Goal: Task Accomplishment & Management: Complete application form

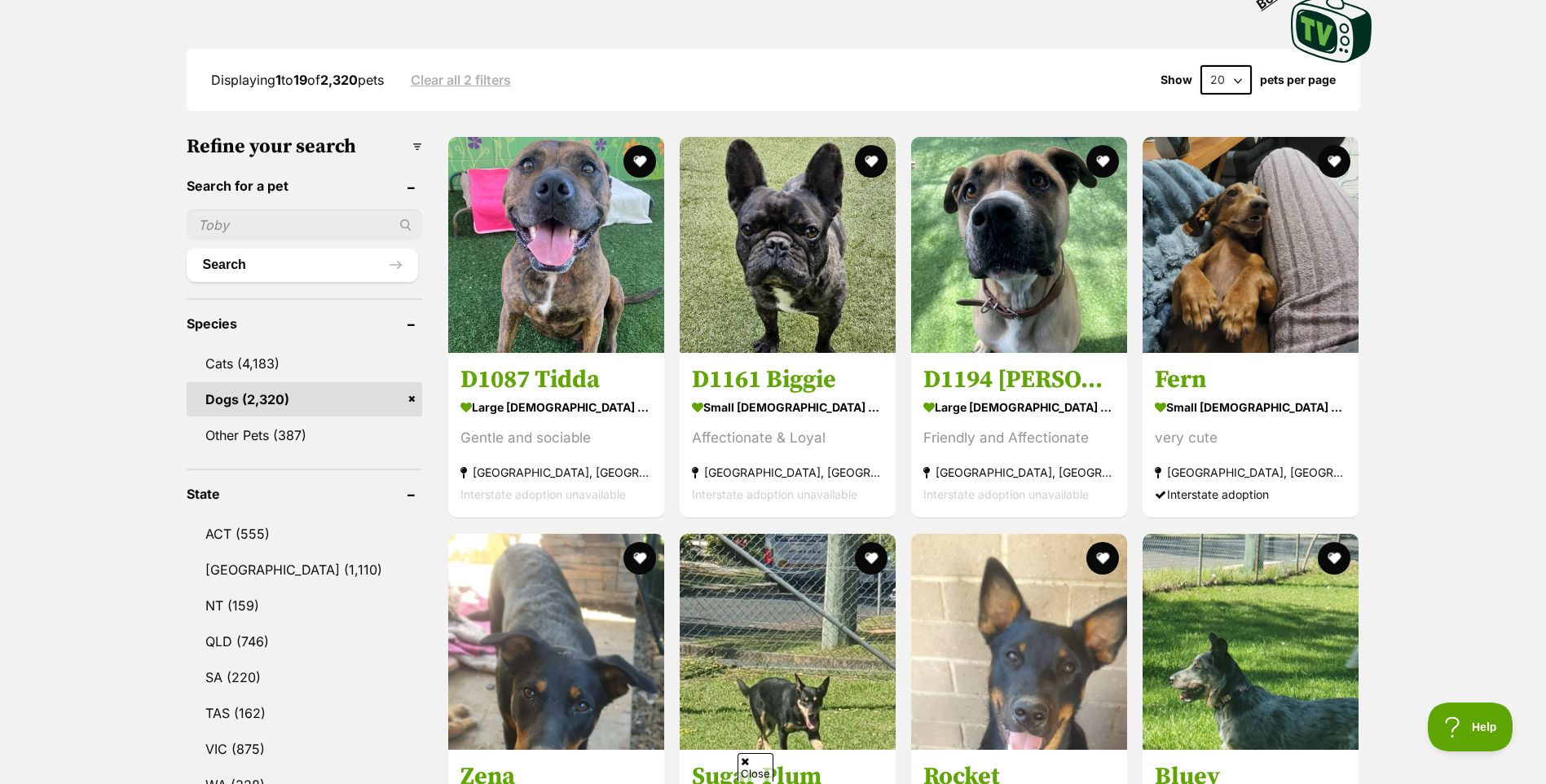
scroll to position [408, 0]
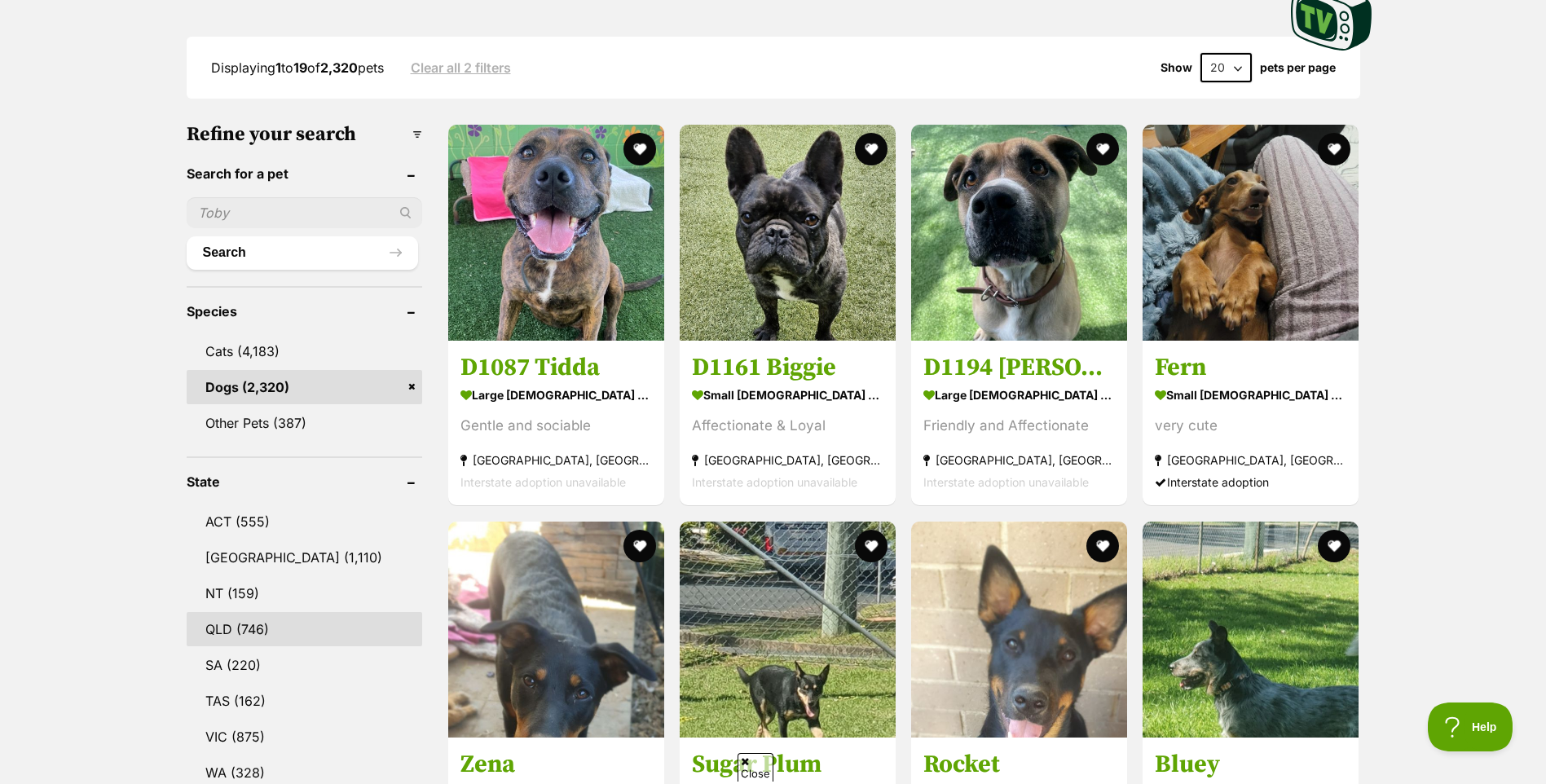
click at [272, 620] on link "QLD (746)" at bounding box center [305, 628] width 236 height 34
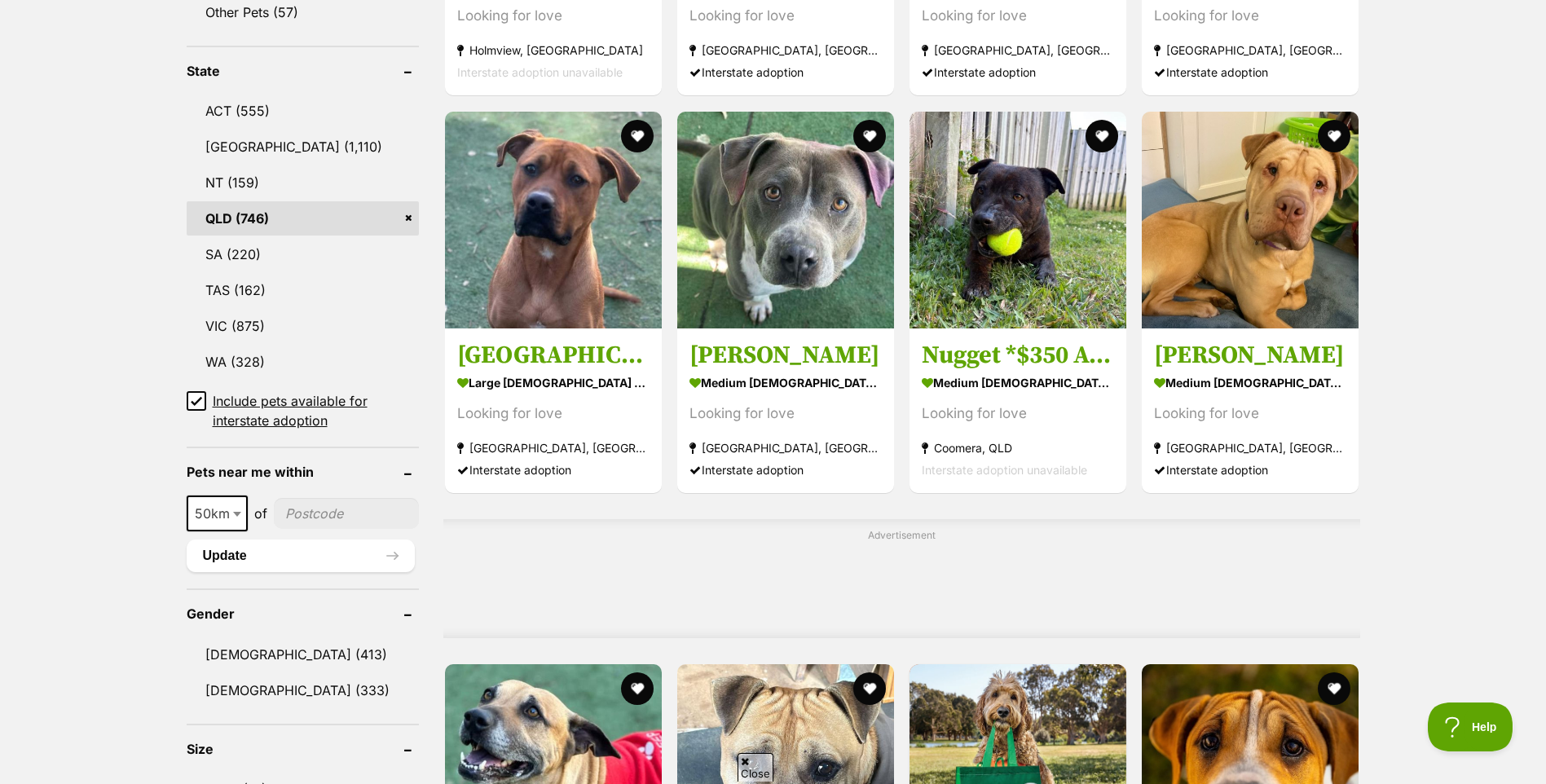
scroll to position [814, 0]
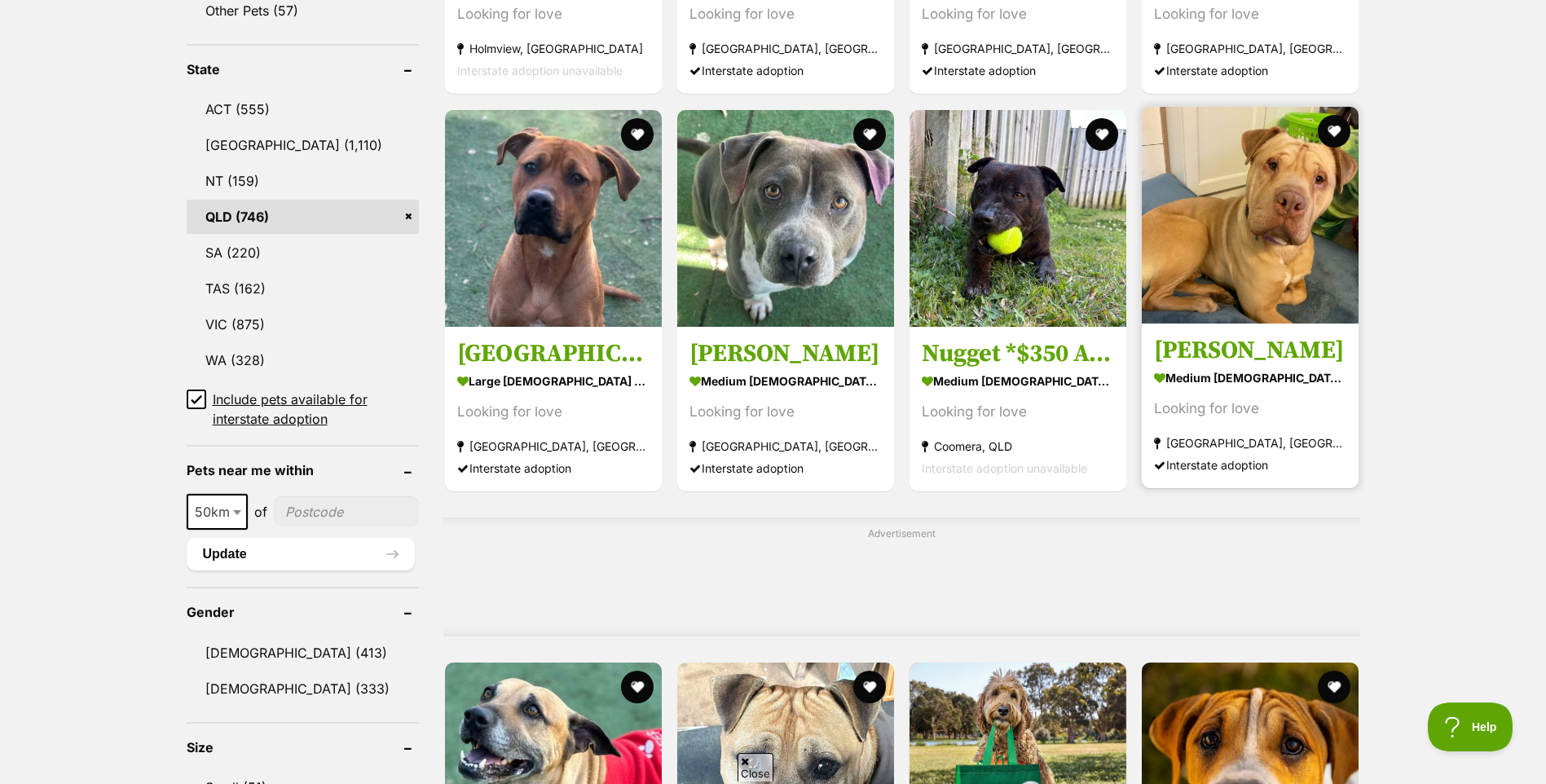
click at [1242, 247] on img at bounding box center [1251, 215] width 217 height 217
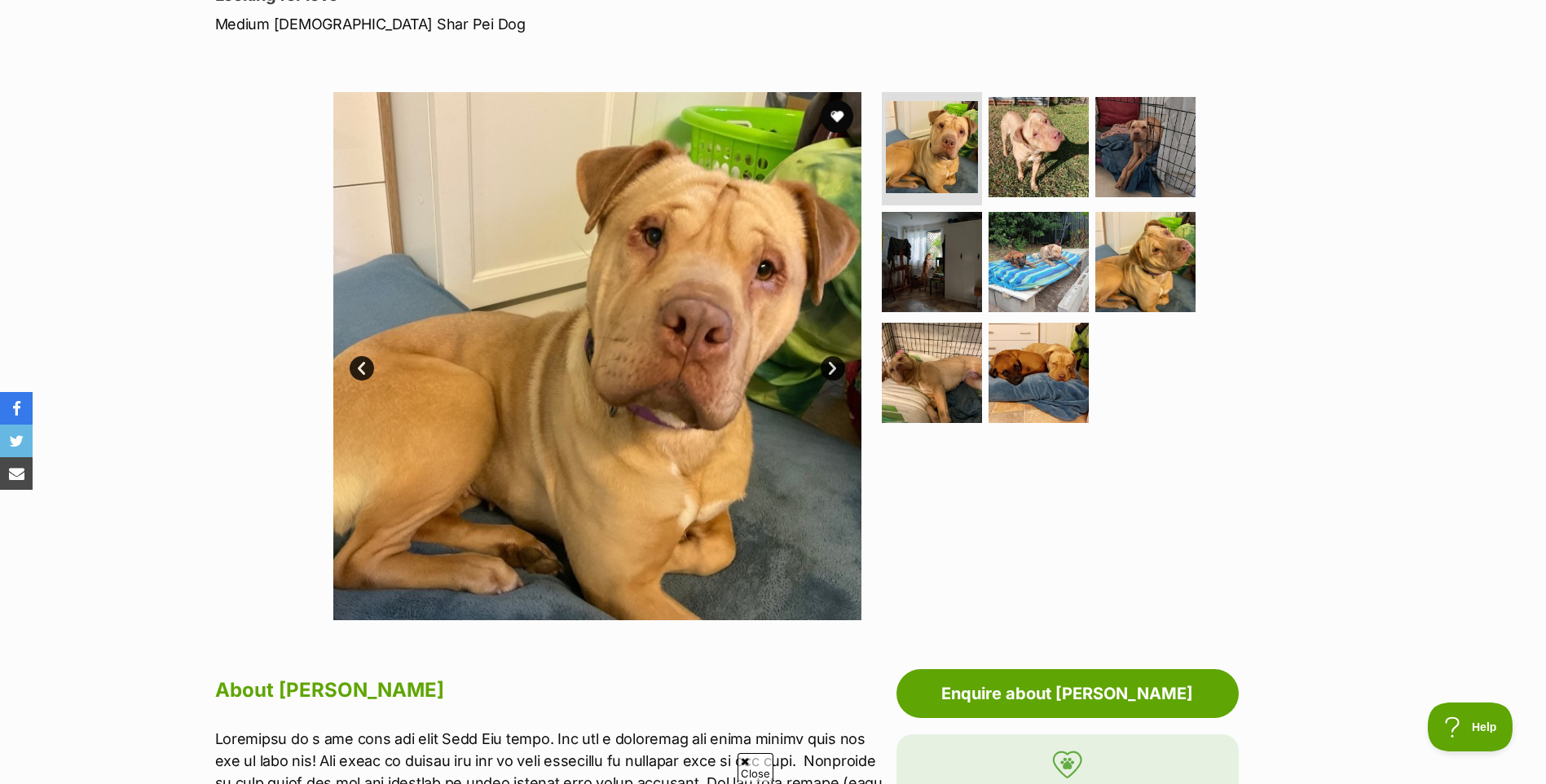
scroll to position [244, 0]
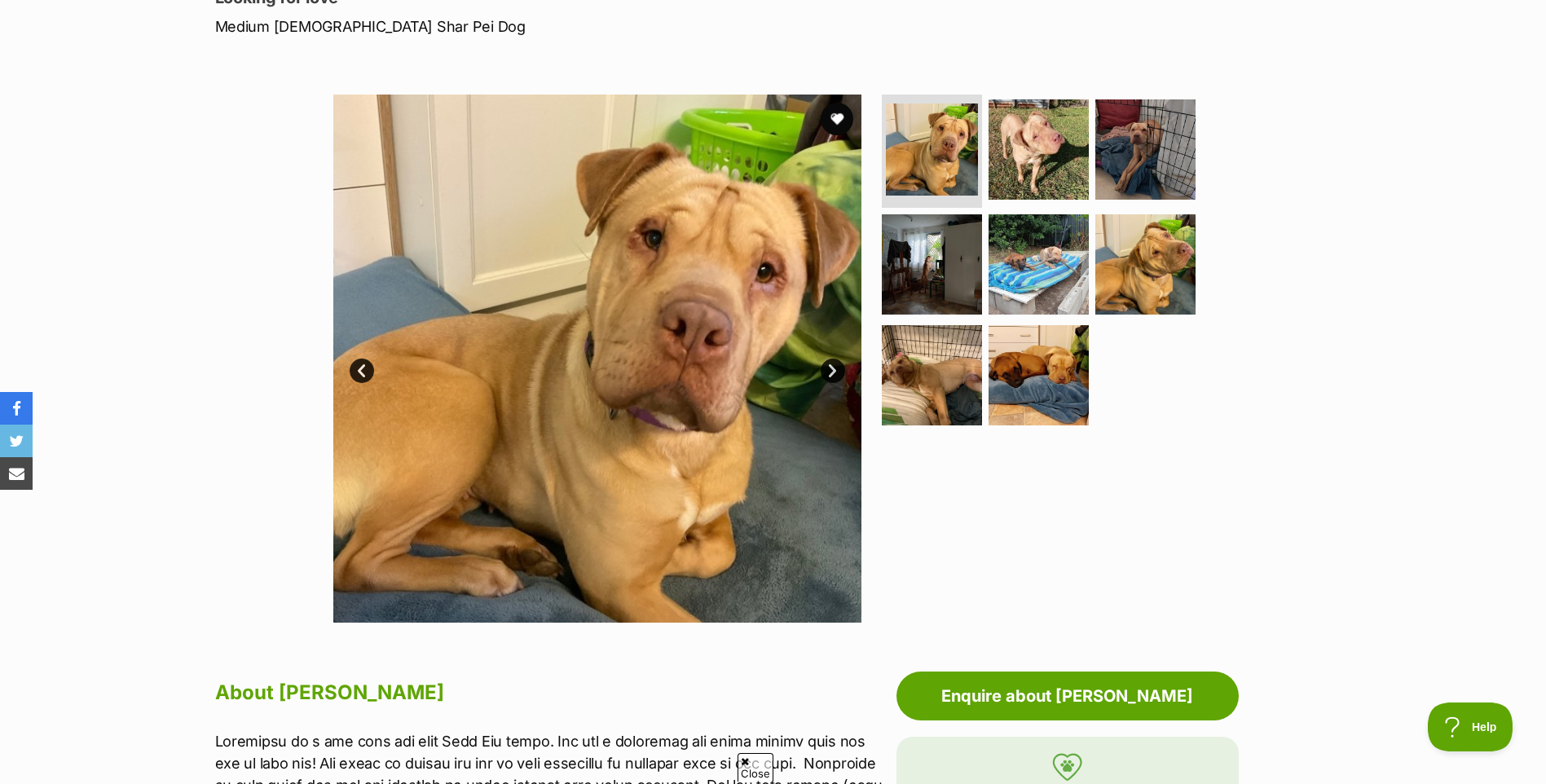
click at [827, 373] on link "Next" at bounding box center [832, 371] width 25 height 25
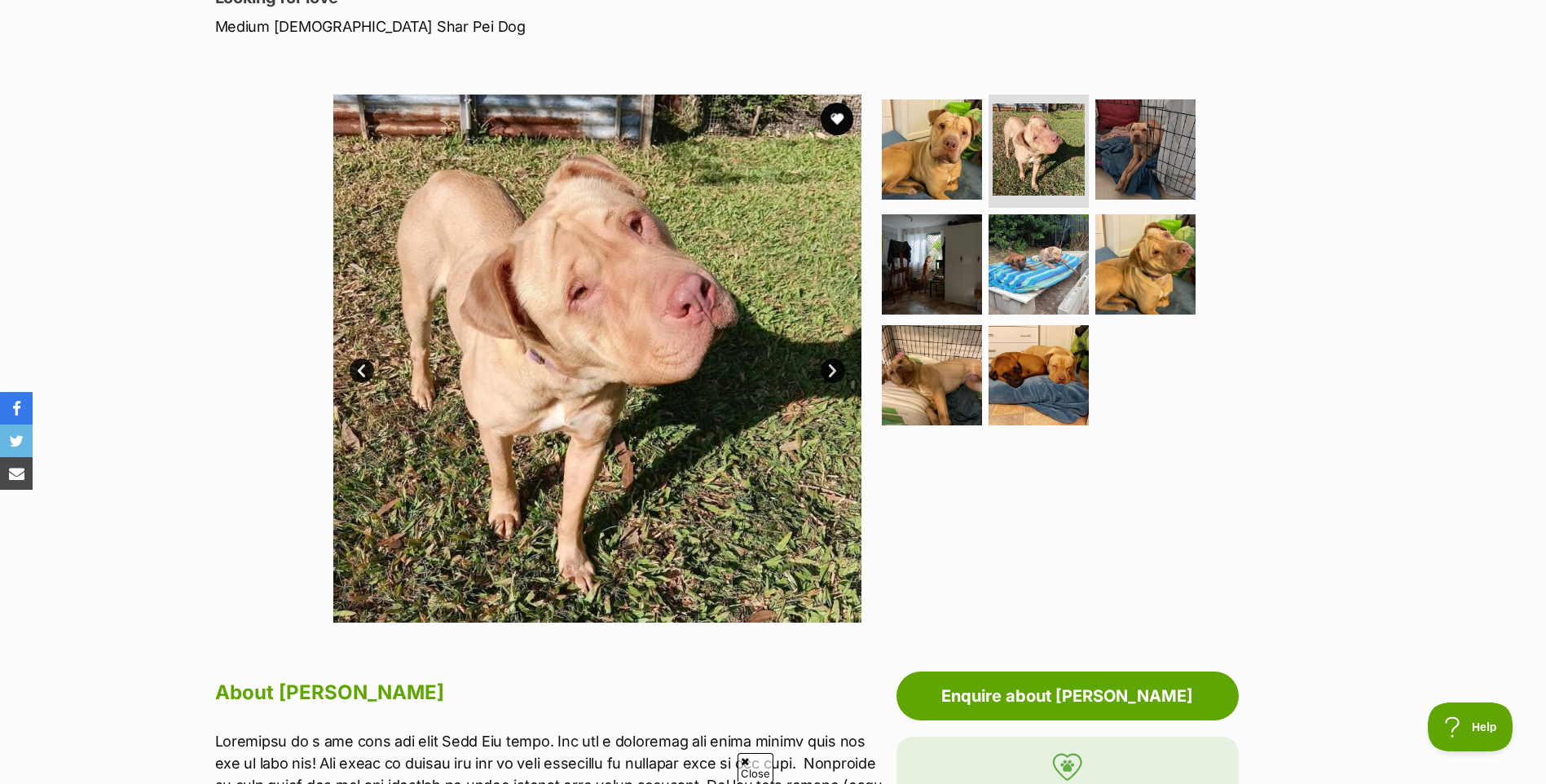
click at [827, 373] on link "Next" at bounding box center [832, 371] width 25 height 25
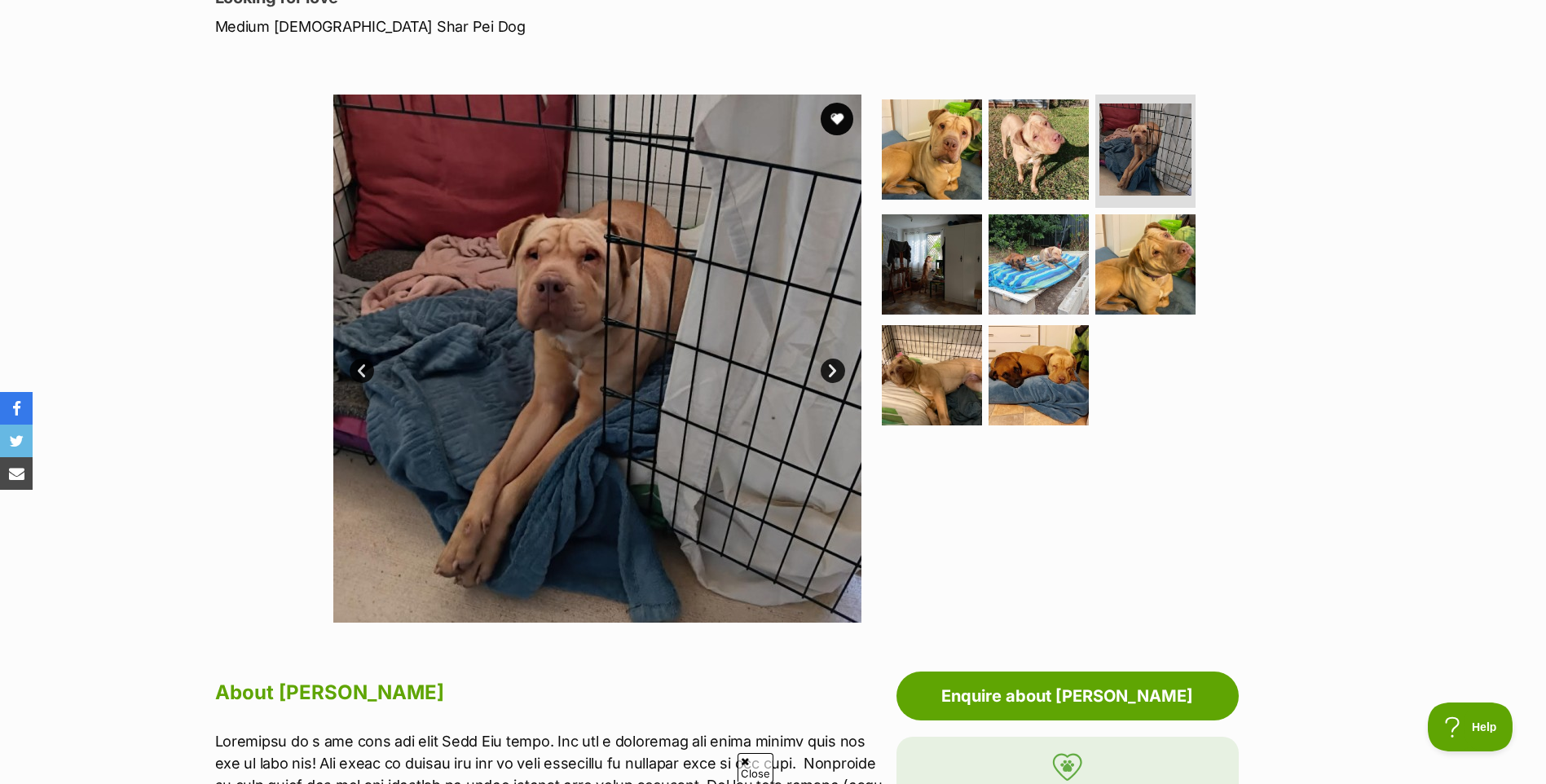
click at [827, 373] on link "Next" at bounding box center [832, 371] width 25 height 25
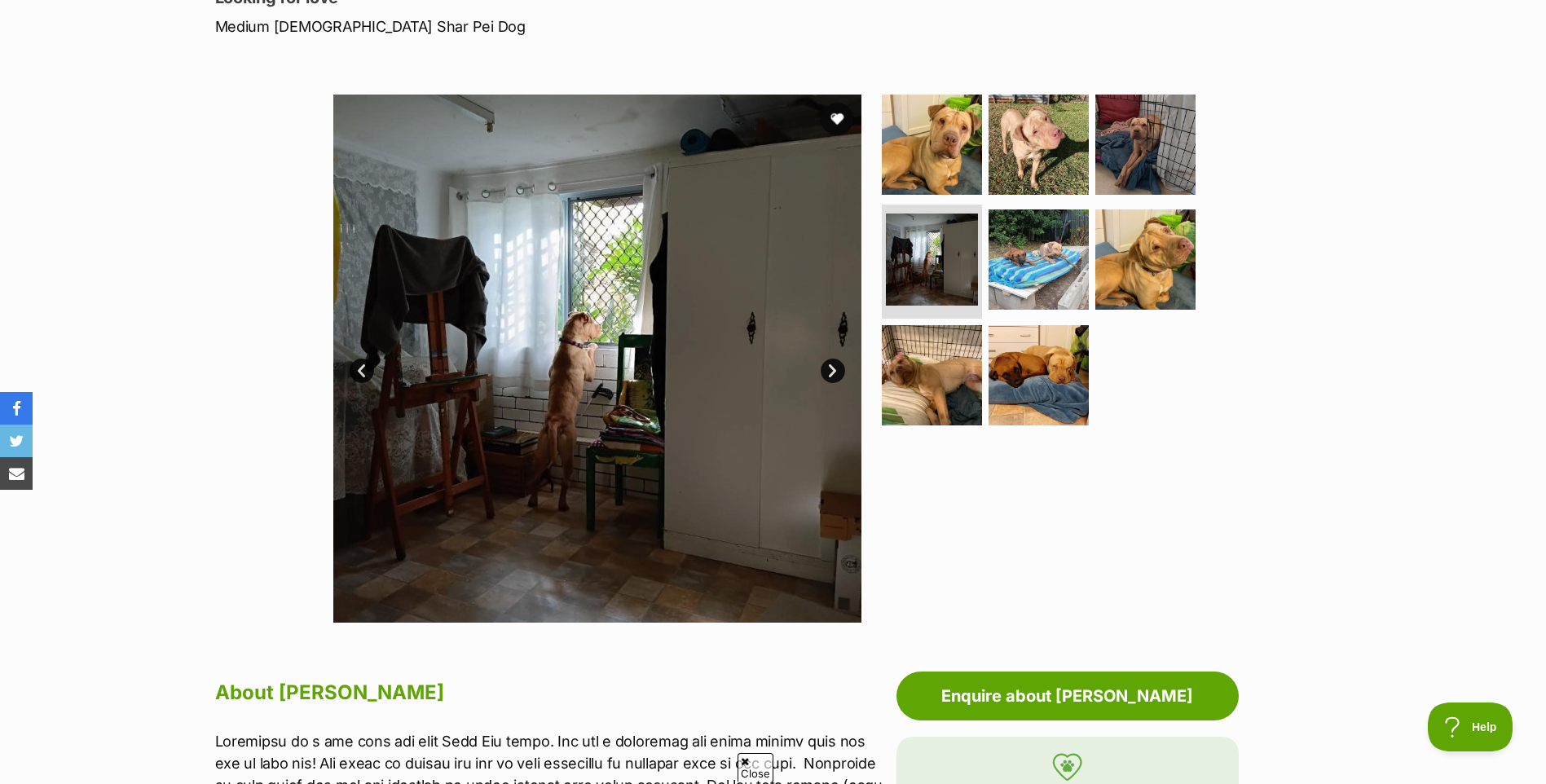
click at [827, 373] on link "Next" at bounding box center [832, 371] width 25 height 25
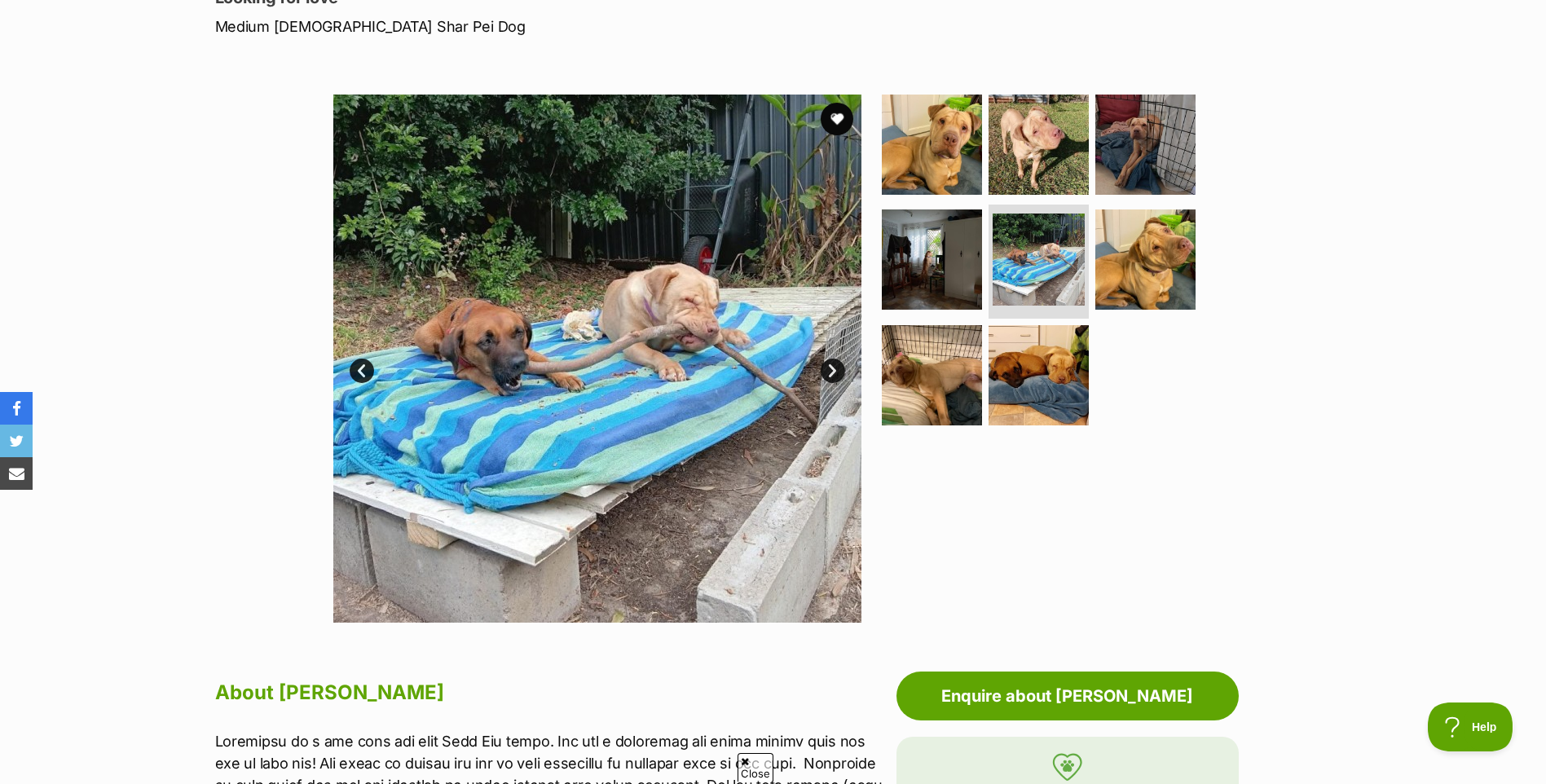
click at [827, 373] on link "Next" at bounding box center [832, 371] width 25 height 25
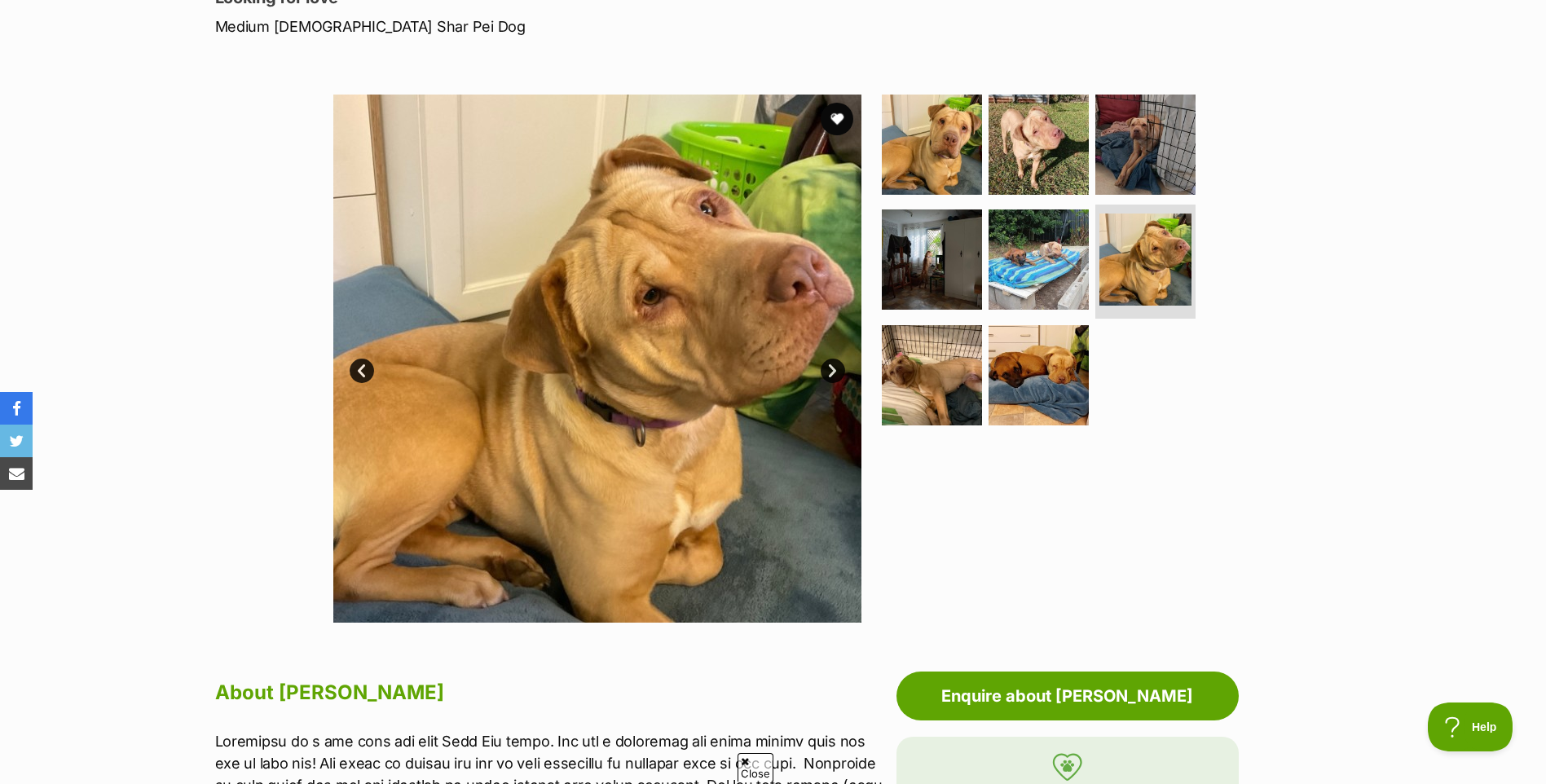
click at [827, 372] on link "Next" at bounding box center [832, 371] width 25 height 25
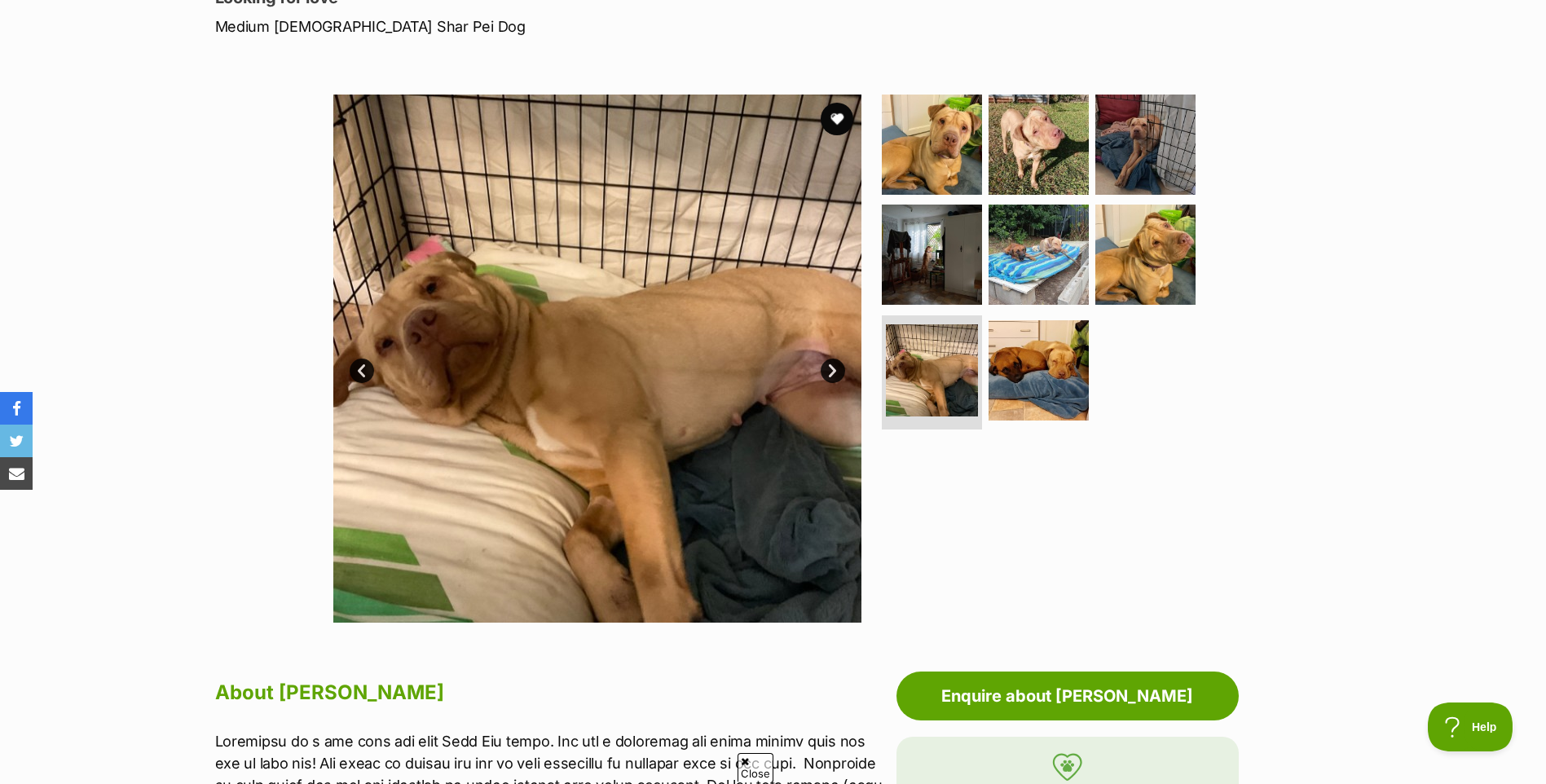
click at [830, 372] on link "Next" at bounding box center [832, 371] width 25 height 25
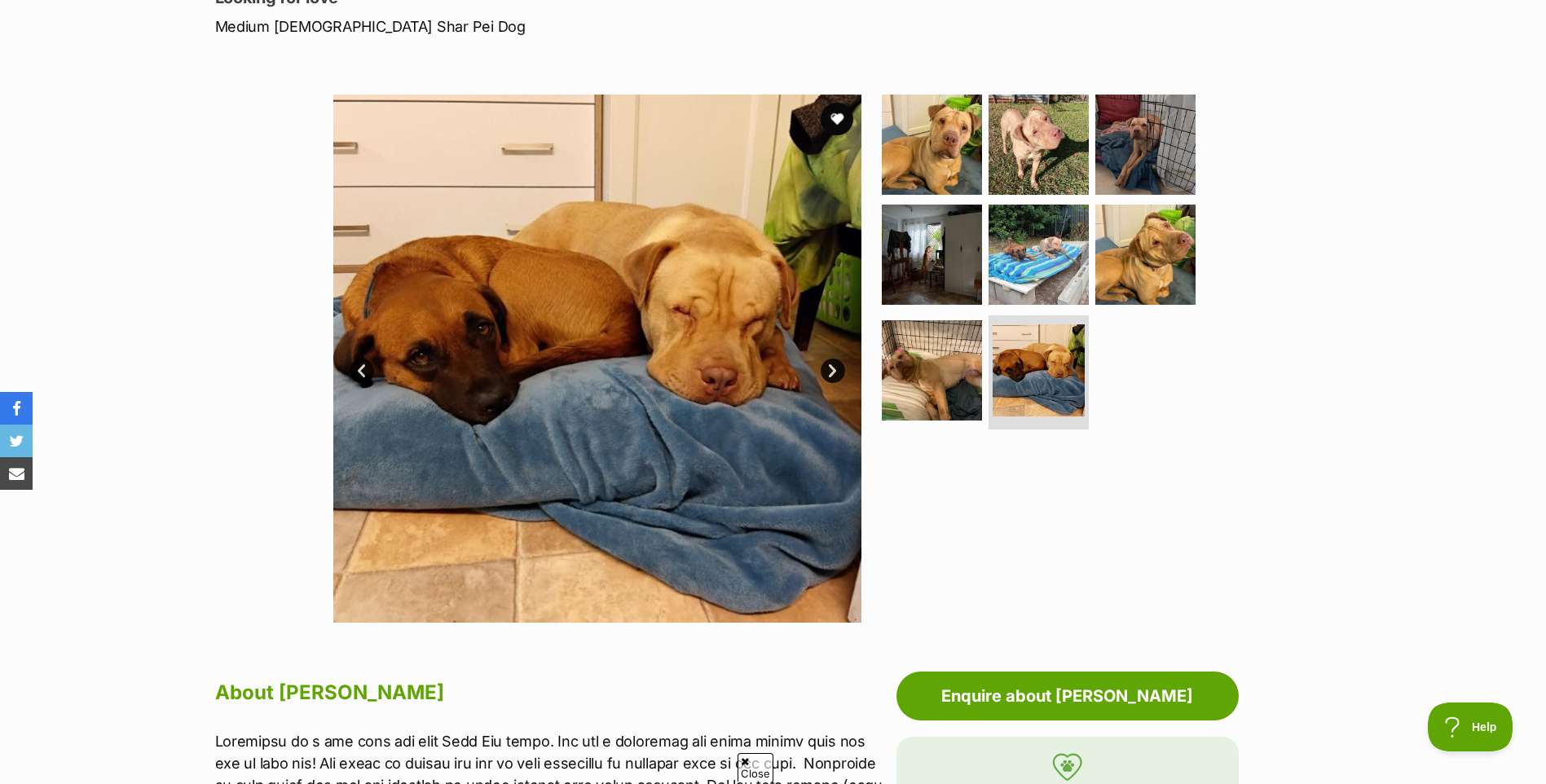
click at [832, 373] on link "Next" at bounding box center [832, 371] width 25 height 25
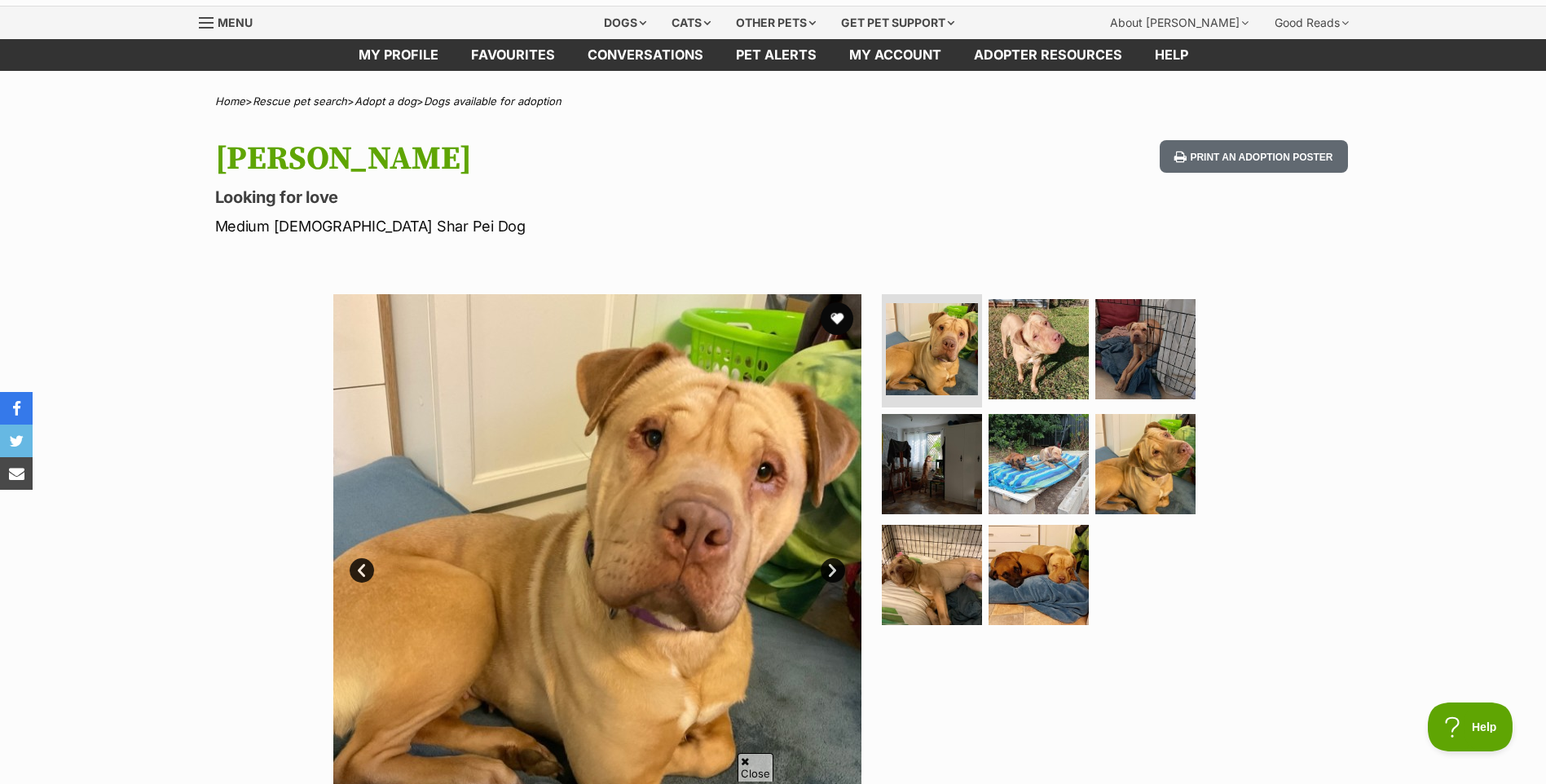
scroll to position [0, 0]
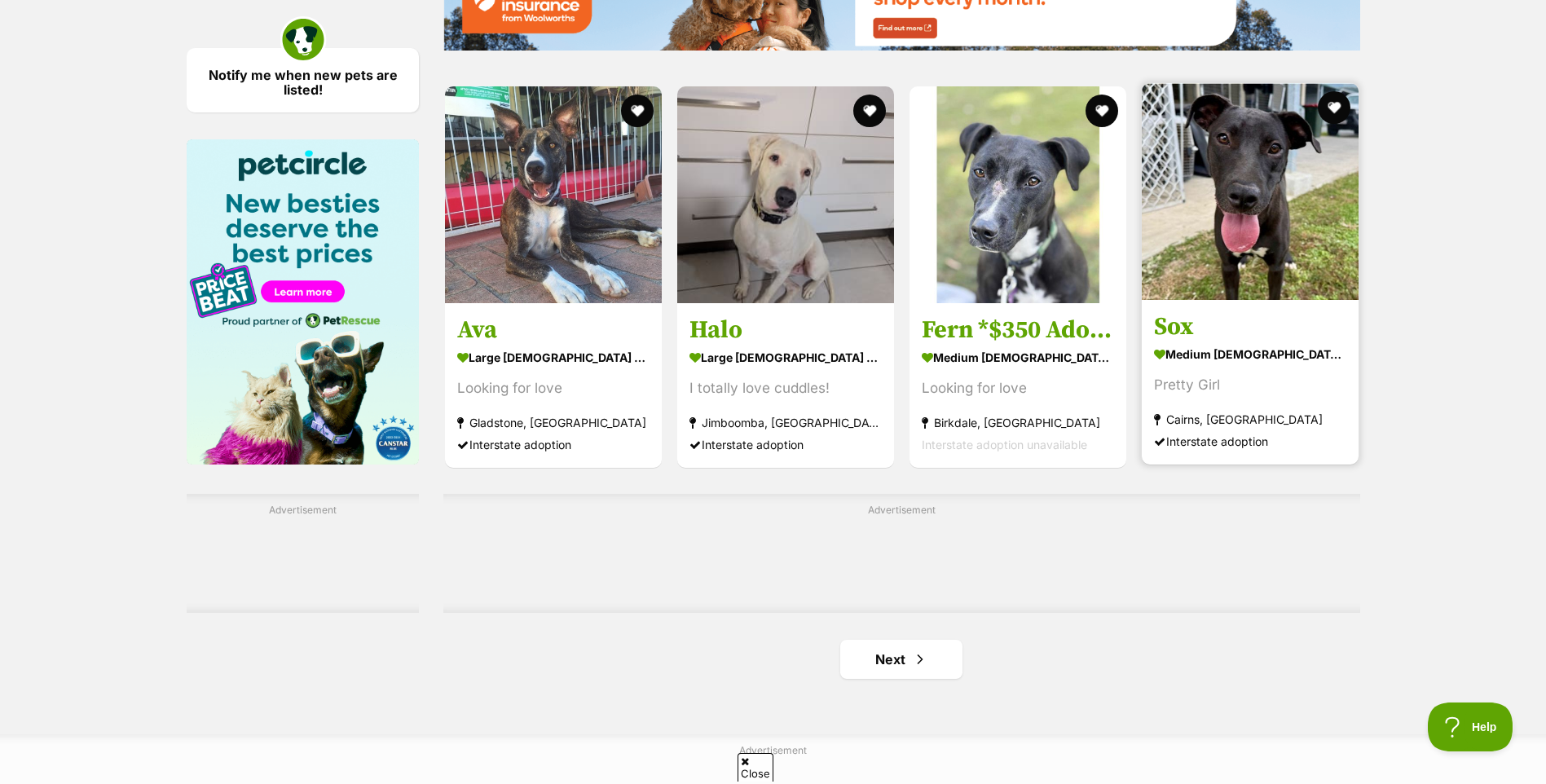
scroll to position [2362, 0]
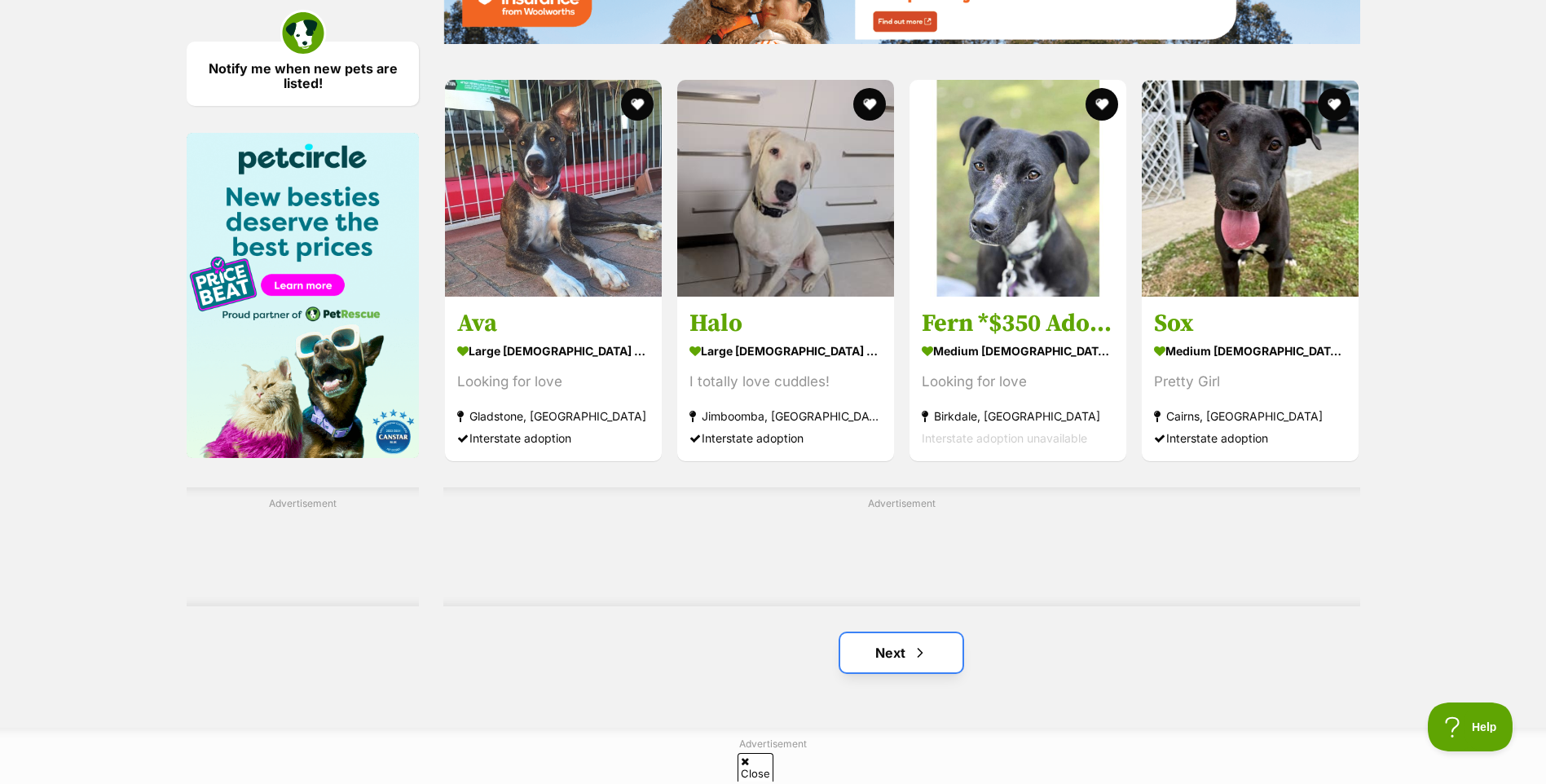
click at [920, 658] on span "Next page" at bounding box center [919, 652] width 16 height 20
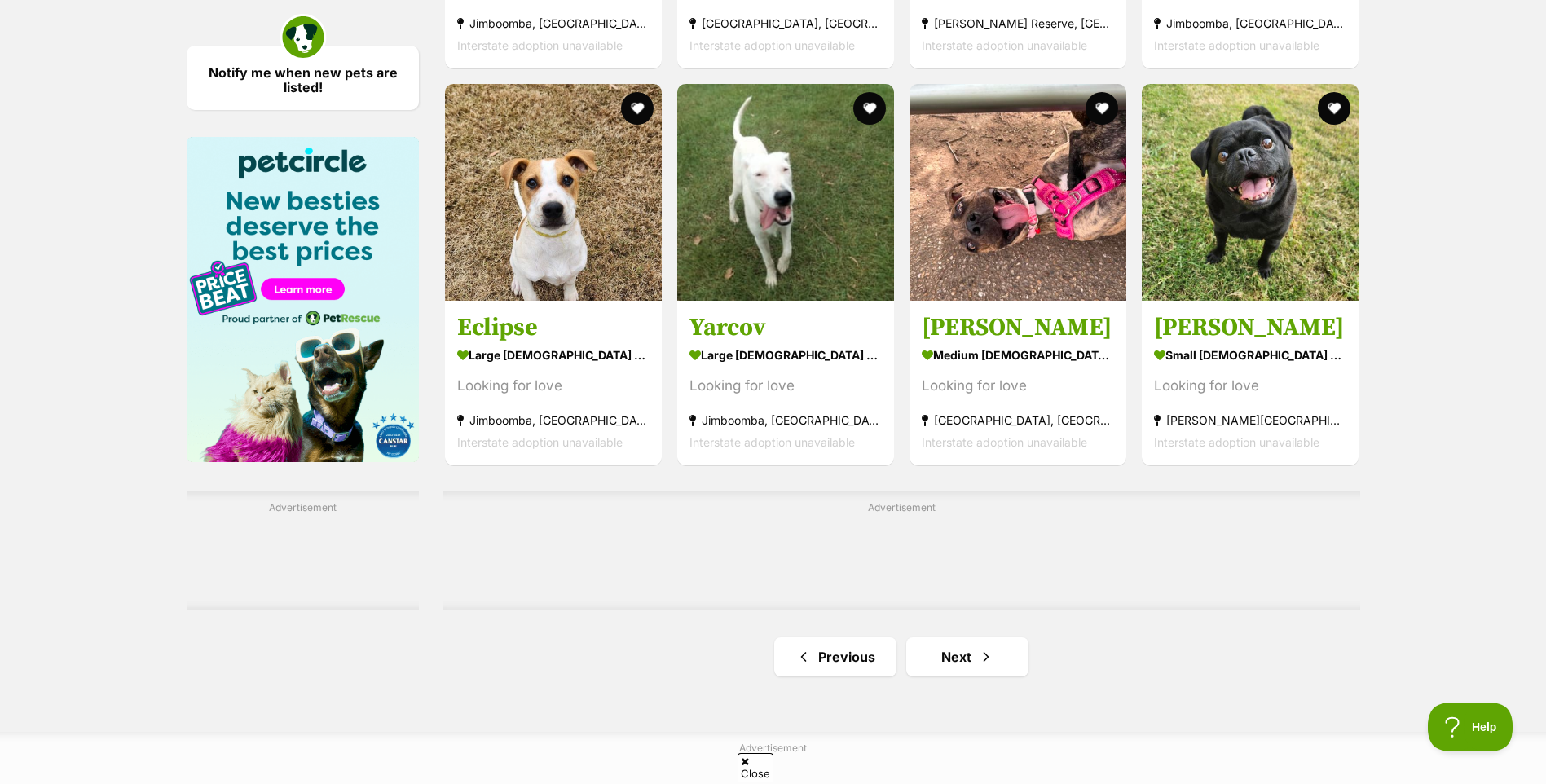
scroll to position [2362, 0]
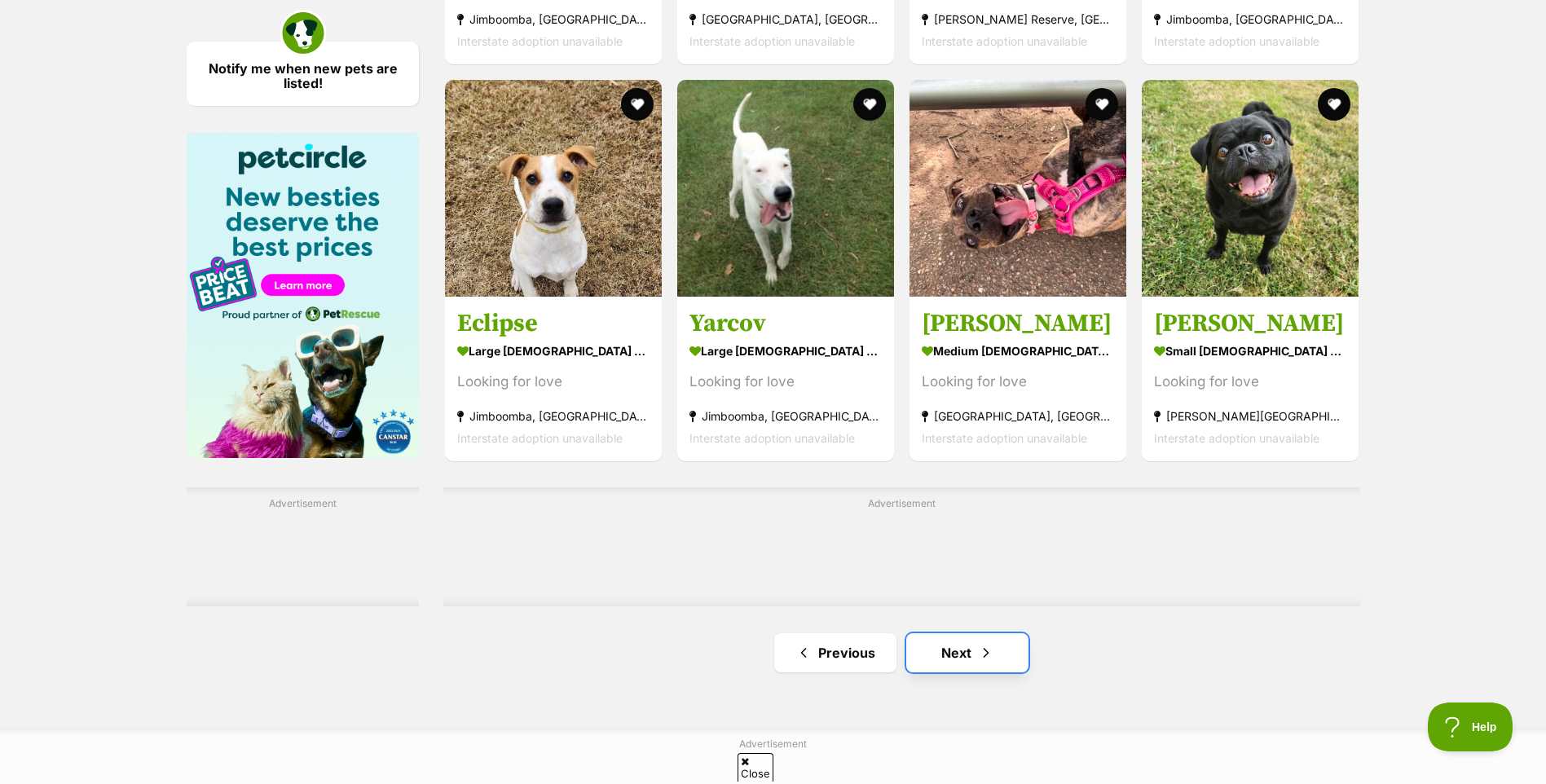
click at [990, 653] on span "Next page" at bounding box center [985, 652] width 16 height 20
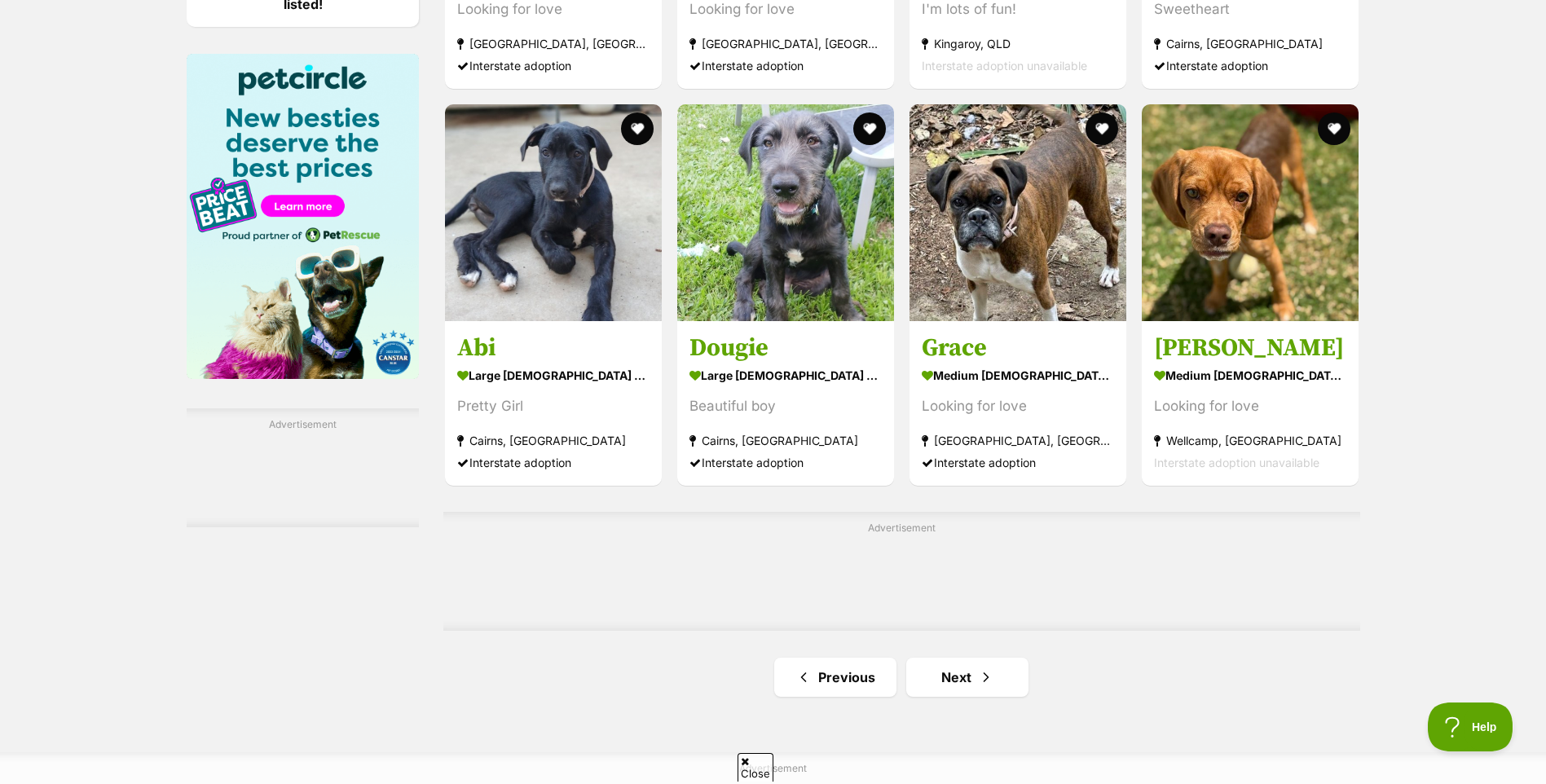
scroll to position [2444, 0]
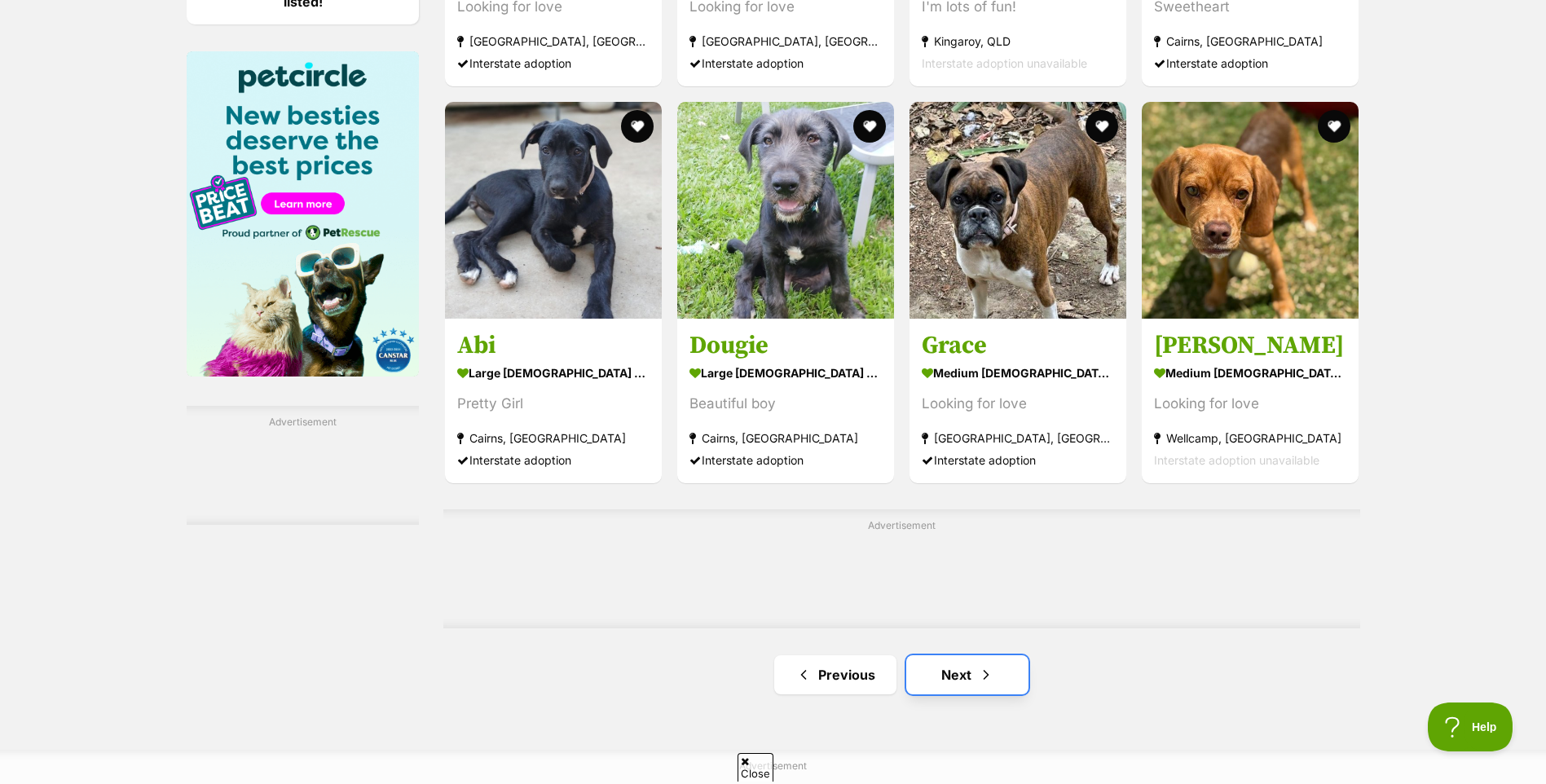
click at [984, 682] on span "Next page" at bounding box center [985, 675] width 16 height 20
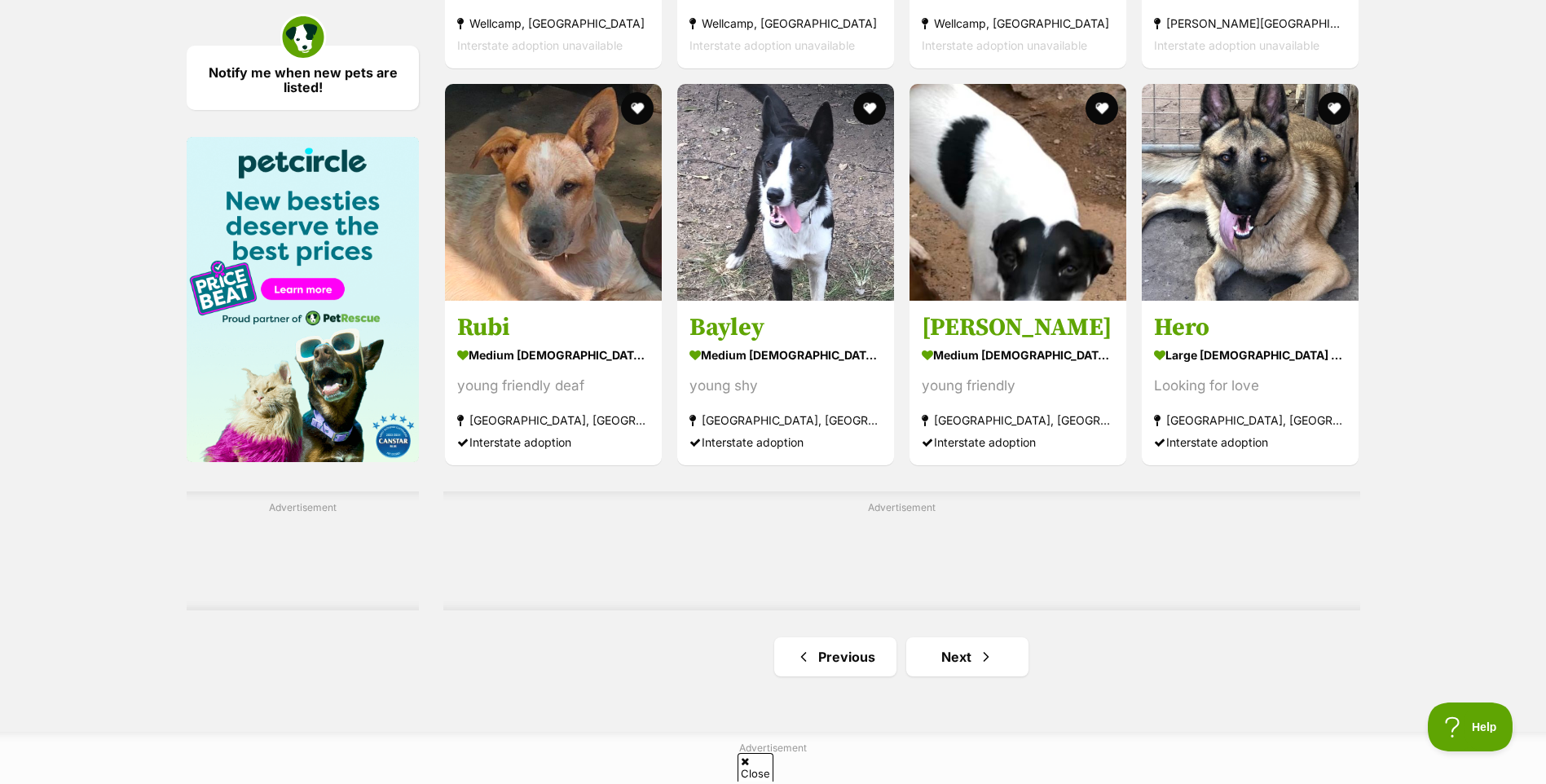
scroll to position [2362, 0]
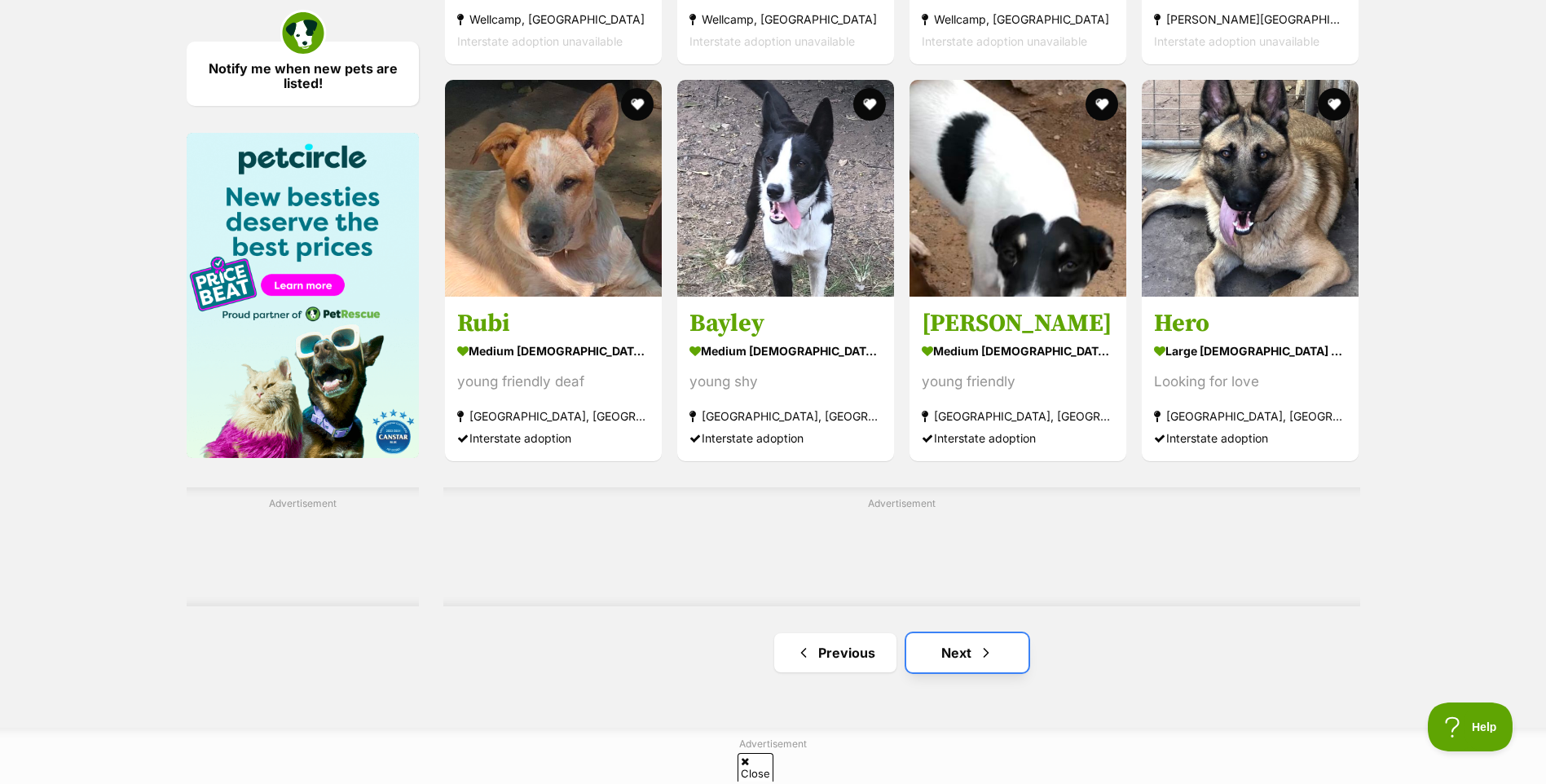
click at [984, 652] on span "Next page" at bounding box center [985, 652] width 16 height 20
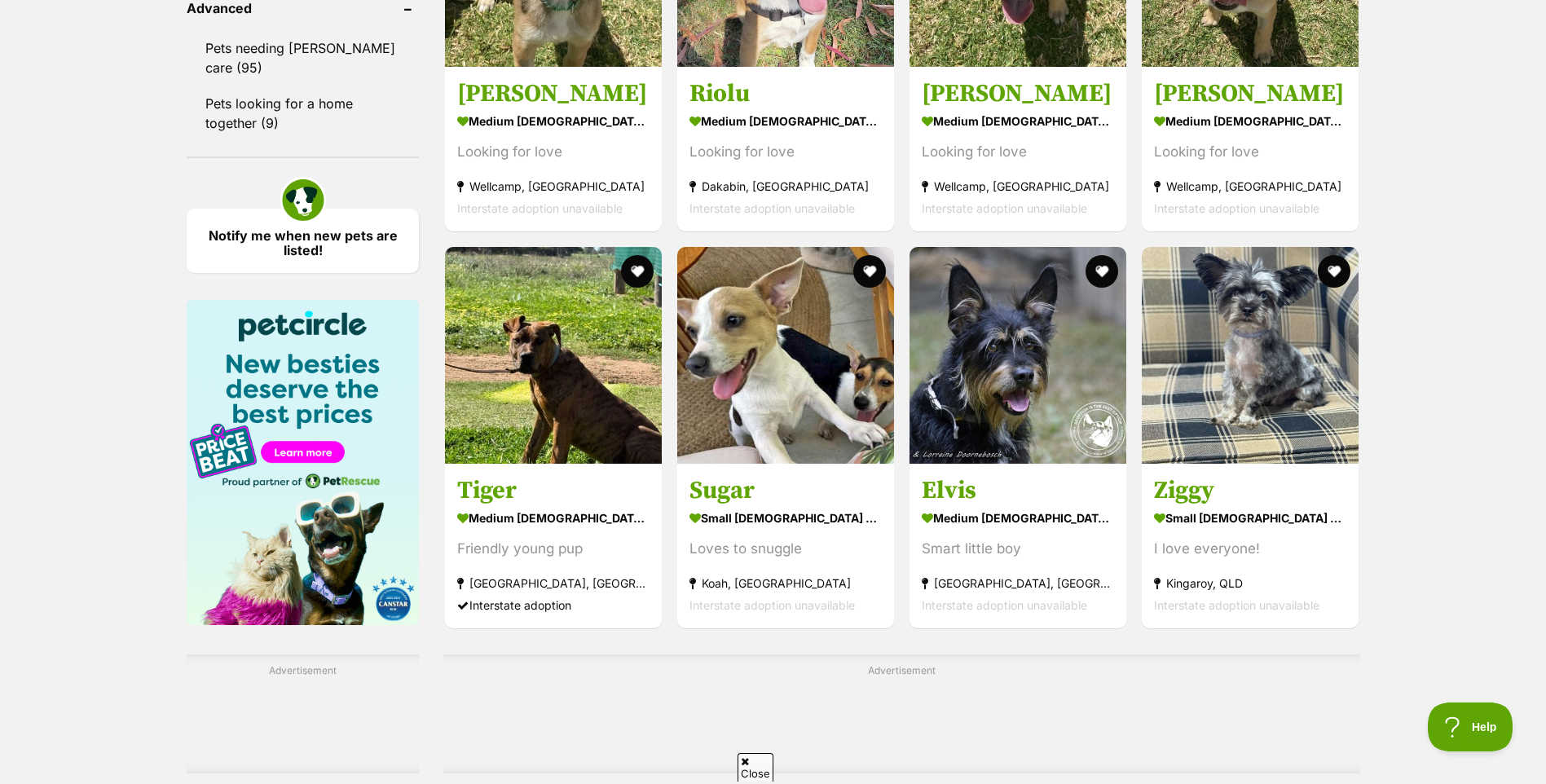
scroll to position [2199, 0]
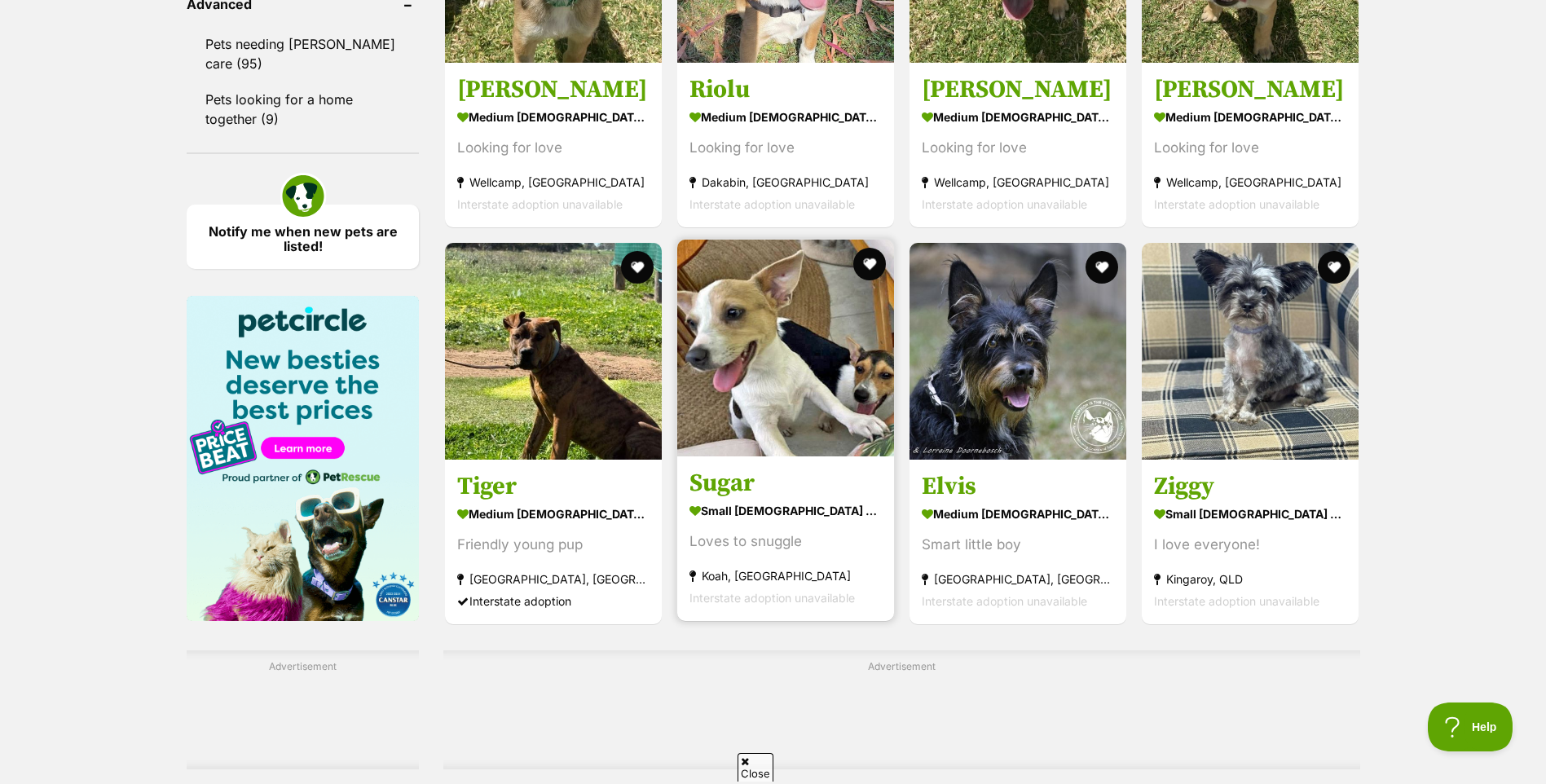
click at [748, 359] on img at bounding box center [785, 348] width 217 height 217
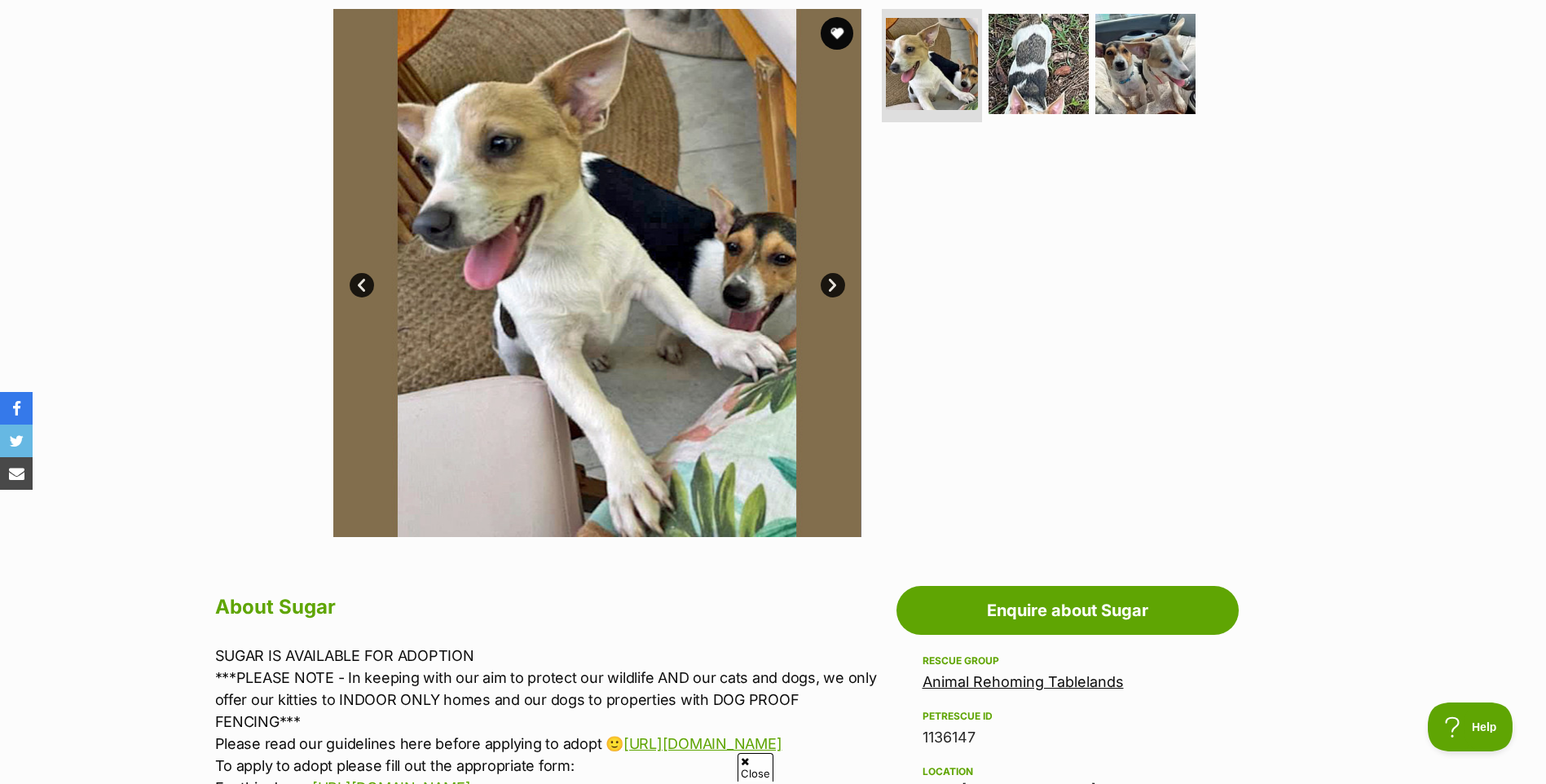
scroll to position [325, 0]
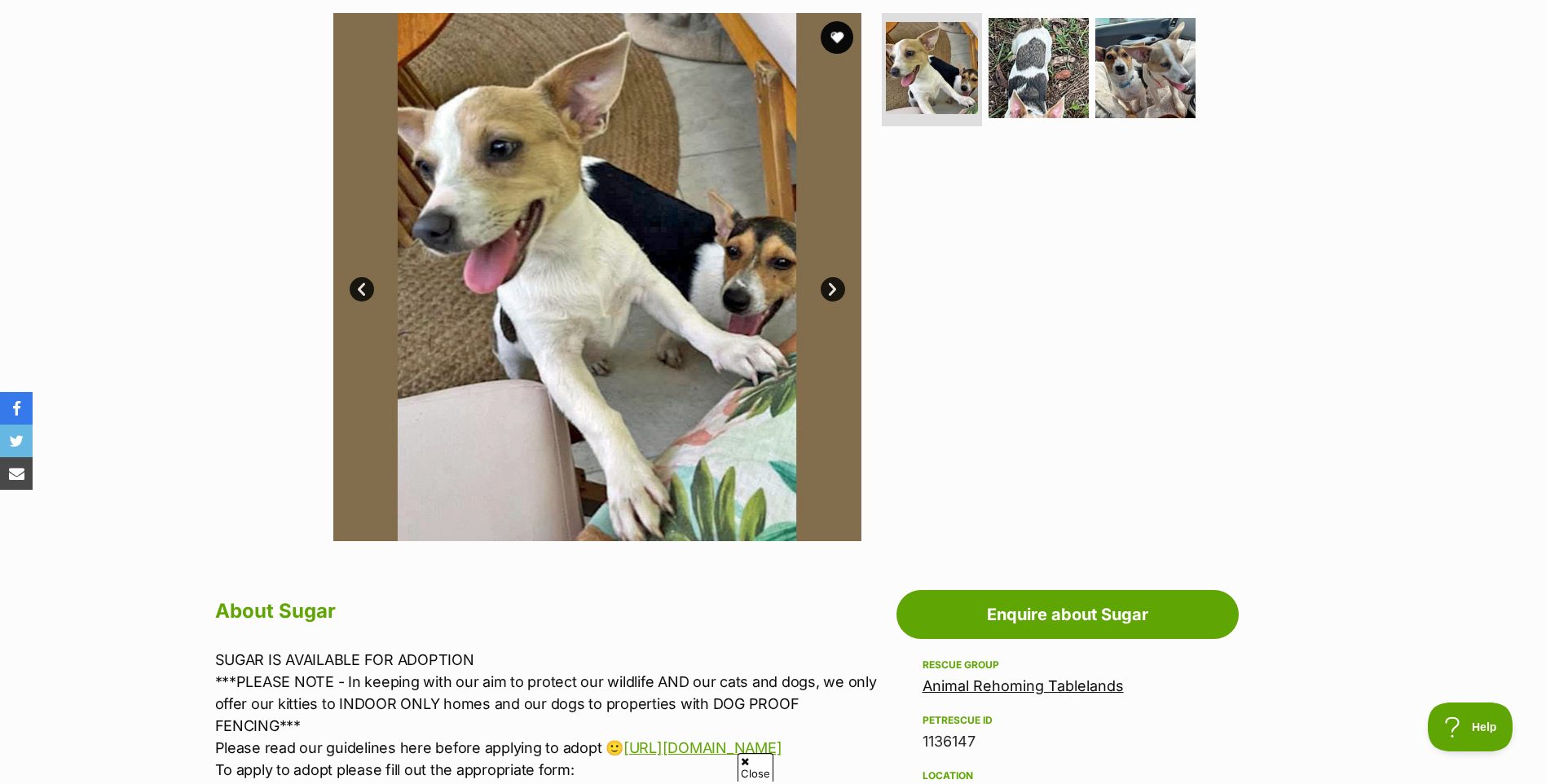
click at [834, 286] on link "Next" at bounding box center [832, 290] width 25 height 25
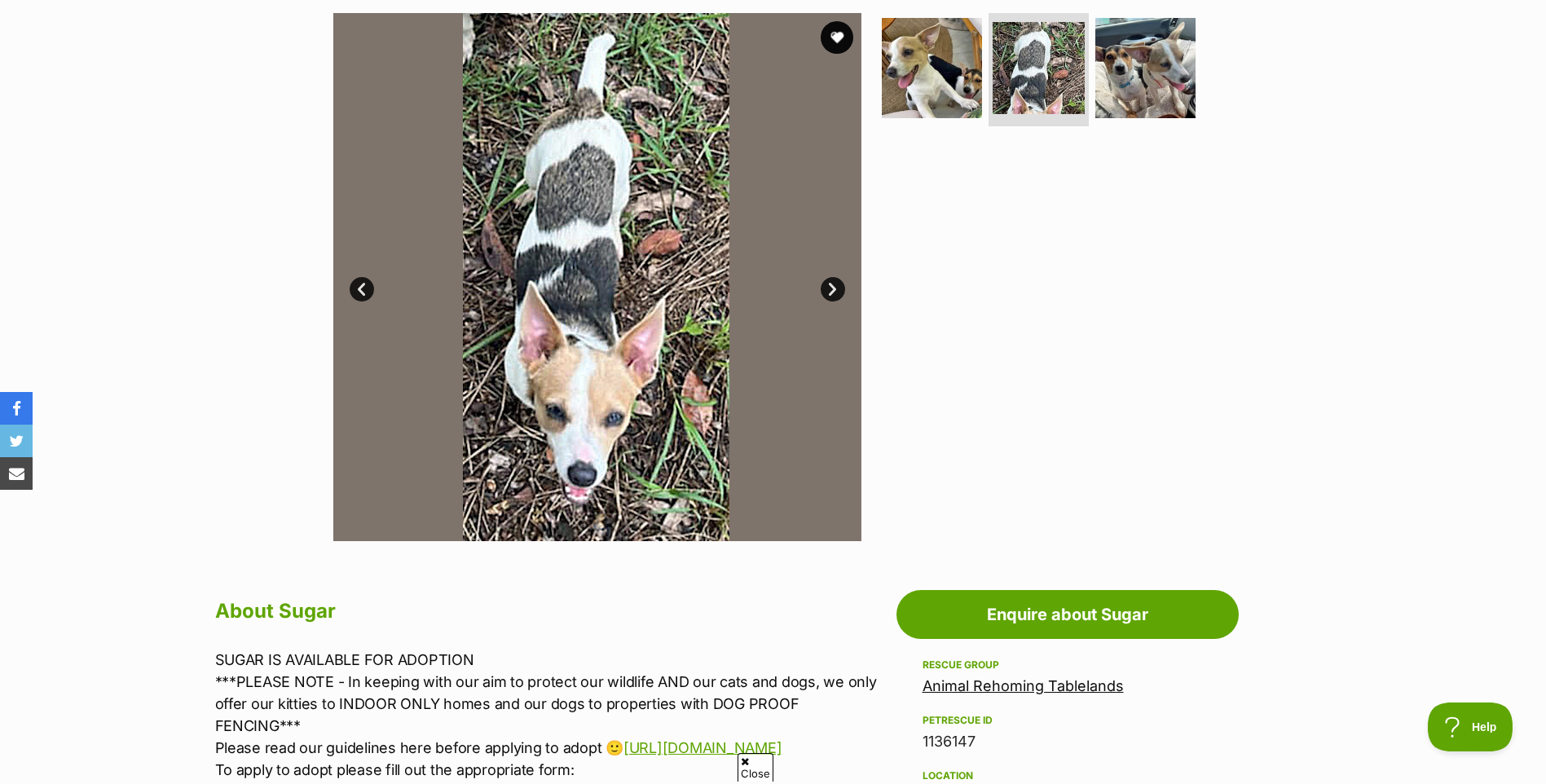
click at [834, 287] on link "Next" at bounding box center [832, 290] width 25 height 25
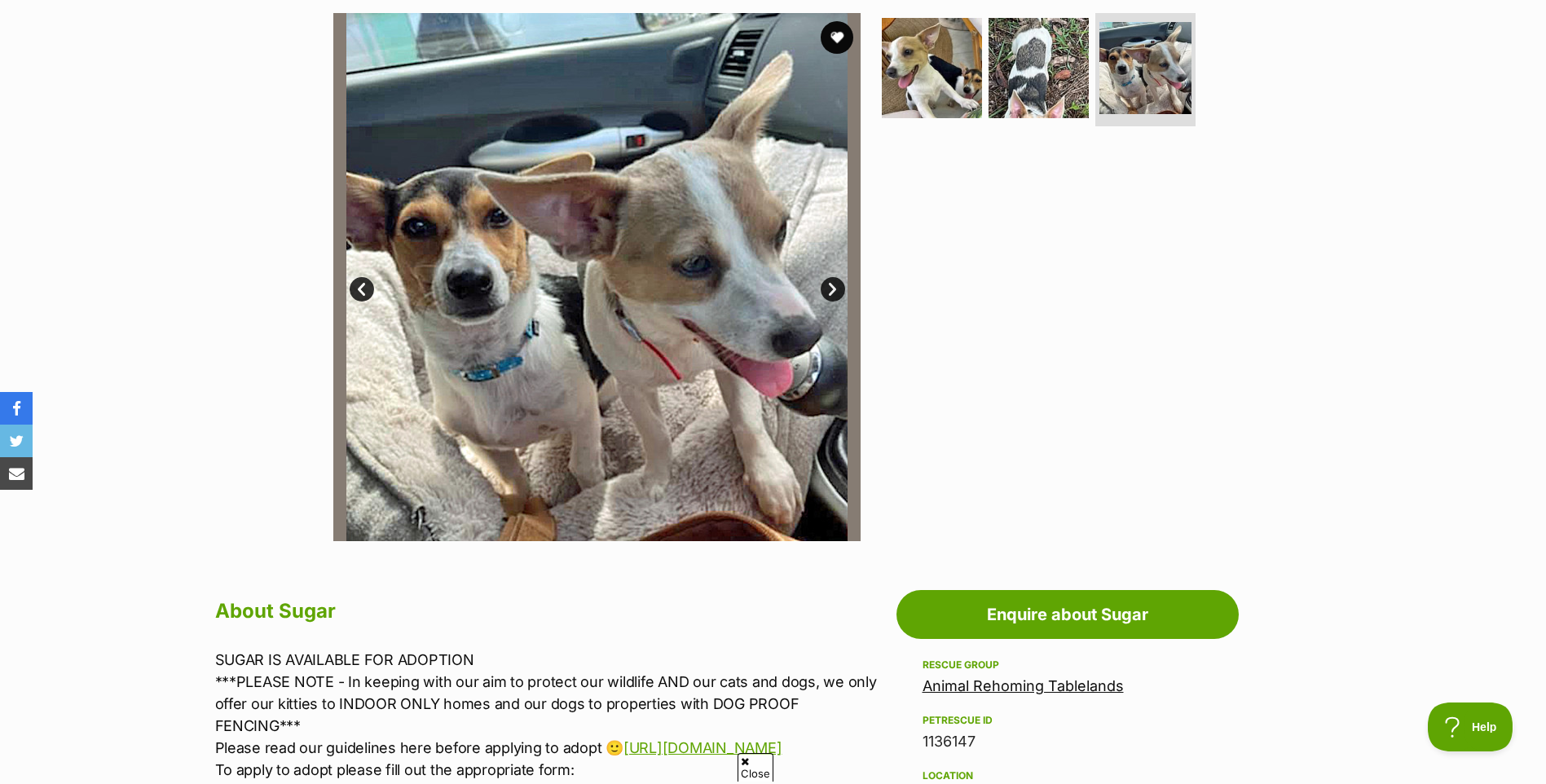
click at [834, 289] on link "Next" at bounding box center [832, 290] width 25 height 25
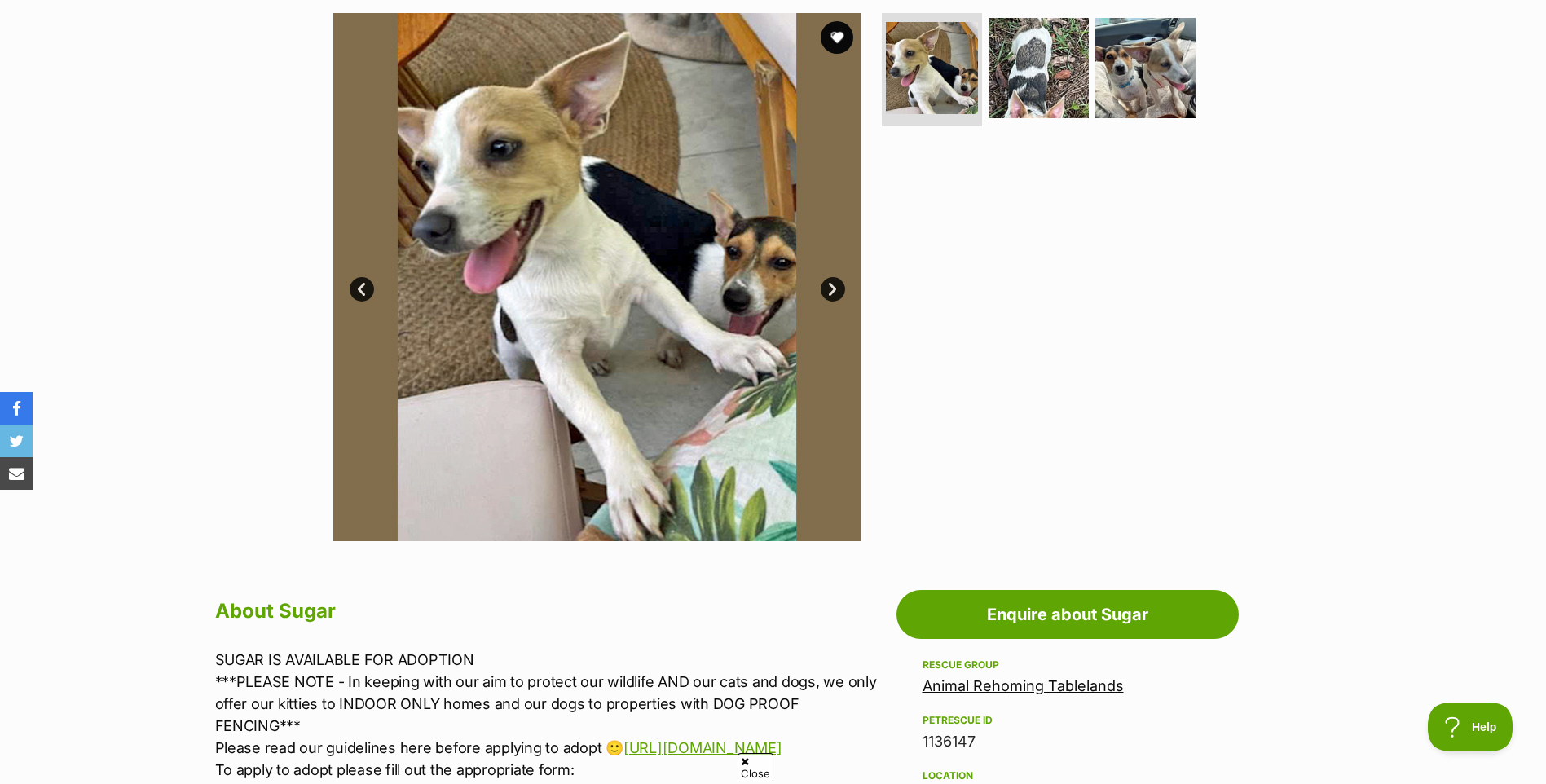
click at [834, 289] on link "Next" at bounding box center [832, 290] width 25 height 25
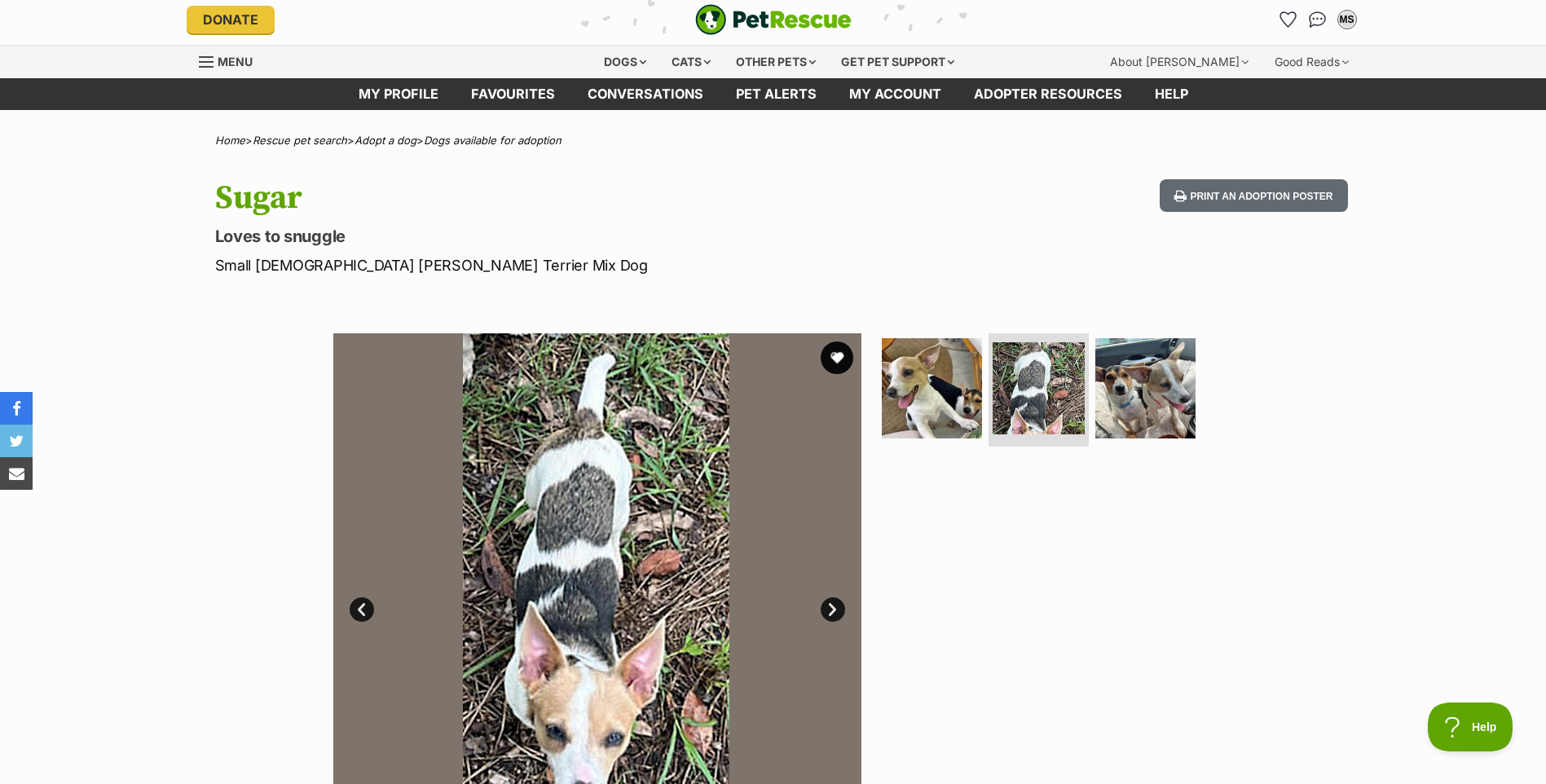
scroll to position [0, 0]
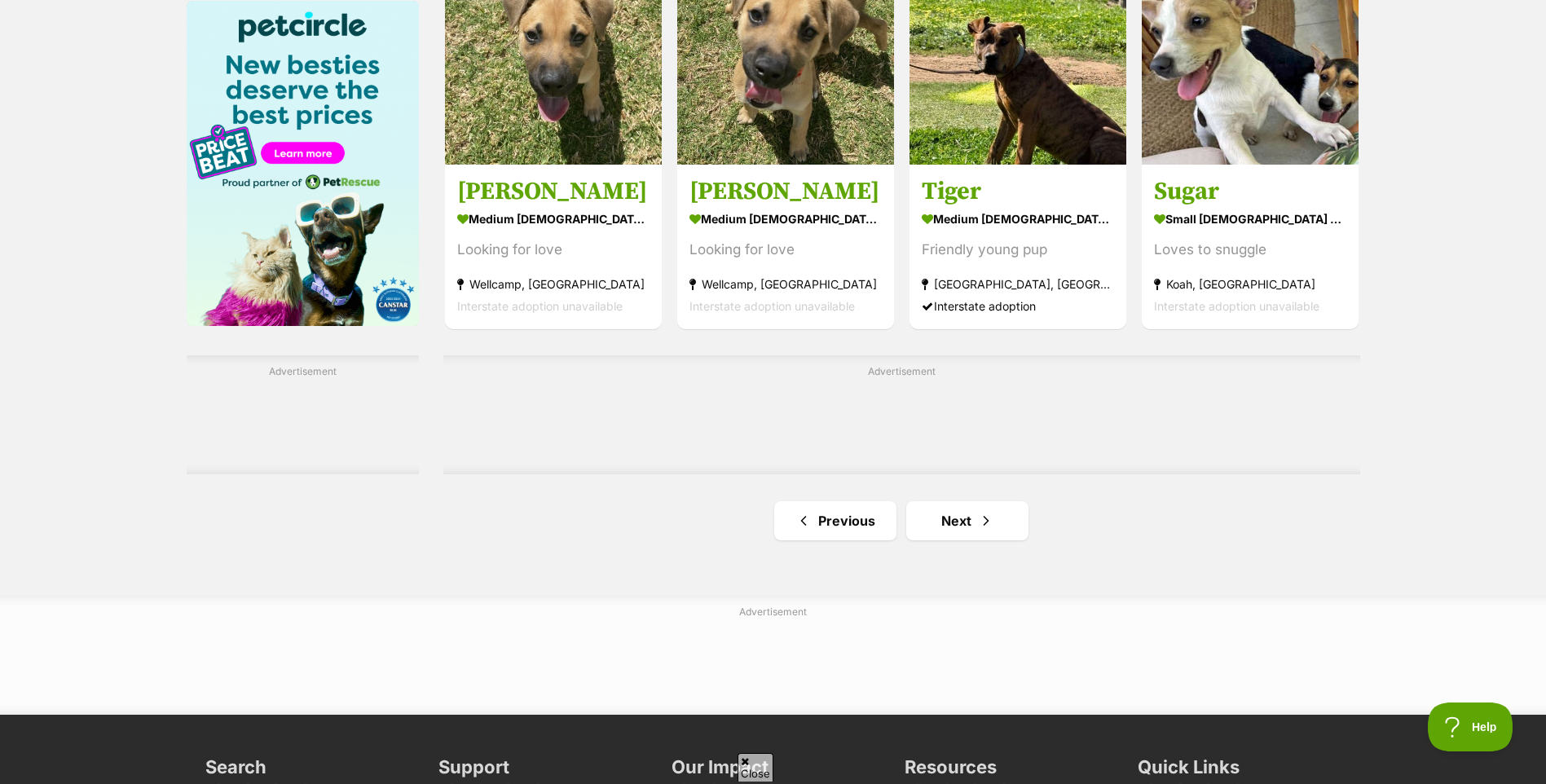
scroll to position [2526, 0]
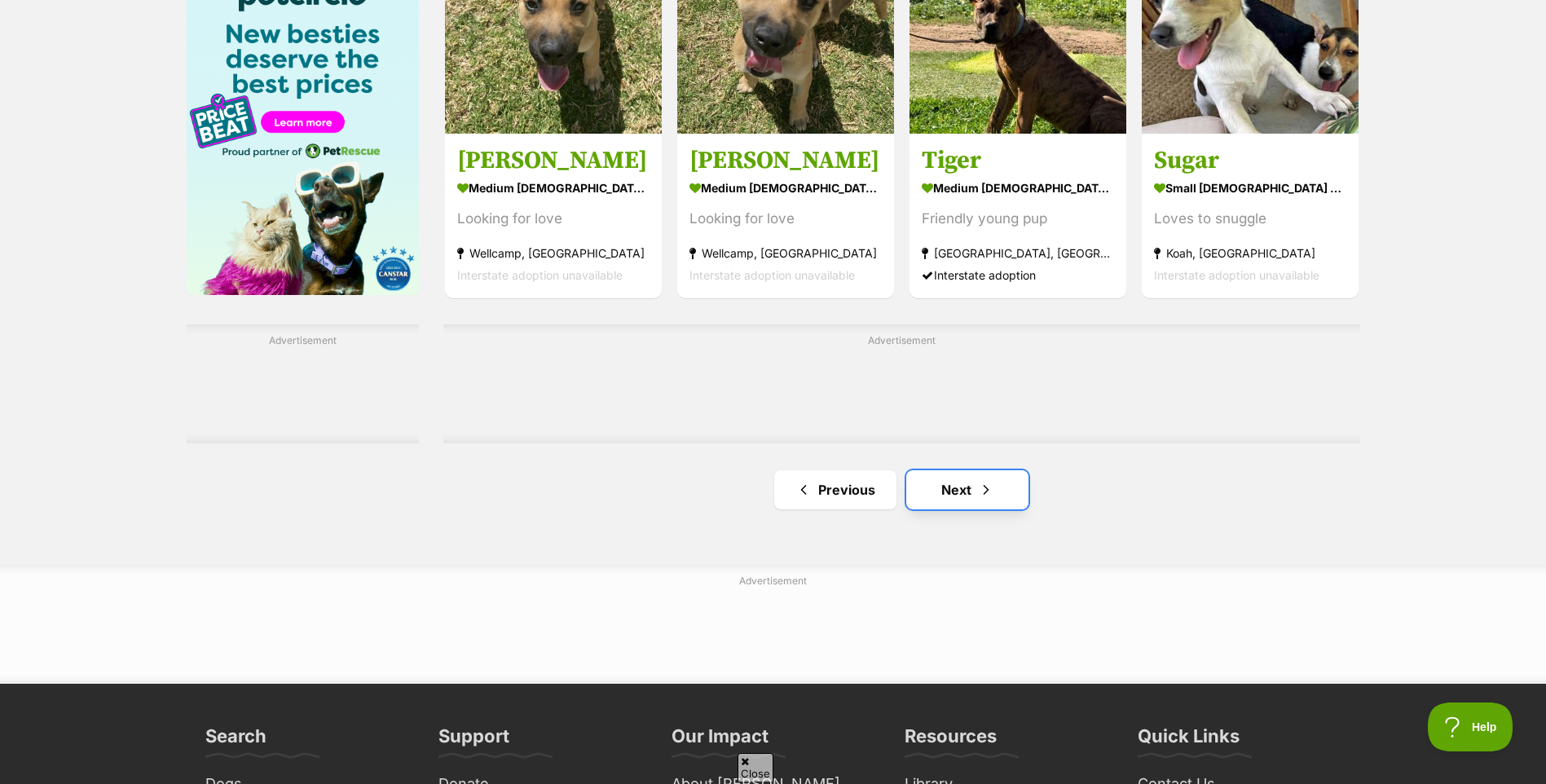
click at [966, 494] on link "Next" at bounding box center [967, 489] width 123 height 39
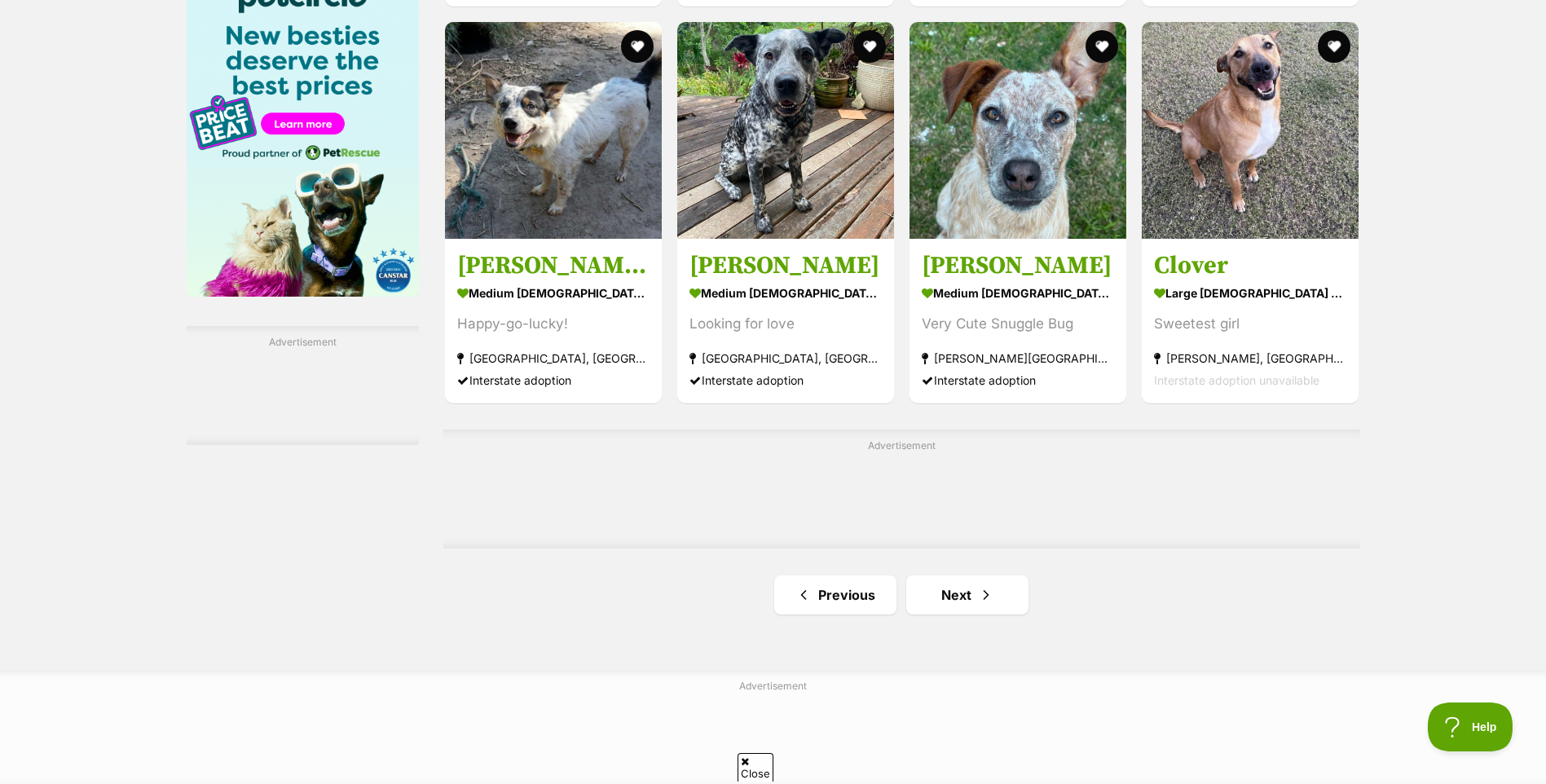
scroll to position [2526, 0]
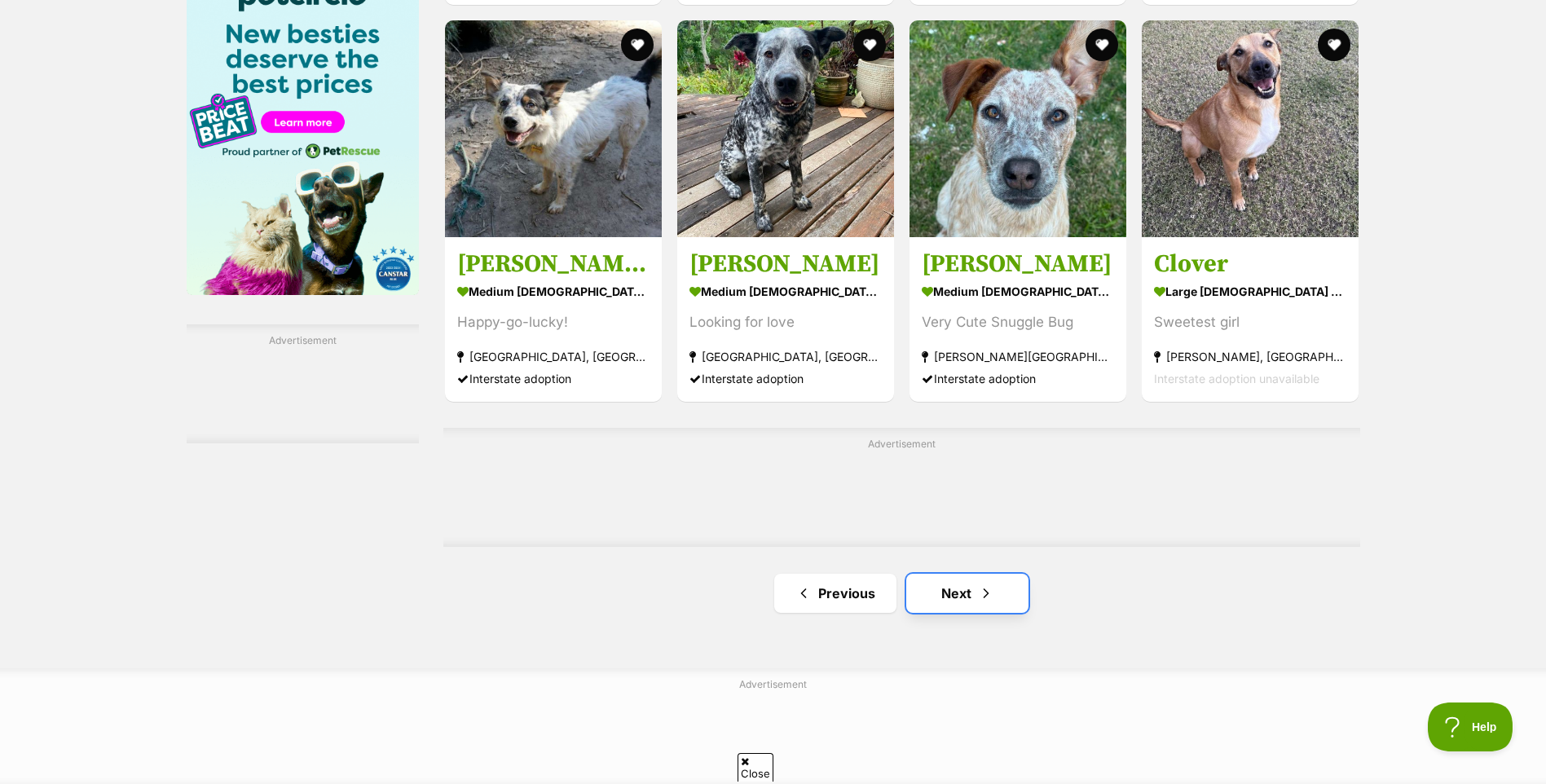
click at [963, 603] on link "Next" at bounding box center [967, 592] width 123 height 39
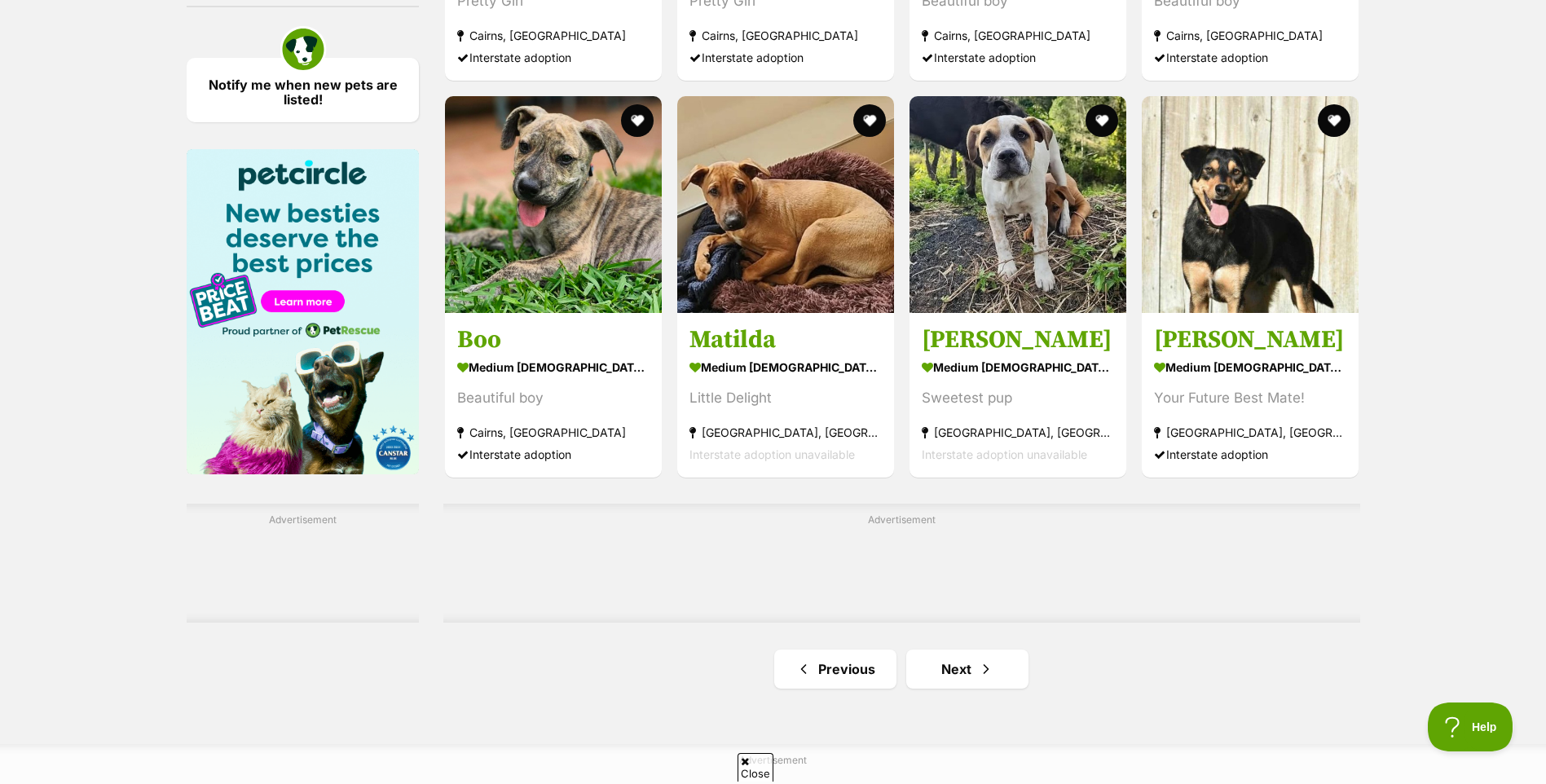
scroll to position [2362, 0]
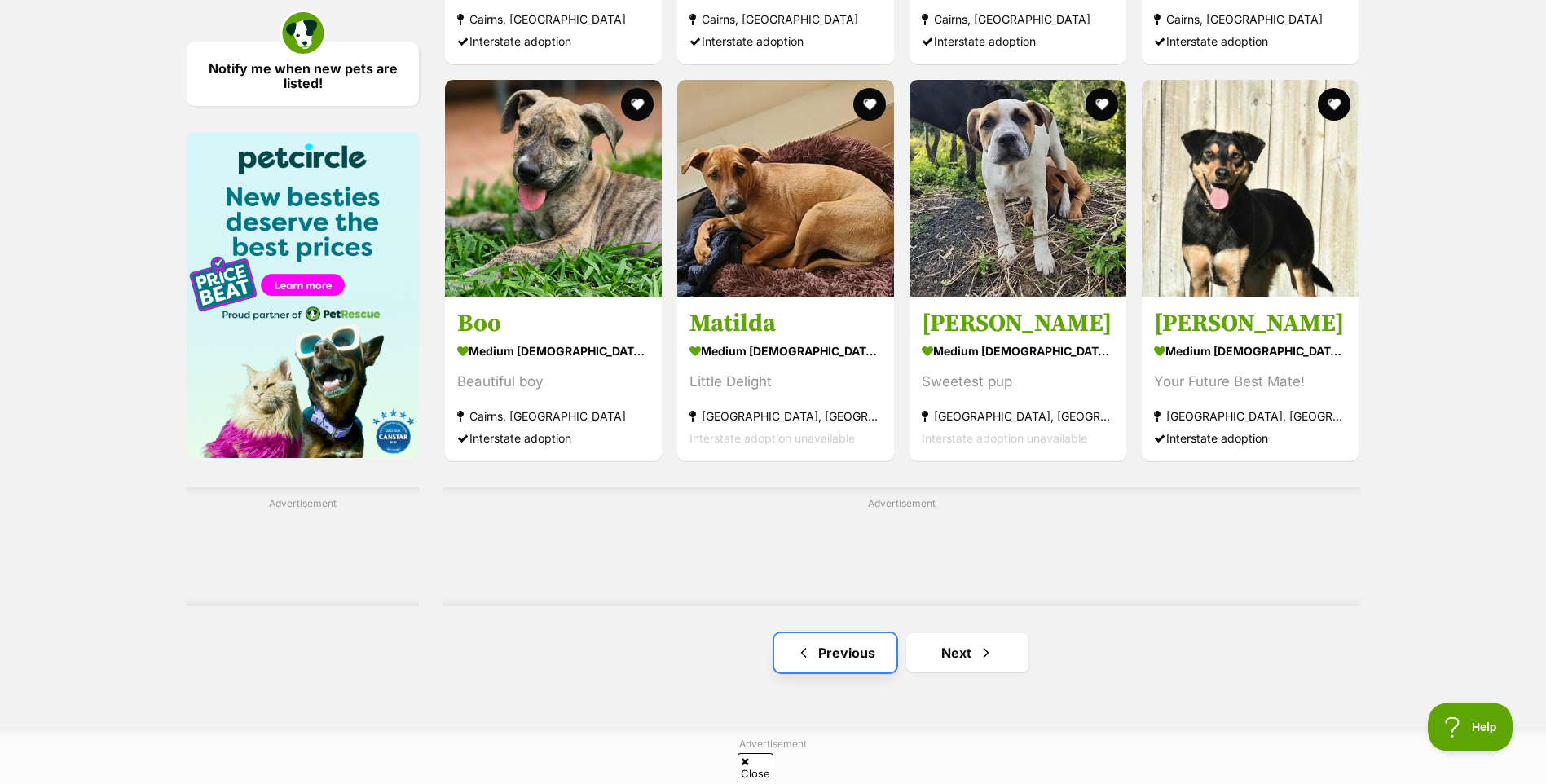
click at [835, 659] on link "Previous" at bounding box center [835, 652] width 123 height 39
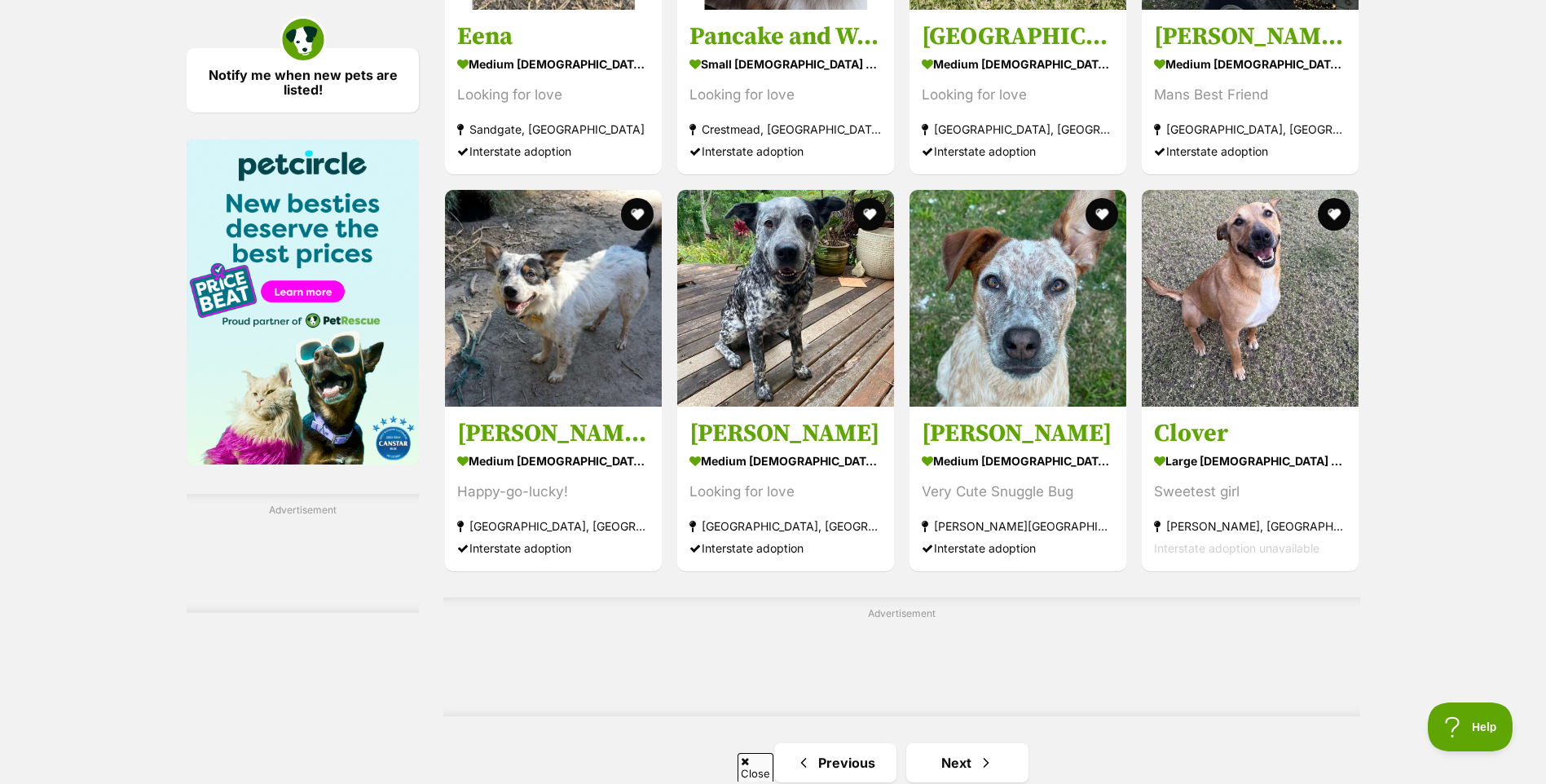
scroll to position [2362, 0]
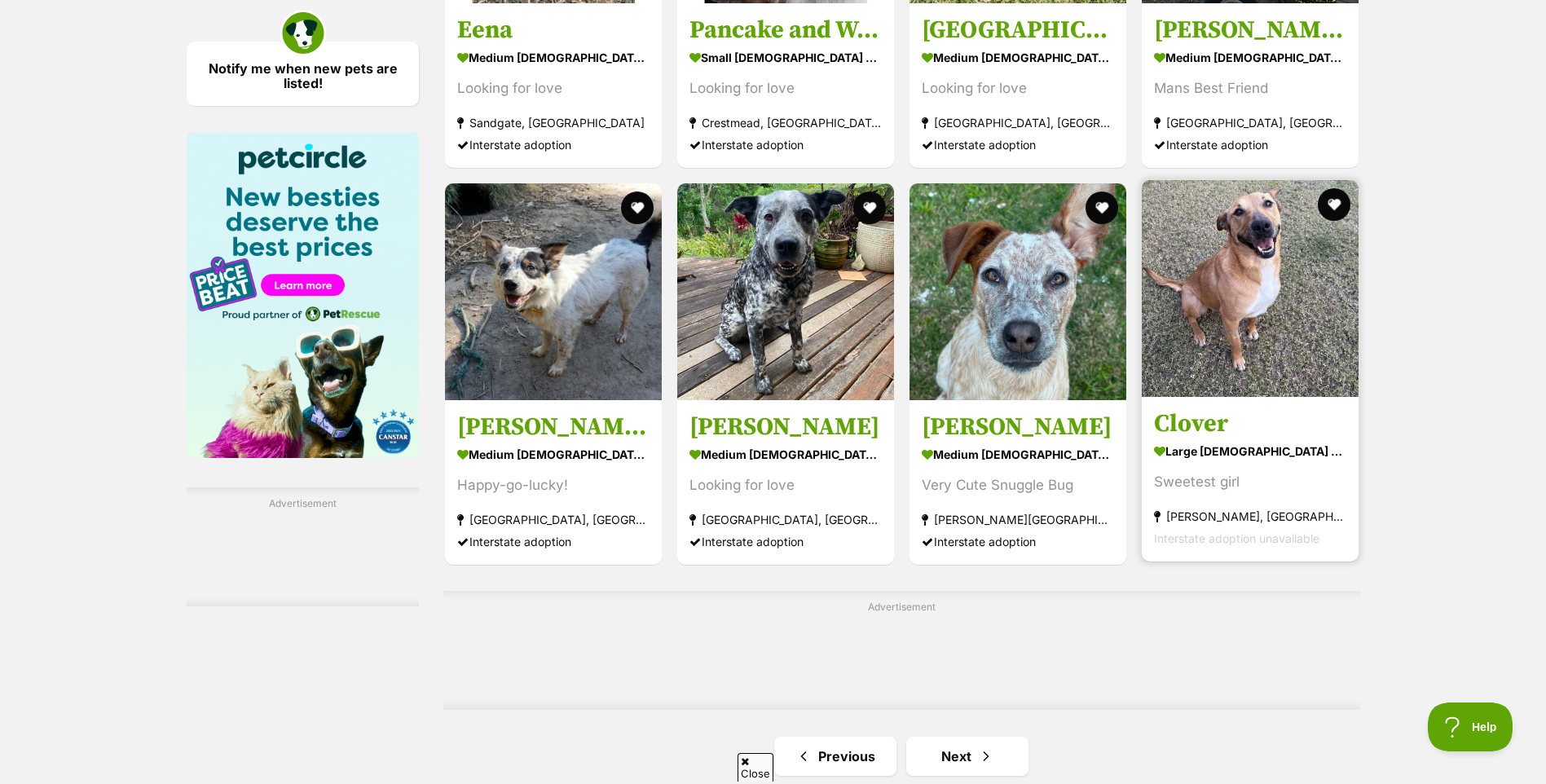
click at [1217, 287] on img at bounding box center [1251, 289] width 217 height 217
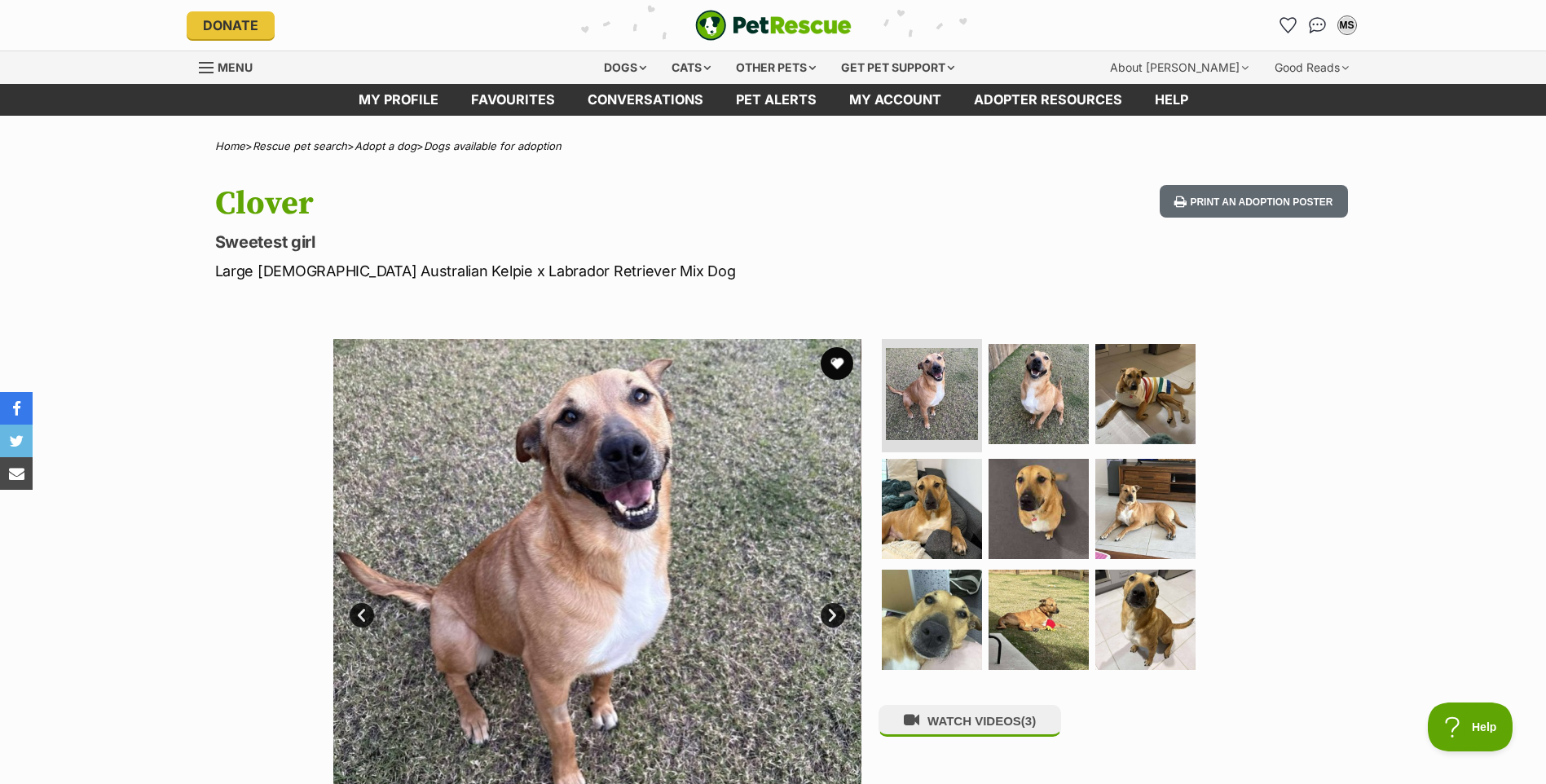
click at [832, 613] on link "Next" at bounding box center [832, 615] width 25 height 25
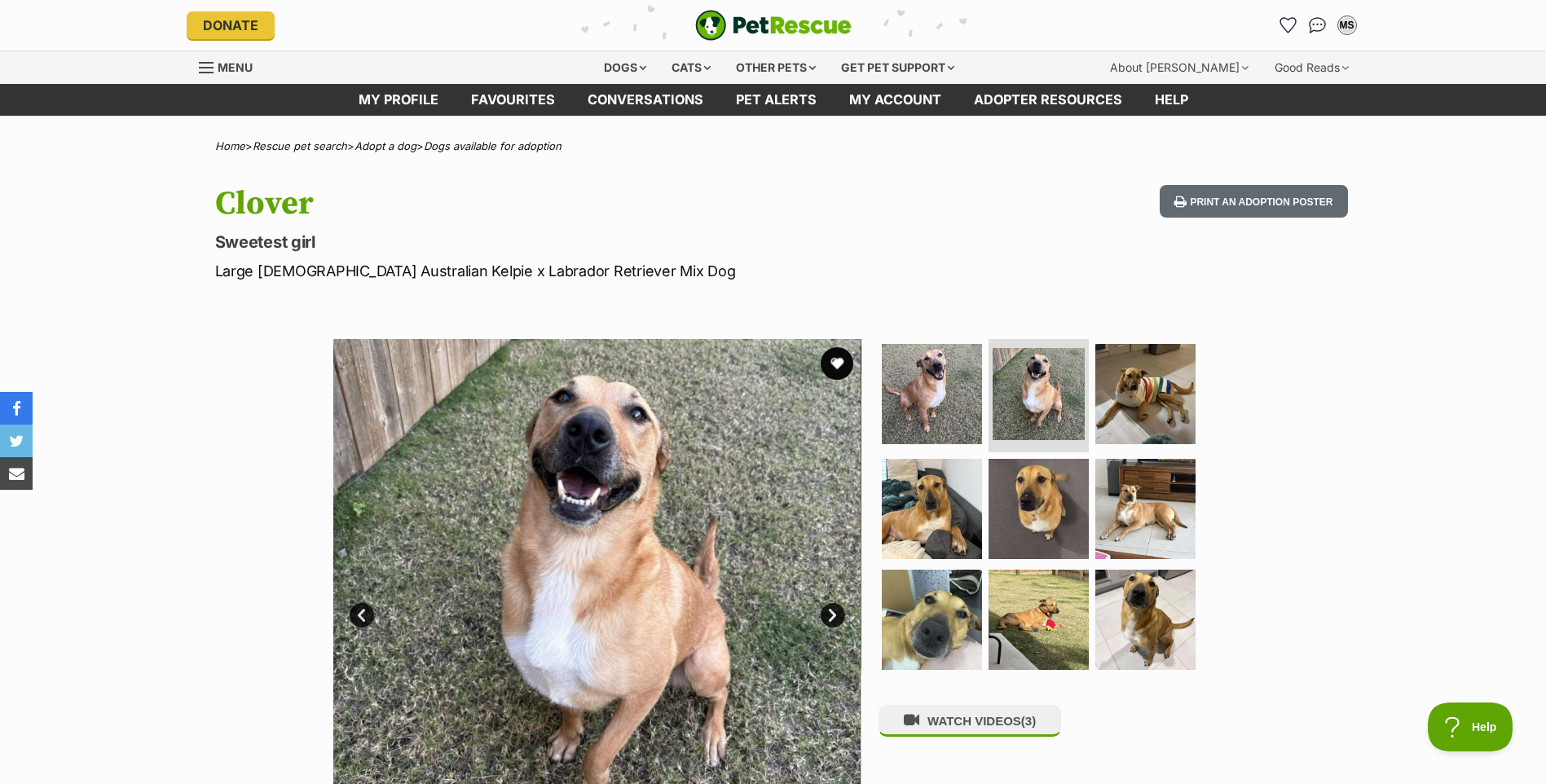
click at [832, 613] on link "Next" at bounding box center [832, 615] width 25 height 25
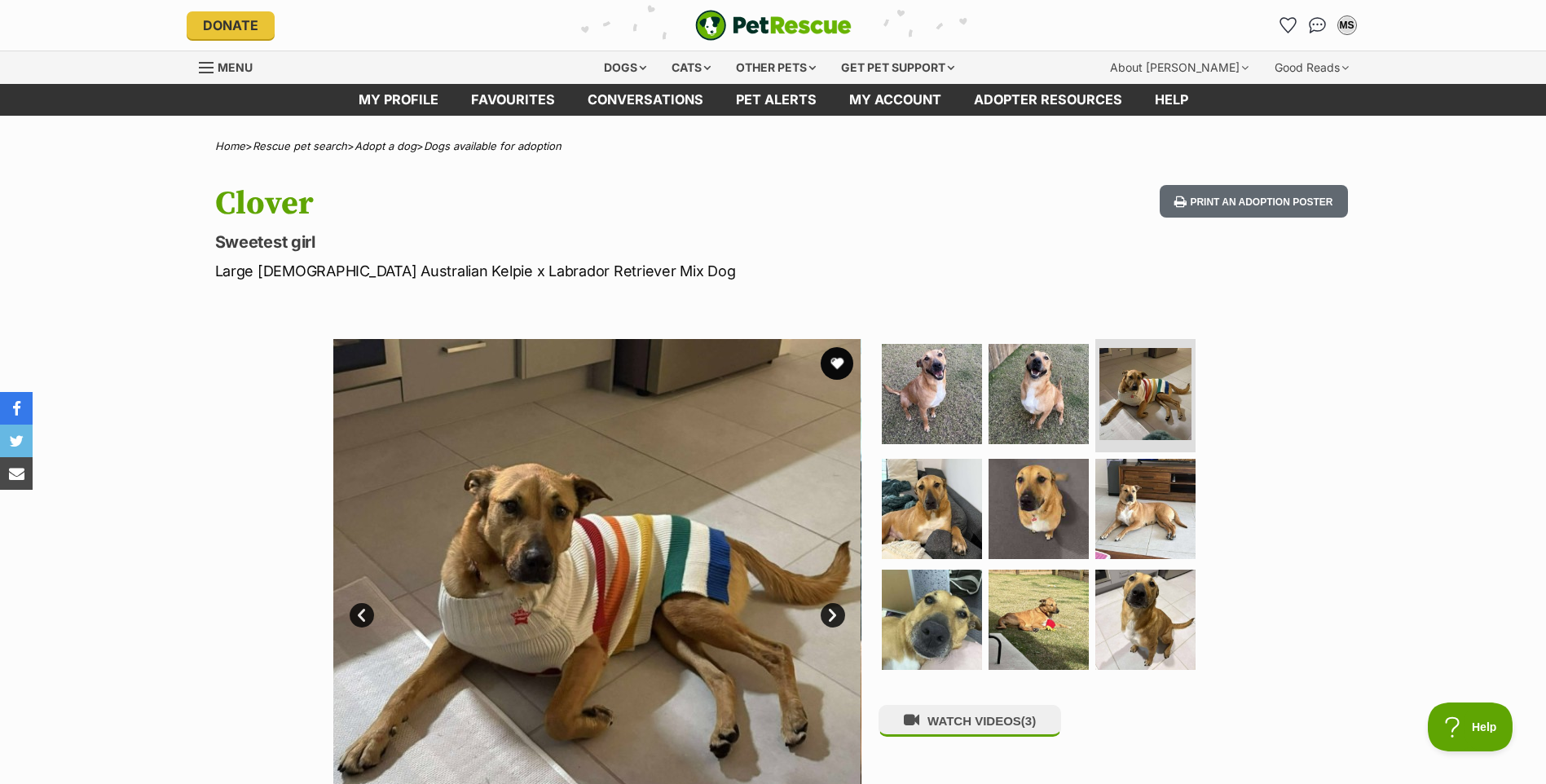
click at [832, 613] on link "Next" at bounding box center [832, 615] width 25 height 25
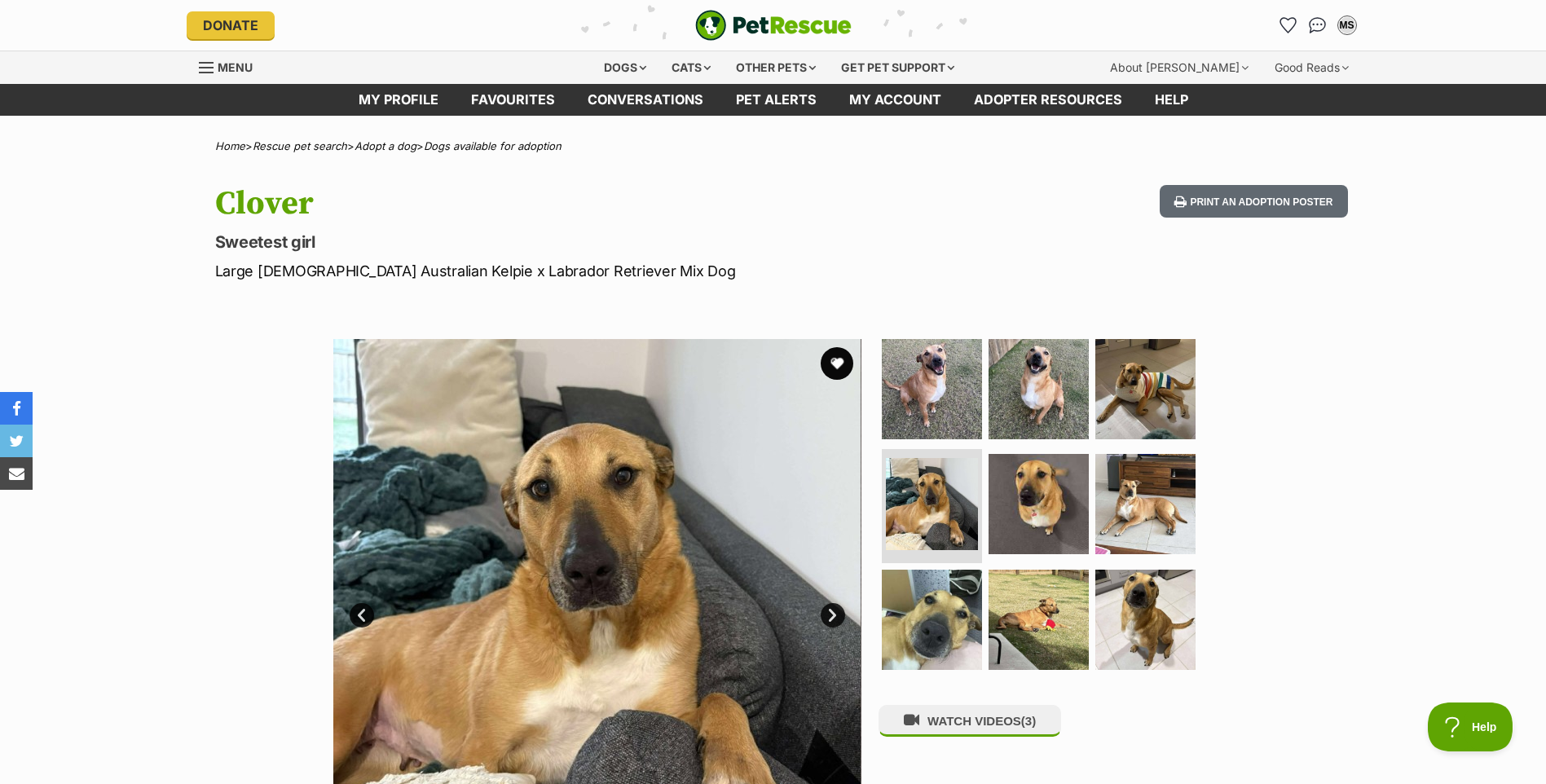
click at [832, 613] on link "Next" at bounding box center [832, 615] width 25 height 25
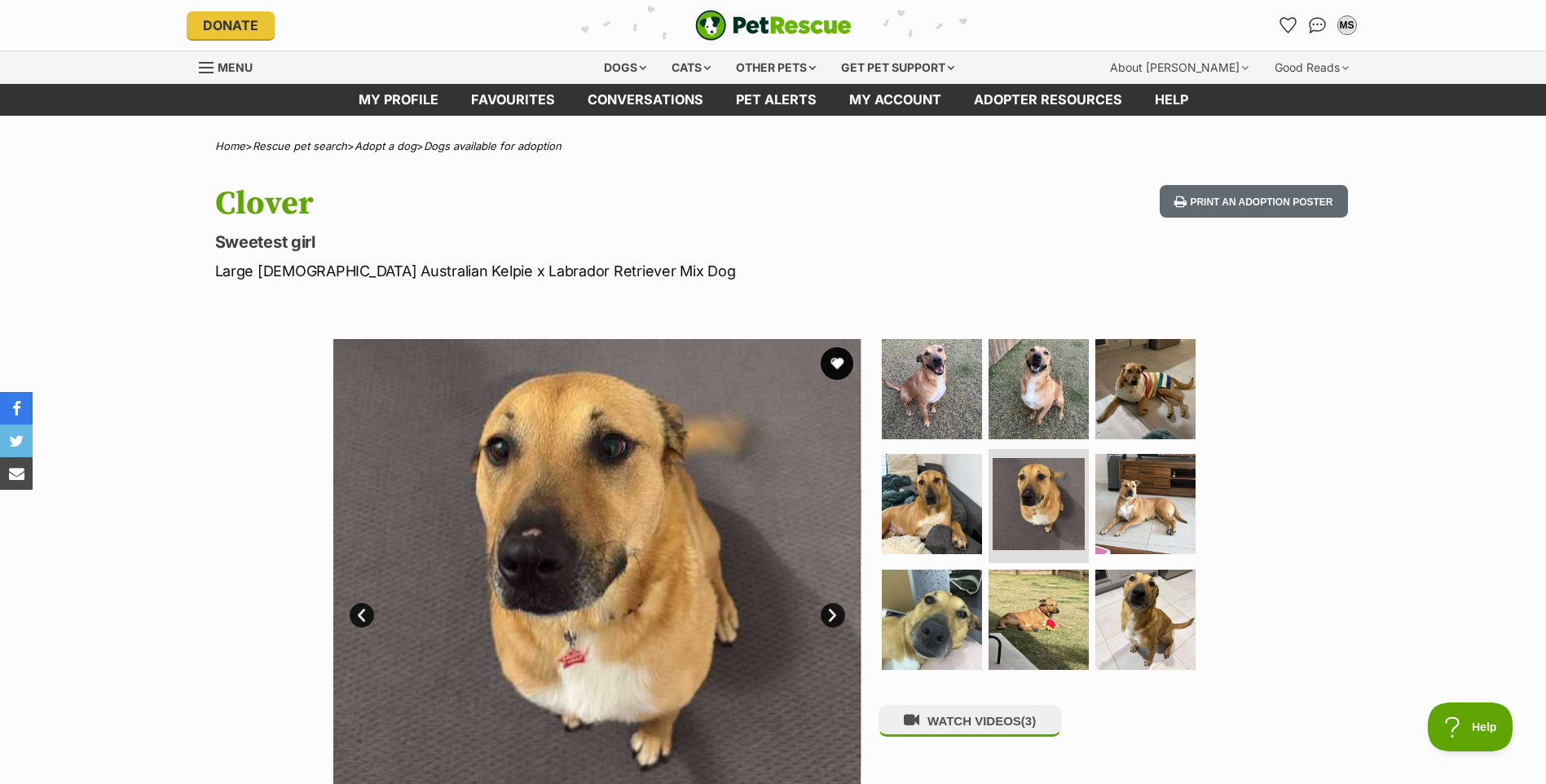
click at [832, 613] on link "Next" at bounding box center [832, 615] width 25 height 25
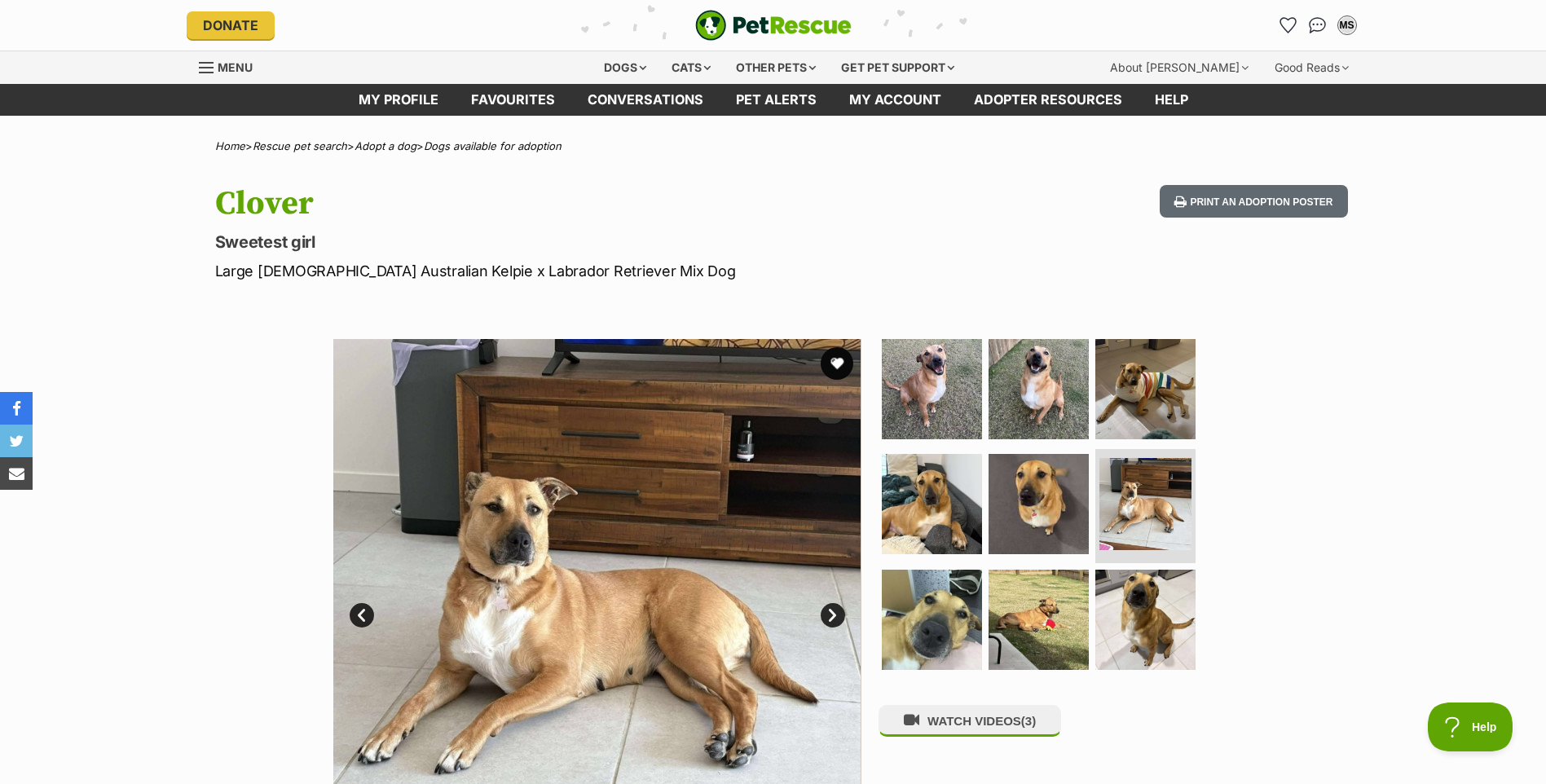
click at [832, 613] on link "Next" at bounding box center [832, 615] width 25 height 25
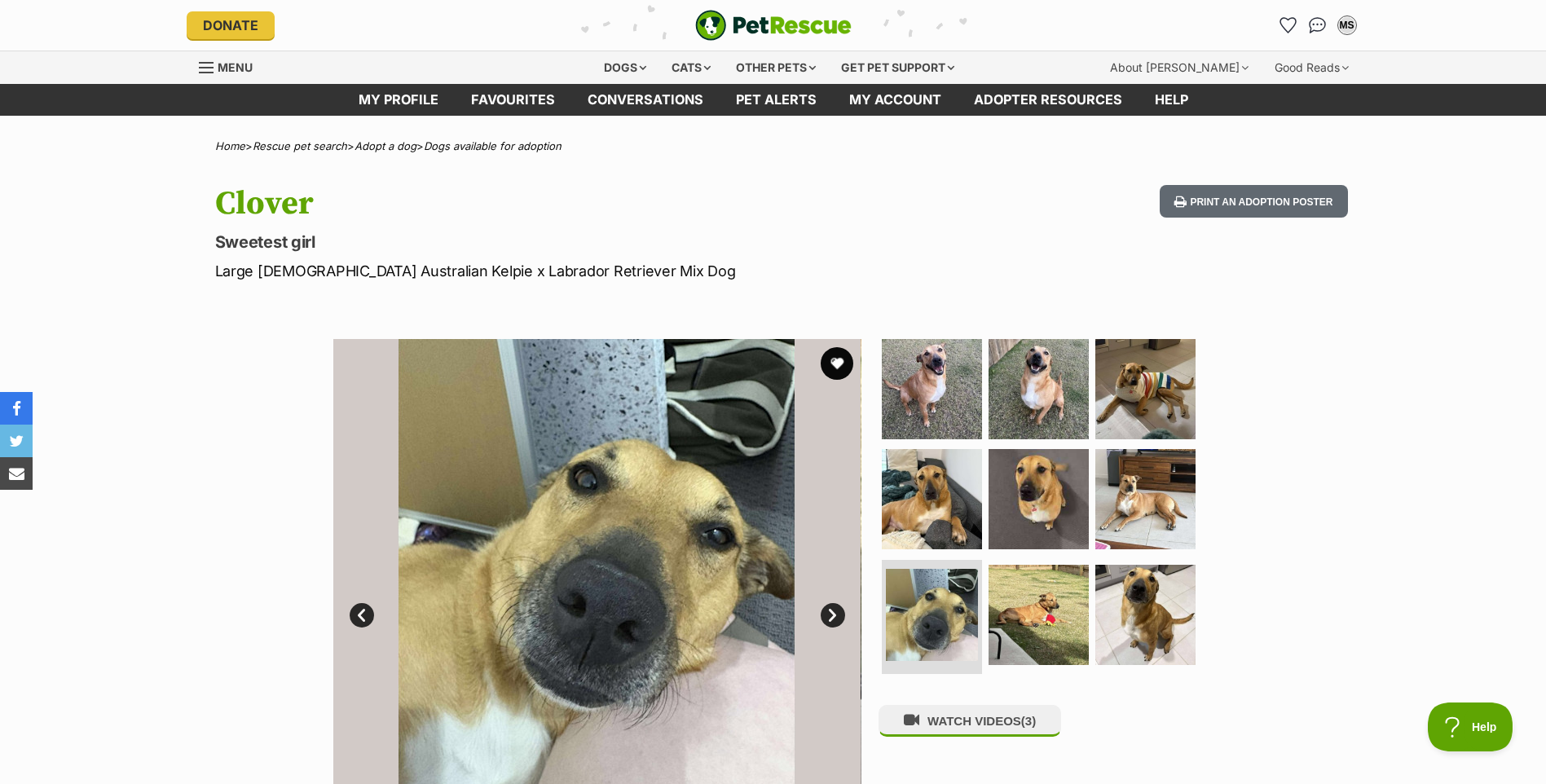
click at [832, 613] on link "Next" at bounding box center [832, 615] width 25 height 25
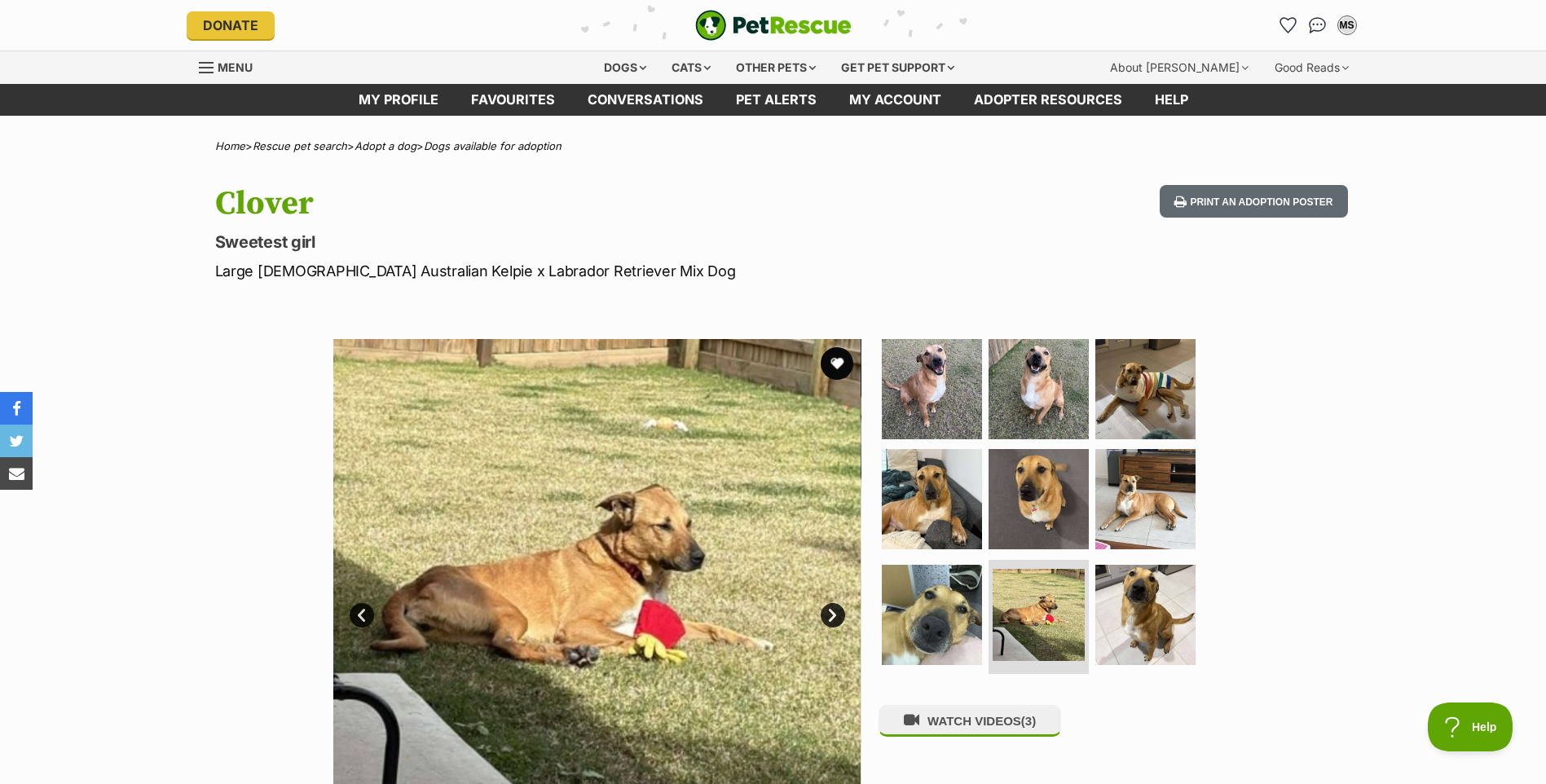
click at [832, 613] on link "Next" at bounding box center [832, 615] width 25 height 25
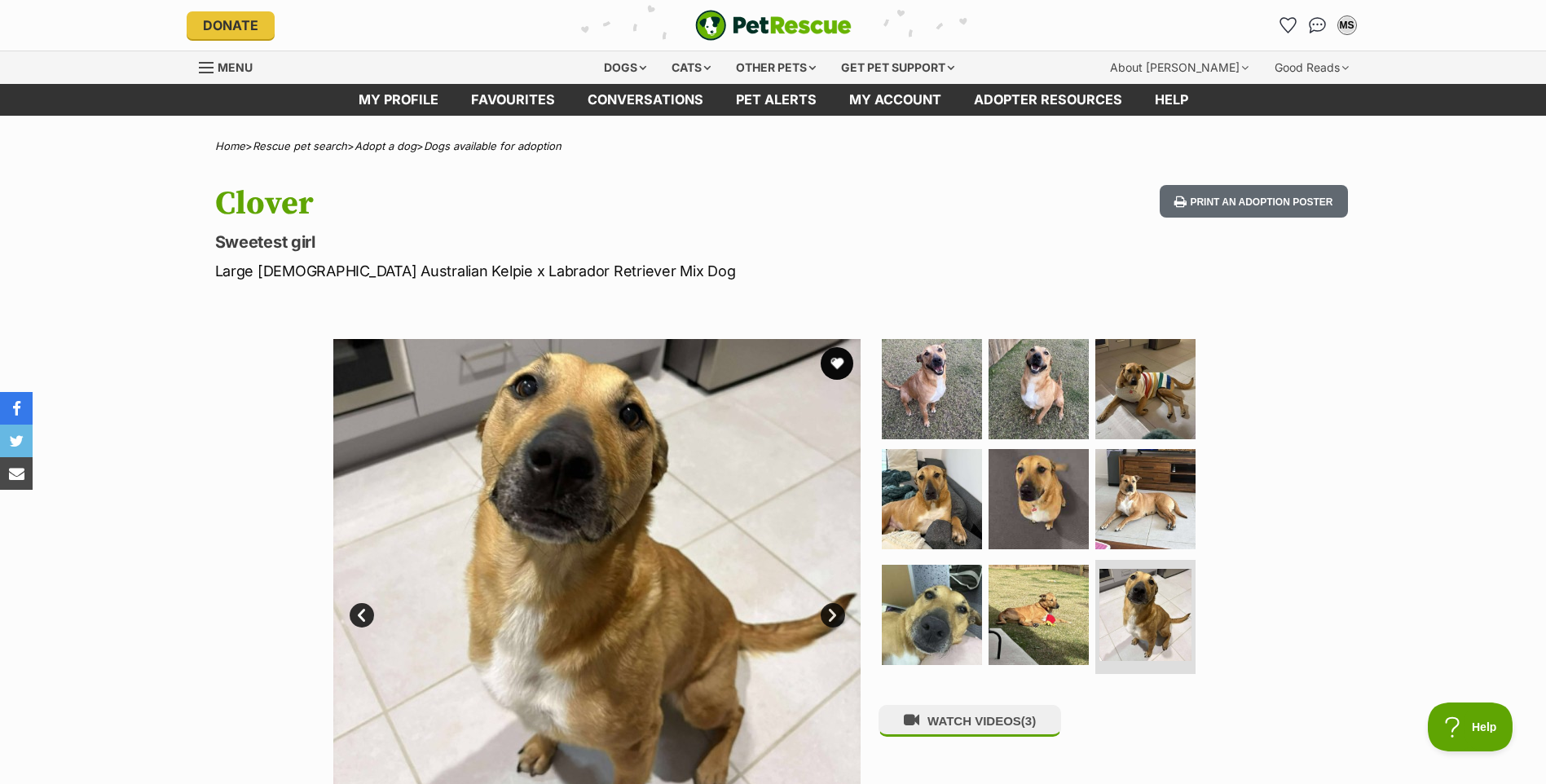
click at [832, 613] on link "Next" at bounding box center [832, 615] width 25 height 25
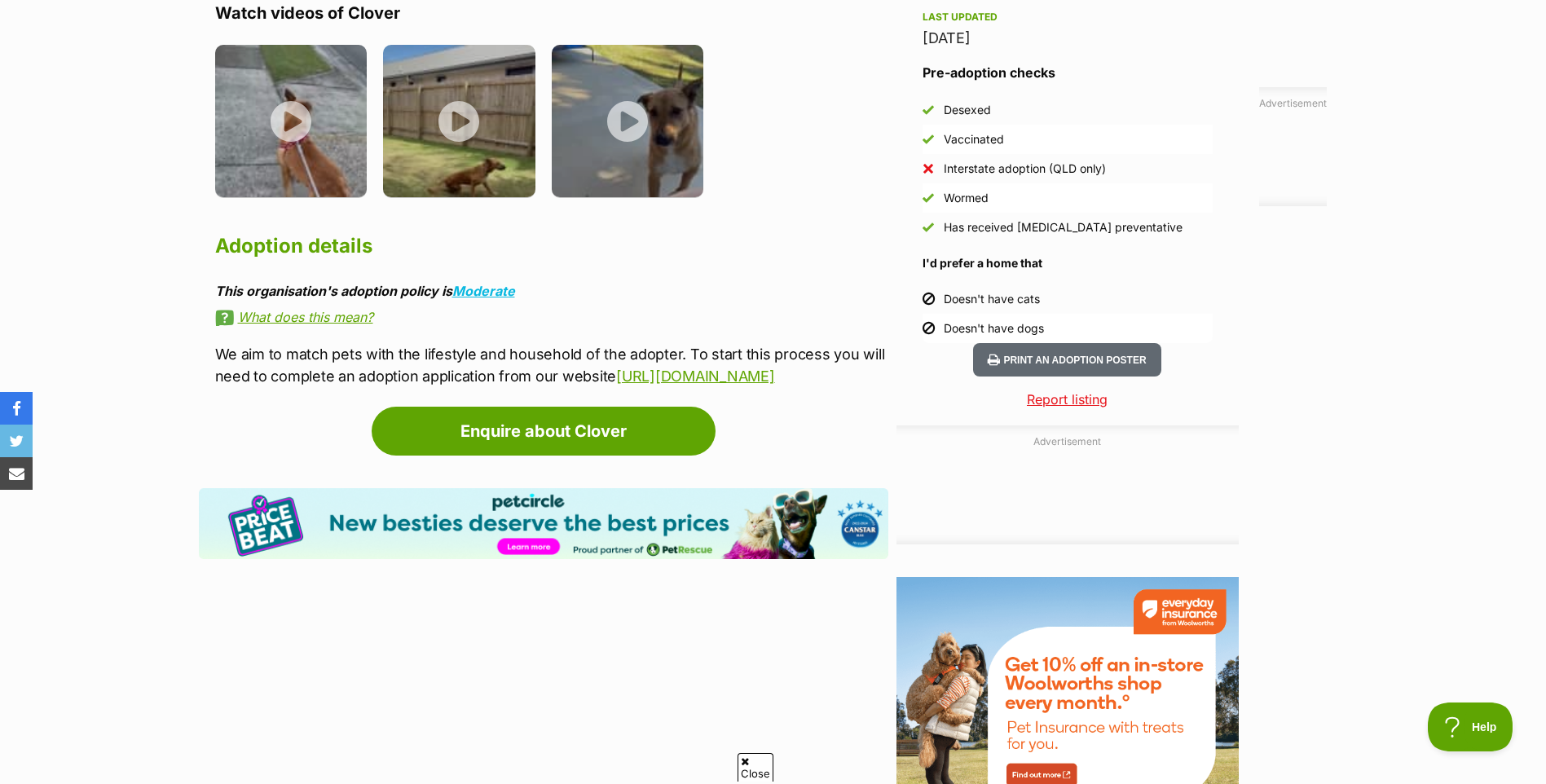
scroll to position [1547, 0]
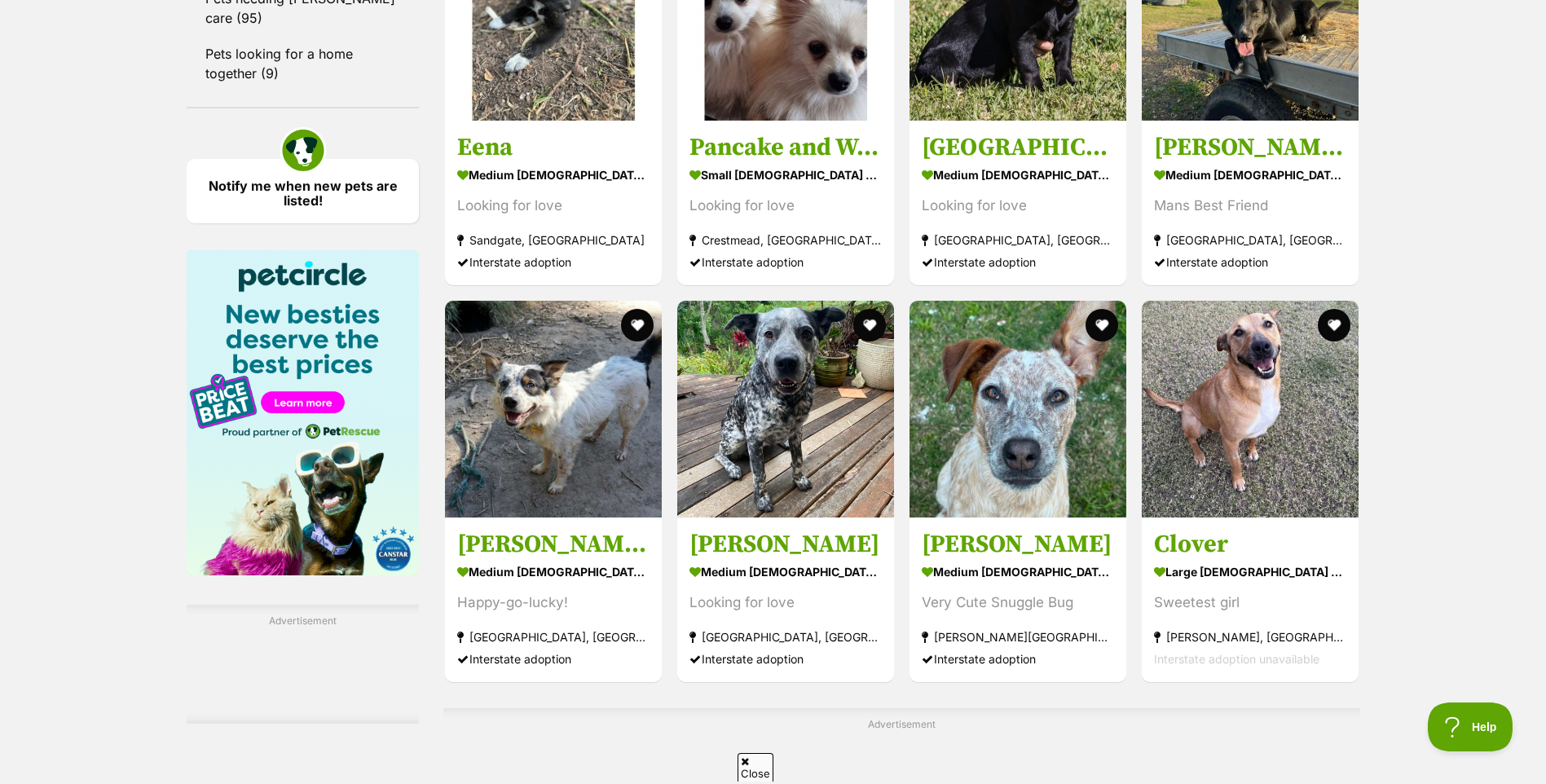
scroll to position [2281, 0]
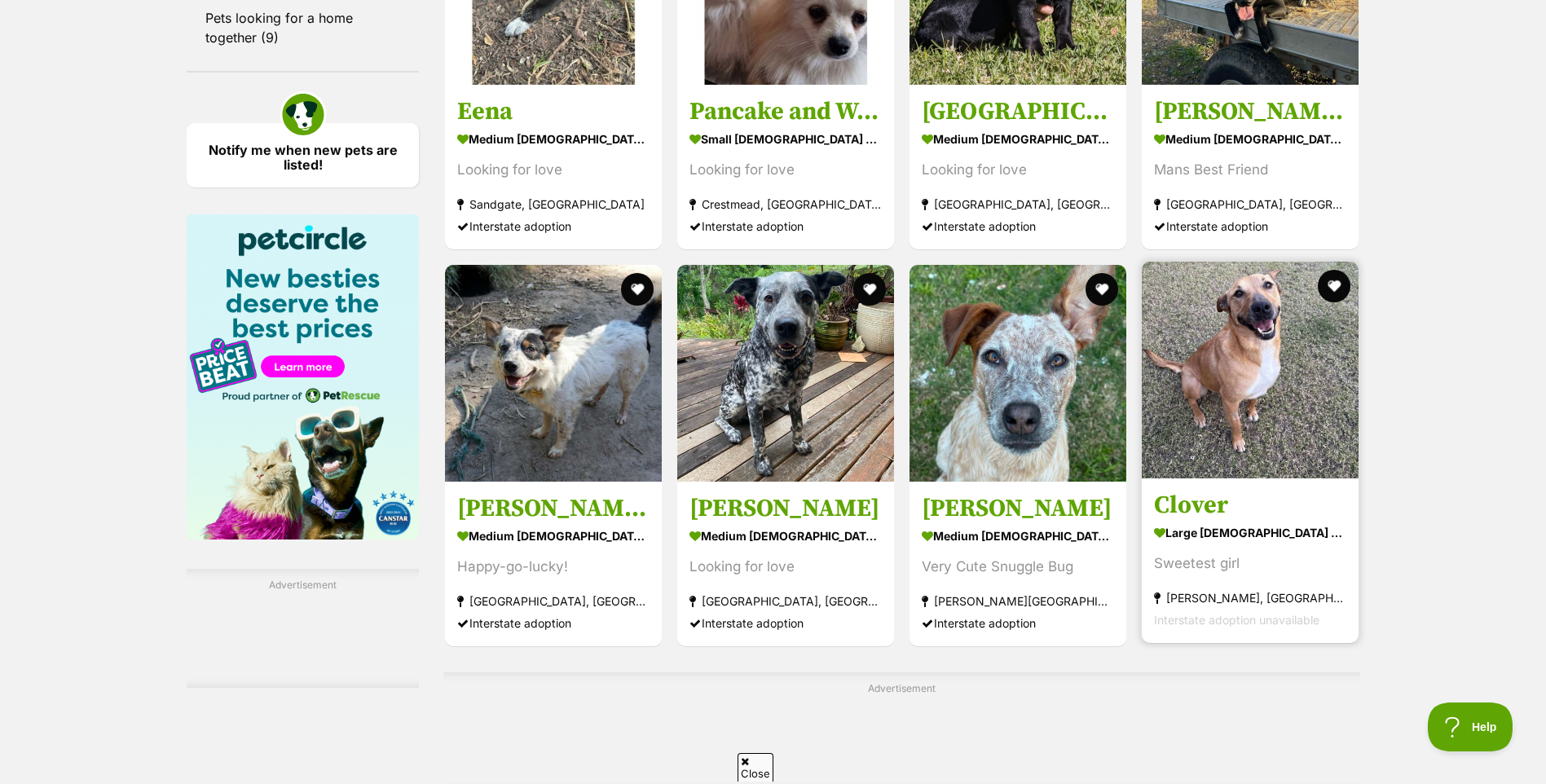
click at [1240, 343] on img at bounding box center [1251, 370] width 217 height 217
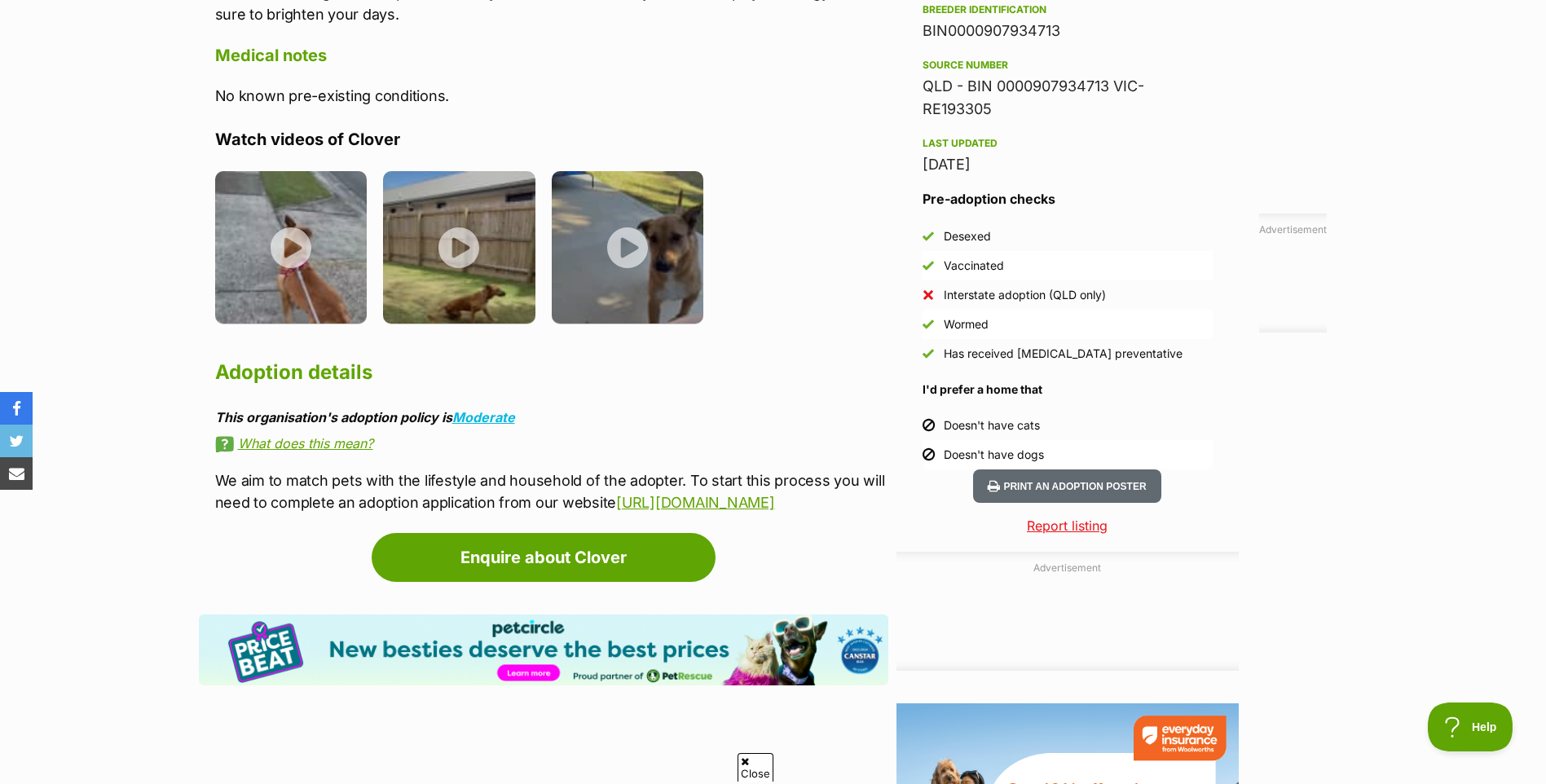
scroll to position [1385, 0]
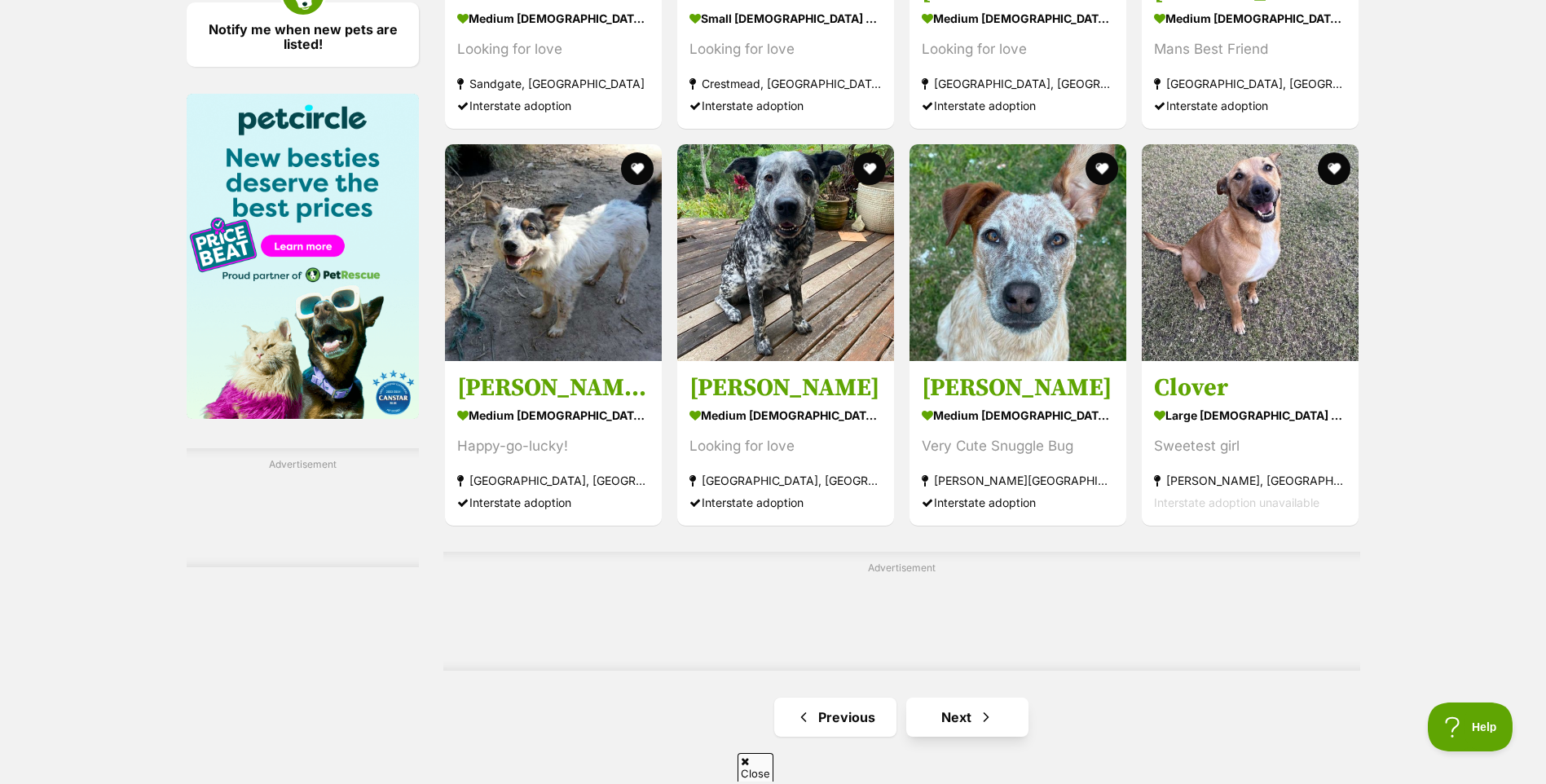
scroll to position [2444, 0]
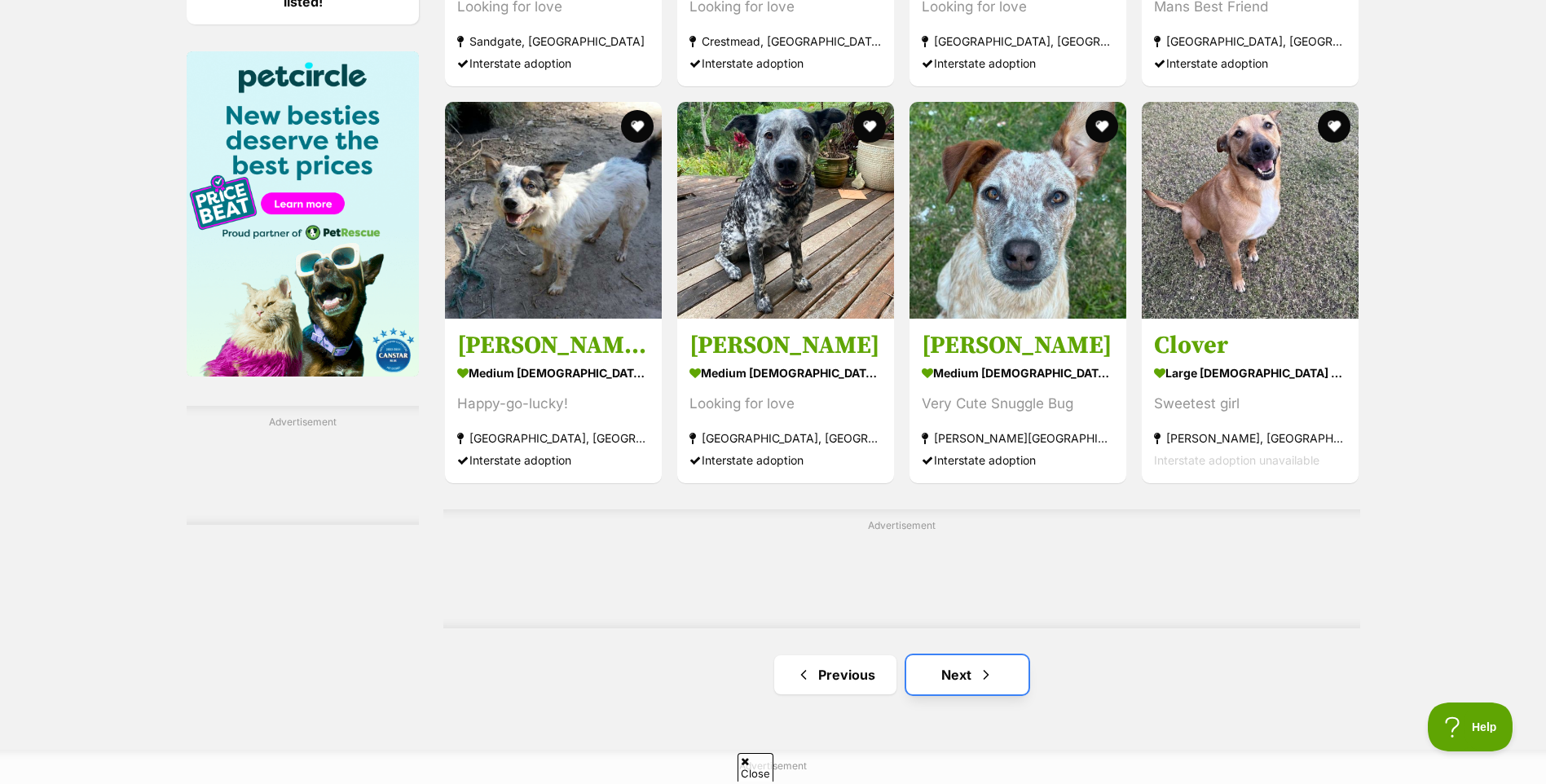
click at [978, 677] on span "Next page" at bounding box center [985, 675] width 16 height 20
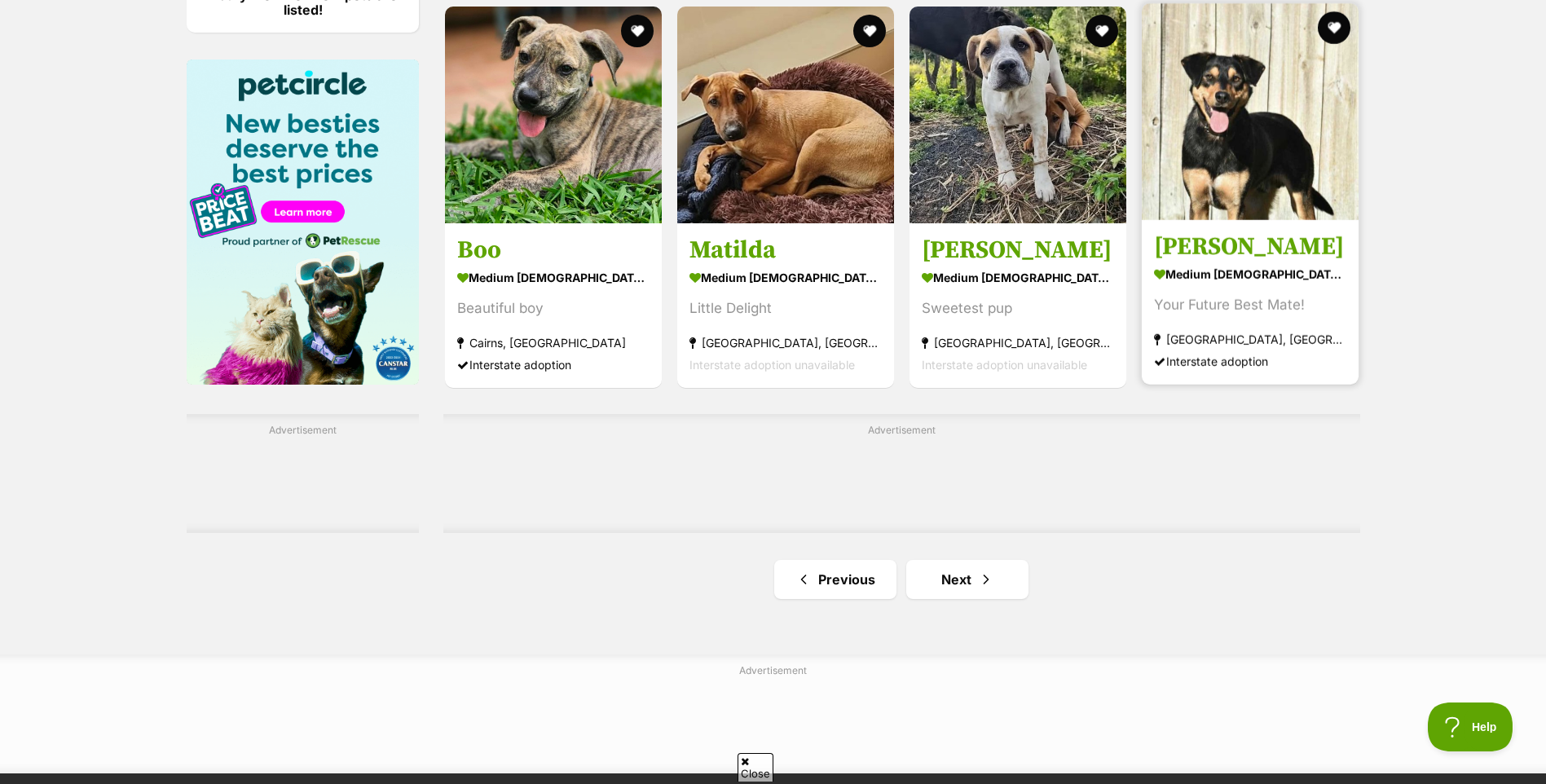
scroll to position [2444, 0]
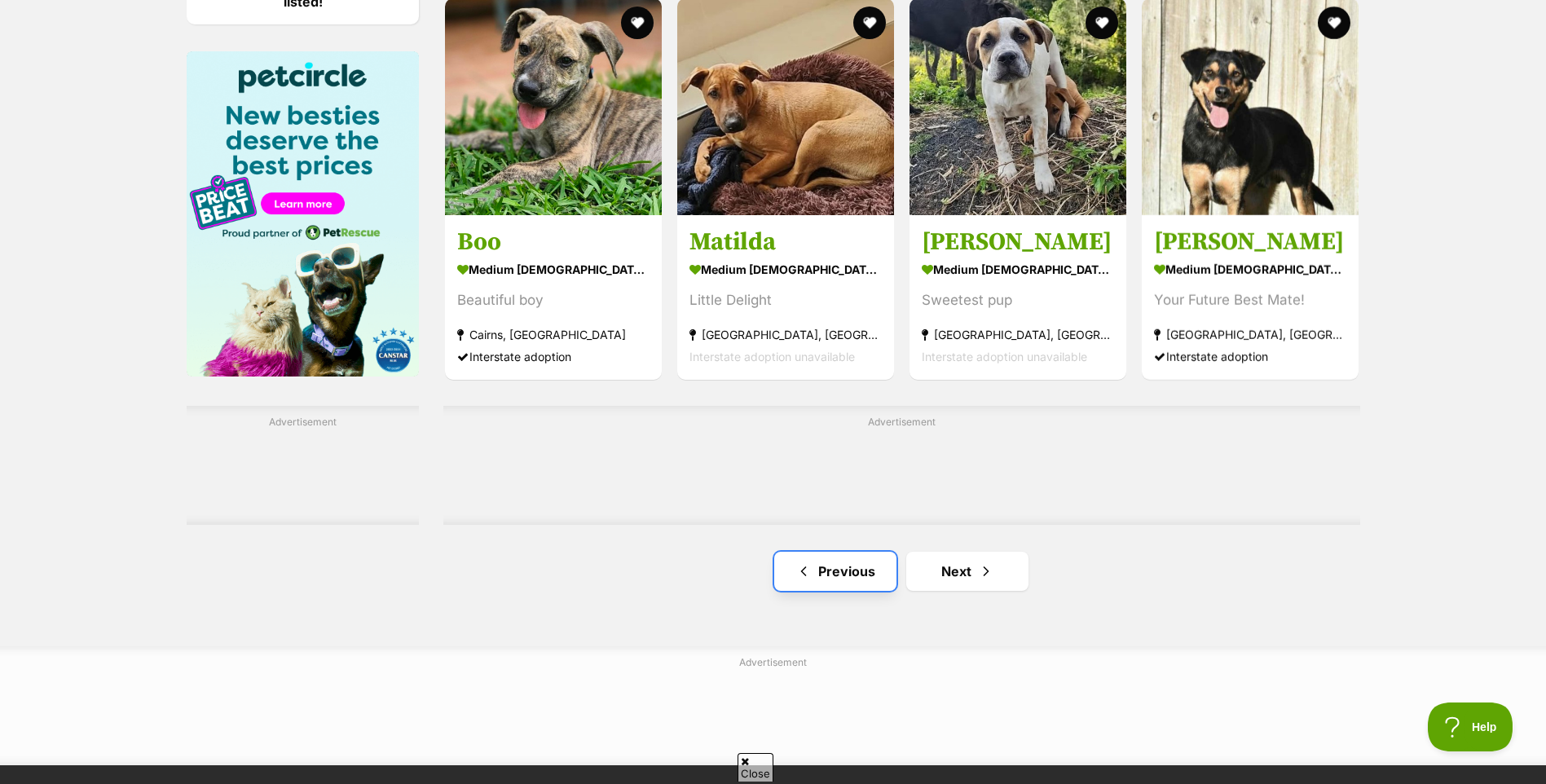
click at [825, 574] on link "Previous" at bounding box center [835, 571] width 123 height 39
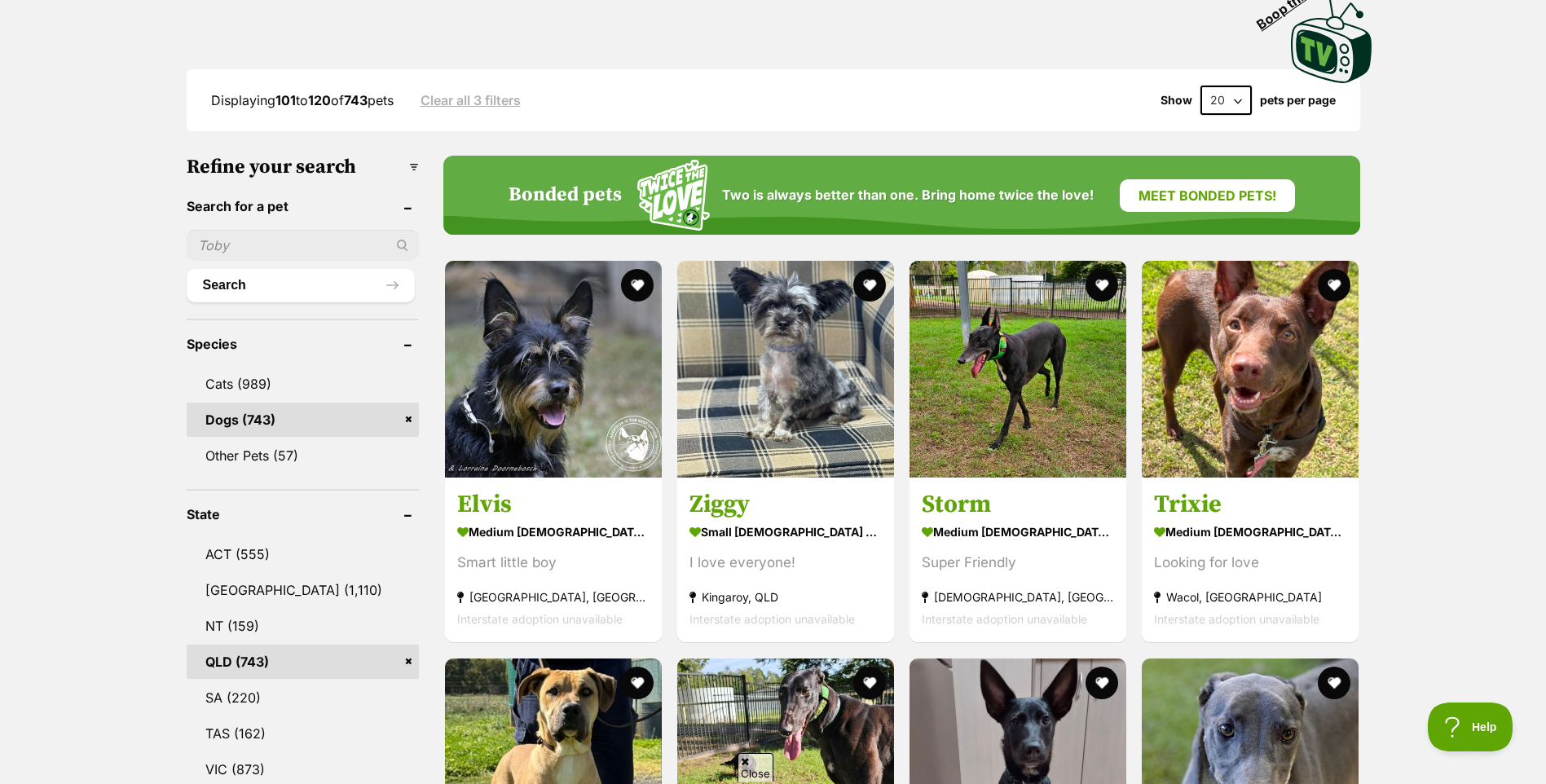
scroll to position [325, 0]
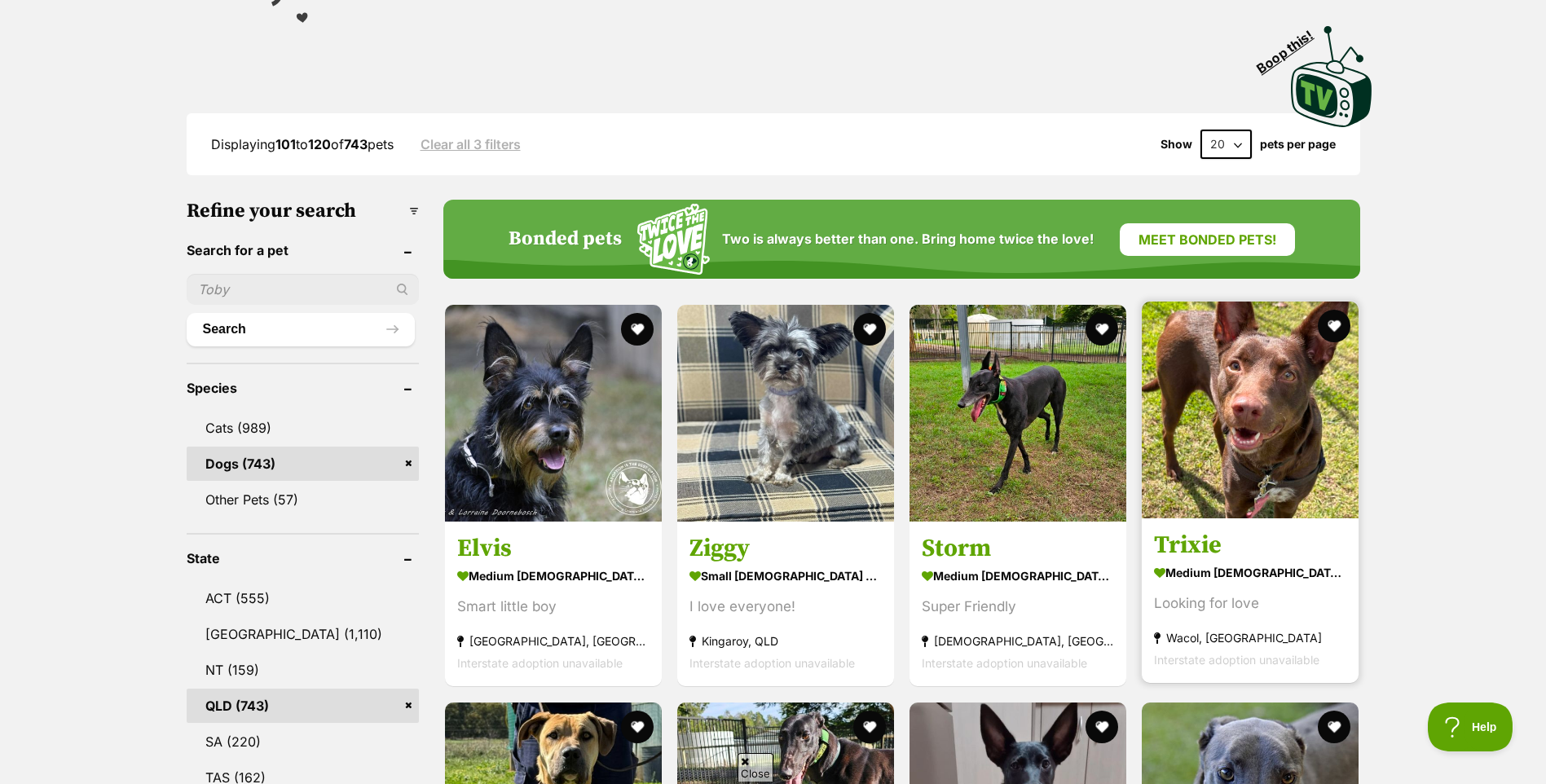
click at [1260, 398] on img at bounding box center [1251, 409] width 217 height 217
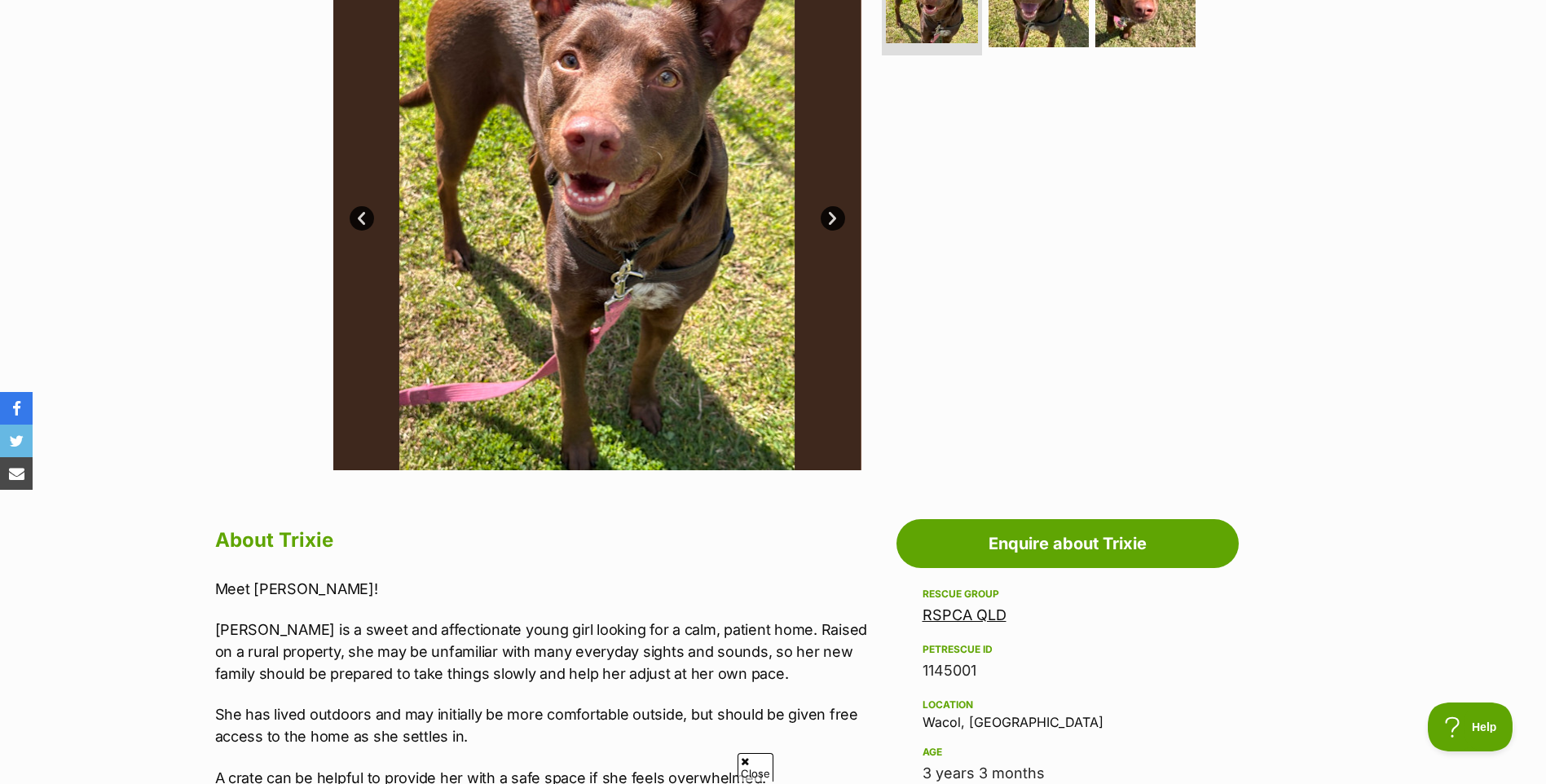
scroll to position [408, 0]
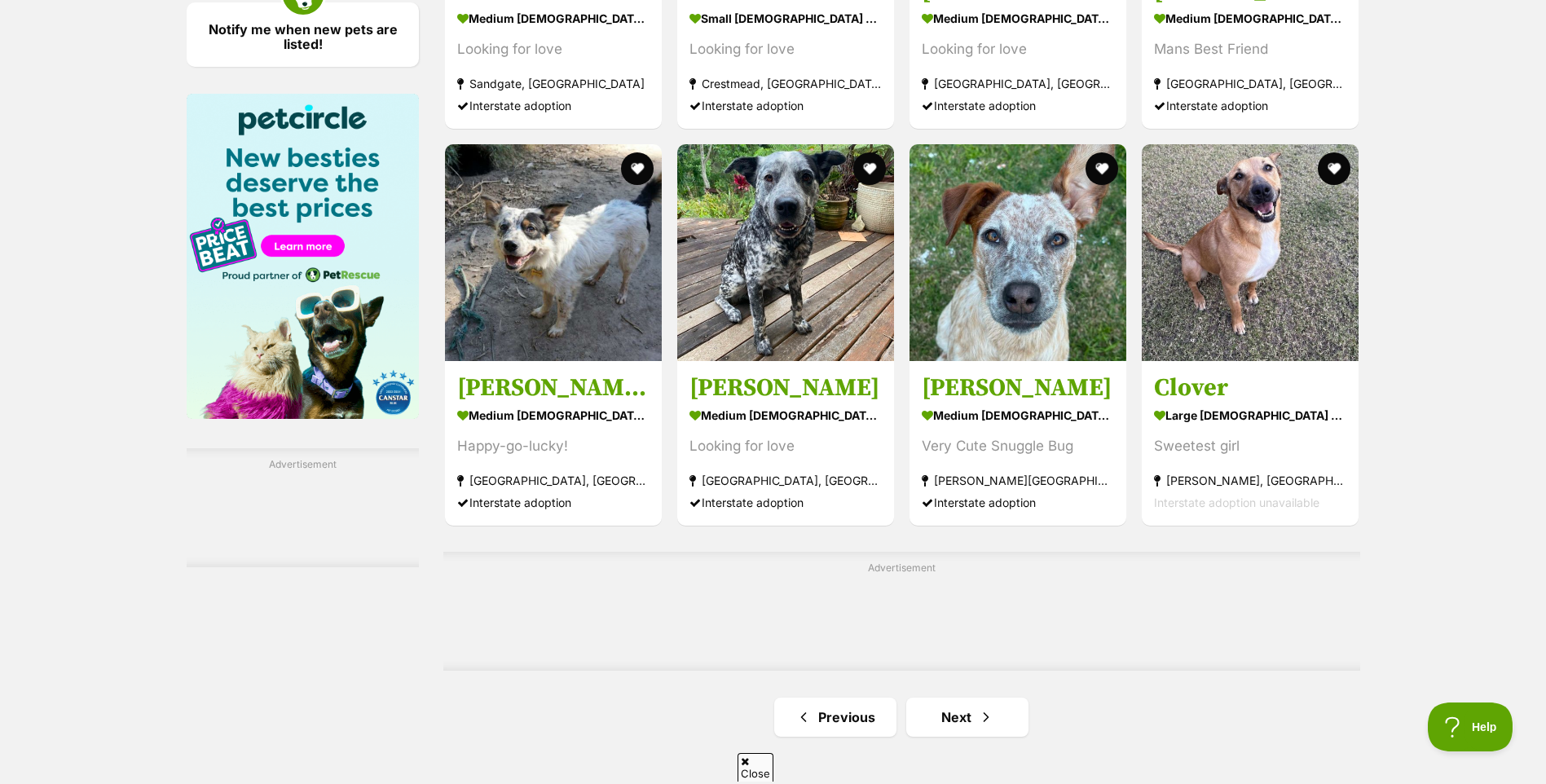
scroll to position [2526, 0]
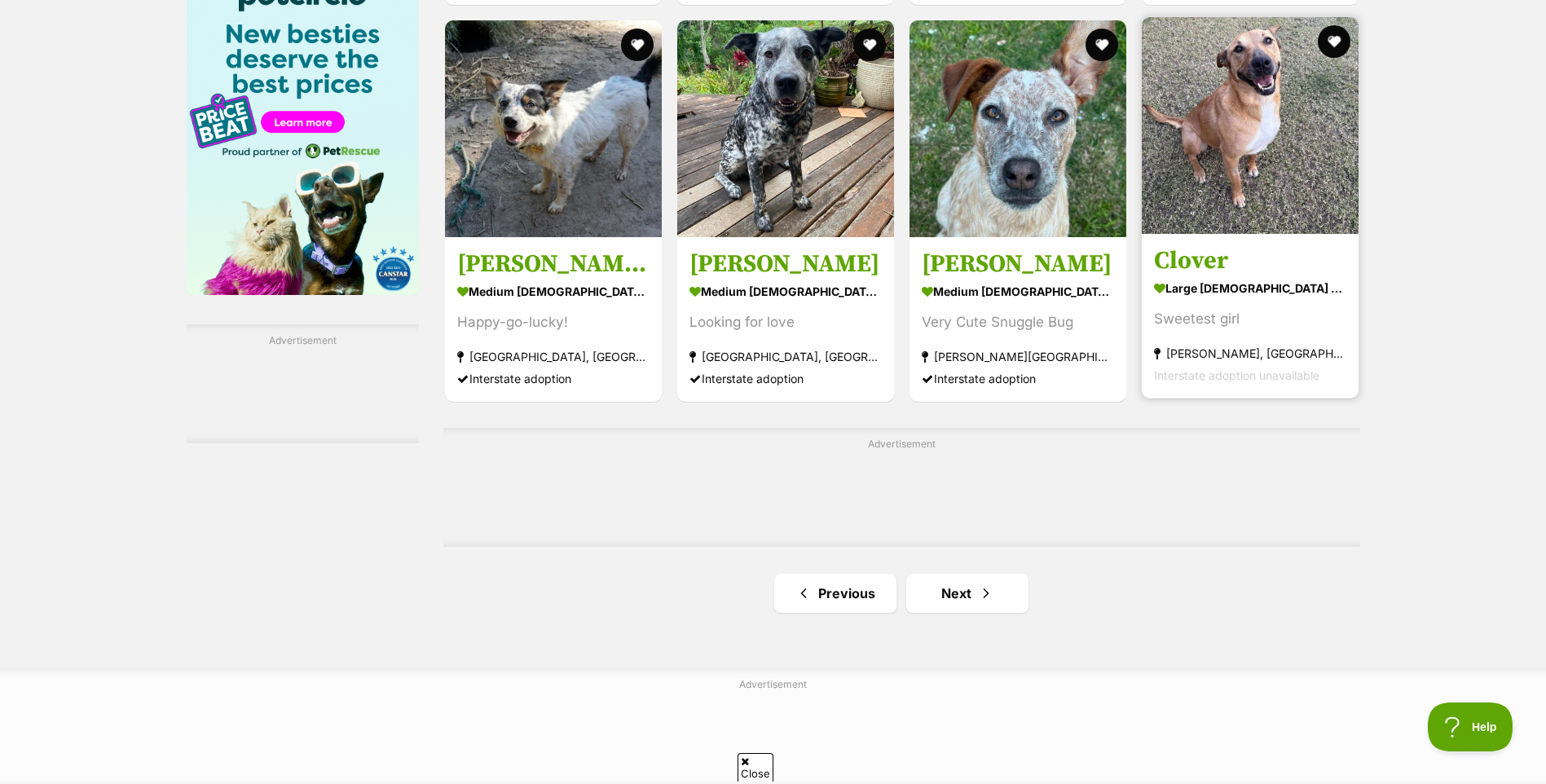
click at [1223, 120] on img at bounding box center [1251, 125] width 217 height 217
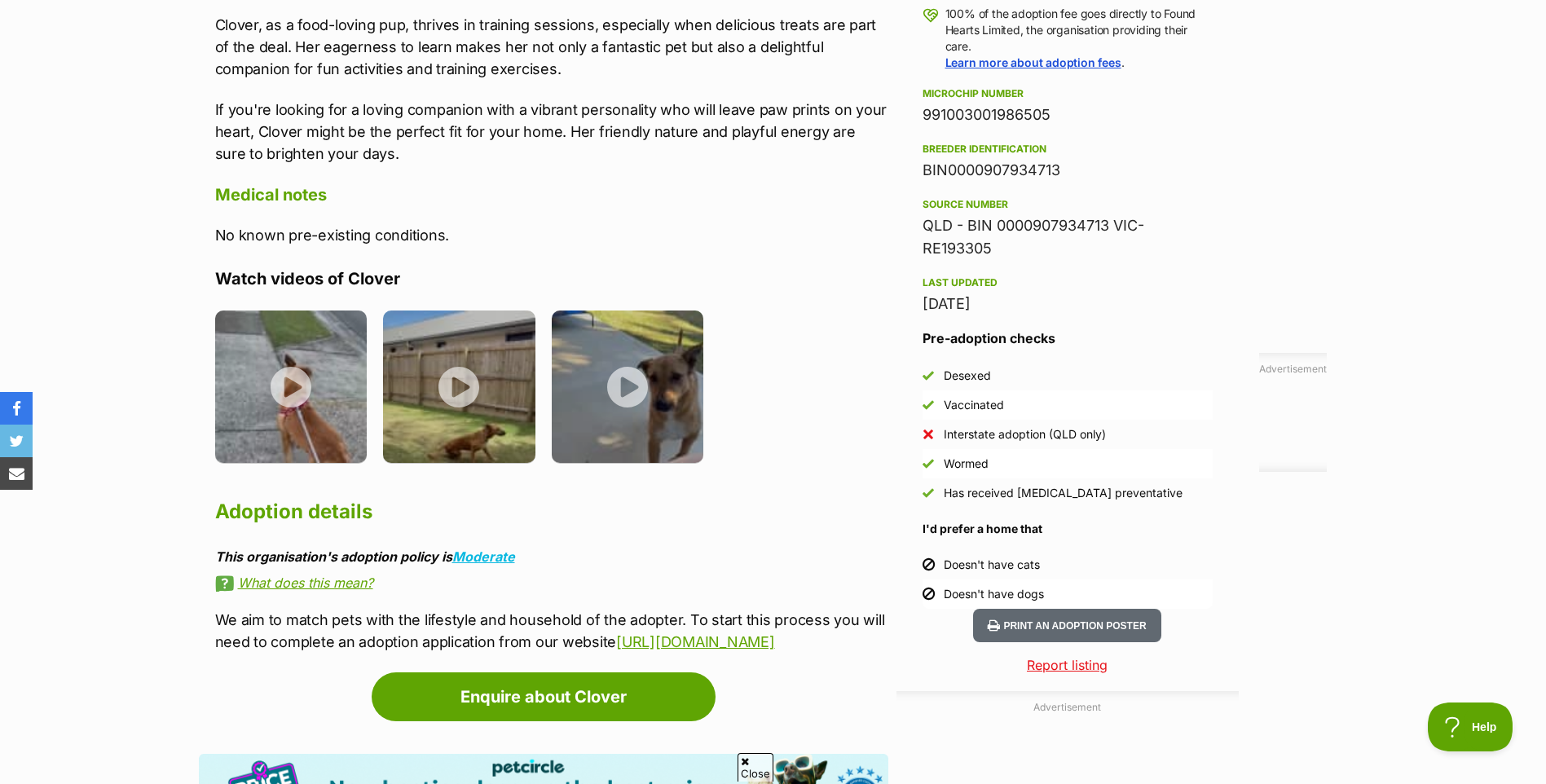
scroll to position [1303, 0]
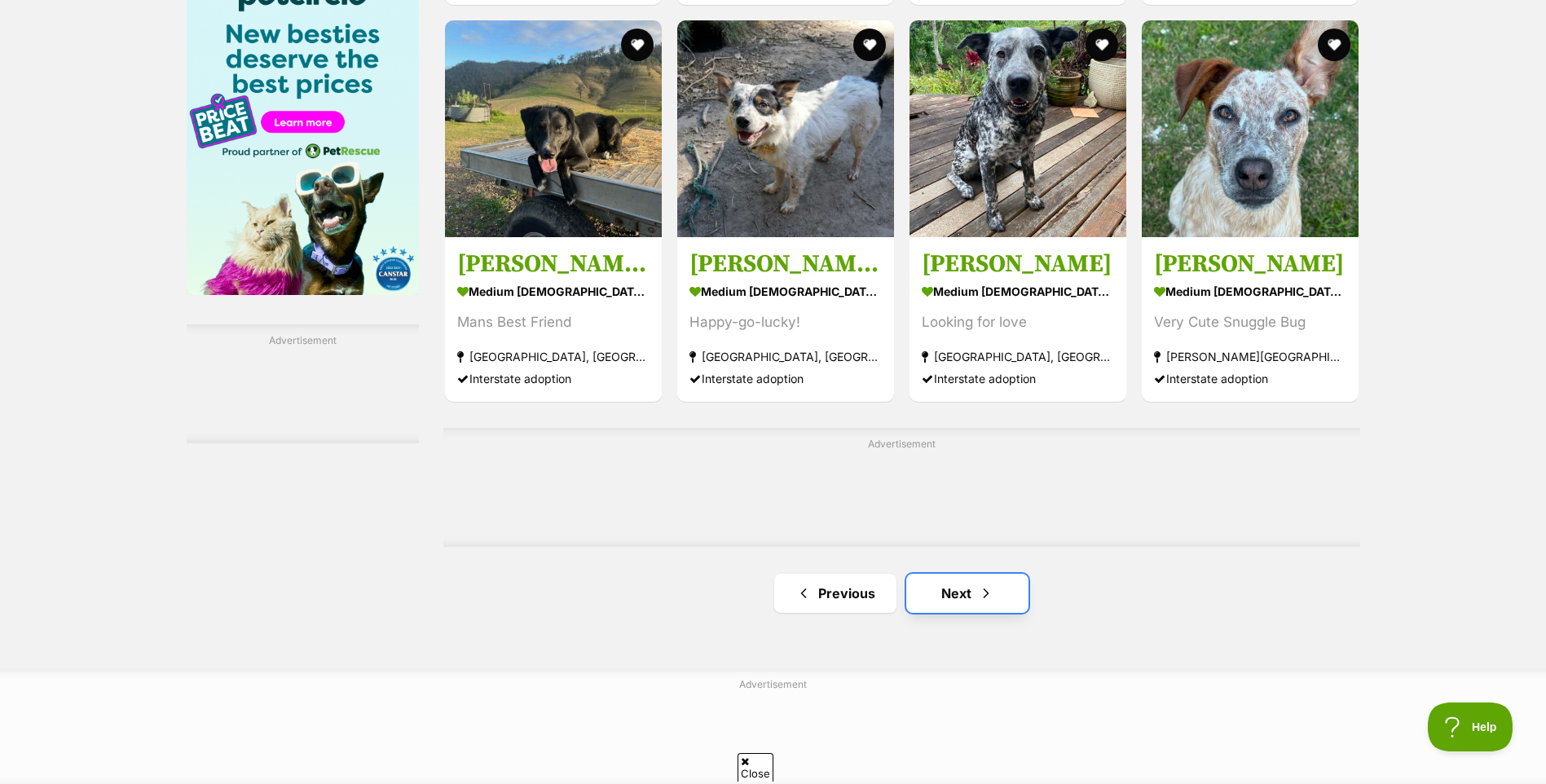
click at [962, 603] on link "Next" at bounding box center [967, 592] width 123 height 39
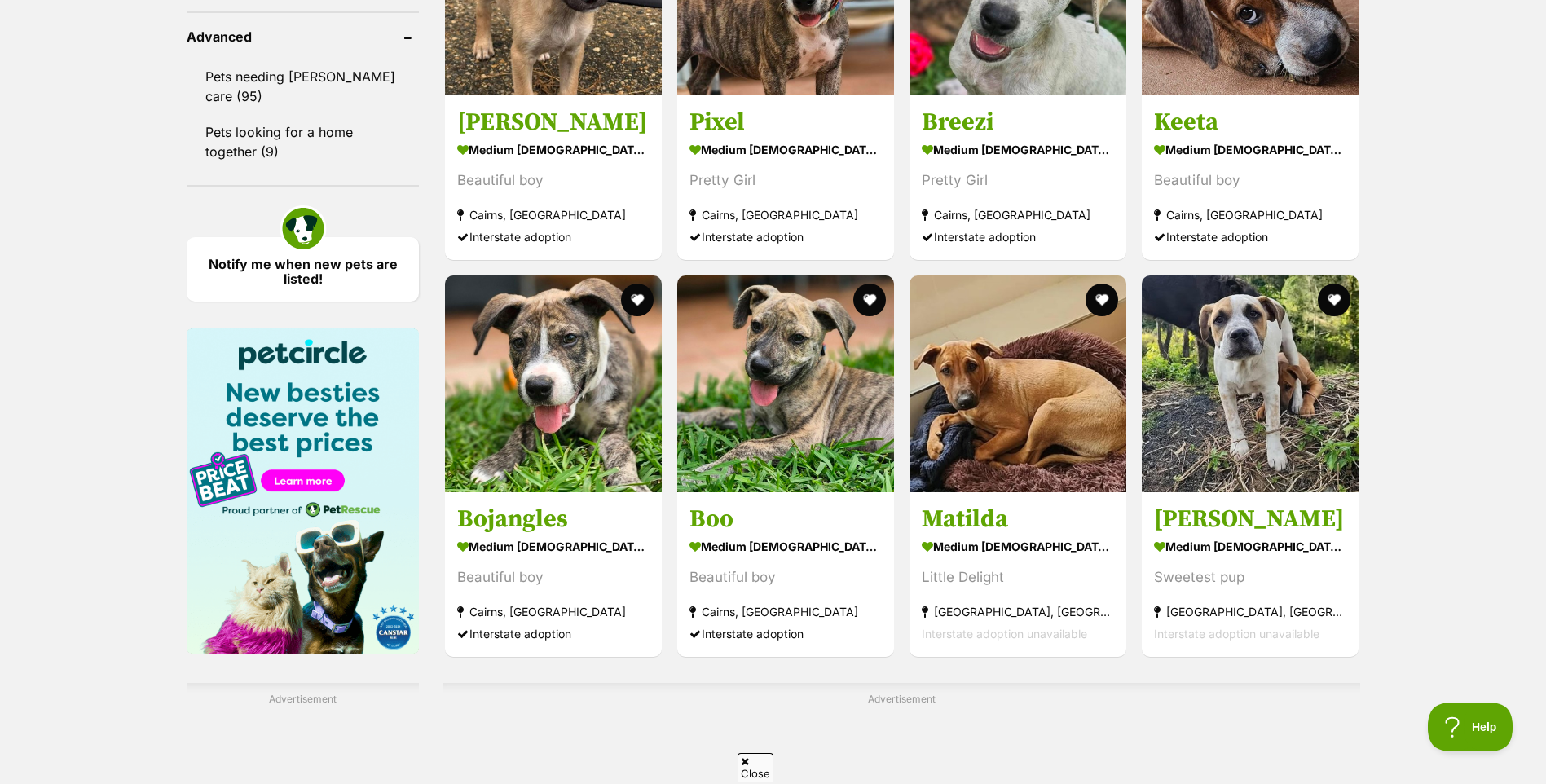
scroll to position [2199, 0]
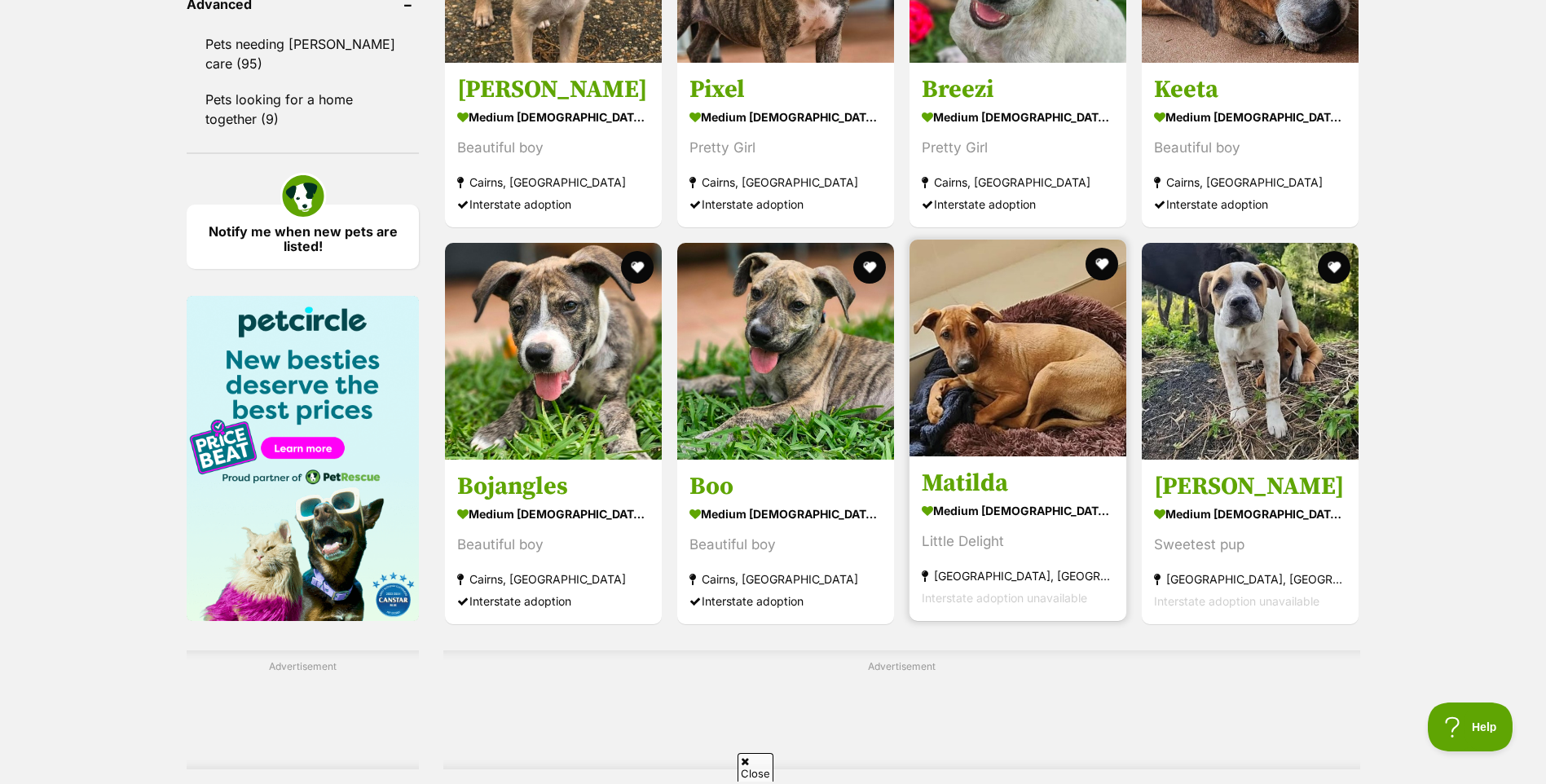
click at [1027, 361] on img at bounding box center [1018, 348] width 217 height 217
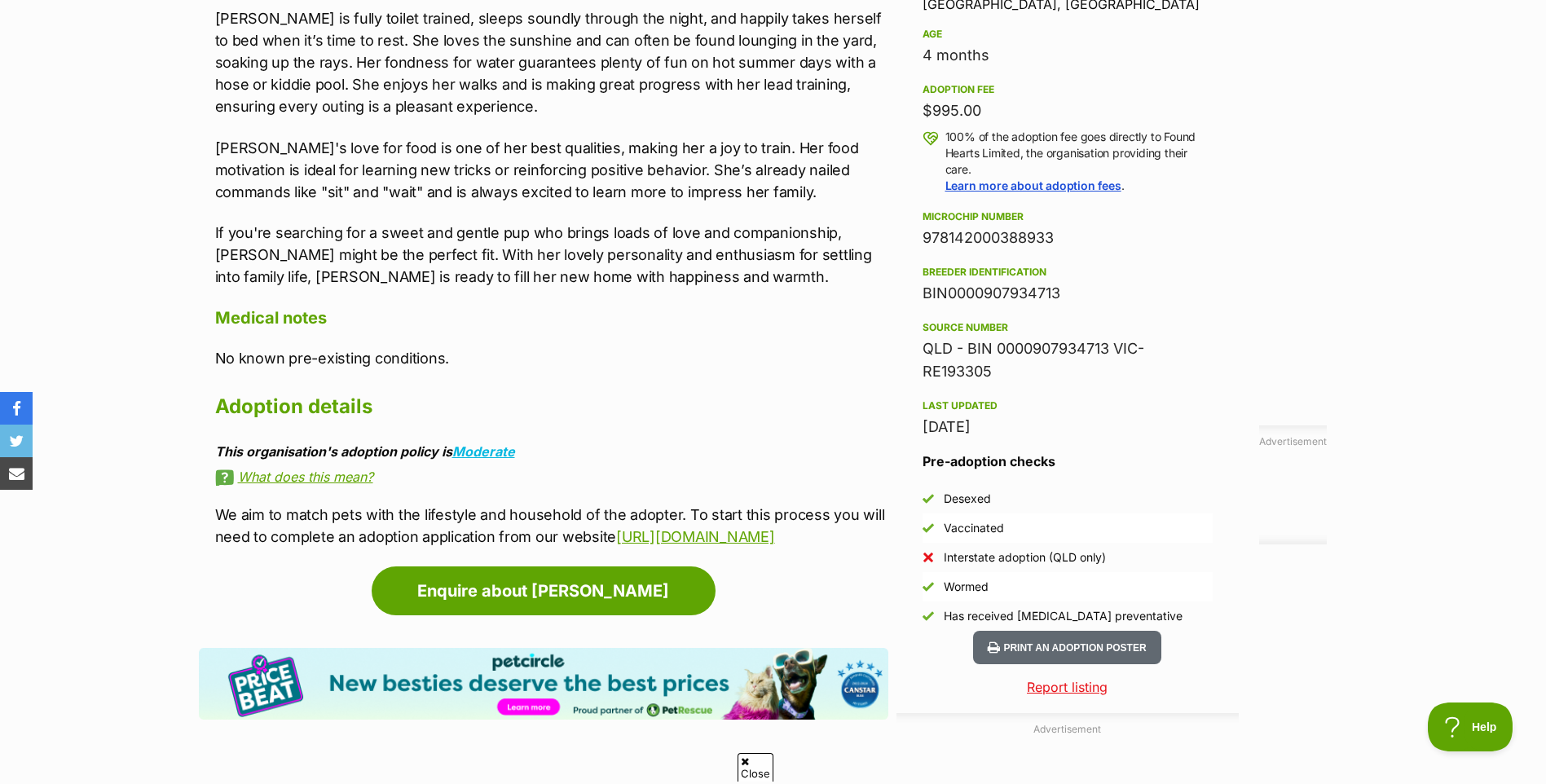
scroll to position [1141, 0]
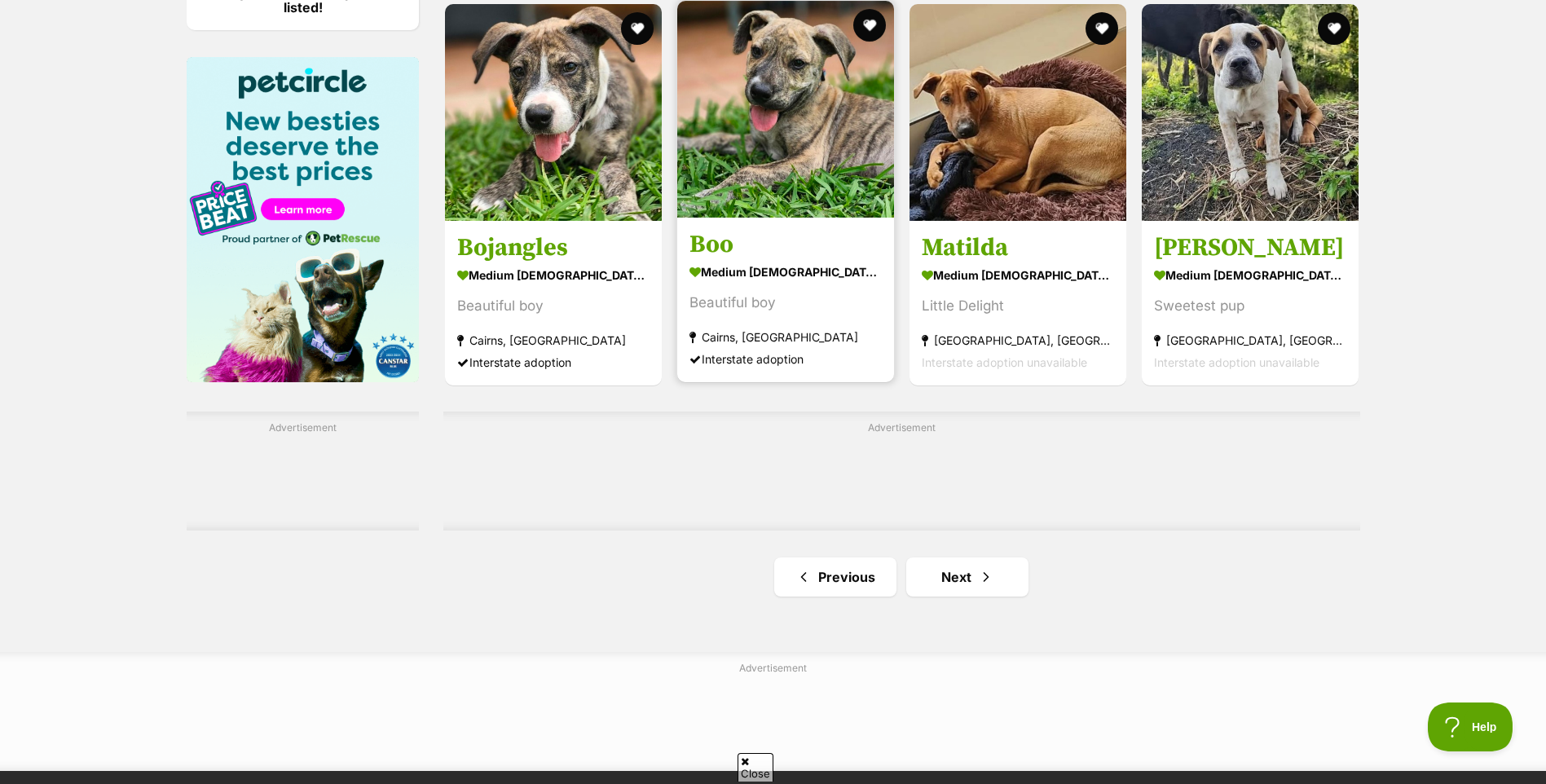
scroll to position [2444, 0]
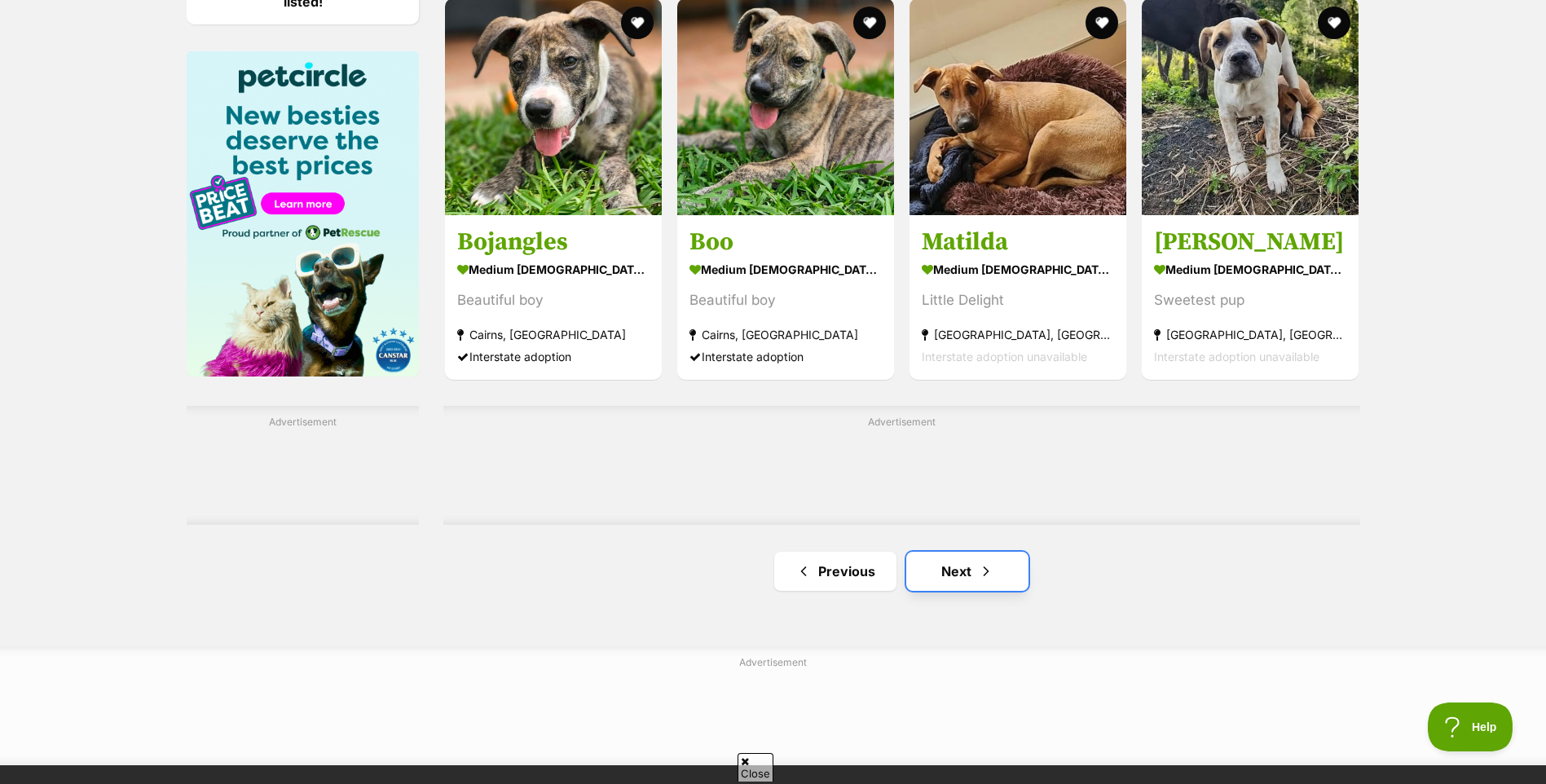
click at [971, 576] on link "Next" at bounding box center [967, 571] width 123 height 39
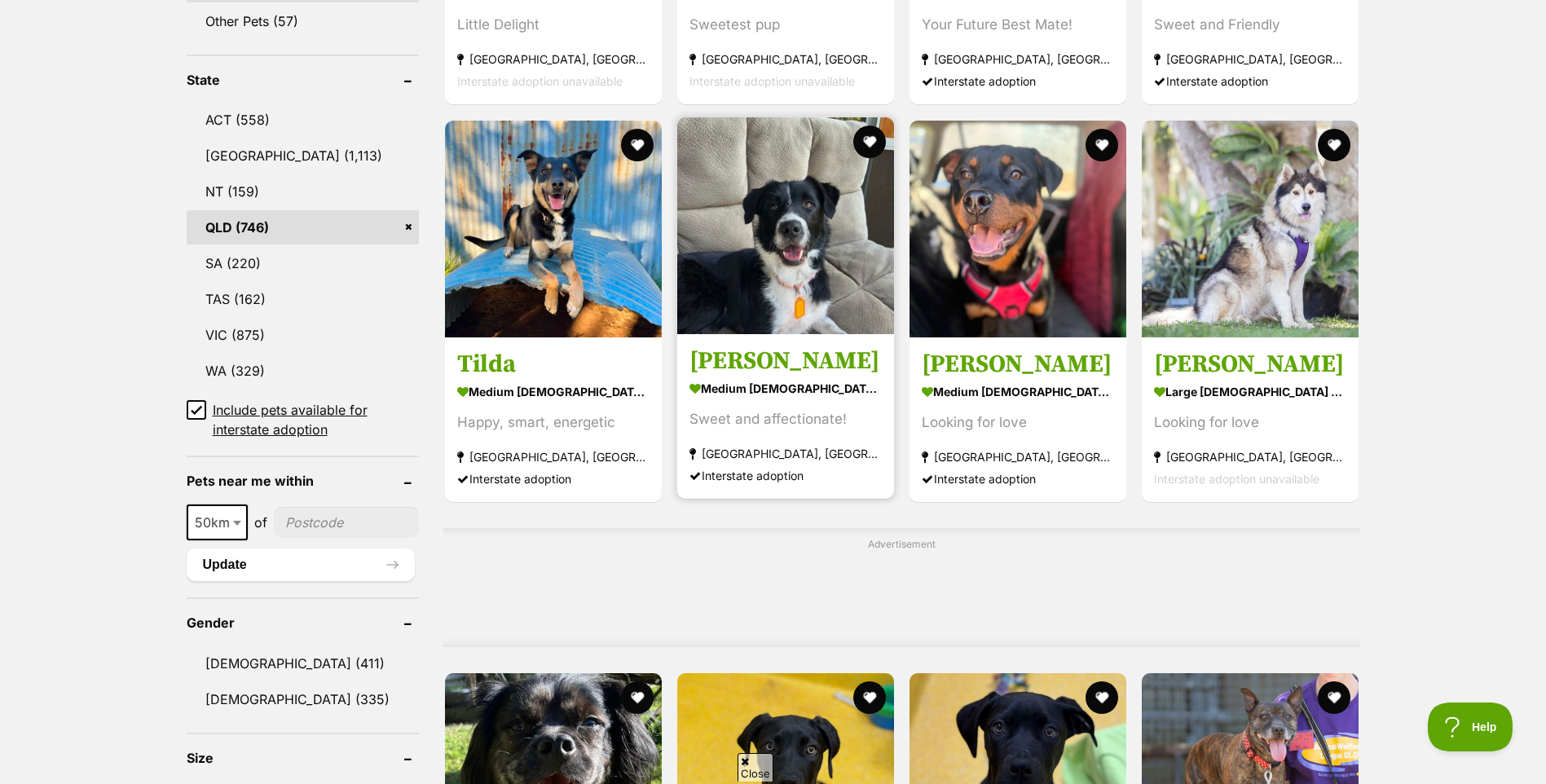
scroll to position [814, 0]
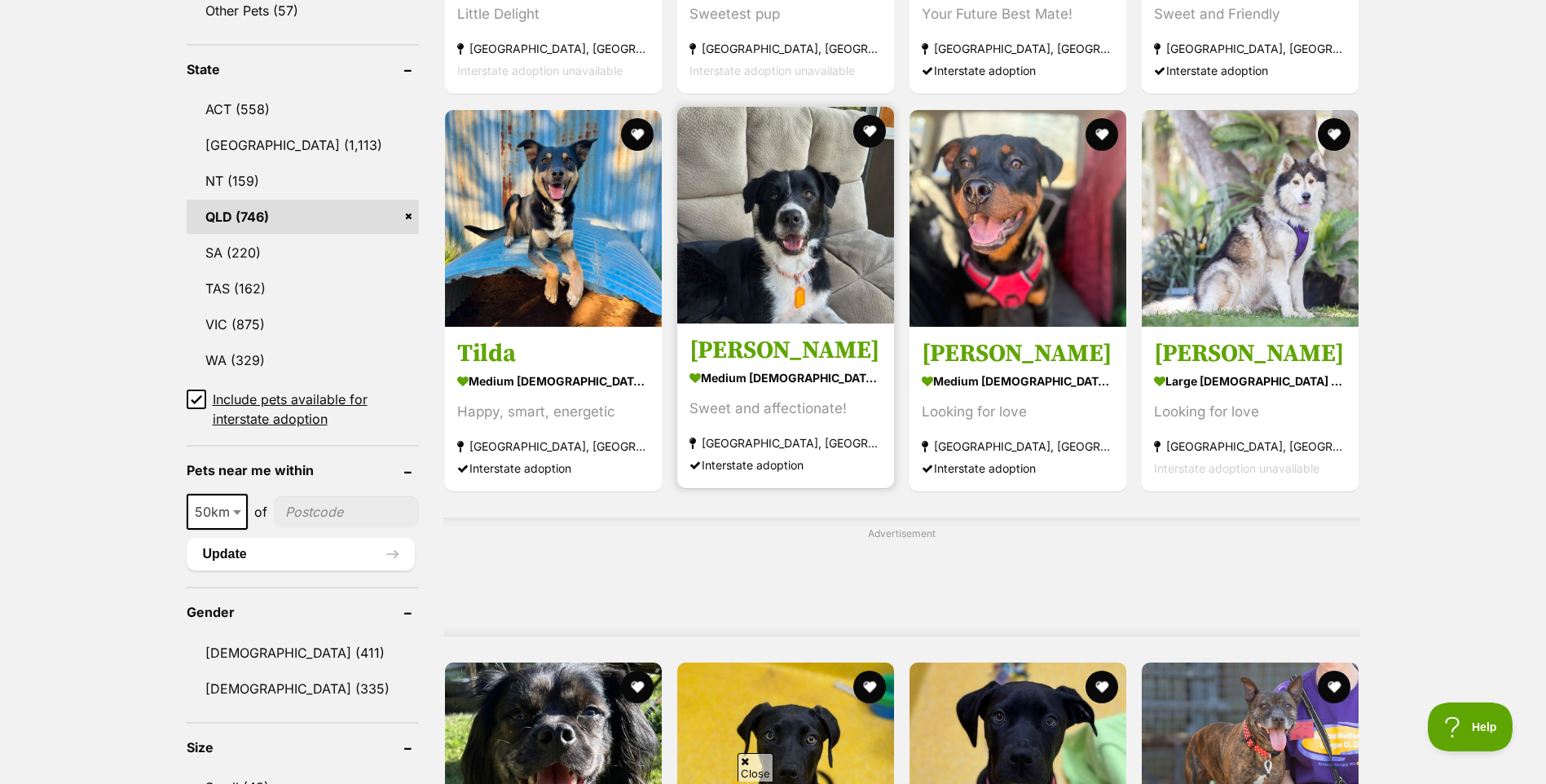
click at [799, 216] on img at bounding box center [785, 215] width 217 height 217
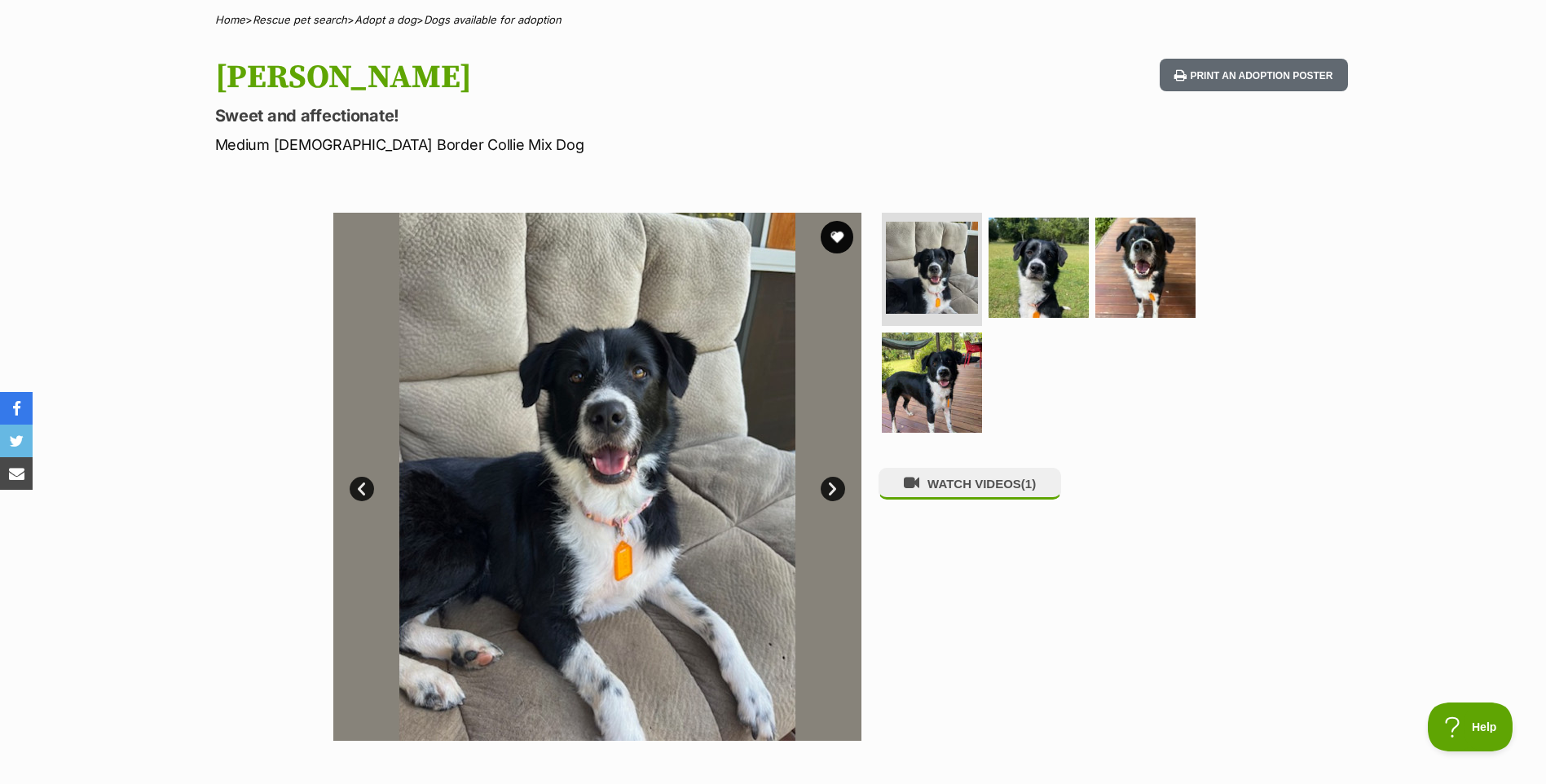
scroll to position [163, 0]
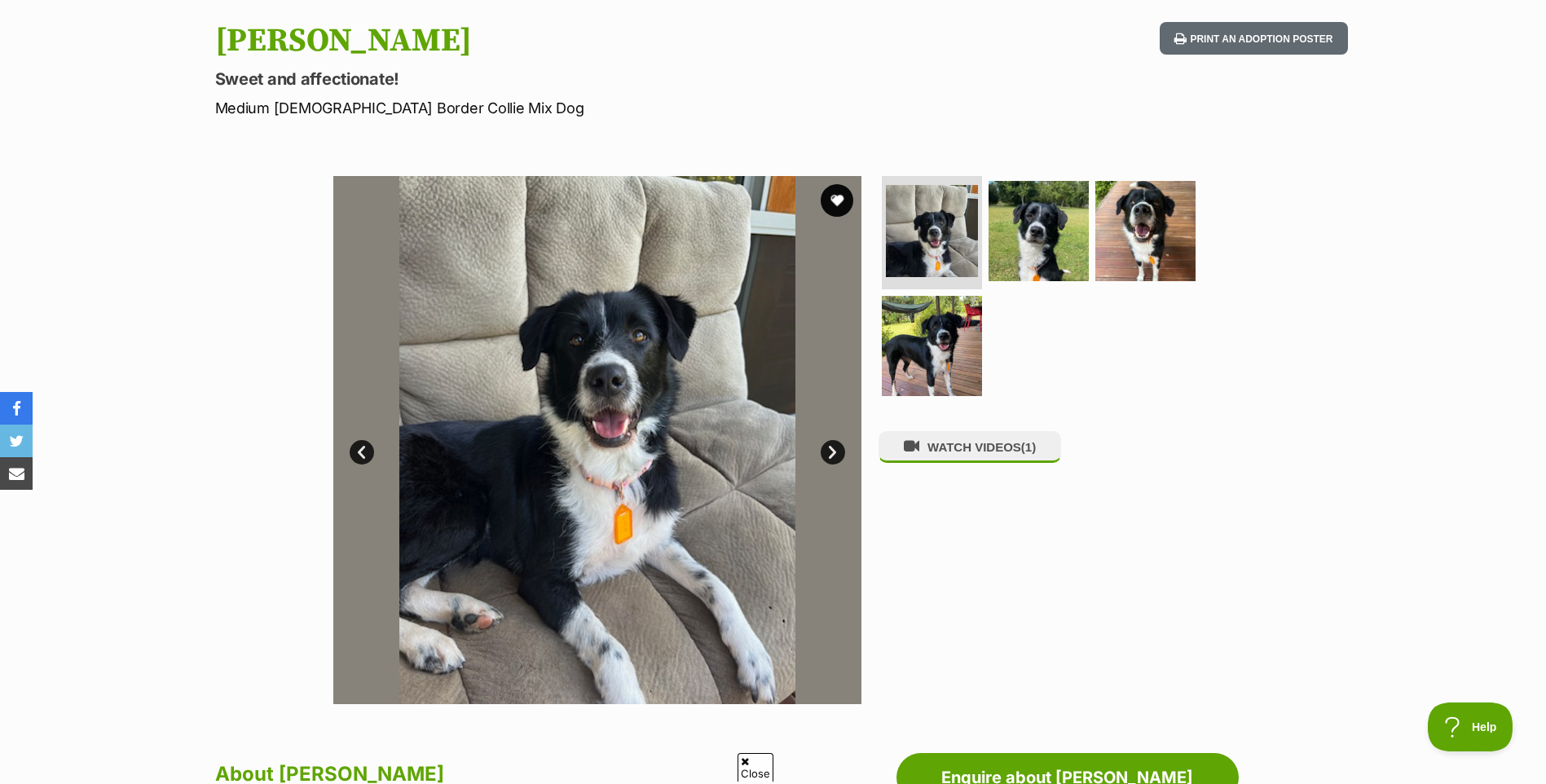
click at [832, 448] on link "Next" at bounding box center [832, 452] width 25 height 25
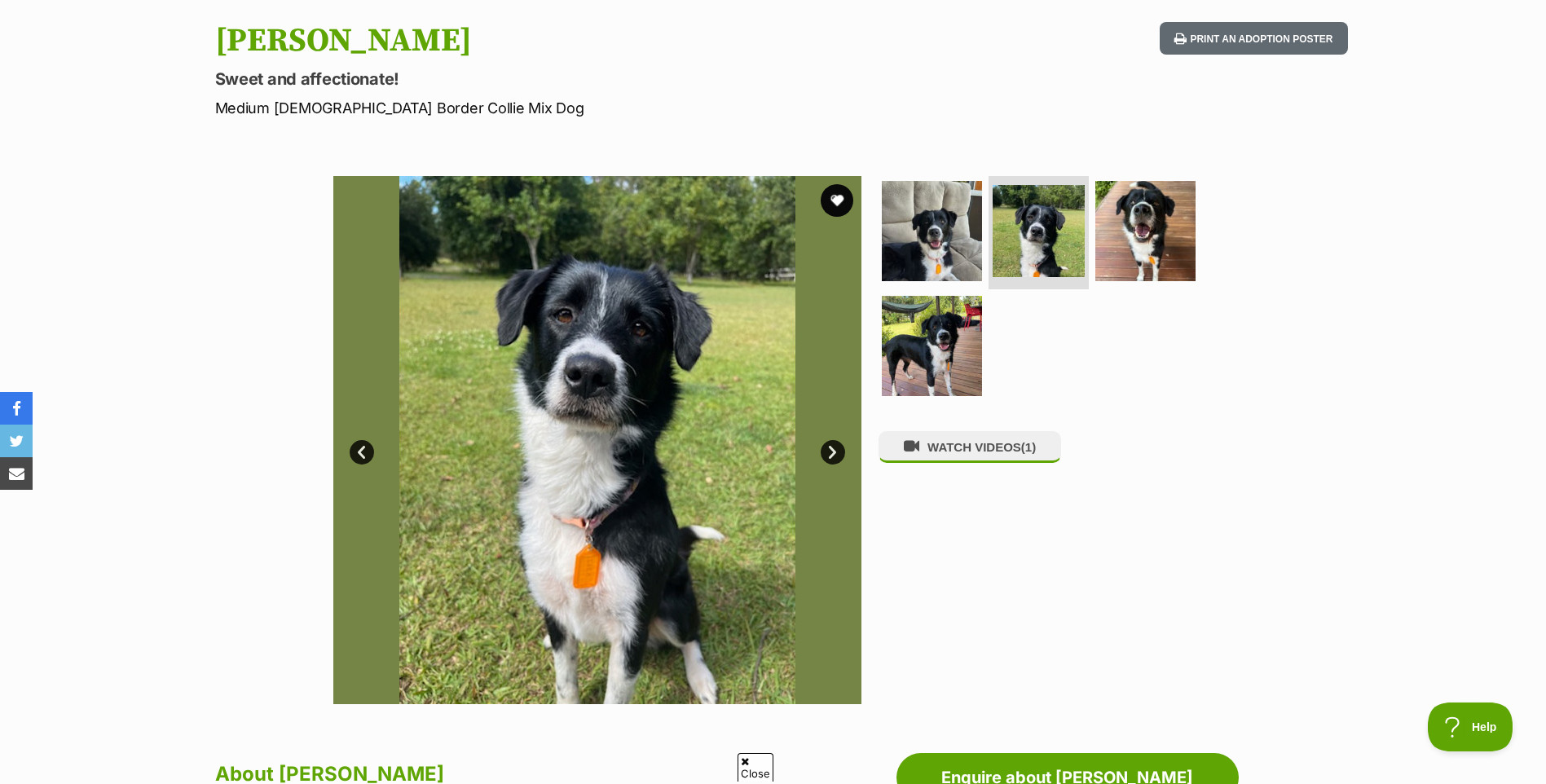
click at [832, 448] on link "Next" at bounding box center [832, 452] width 25 height 25
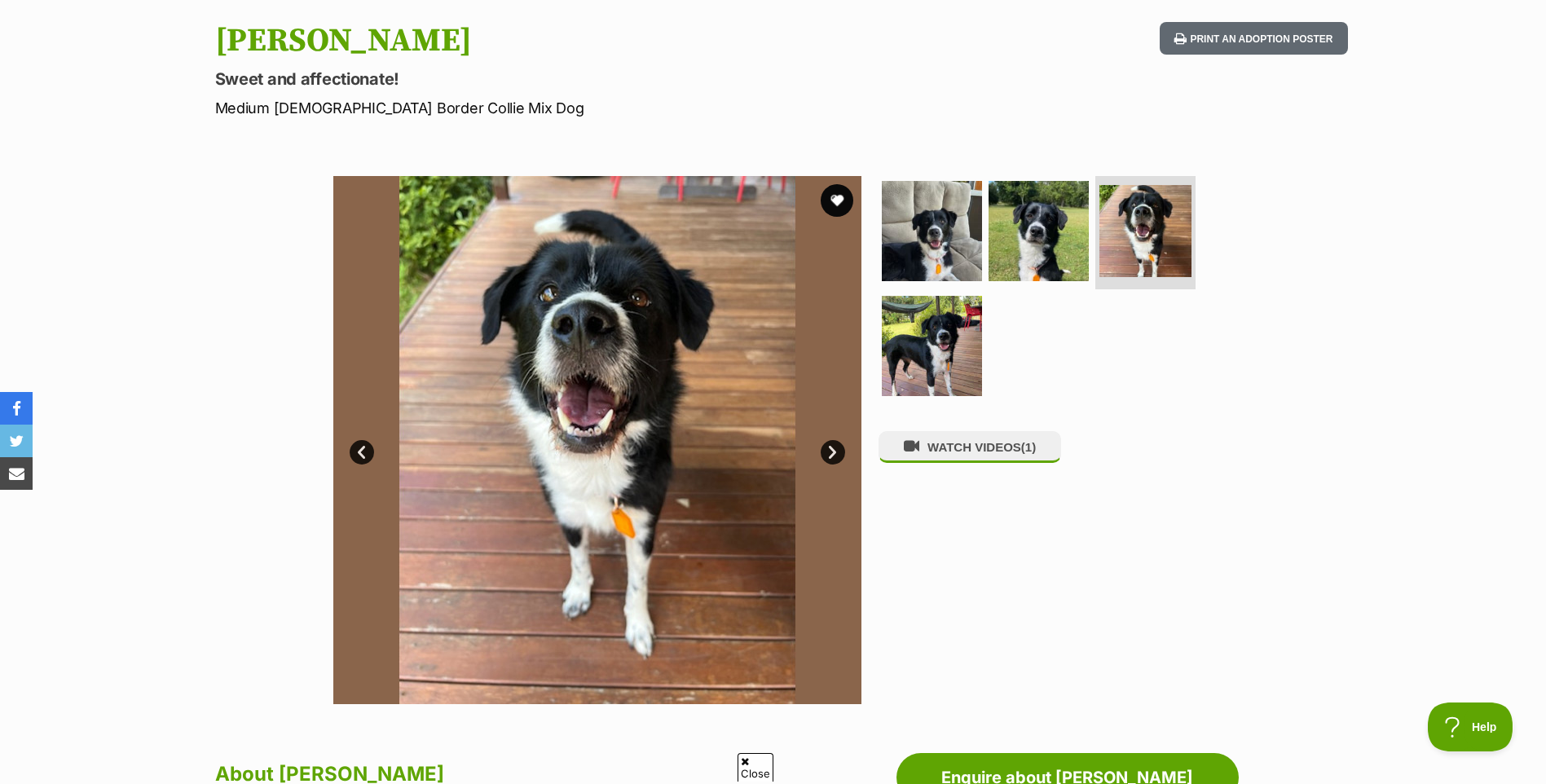
click at [832, 448] on link "Next" at bounding box center [832, 452] width 25 height 25
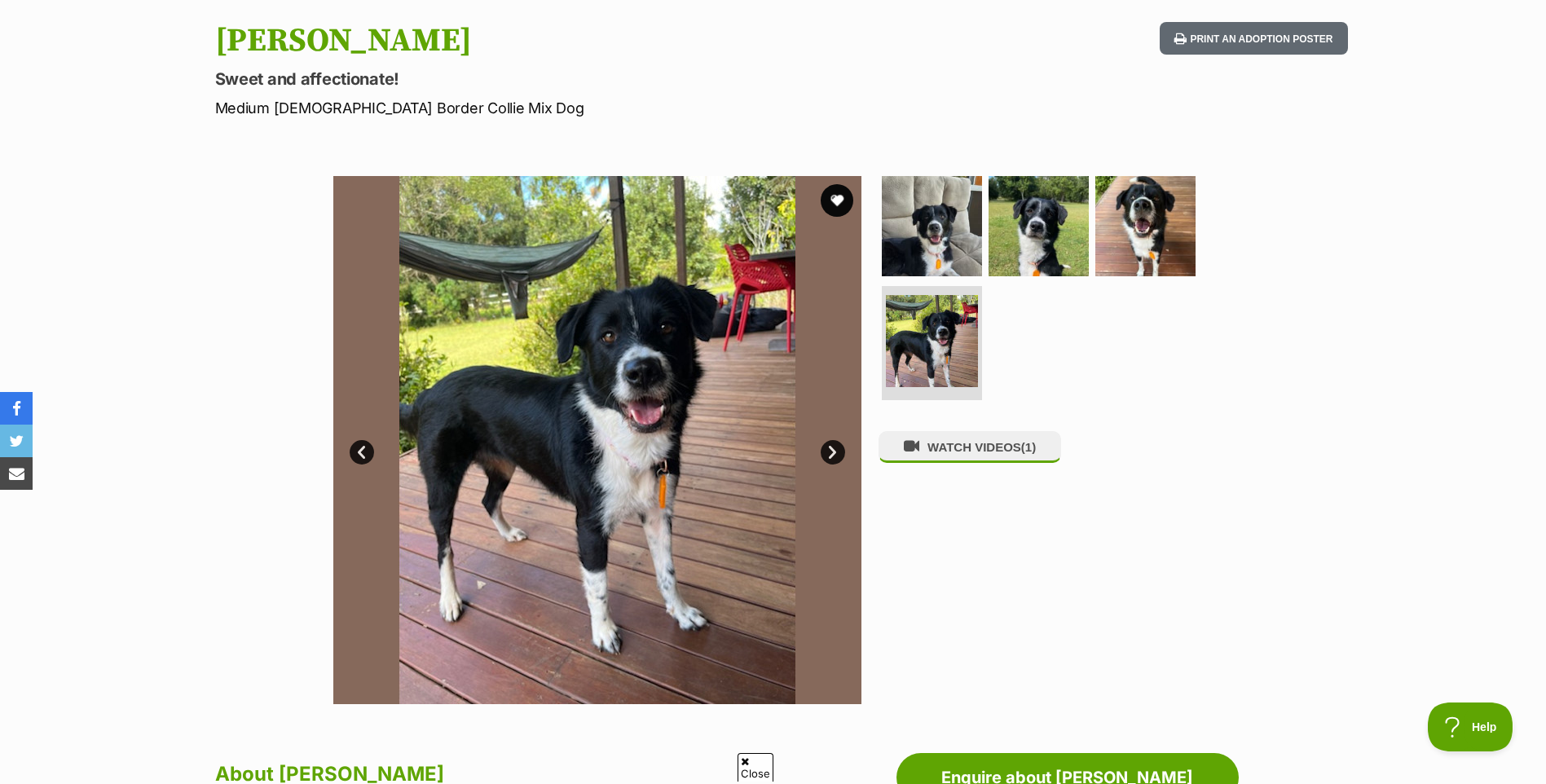
click at [832, 448] on link "Next" at bounding box center [832, 452] width 25 height 25
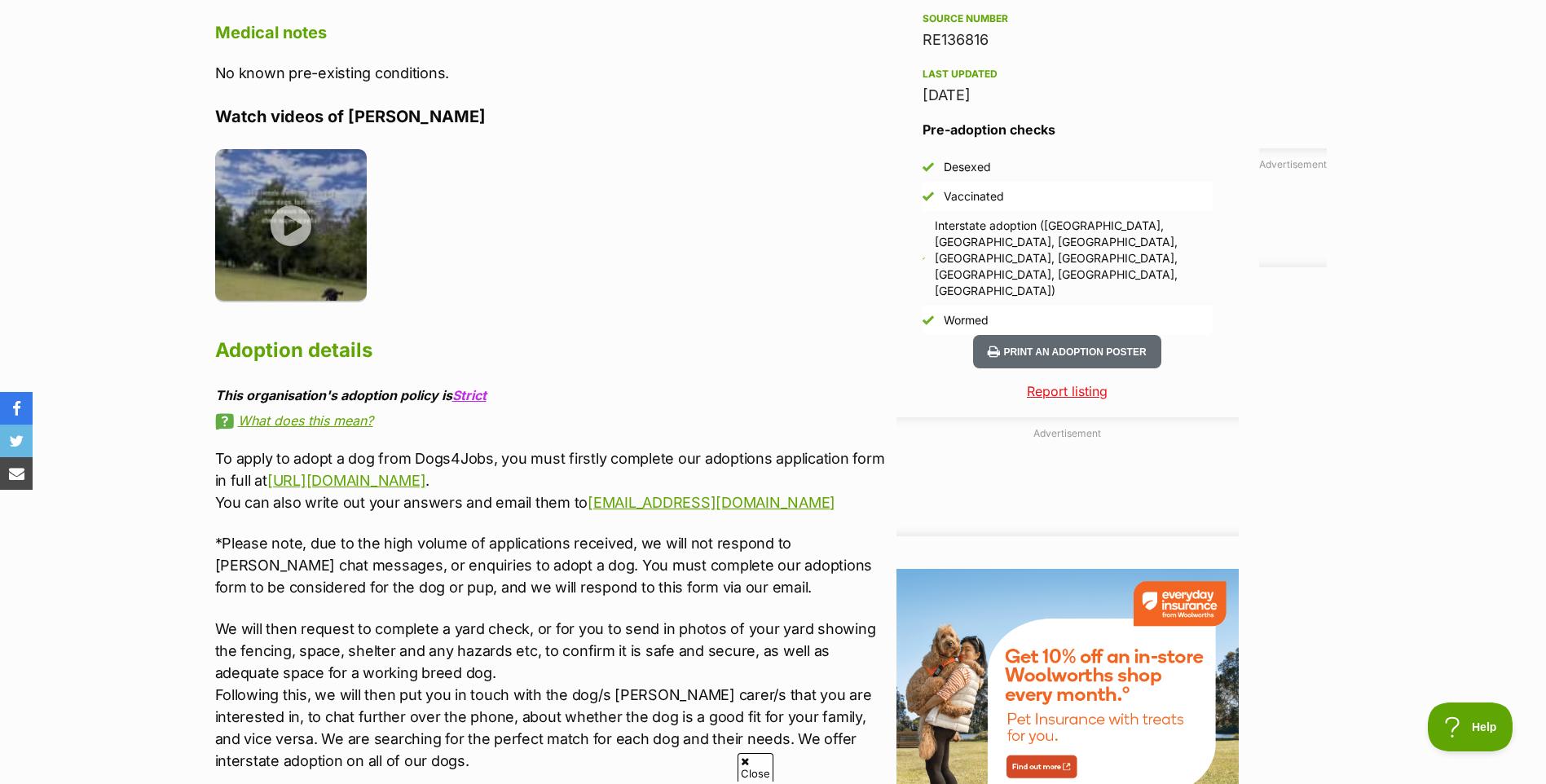
scroll to position [1466, 0]
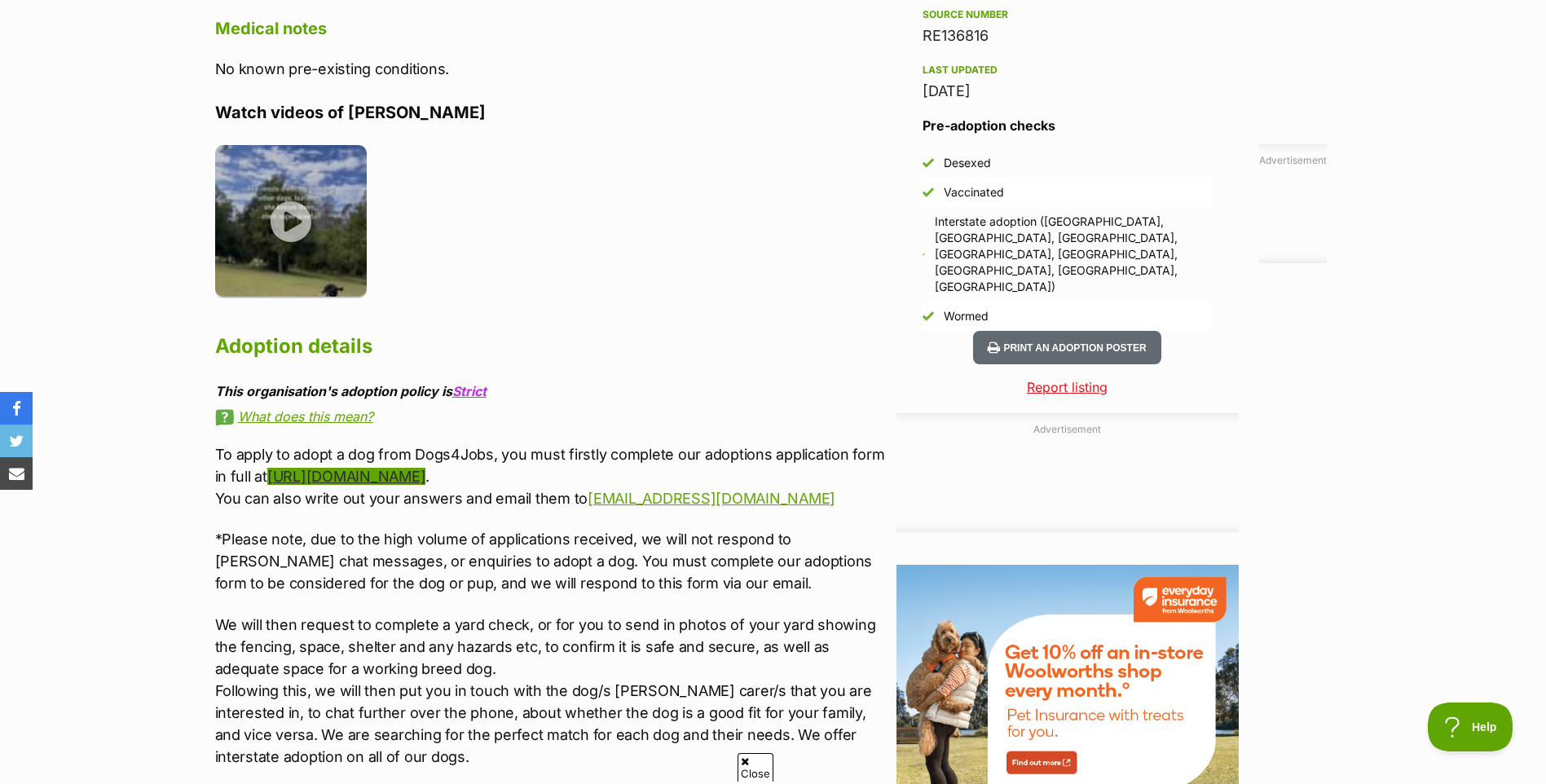
click at [361, 477] on link "http://dogs4jobs.com.au/adoption-form/" at bounding box center [346, 476] width 159 height 17
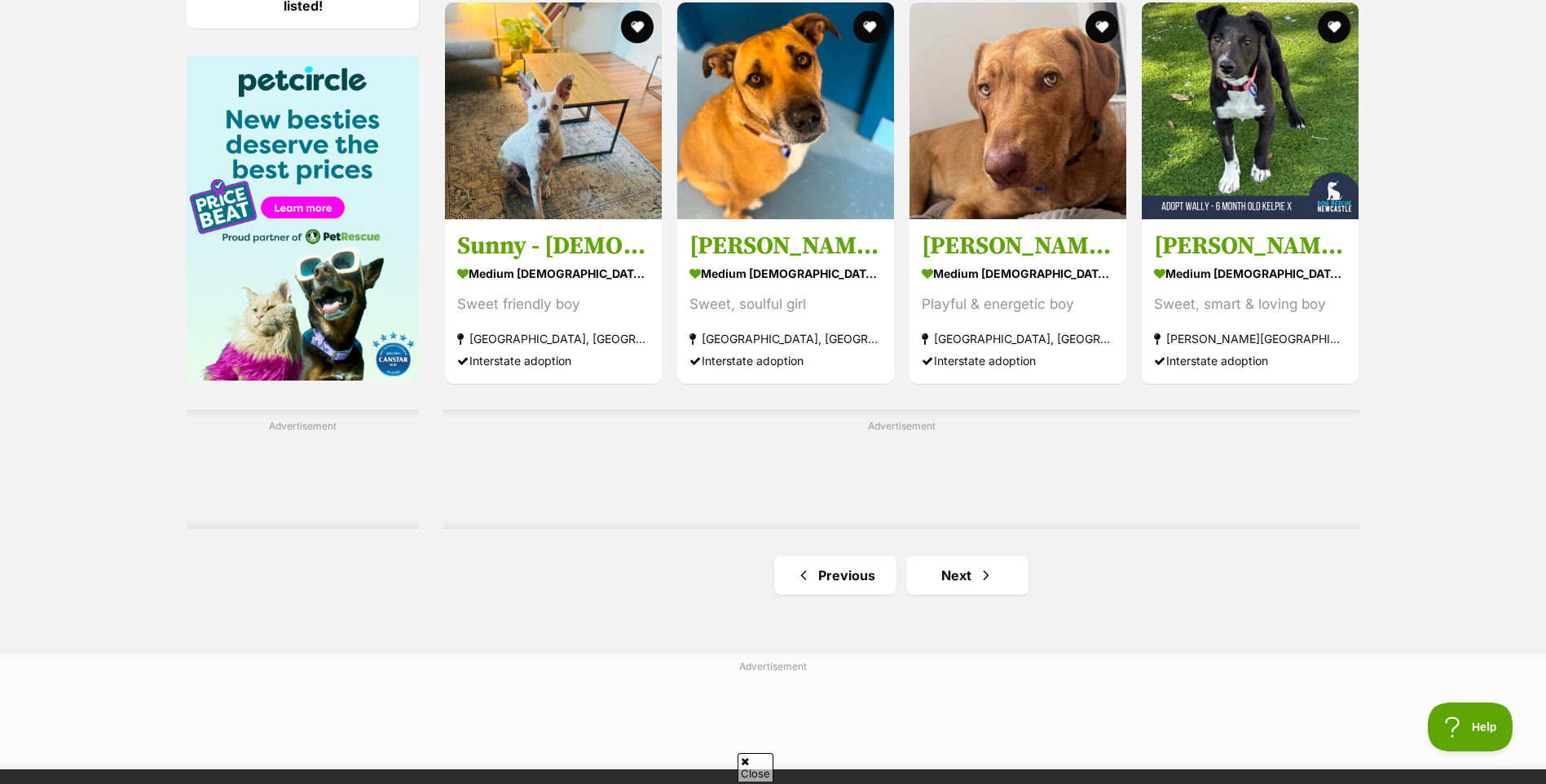
scroll to position [2444, 0]
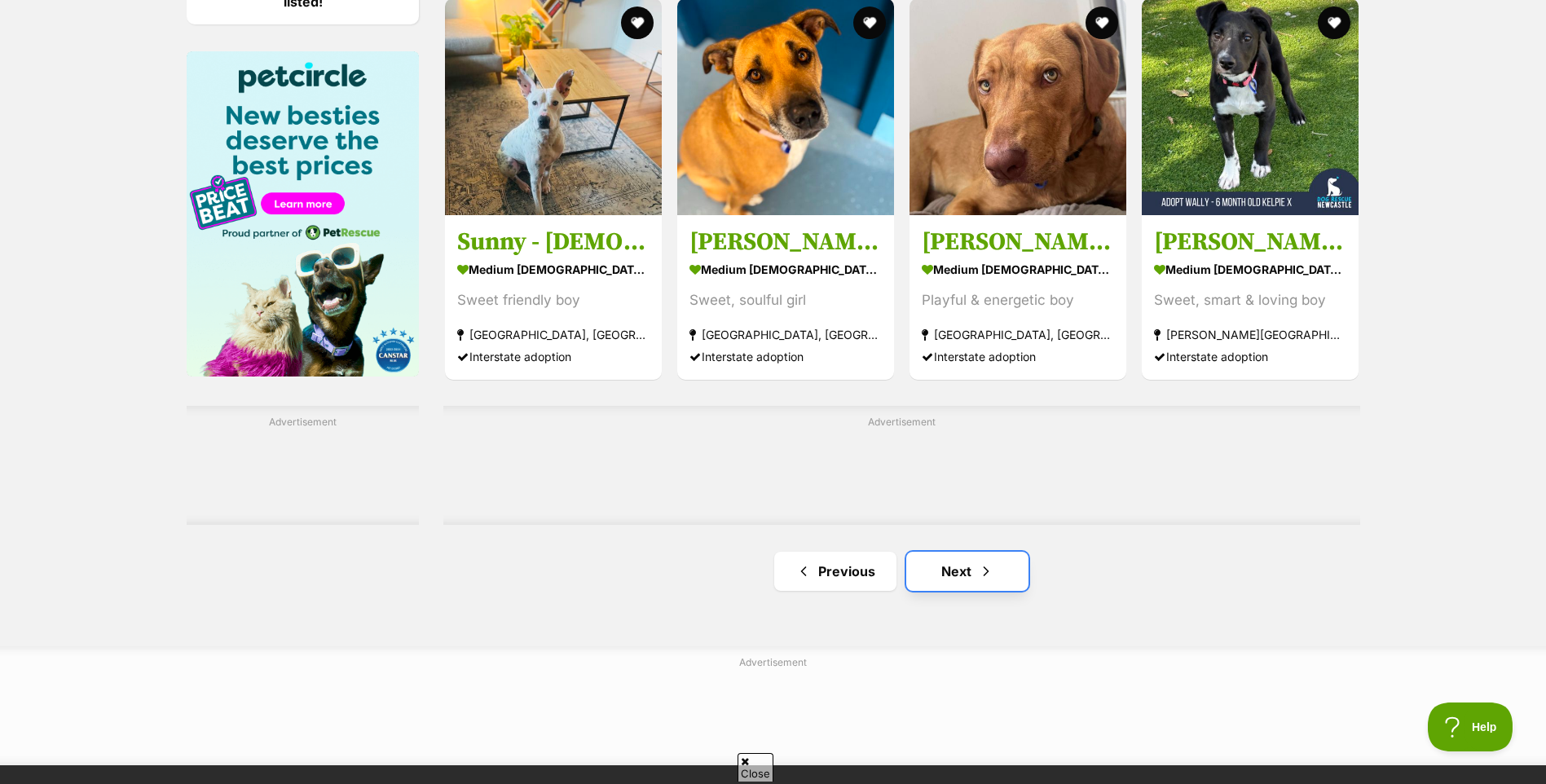
click at [971, 574] on link "Next" at bounding box center [967, 571] width 123 height 39
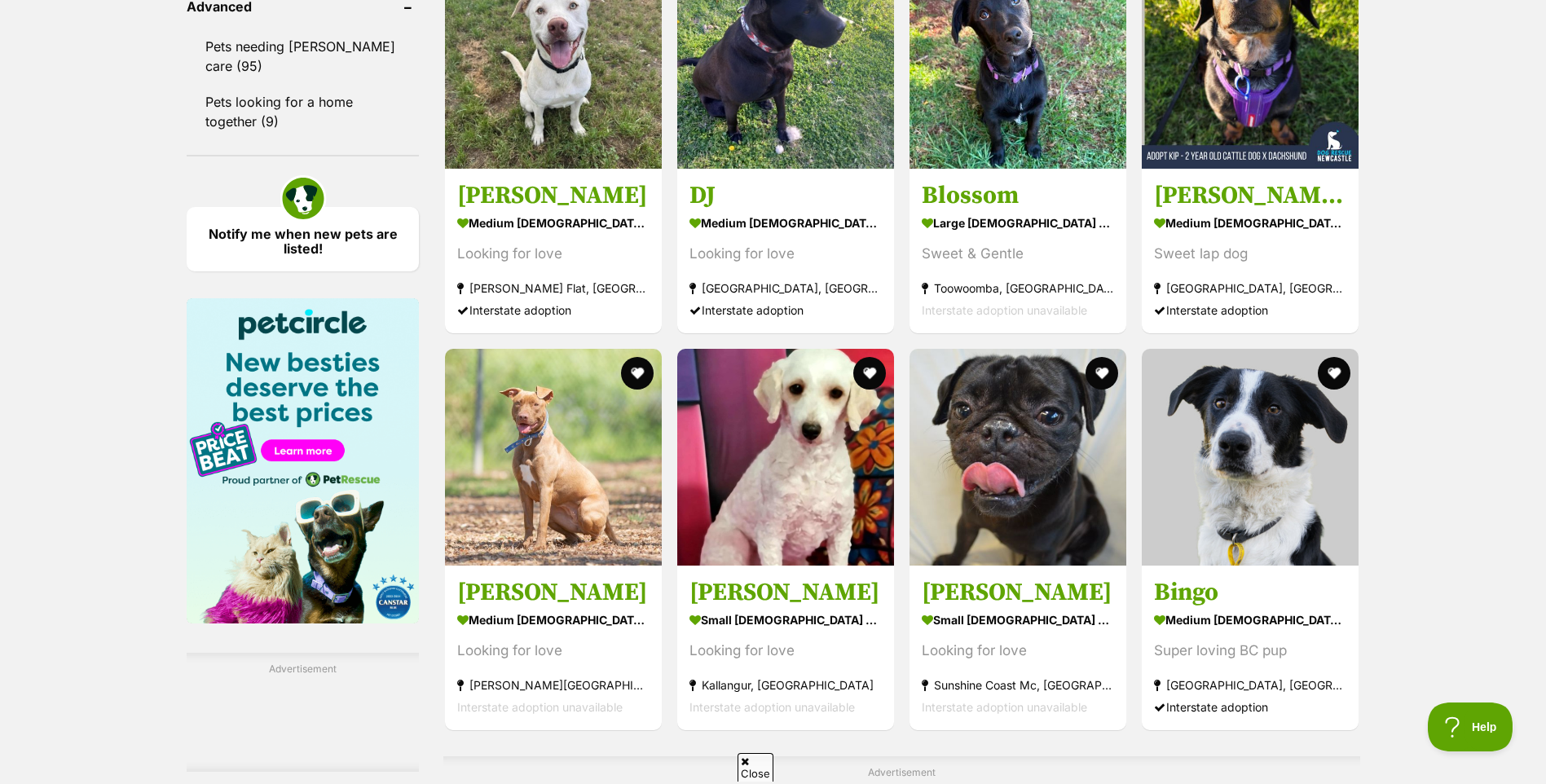
scroll to position [2199, 0]
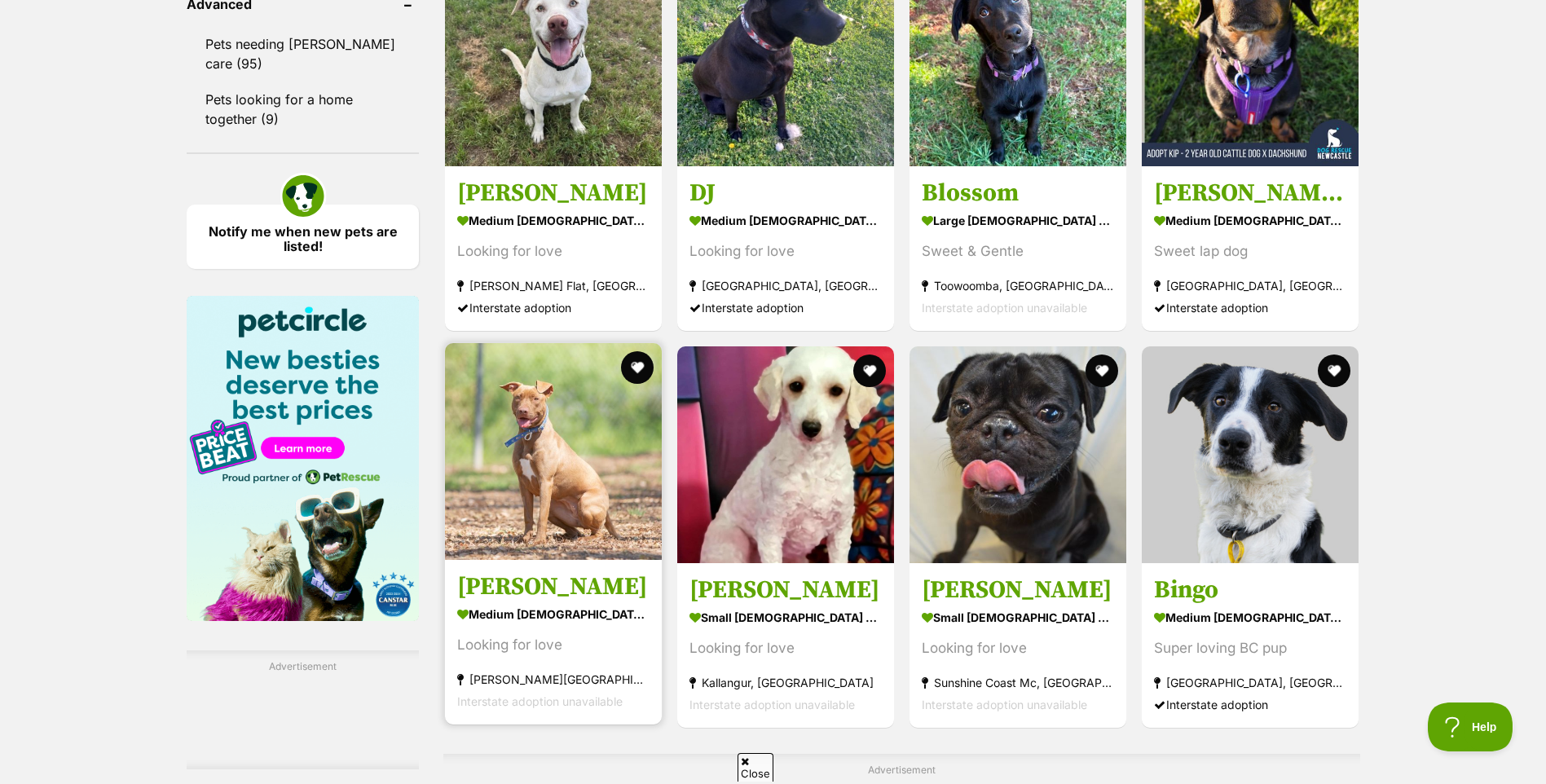
click at [553, 454] on img at bounding box center [553, 451] width 217 height 217
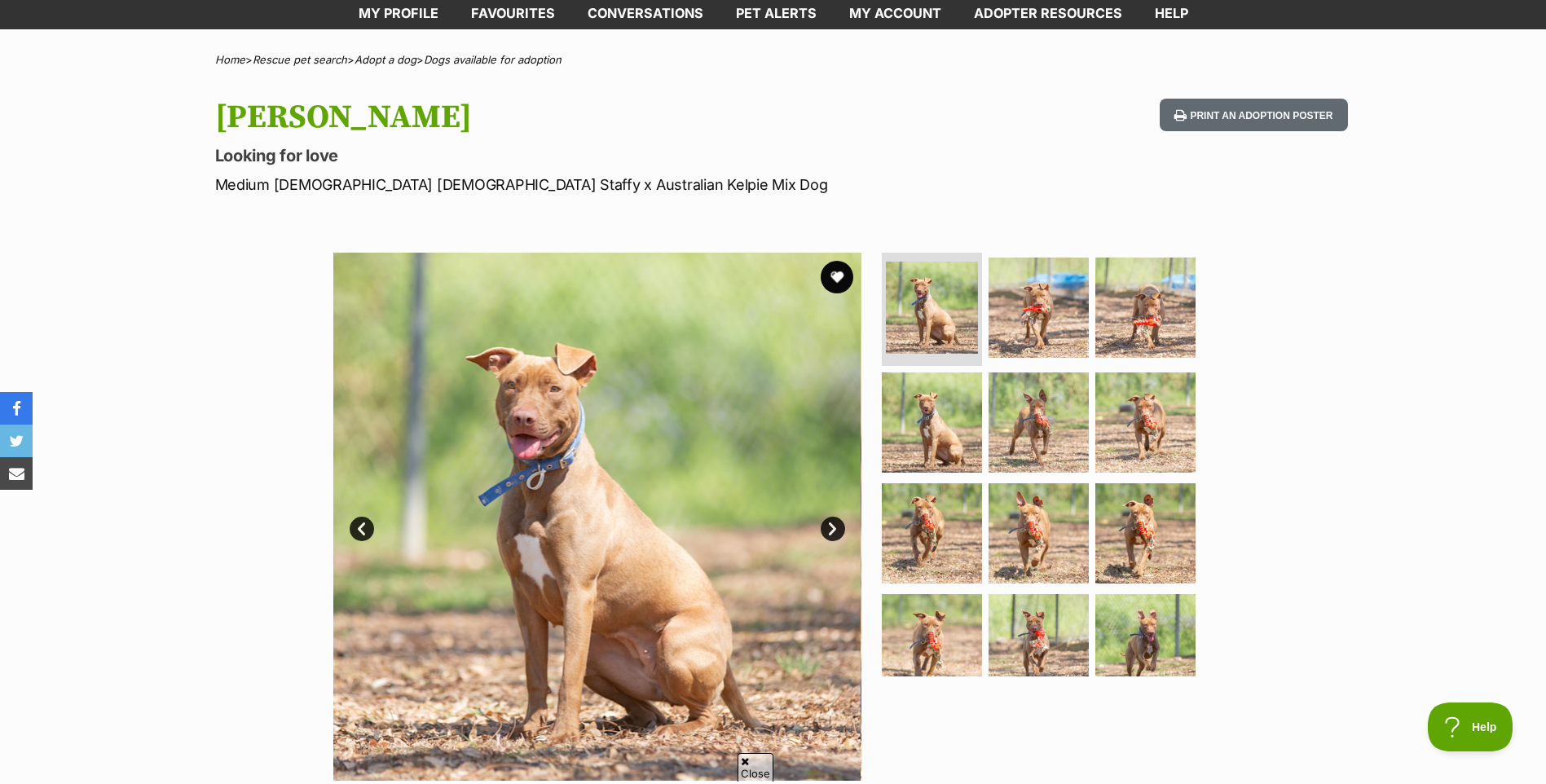
scroll to position [163, 0]
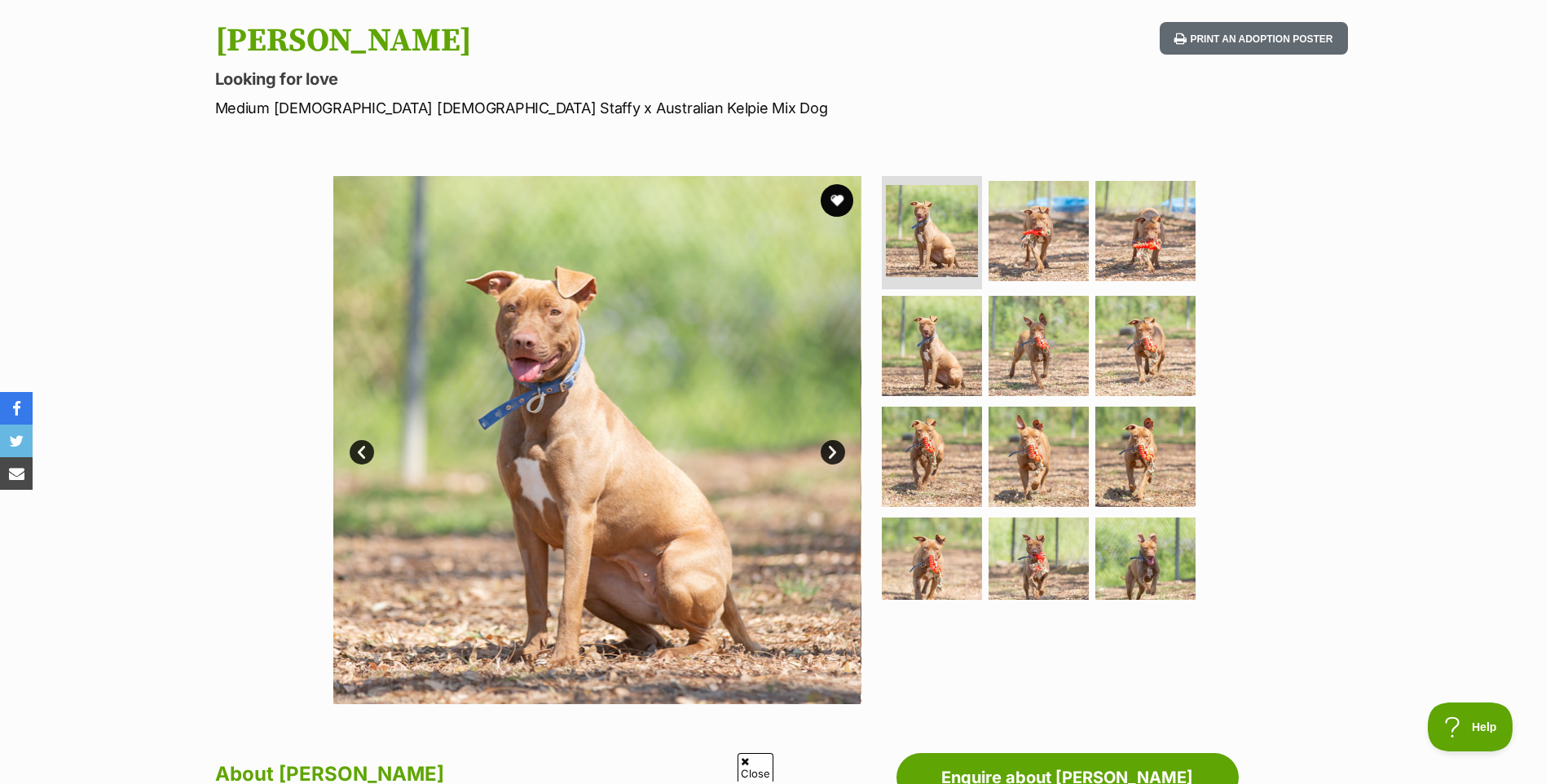
click at [832, 450] on link "Next" at bounding box center [832, 452] width 25 height 25
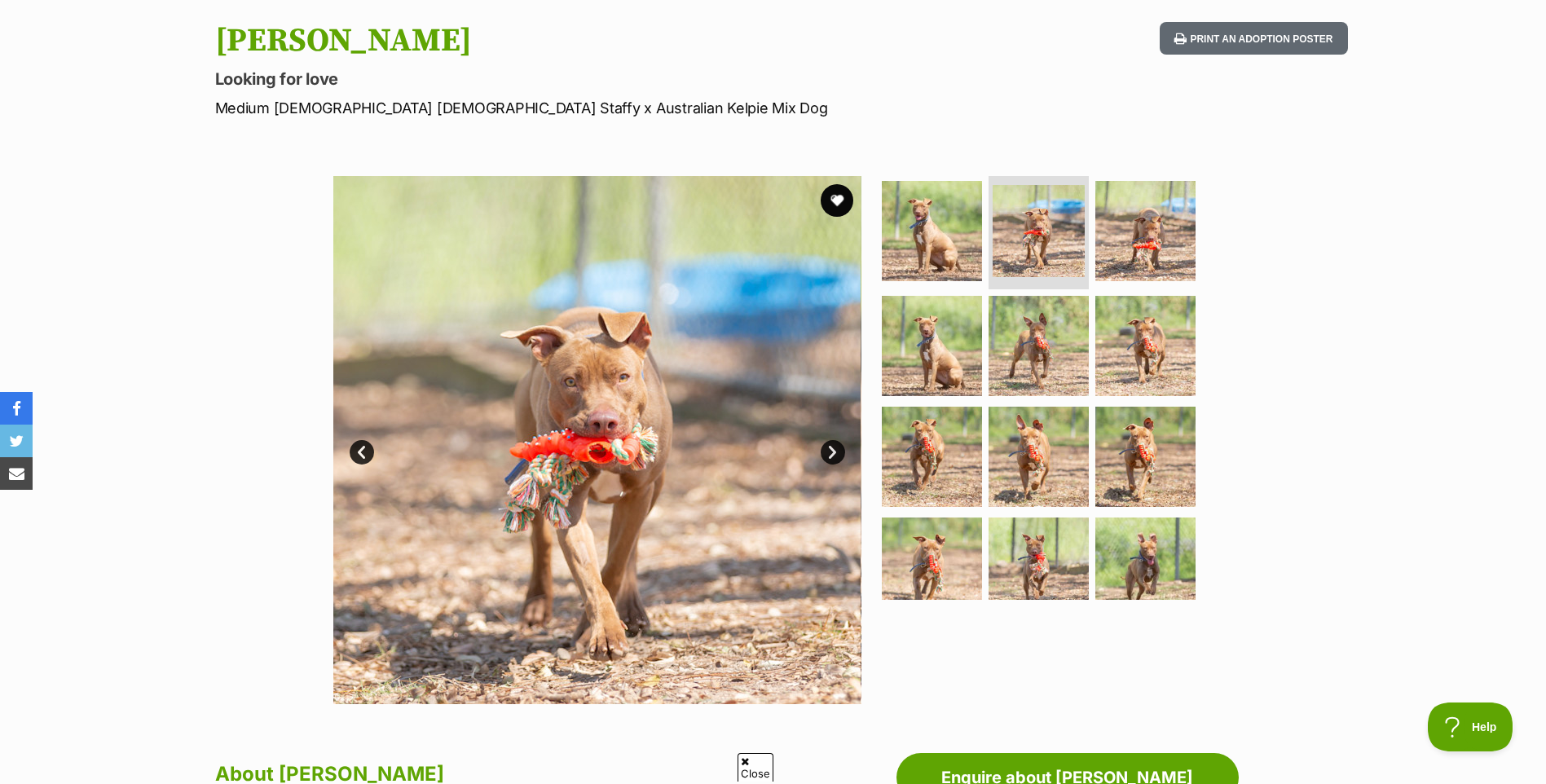
click at [832, 450] on link "Next" at bounding box center [832, 452] width 25 height 25
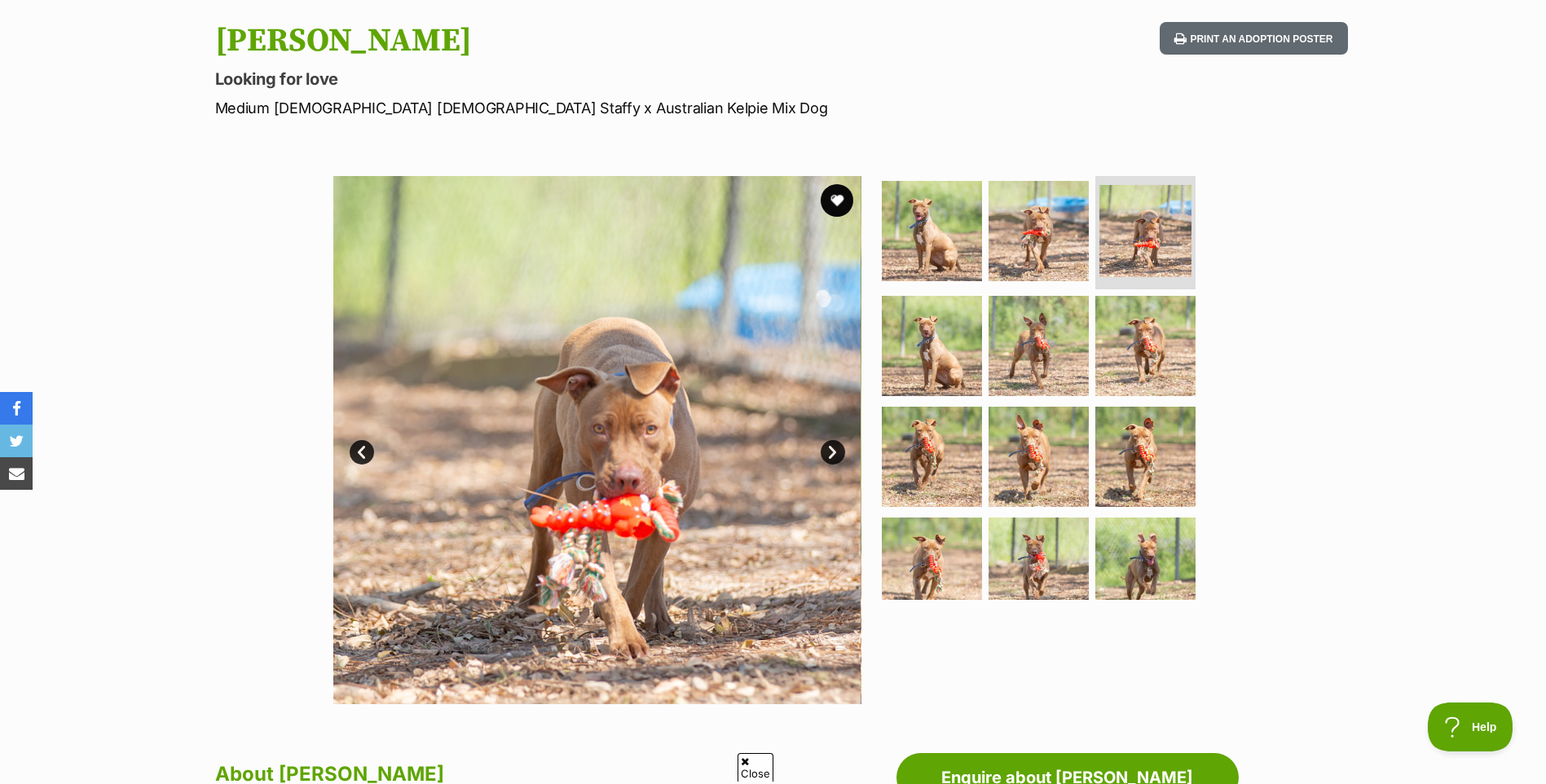
click at [832, 450] on link "Next" at bounding box center [832, 452] width 25 height 25
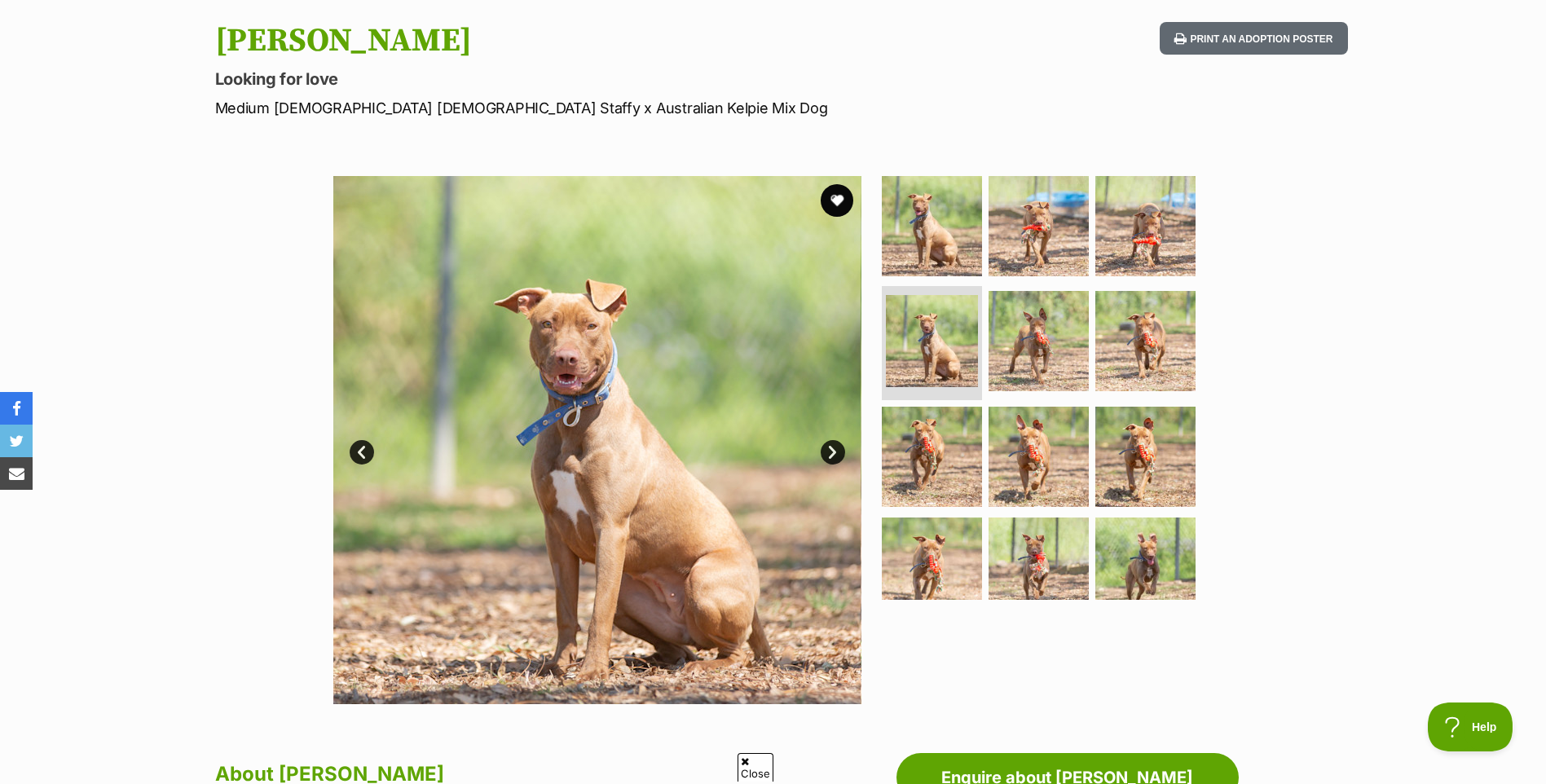
click at [832, 450] on link "Next" at bounding box center [832, 452] width 25 height 25
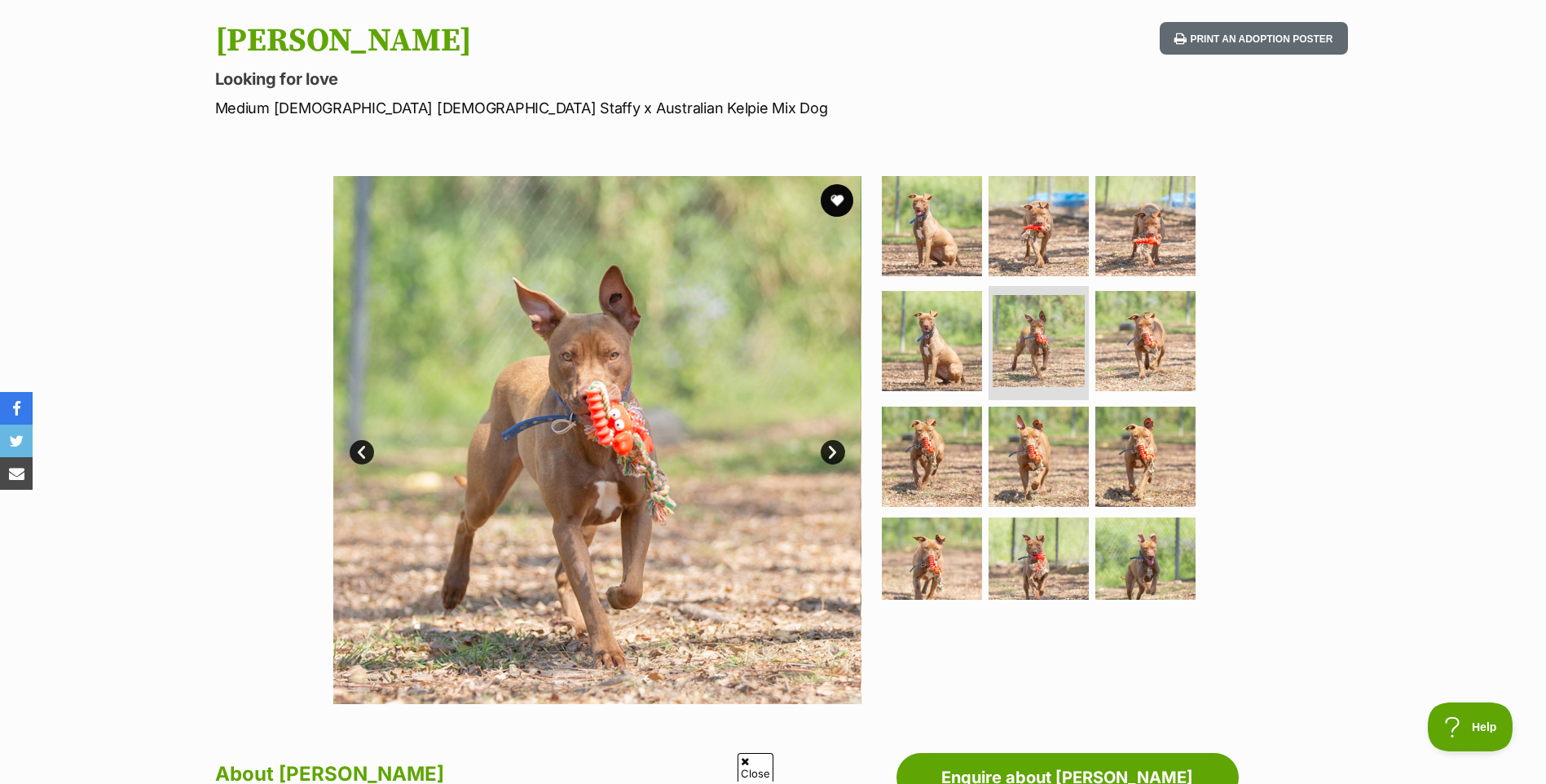
click at [832, 450] on link "Next" at bounding box center [832, 452] width 25 height 25
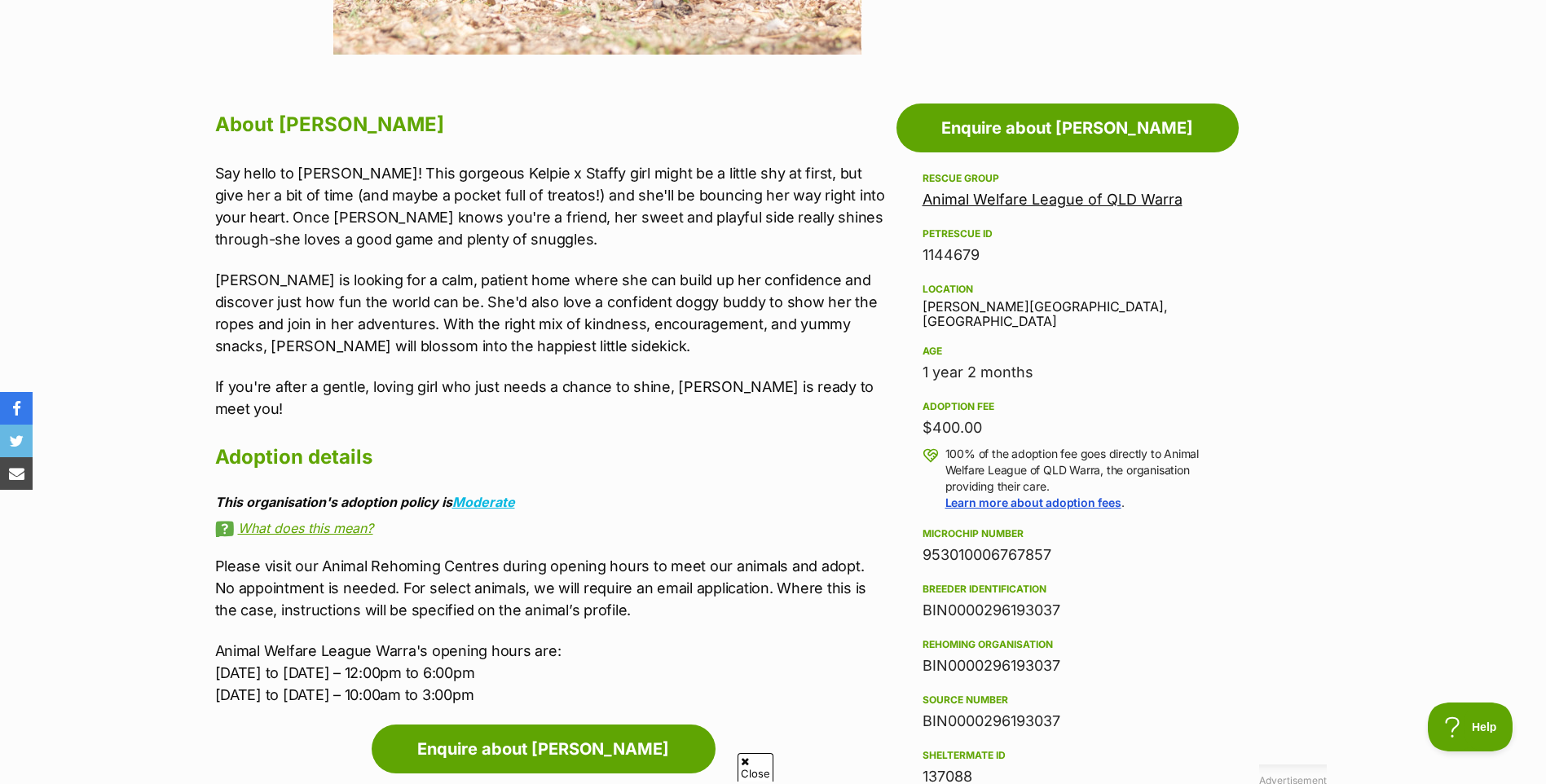
scroll to position [814, 0]
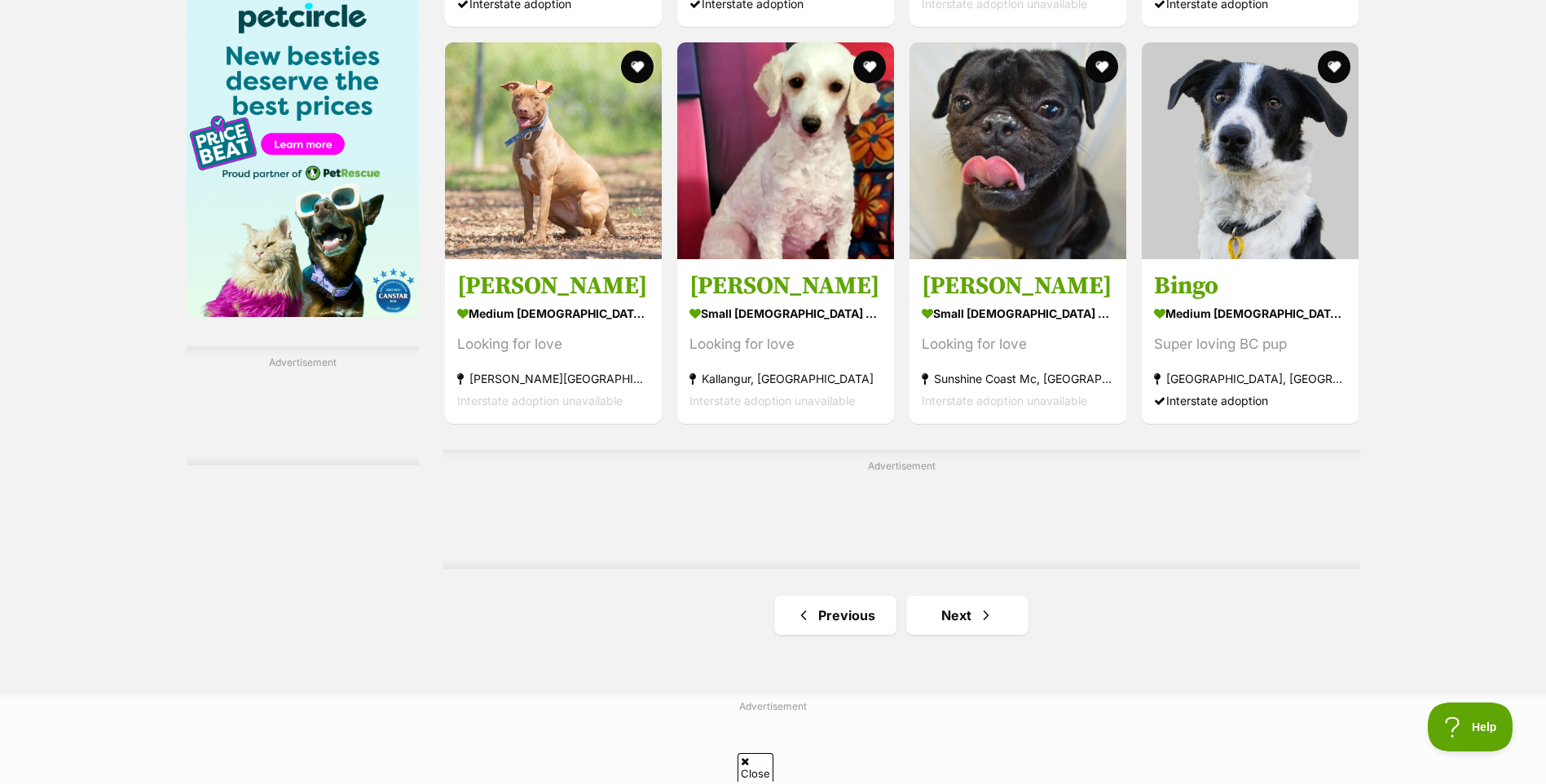
scroll to position [2526, 0]
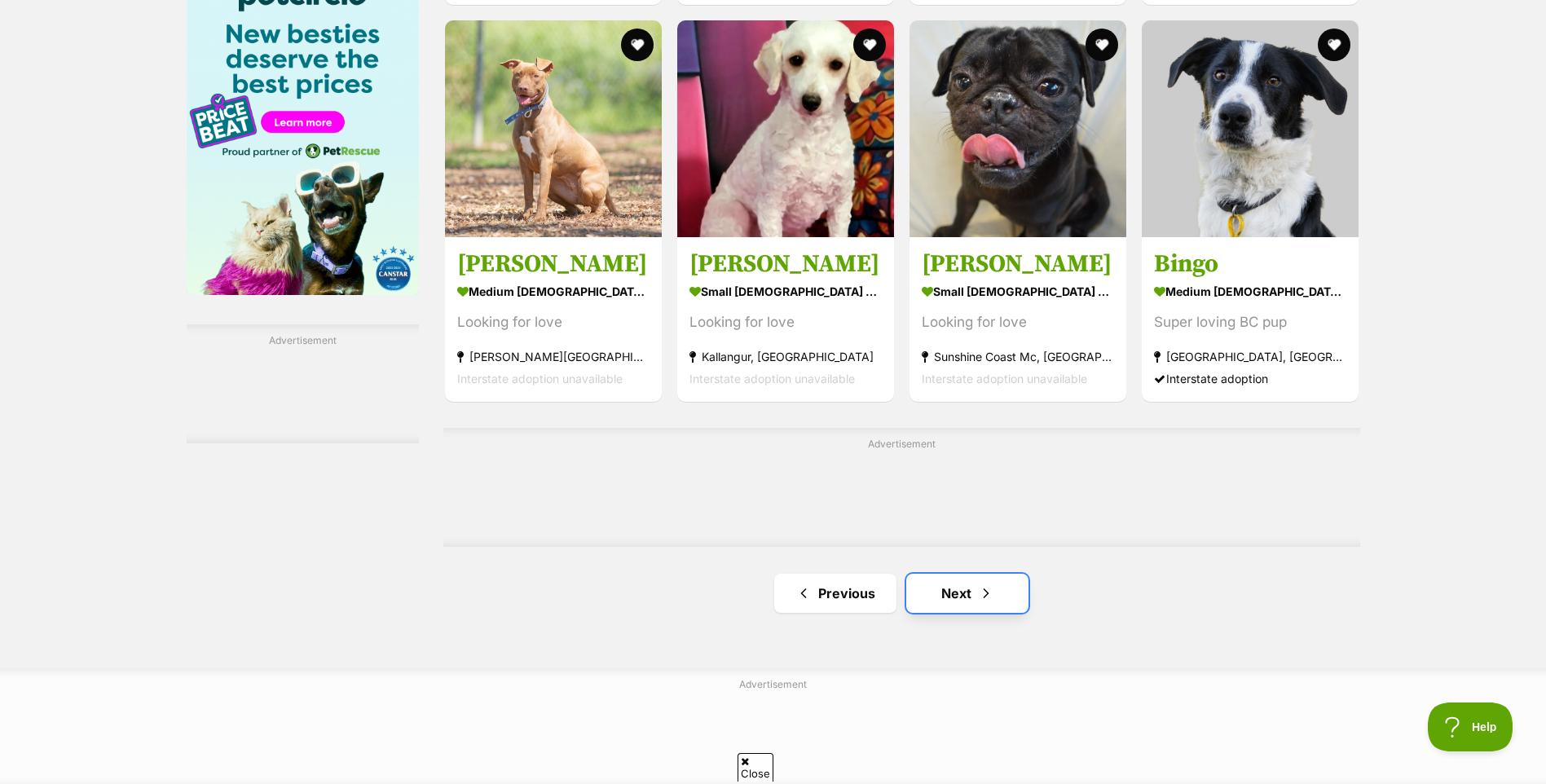
click at [963, 599] on link "Next" at bounding box center [967, 592] width 123 height 39
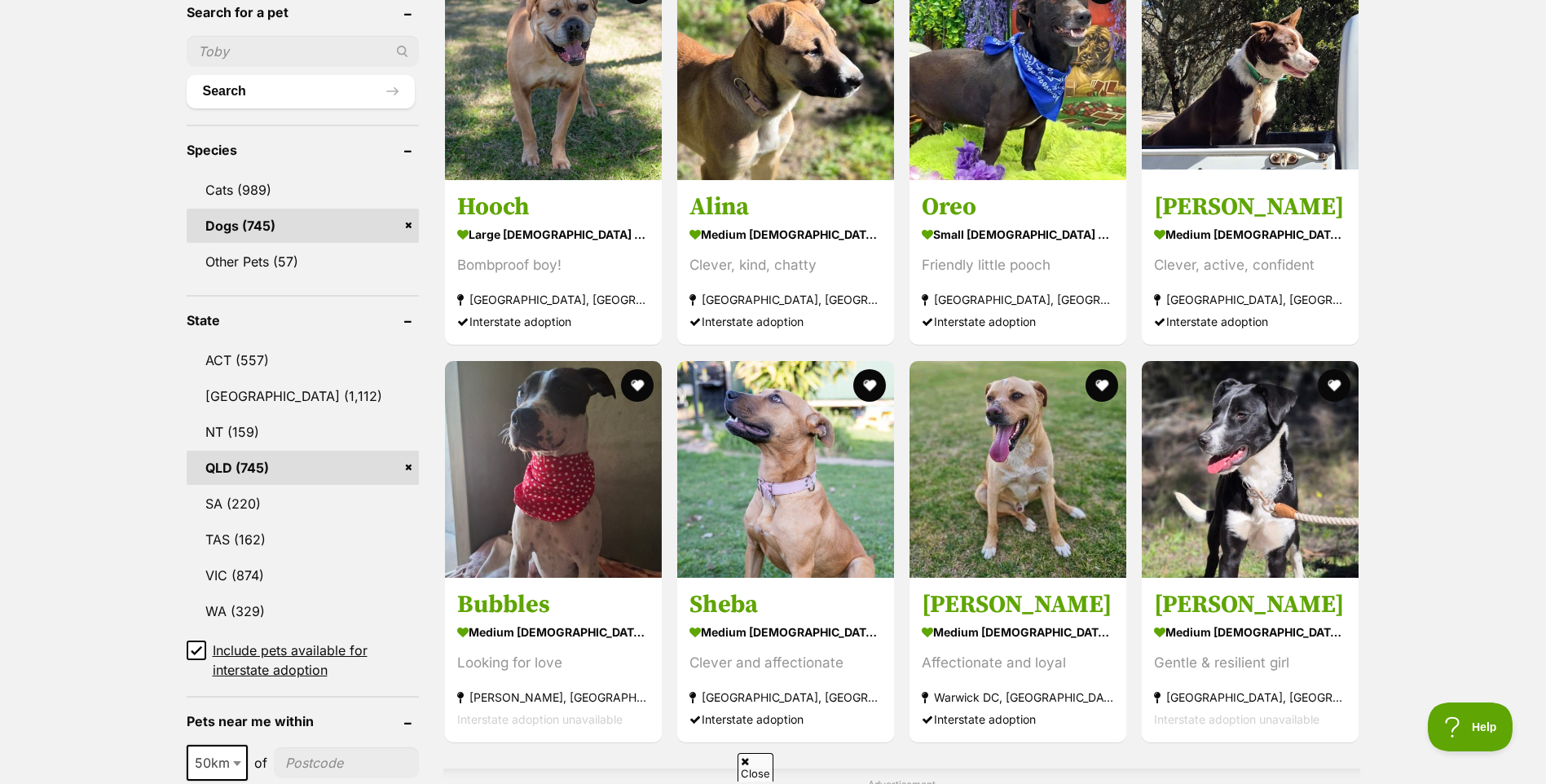
scroll to position [570, 0]
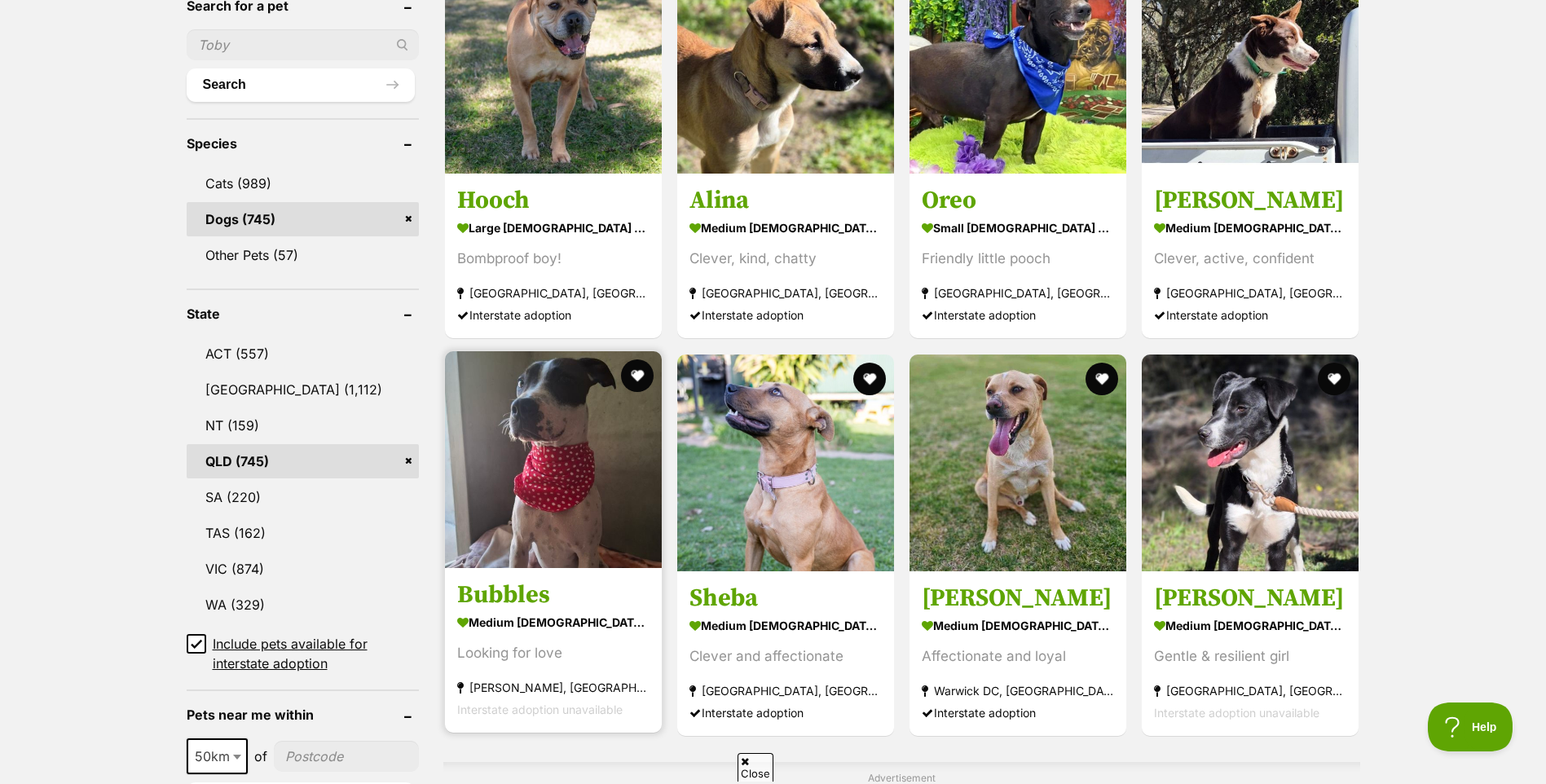
click at [547, 453] on img at bounding box center [553, 459] width 217 height 217
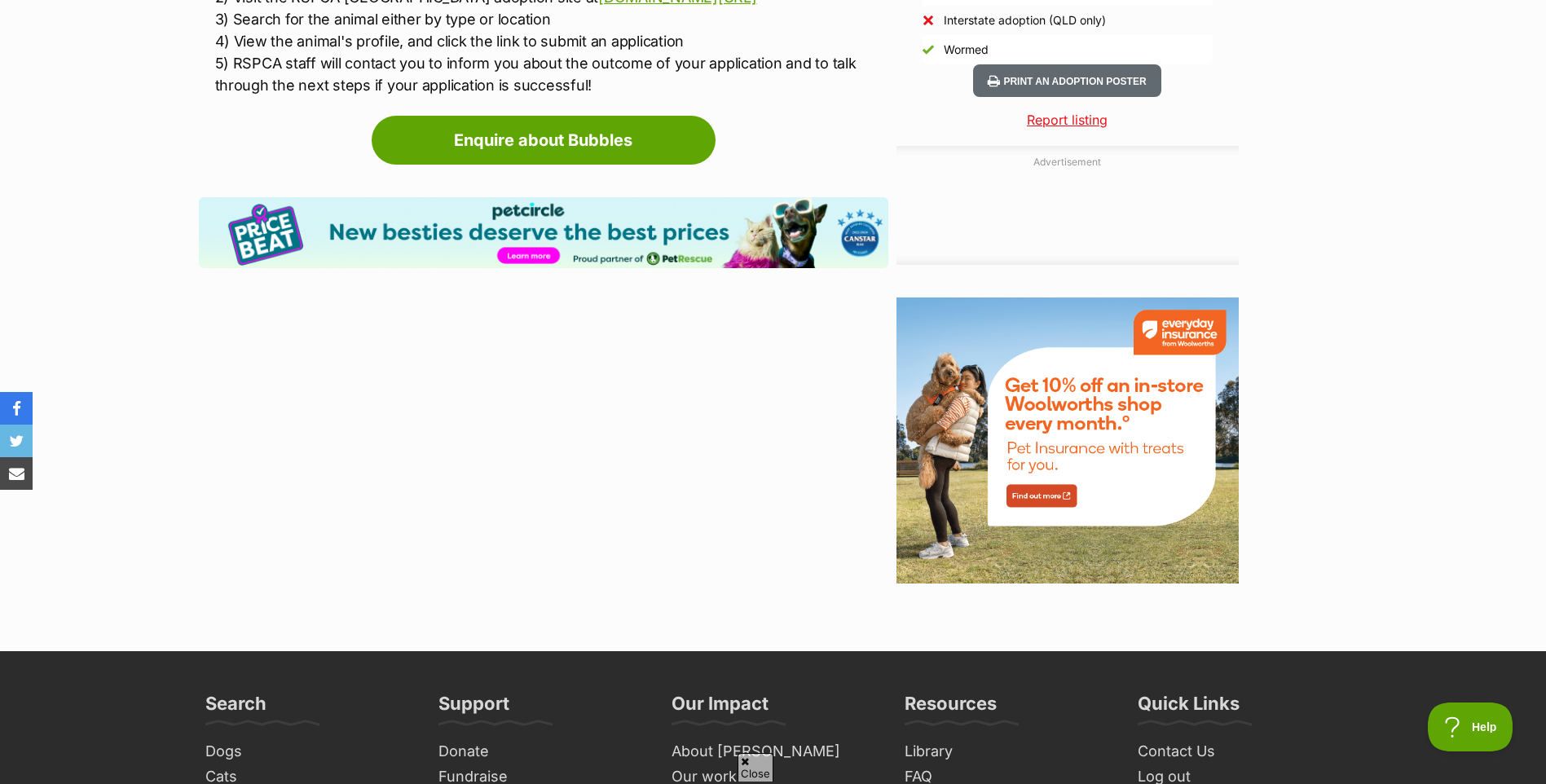
scroll to position [1792, 0]
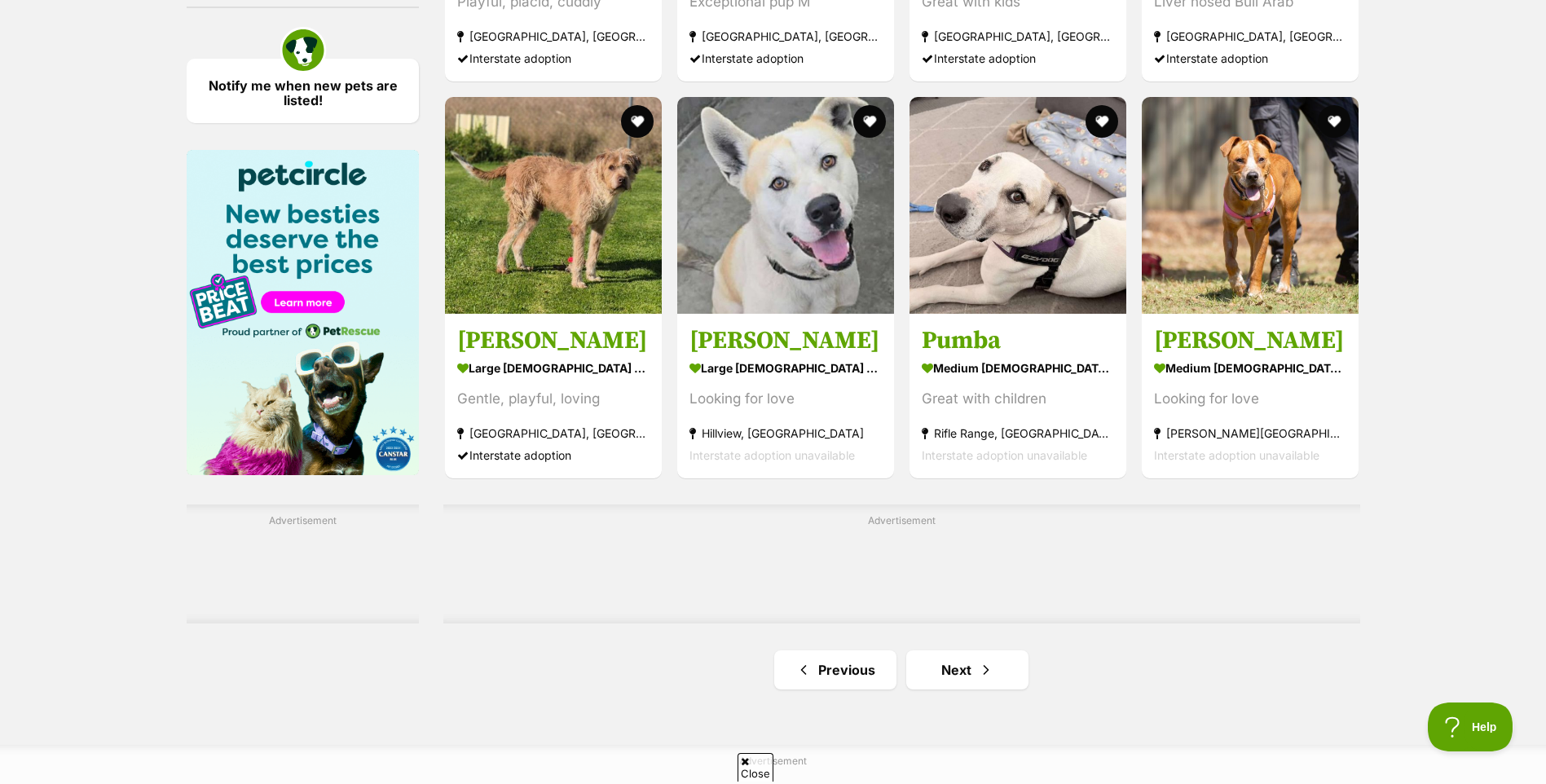
scroll to position [2362, 0]
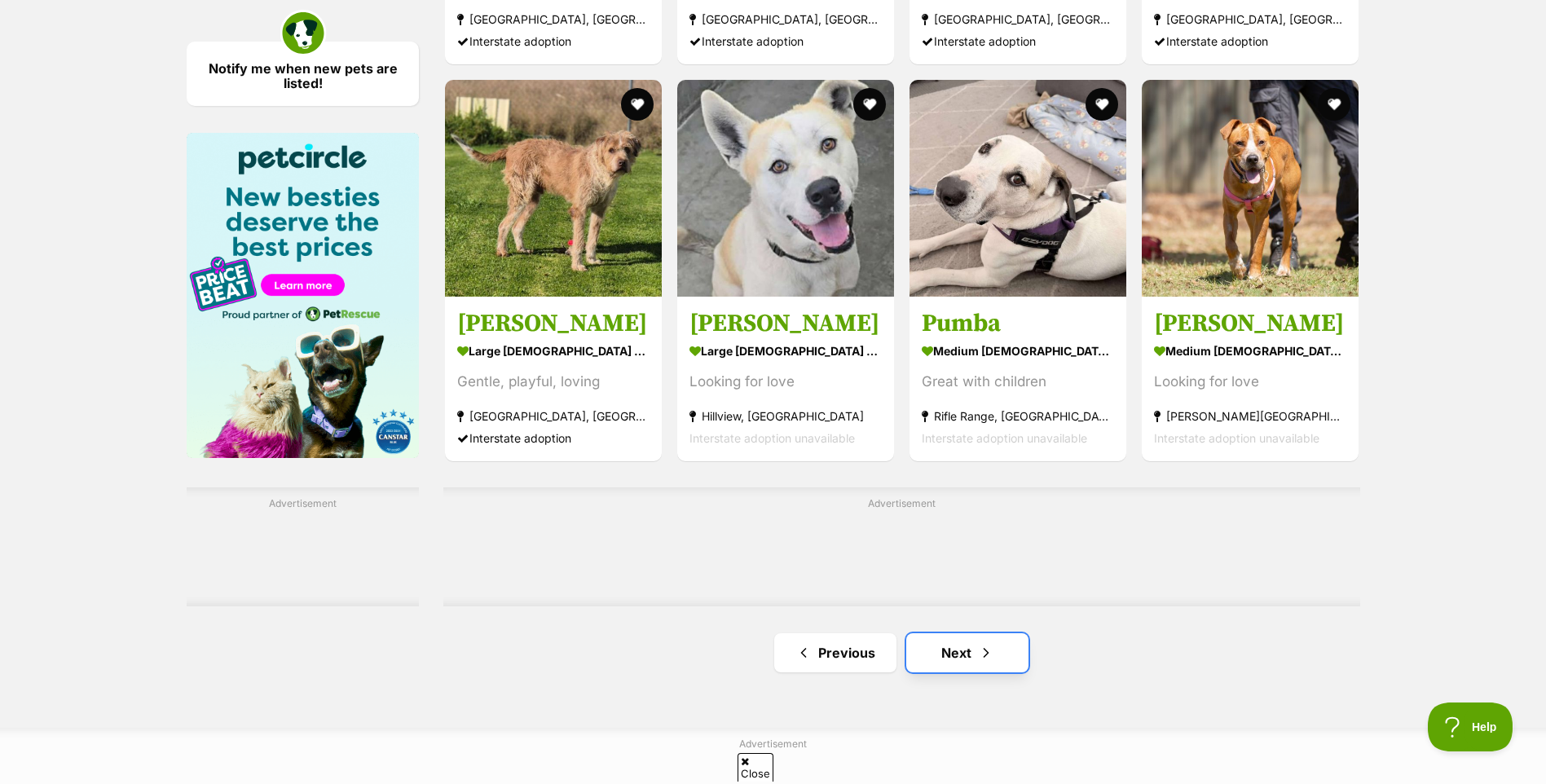
click at [971, 659] on link "Next" at bounding box center [967, 652] width 123 height 39
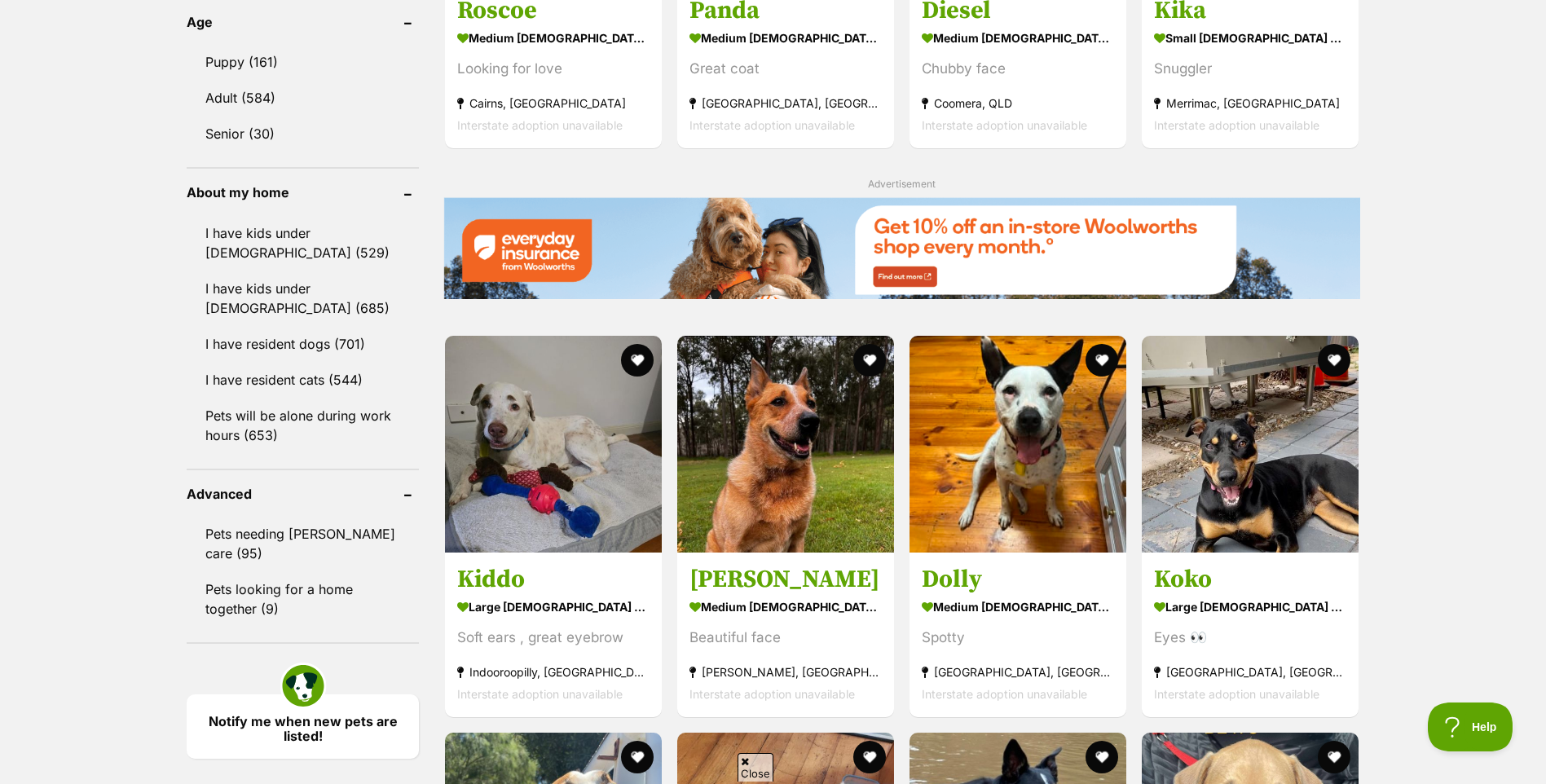
scroll to position [1710, 0]
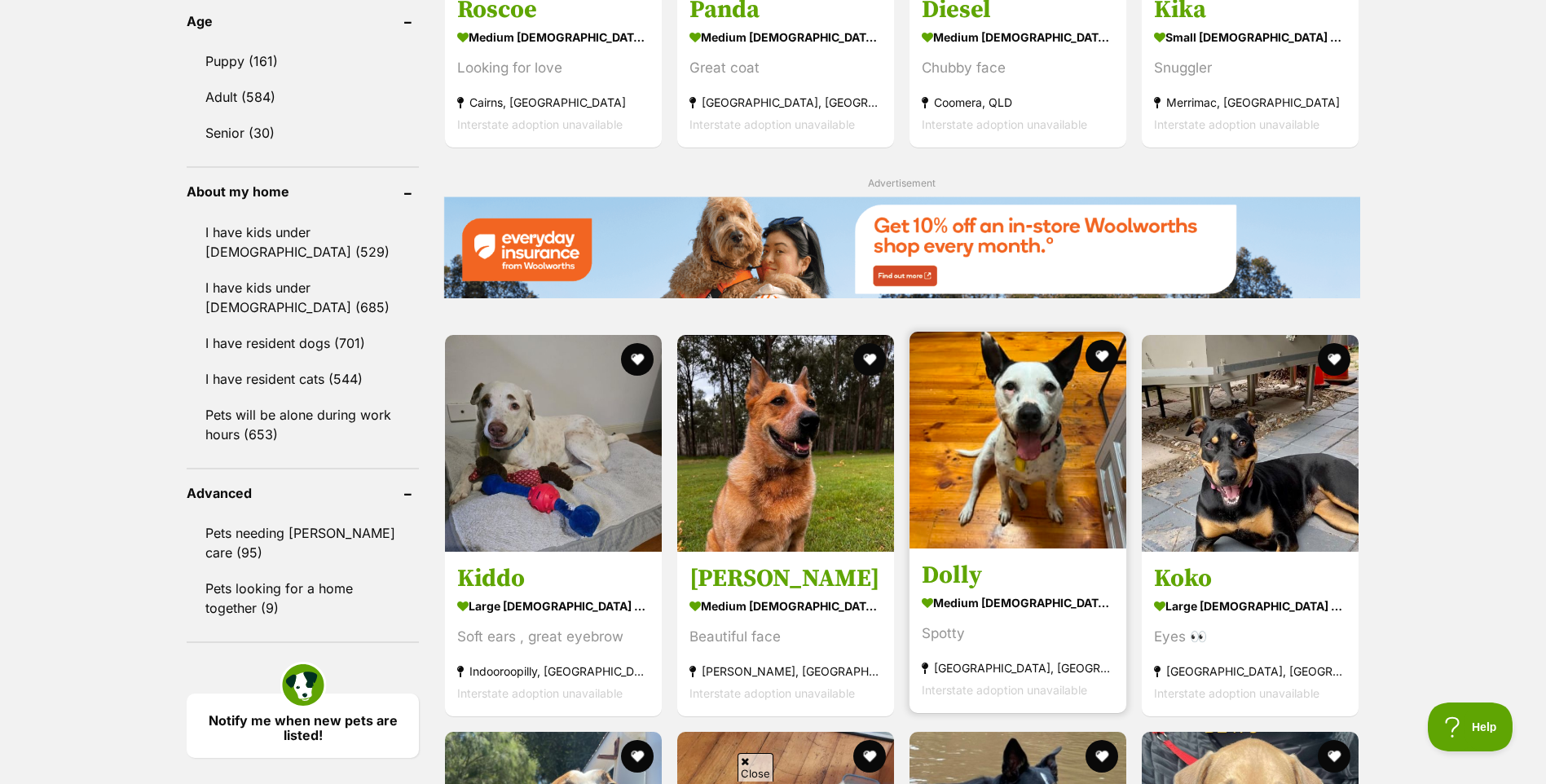
click at [1017, 426] on img at bounding box center [1018, 440] width 217 height 217
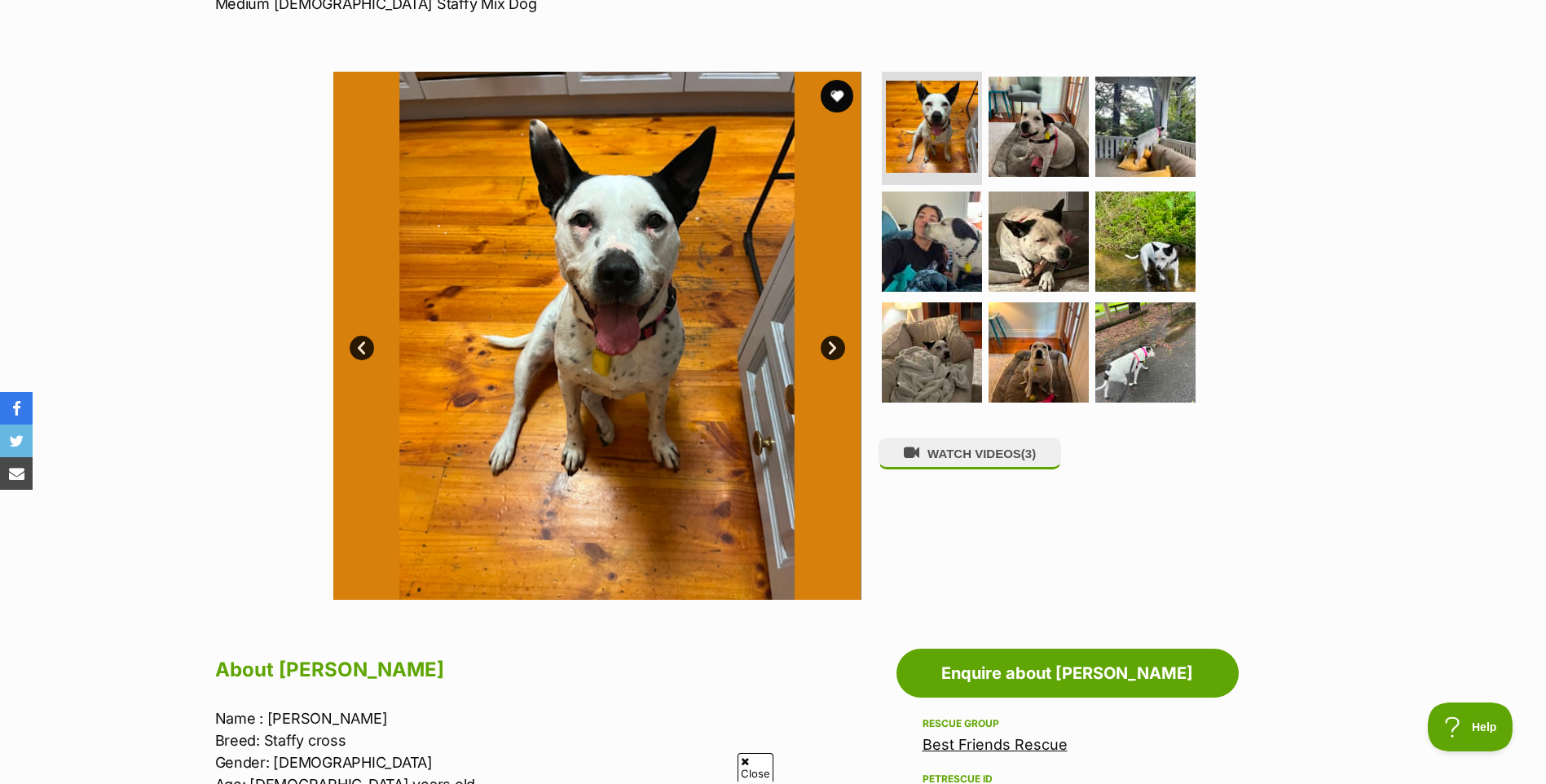
scroll to position [244, 0]
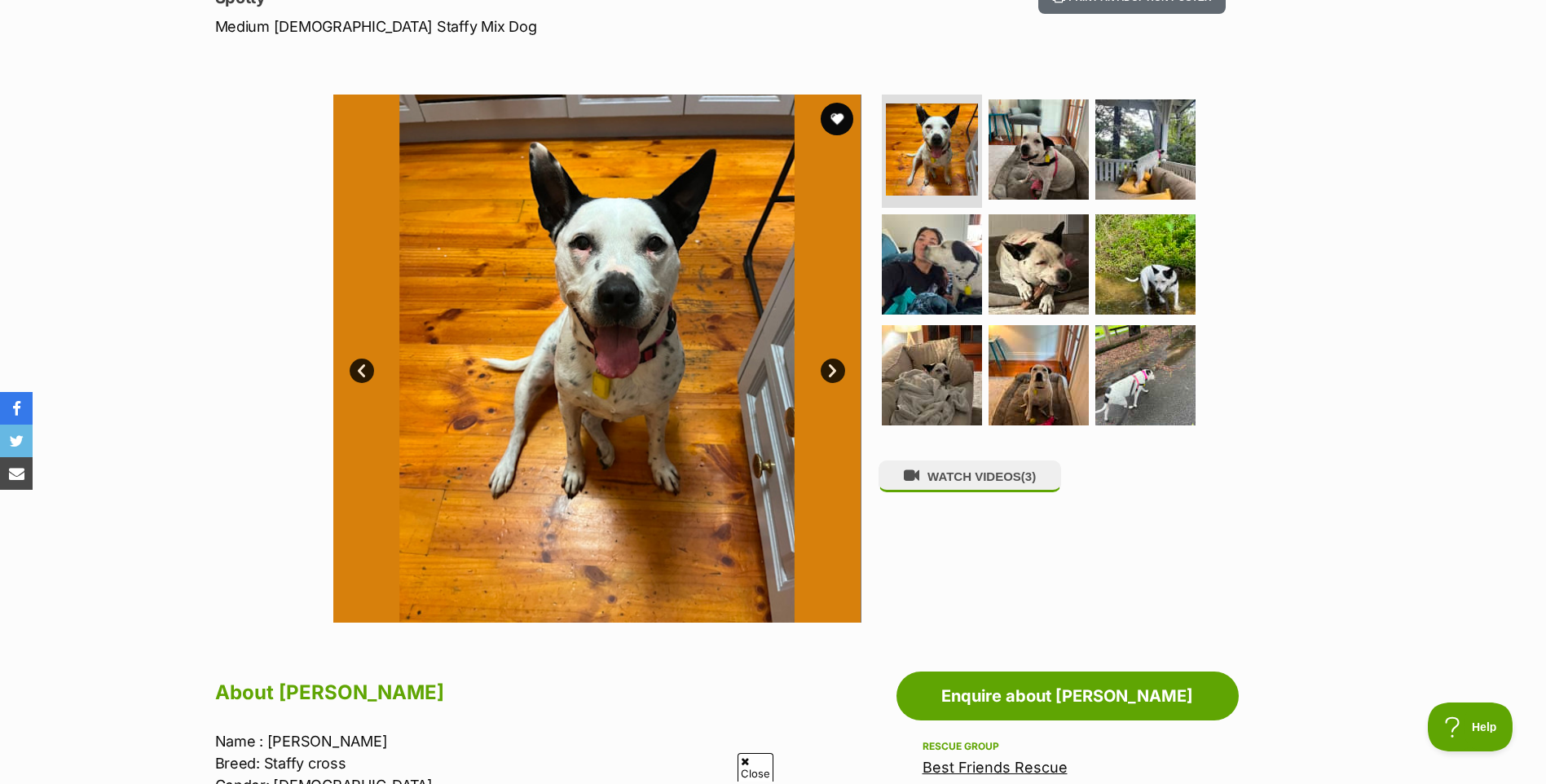
click at [829, 368] on link "Next" at bounding box center [832, 371] width 25 height 25
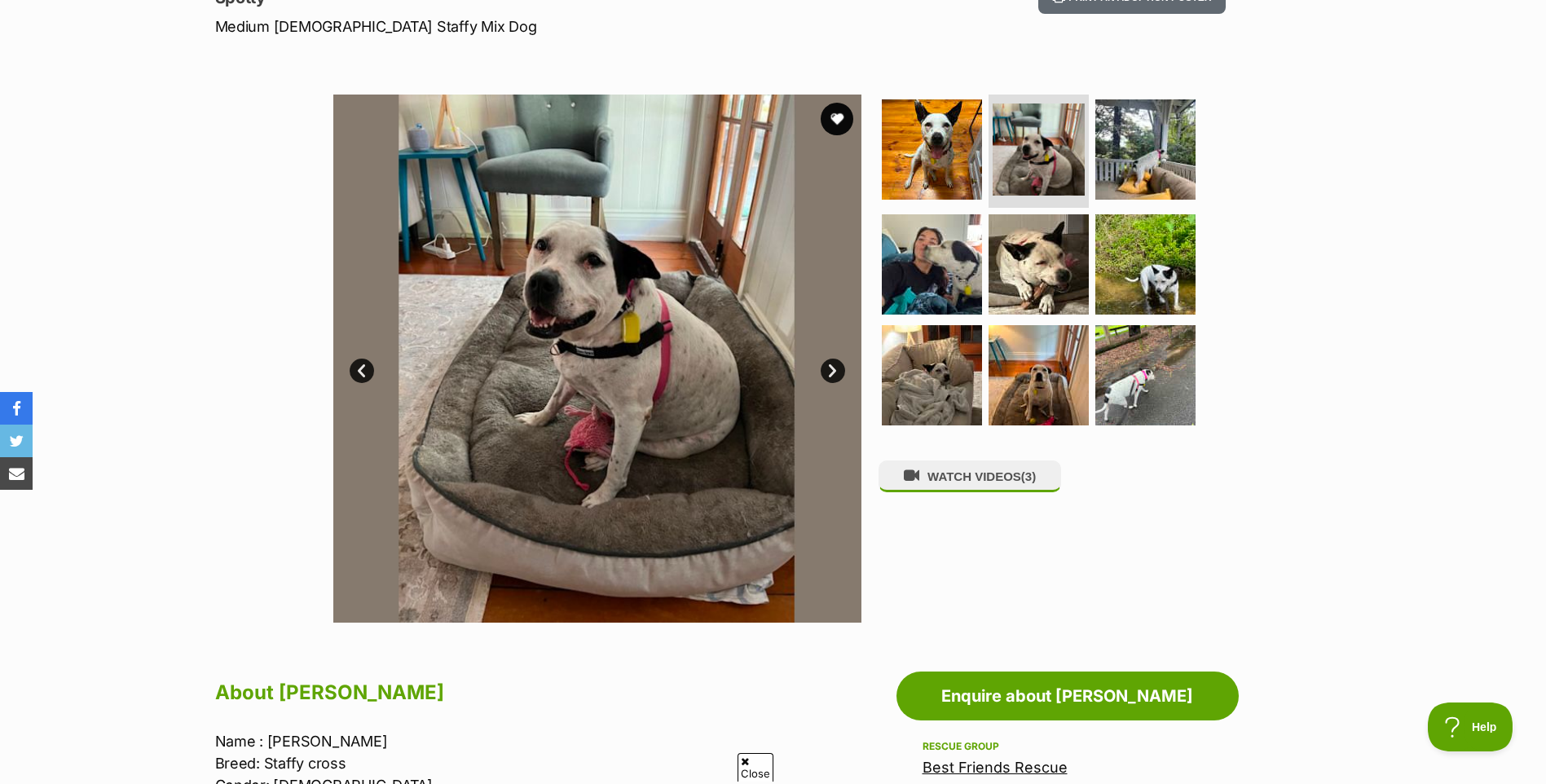
click at [829, 369] on link "Next" at bounding box center [832, 371] width 25 height 25
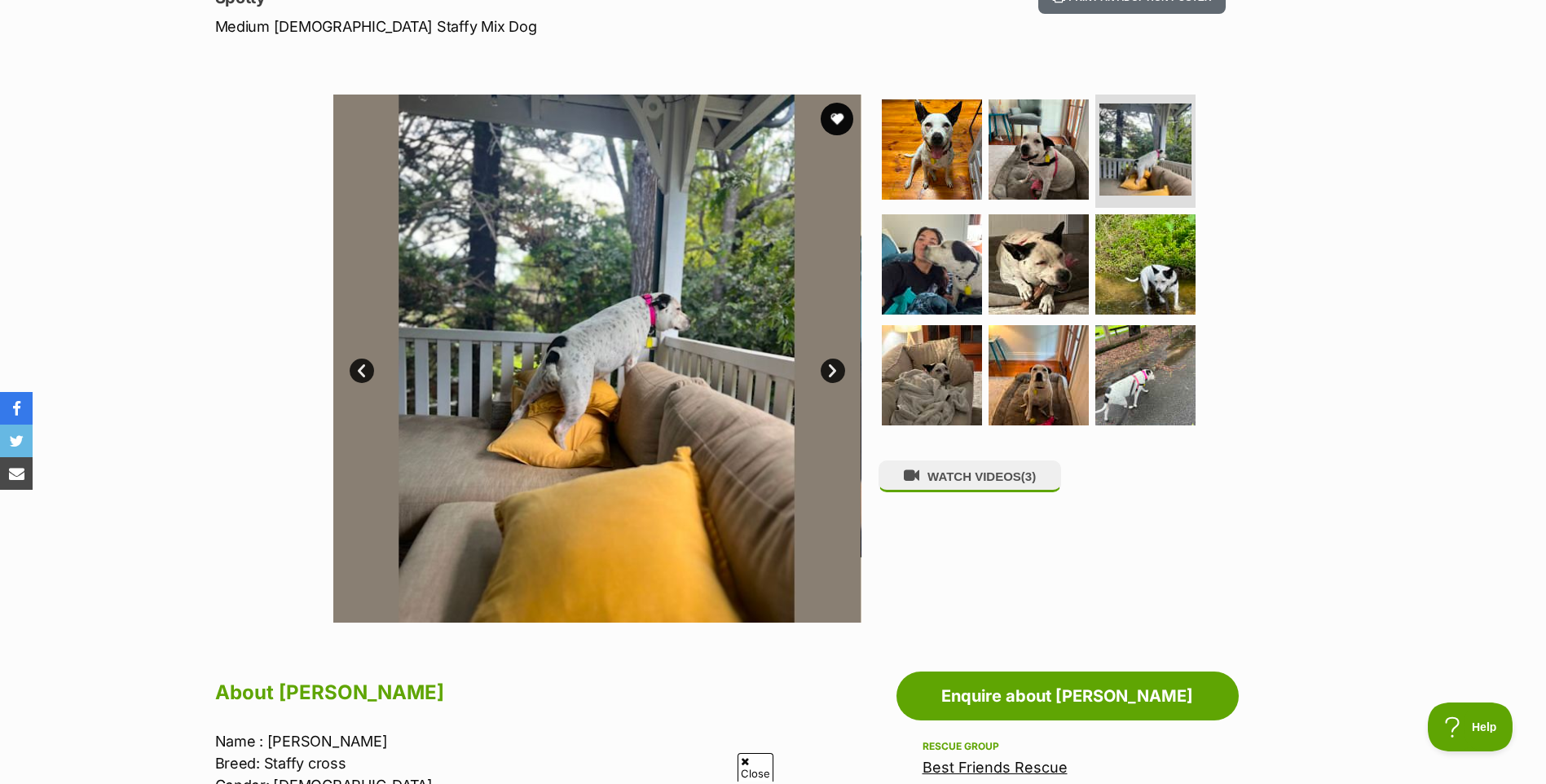
click at [829, 369] on link "Next" at bounding box center [832, 371] width 25 height 25
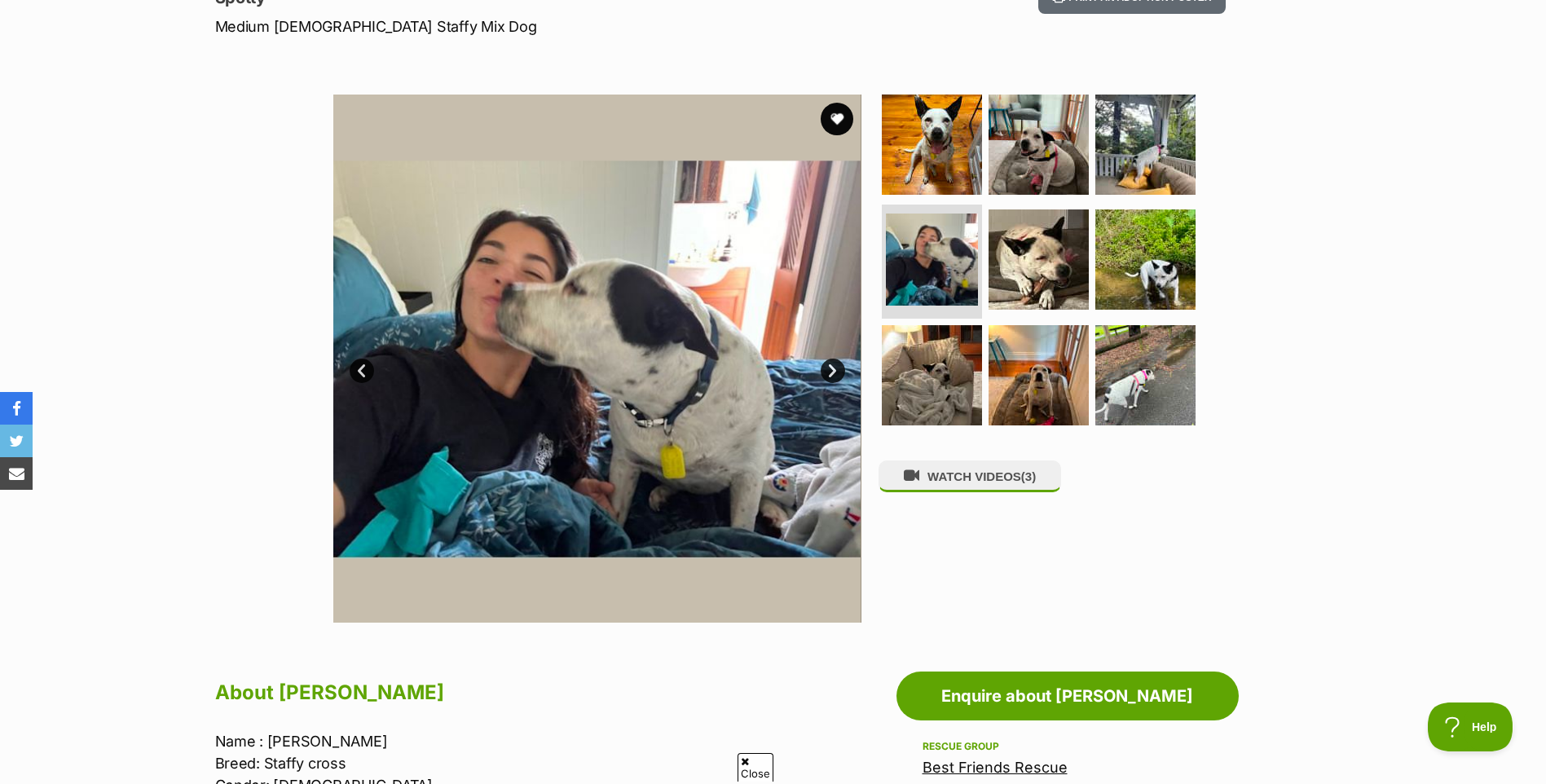
click at [829, 369] on link "Next" at bounding box center [832, 371] width 25 height 25
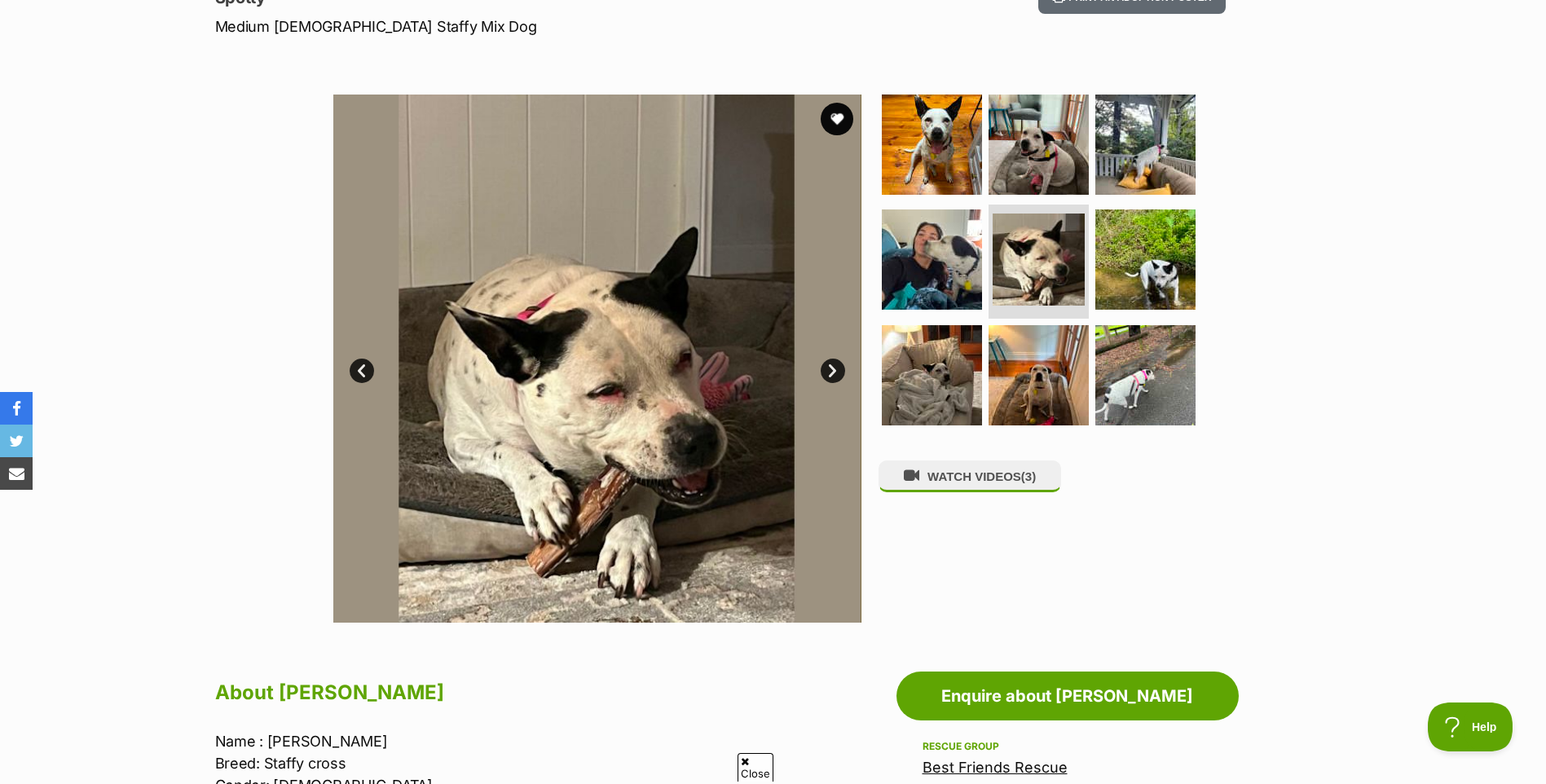
click at [830, 370] on link "Next" at bounding box center [832, 371] width 25 height 25
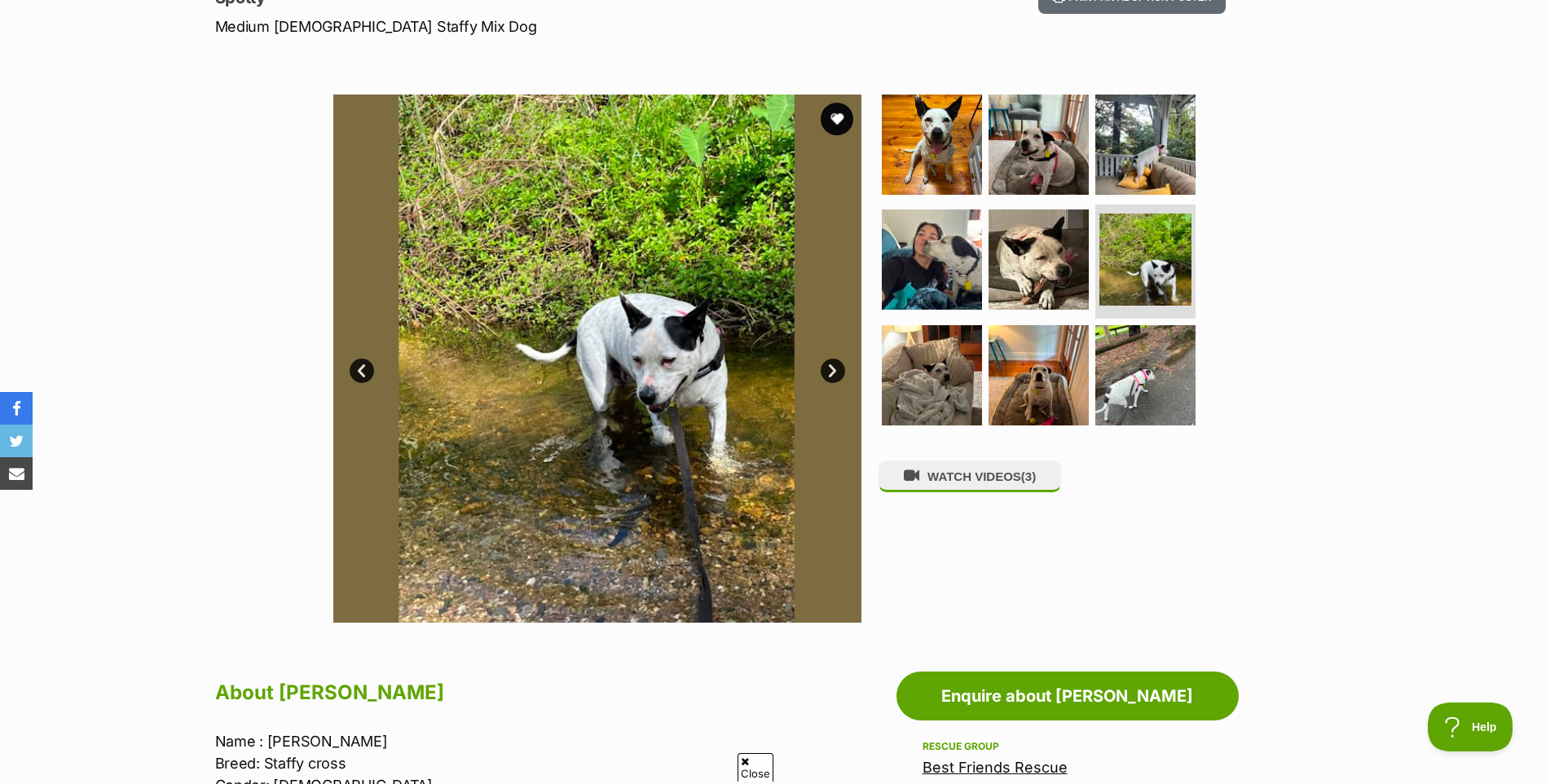
click at [831, 371] on link "Next" at bounding box center [832, 371] width 25 height 25
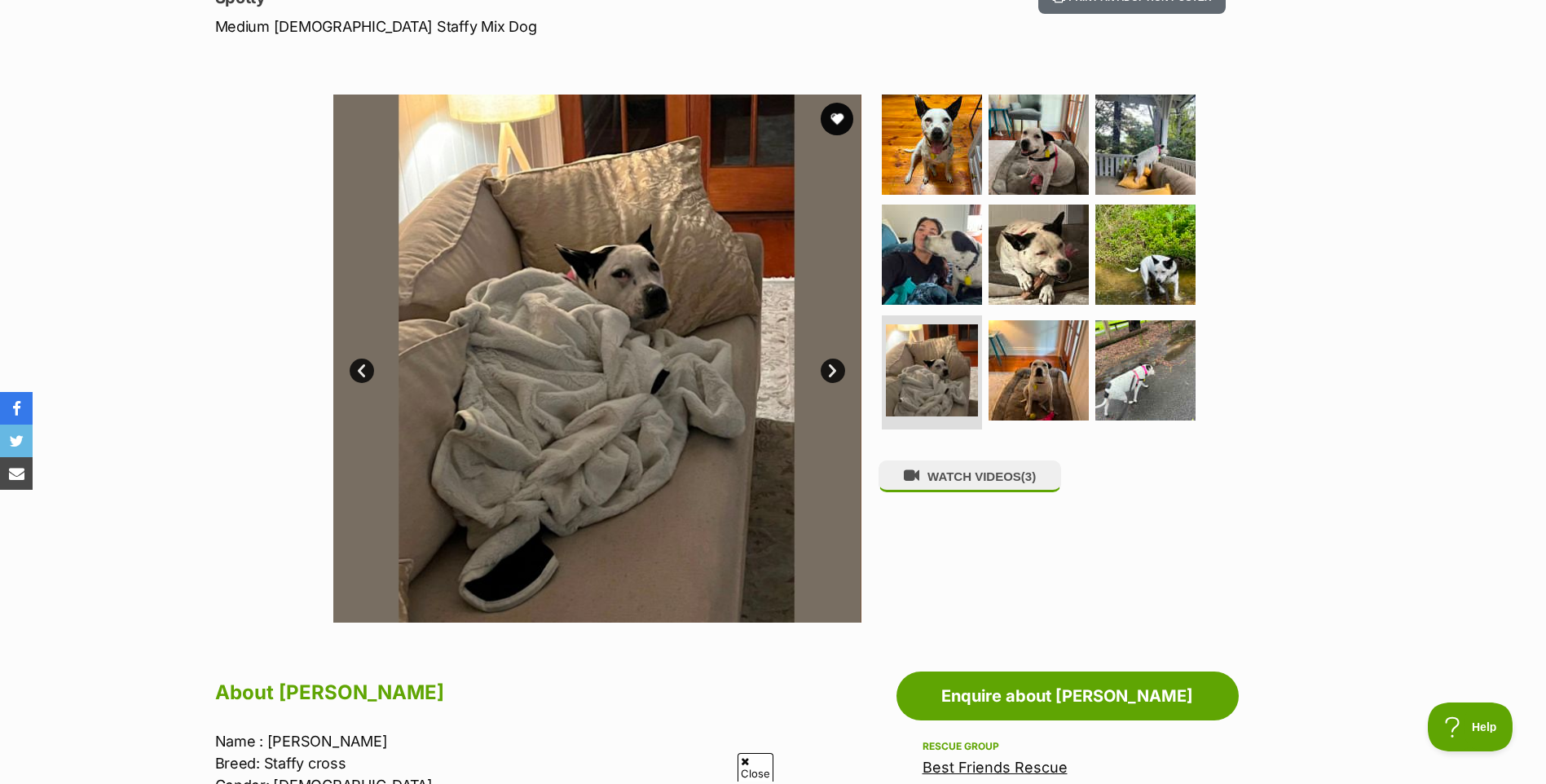
click at [831, 371] on link "Next" at bounding box center [832, 371] width 25 height 25
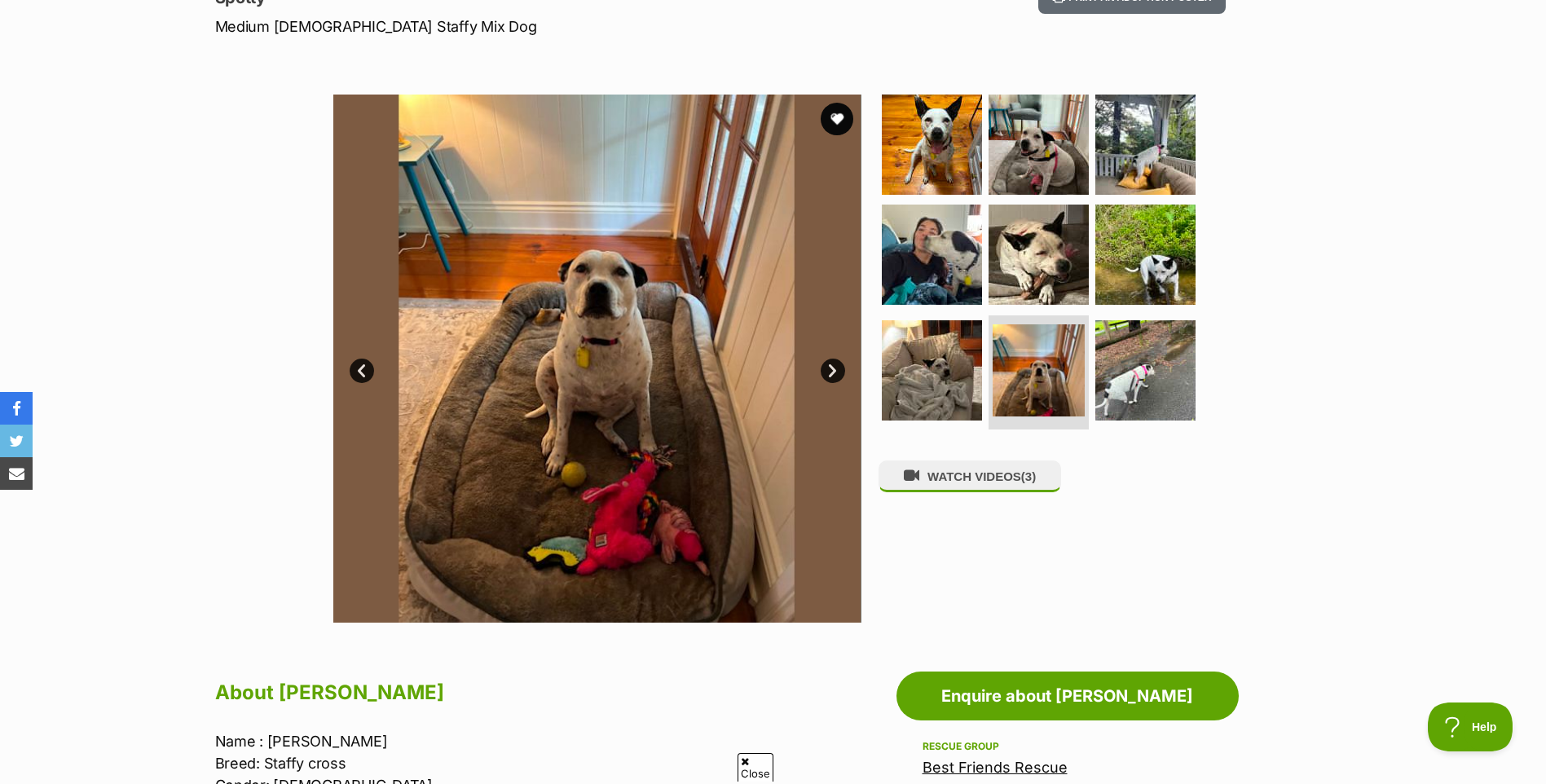
click at [831, 371] on link "Next" at bounding box center [832, 371] width 25 height 25
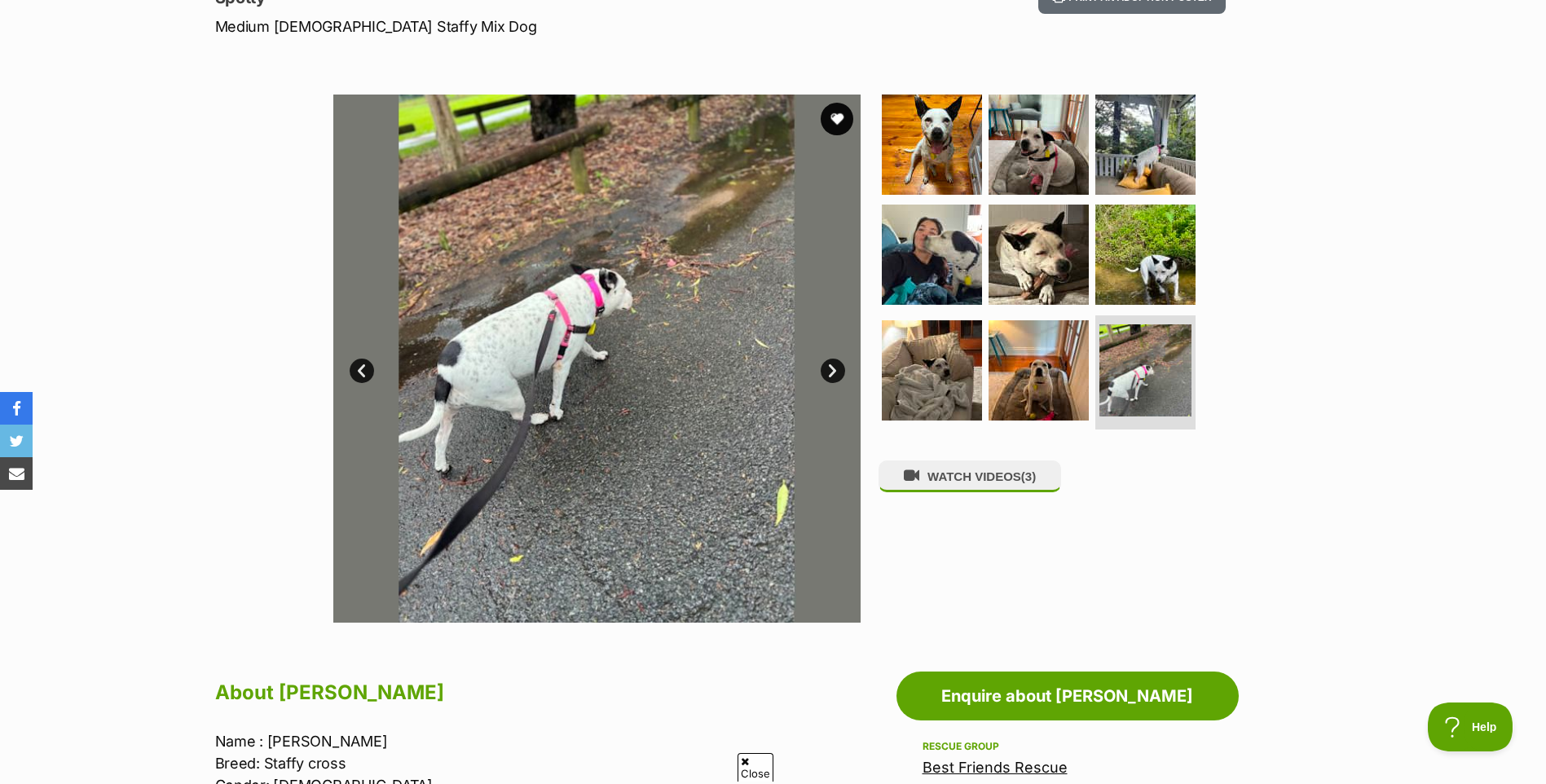
click at [831, 371] on link "Next" at bounding box center [832, 371] width 25 height 25
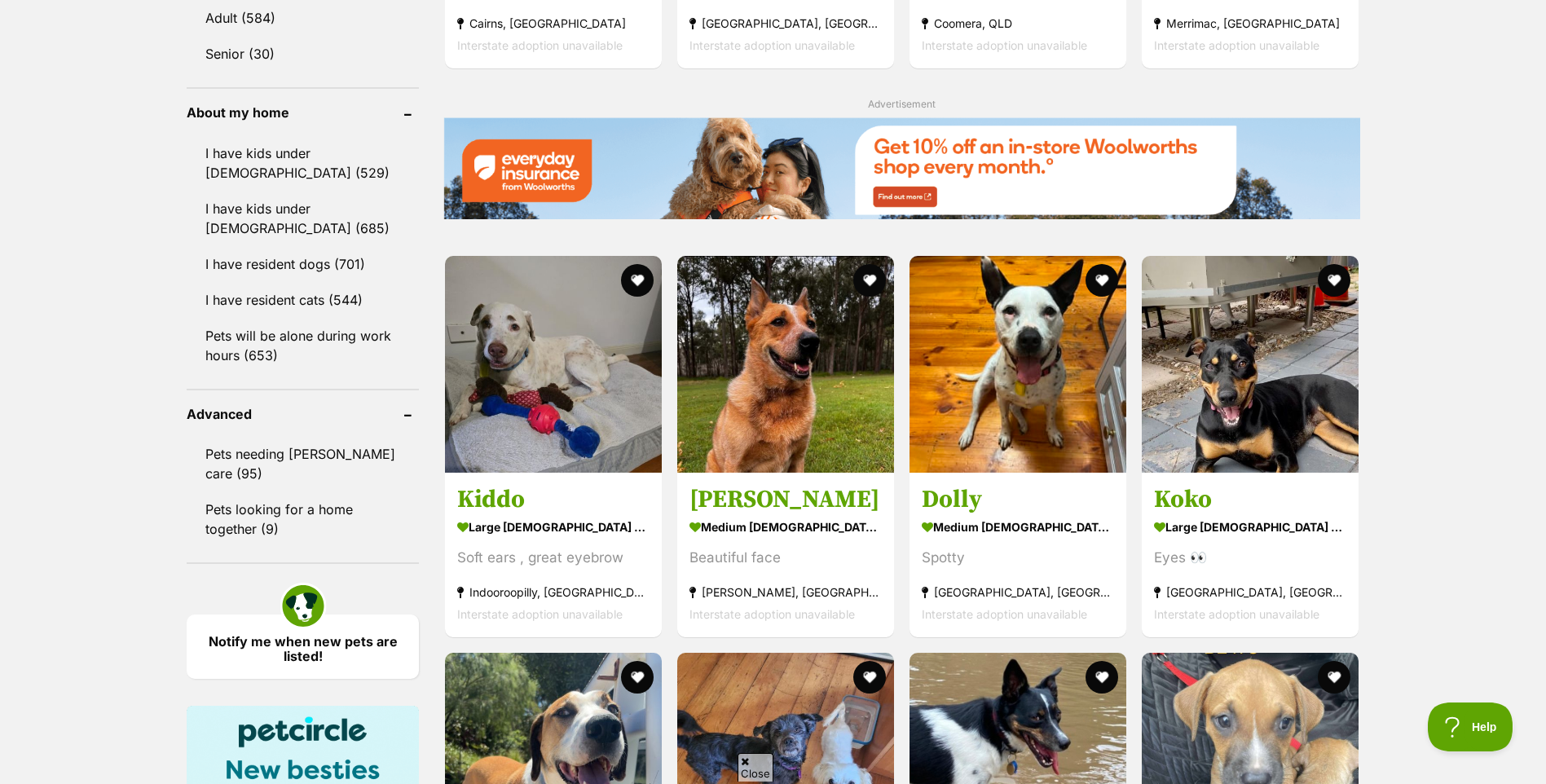
scroll to position [1792, 0]
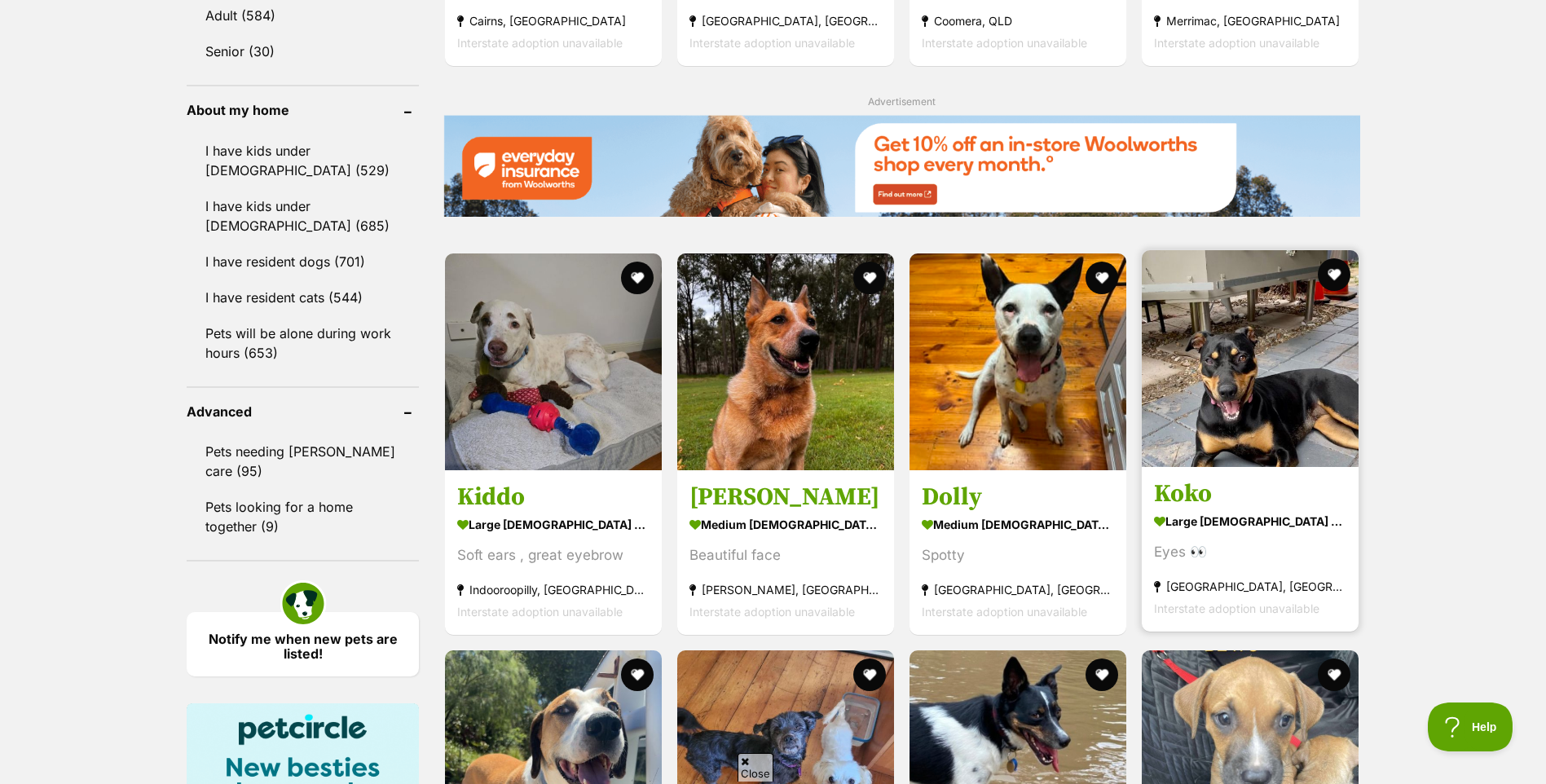
click at [1226, 376] on img at bounding box center [1251, 359] width 217 height 217
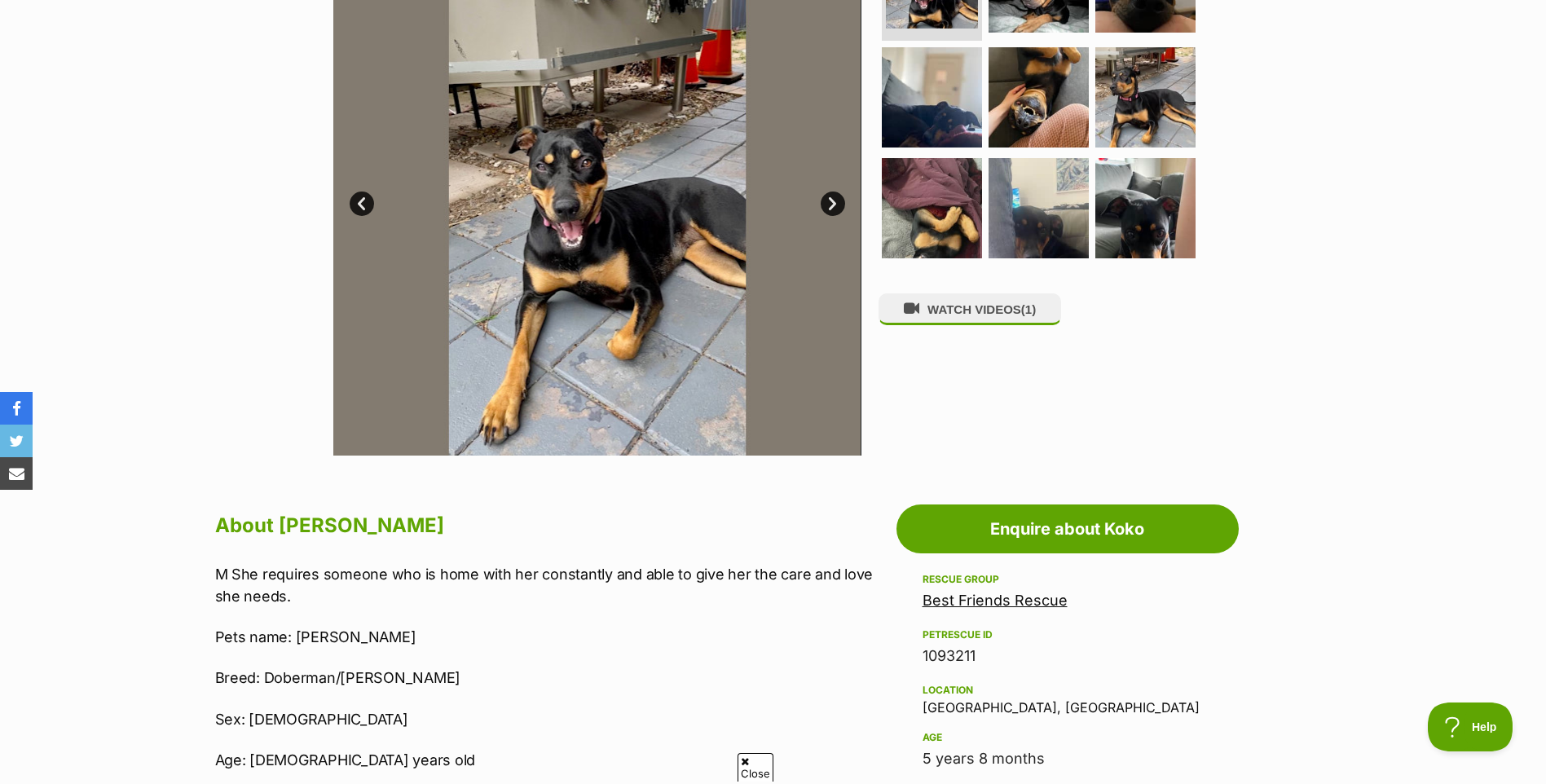
scroll to position [408, 0]
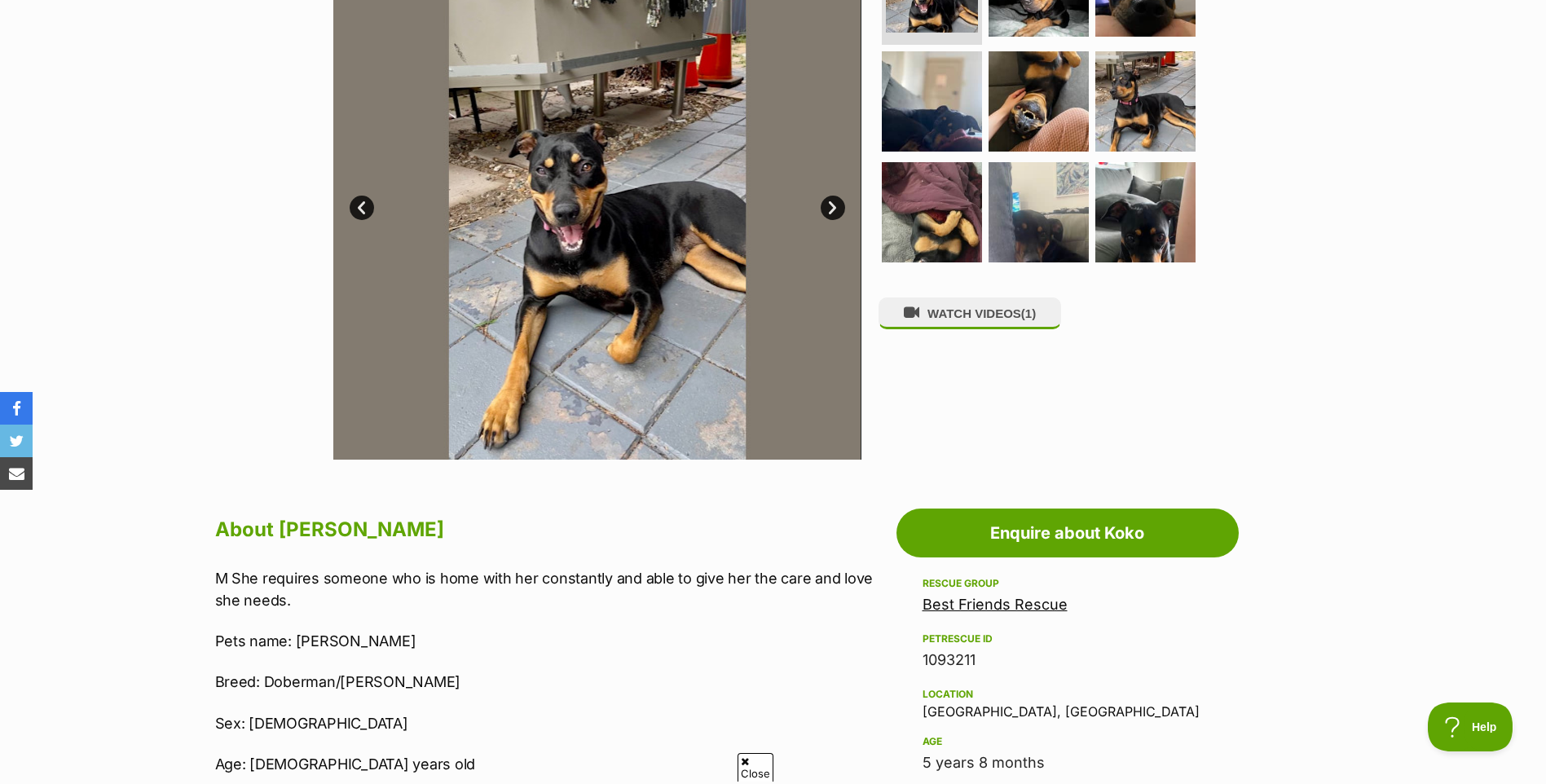
click at [834, 204] on link "Next" at bounding box center [832, 208] width 25 height 25
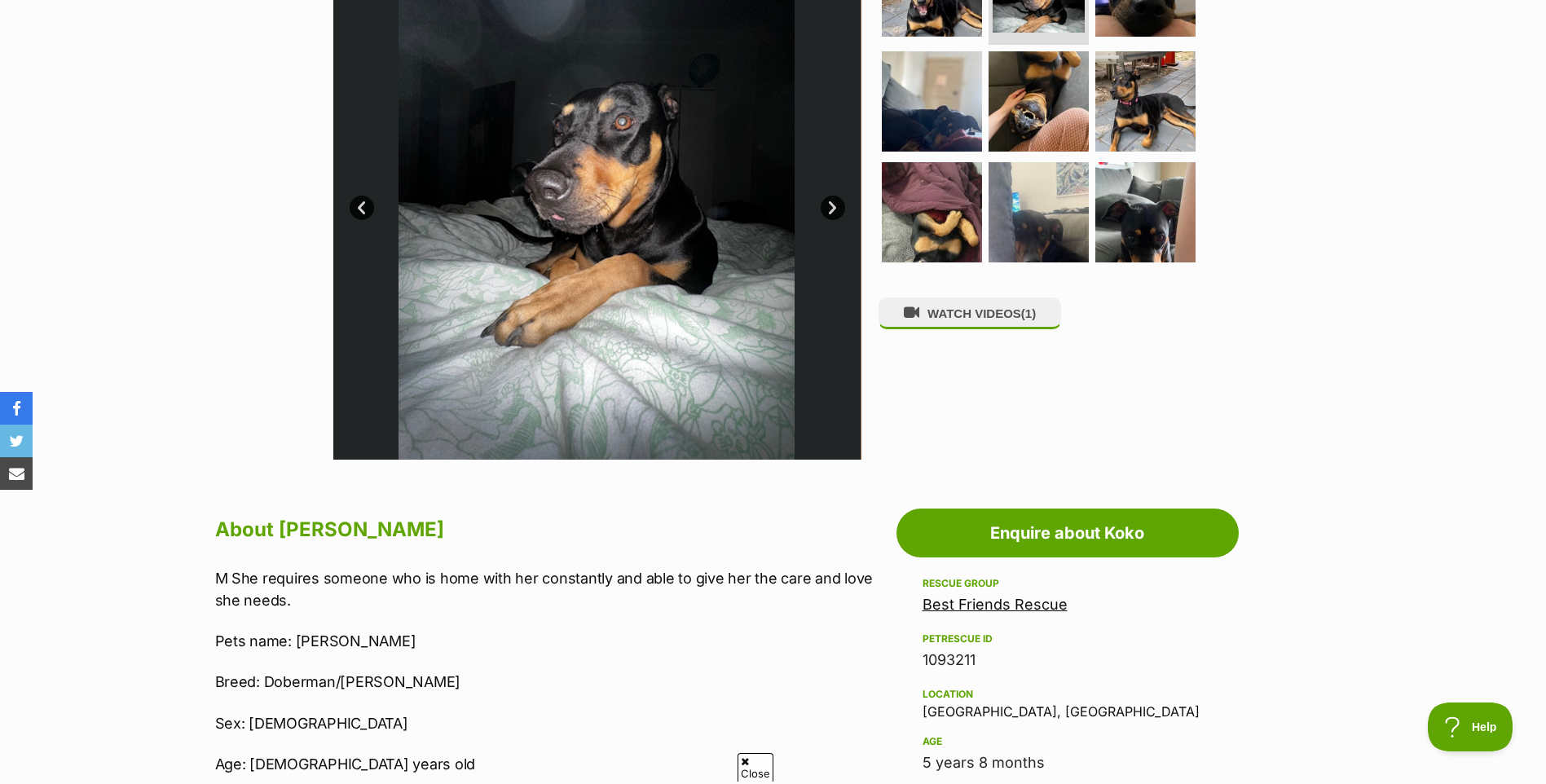
click at [829, 214] on link "Next" at bounding box center [832, 208] width 25 height 25
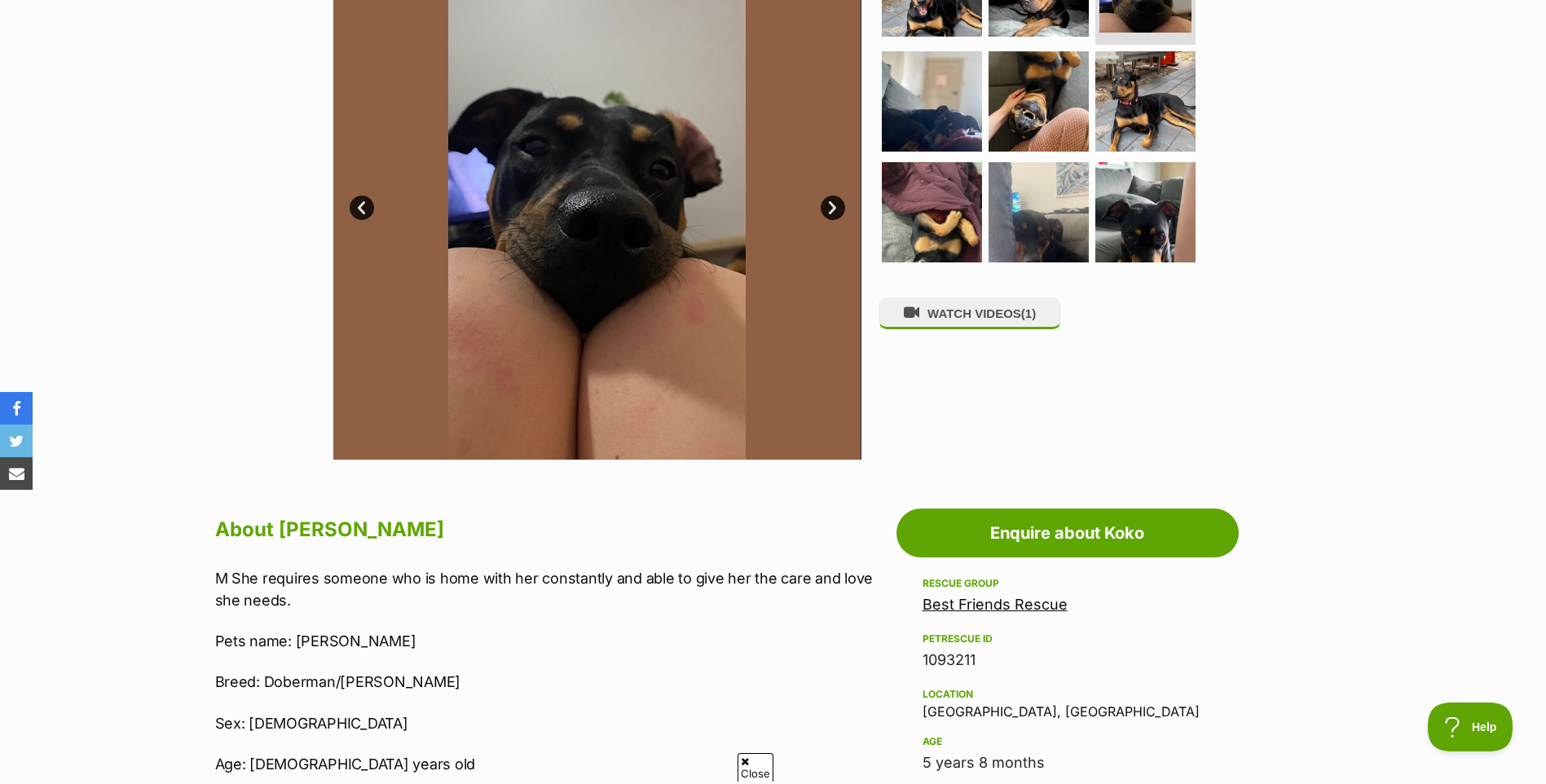
click at [831, 215] on link "Next" at bounding box center [832, 208] width 25 height 25
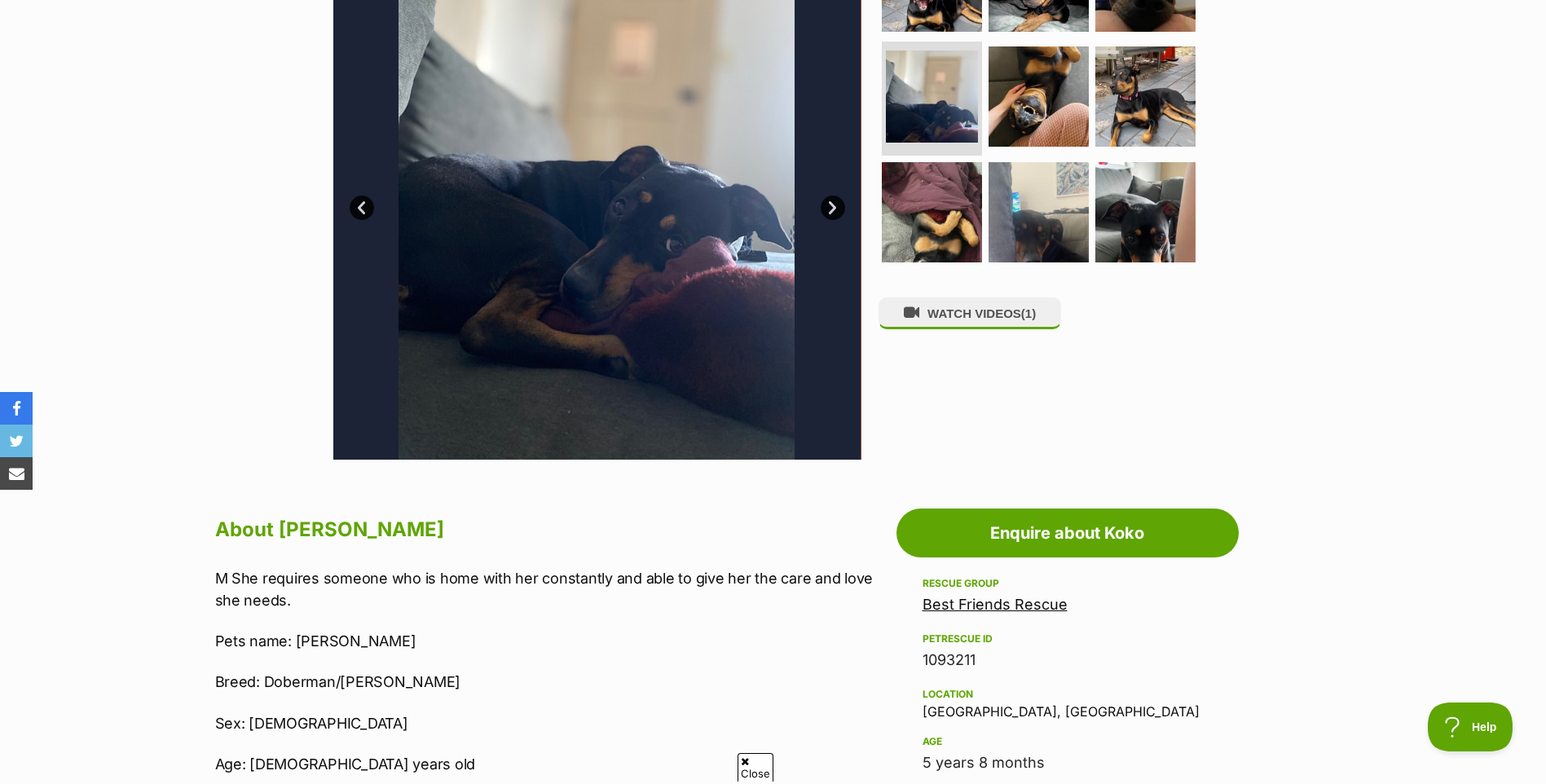
click at [831, 215] on link "Next" at bounding box center [832, 208] width 25 height 25
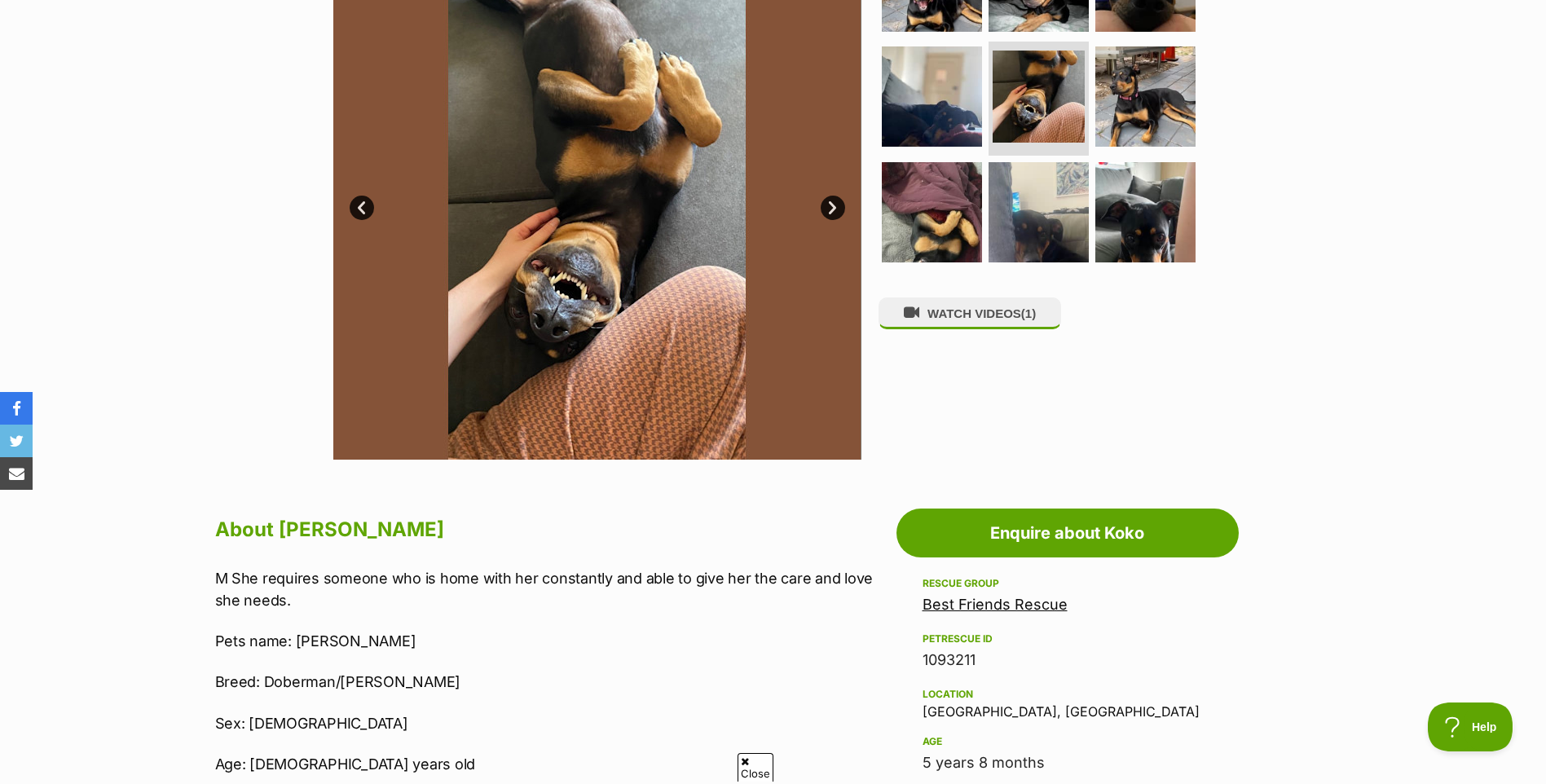
click at [831, 215] on link "Next" at bounding box center [832, 208] width 25 height 25
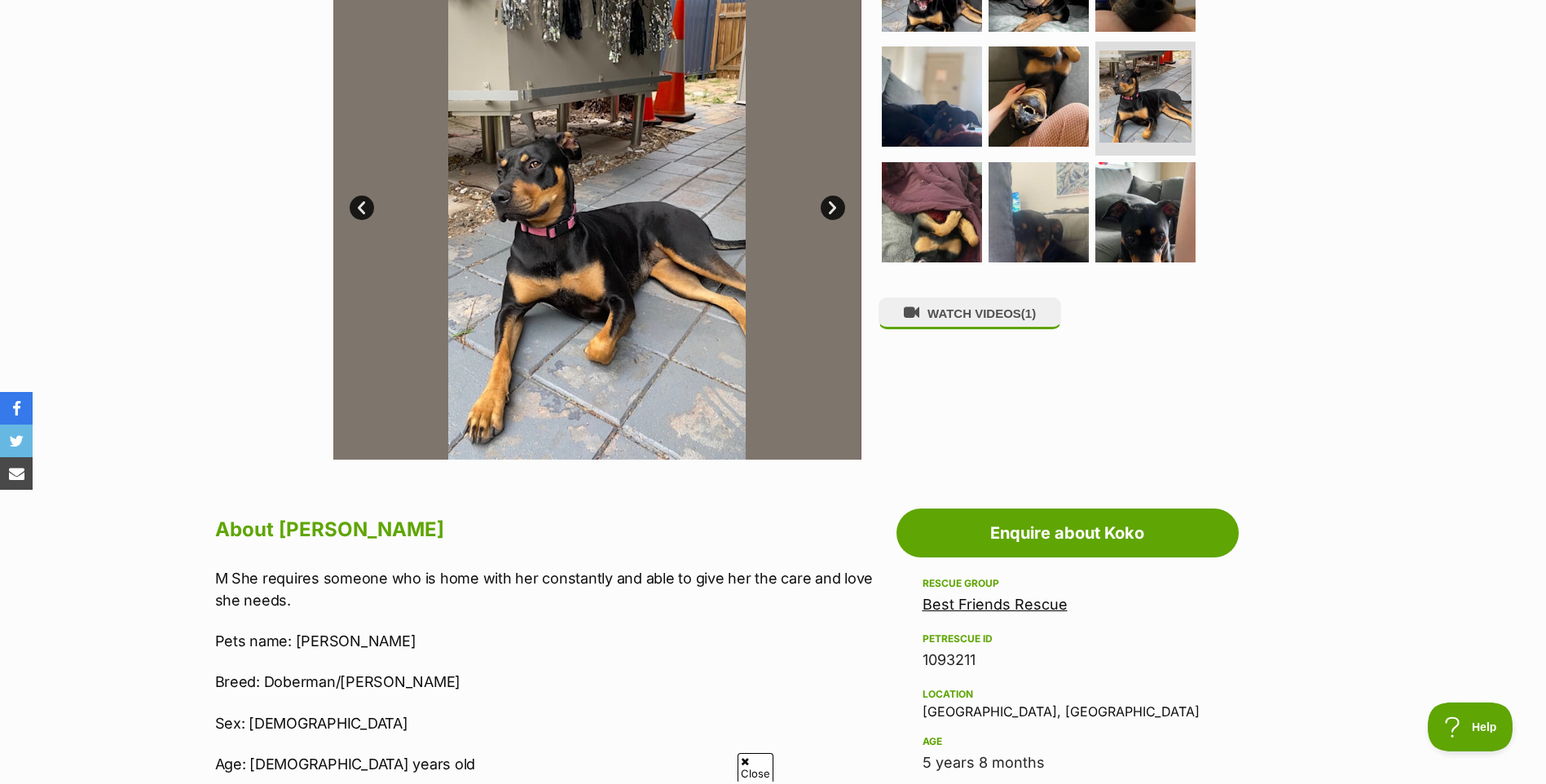
click at [831, 215] on link "Next" at bounding box center [832, 208] width 25 height 25
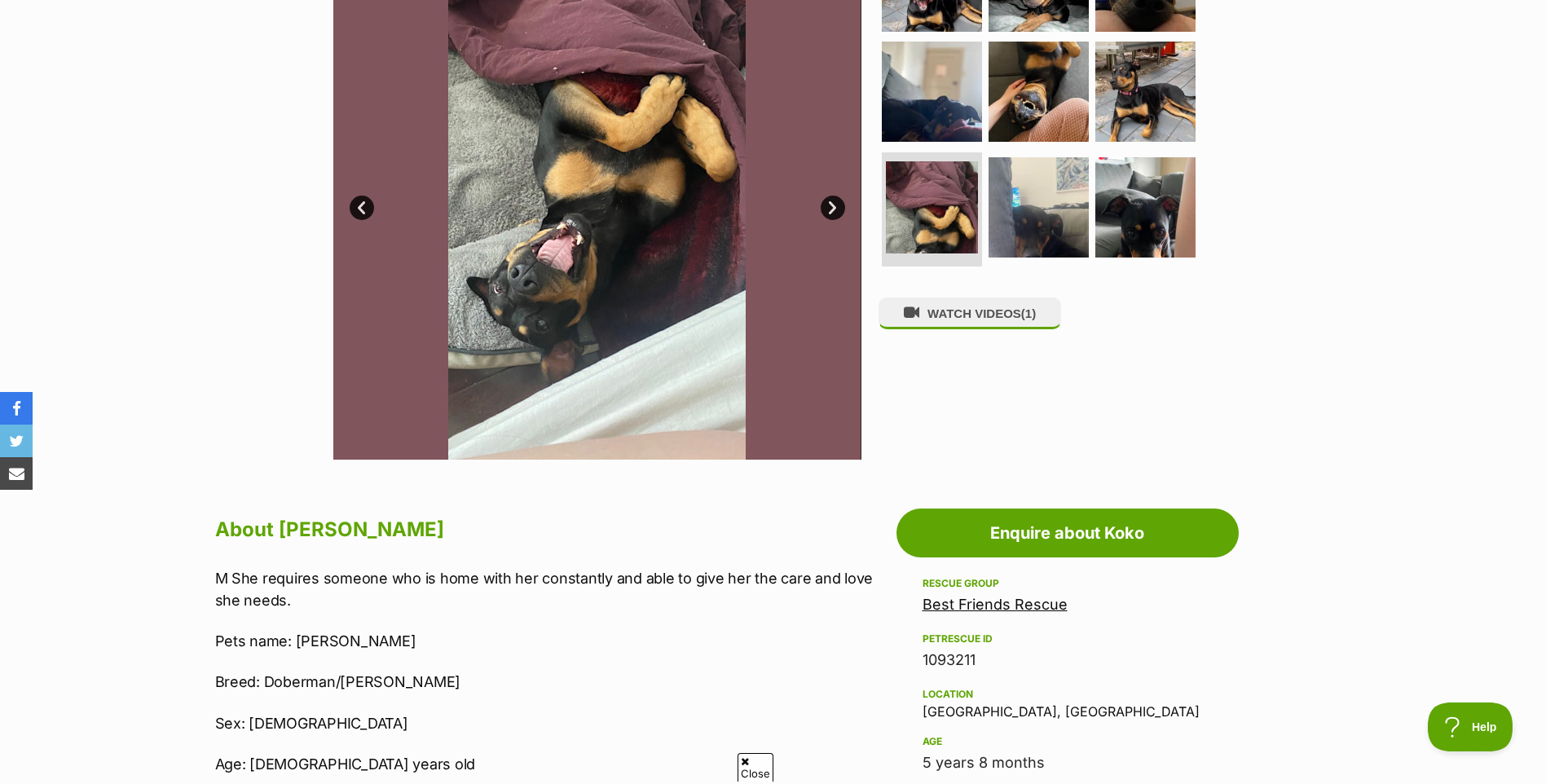
click at [831, 215] on link "Next" at bounding box center [832, 208] width 25 height 25
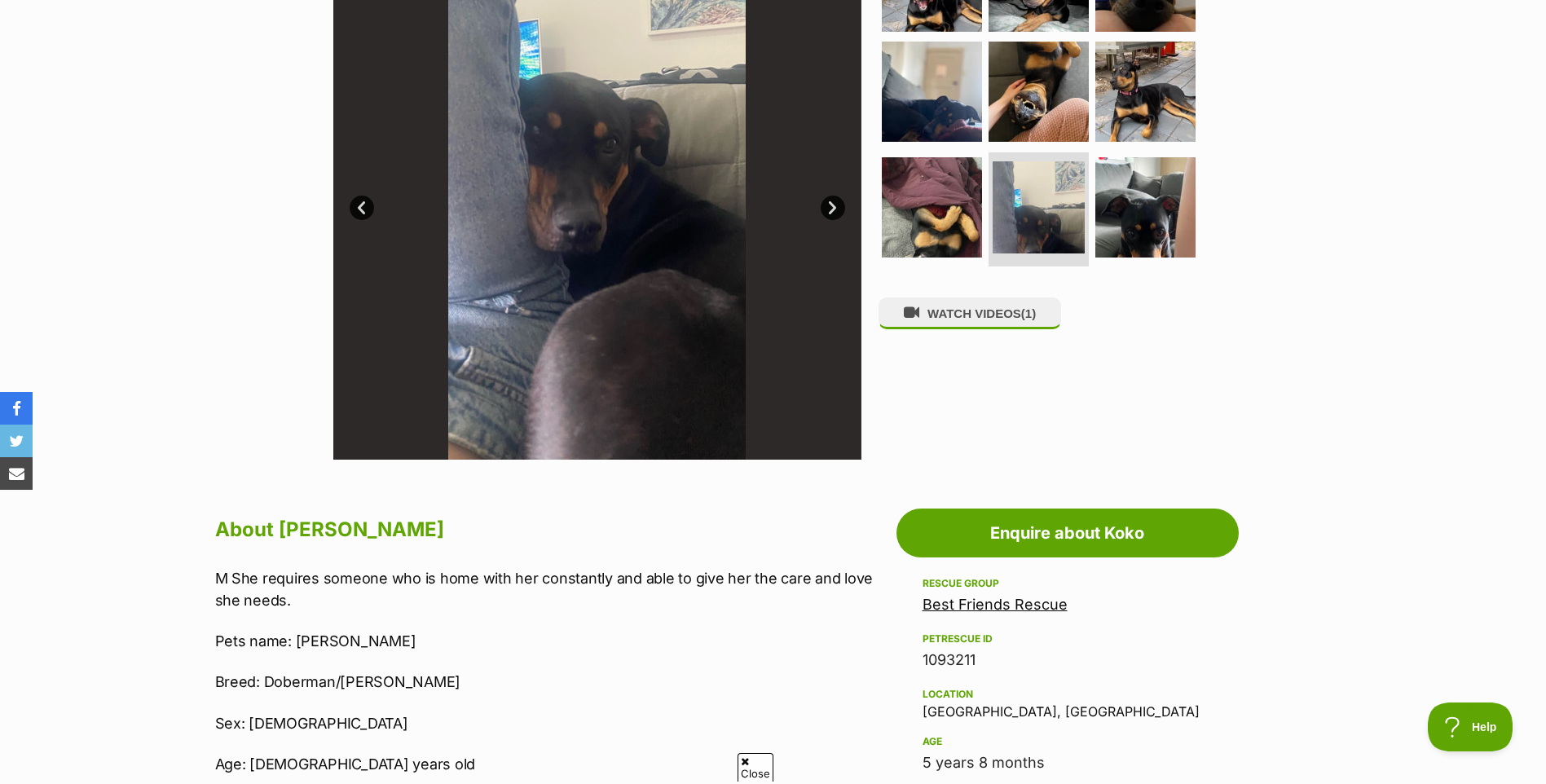
click at [831, 215] on link "Next" at bounding box center [832, 208] width 25 height 25
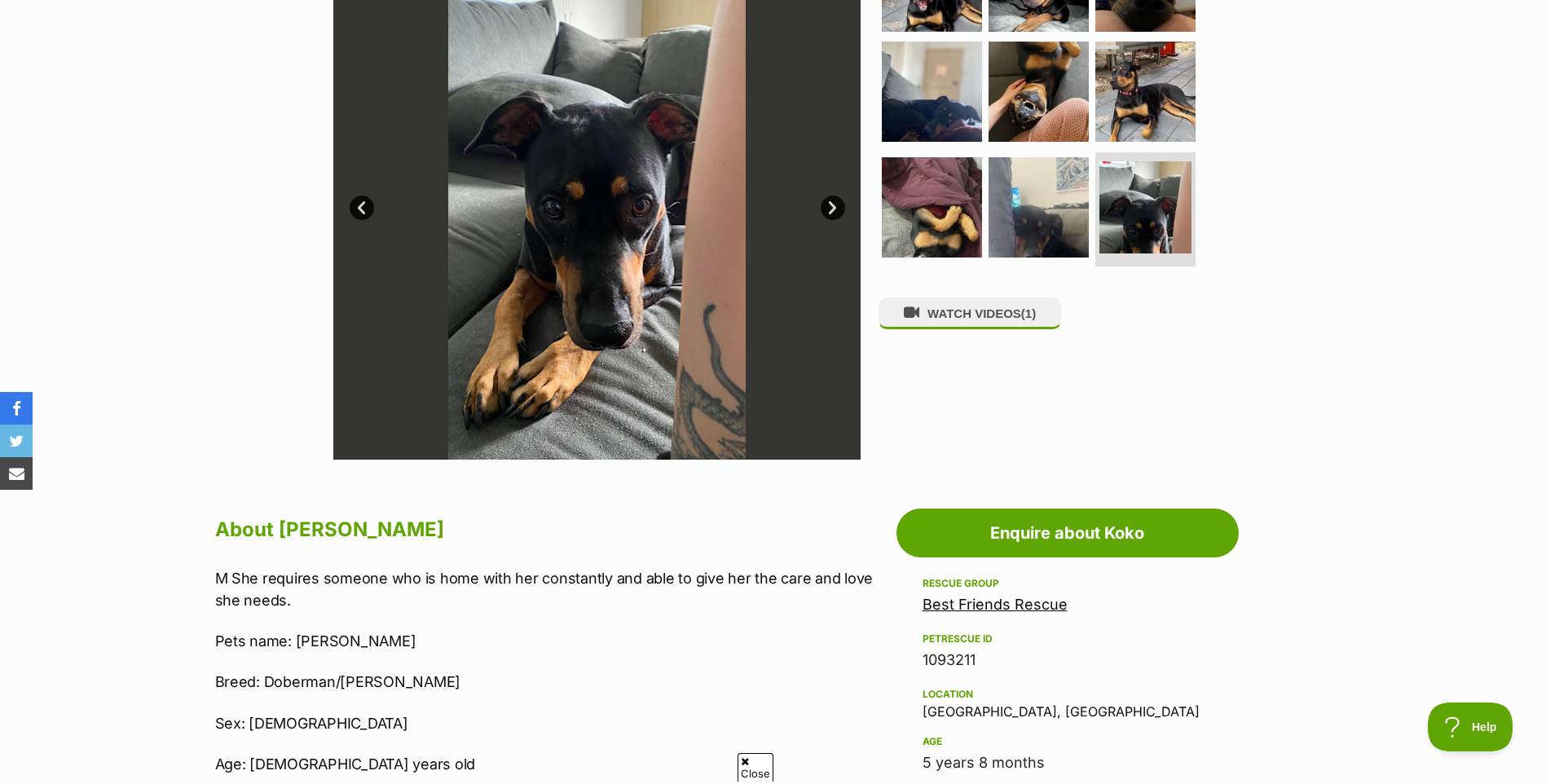
click at [831, 215] on link "Next" at bounding box center [832, 208] width 25 height 25
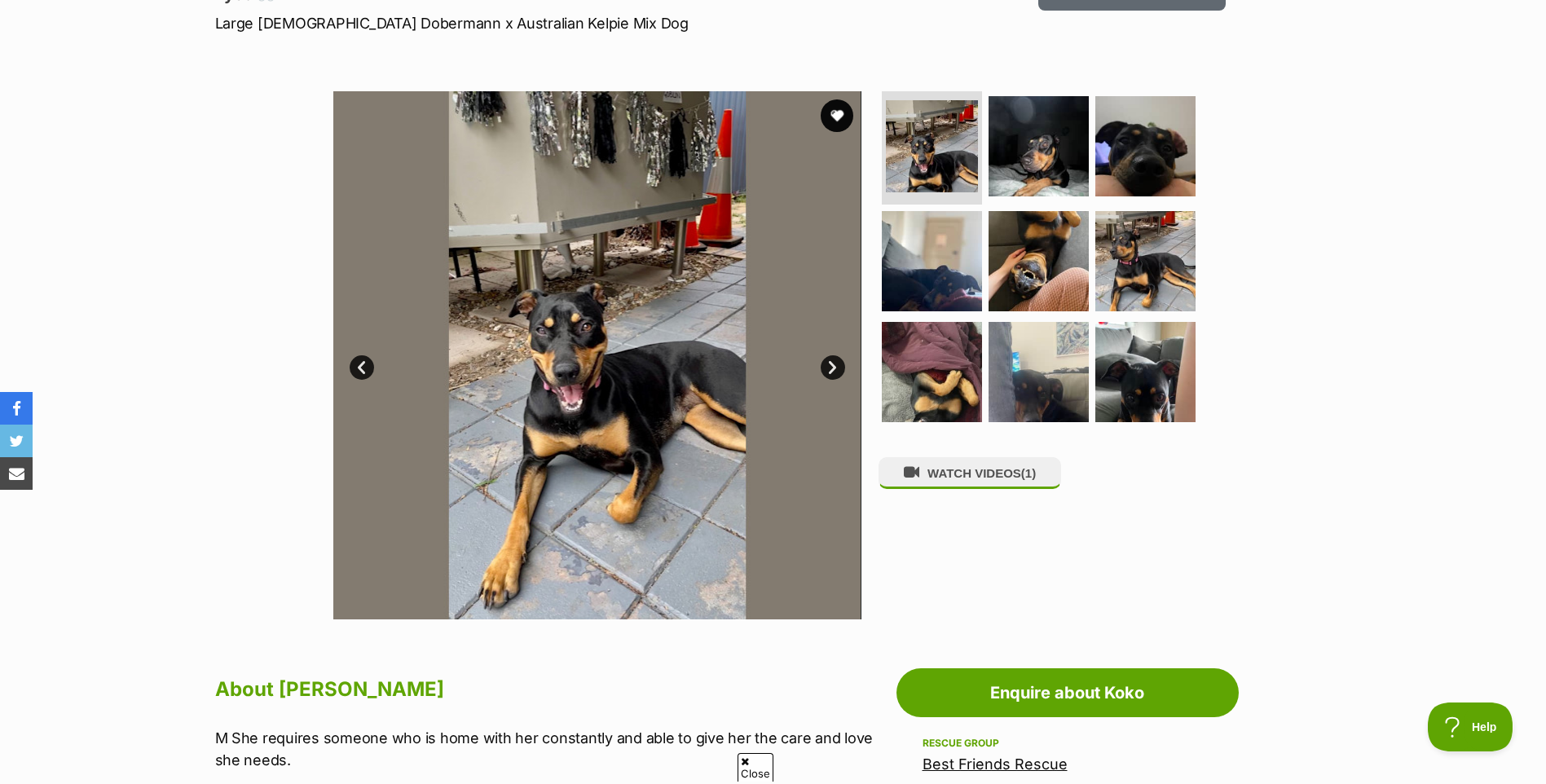
scroll to position [244, 0]
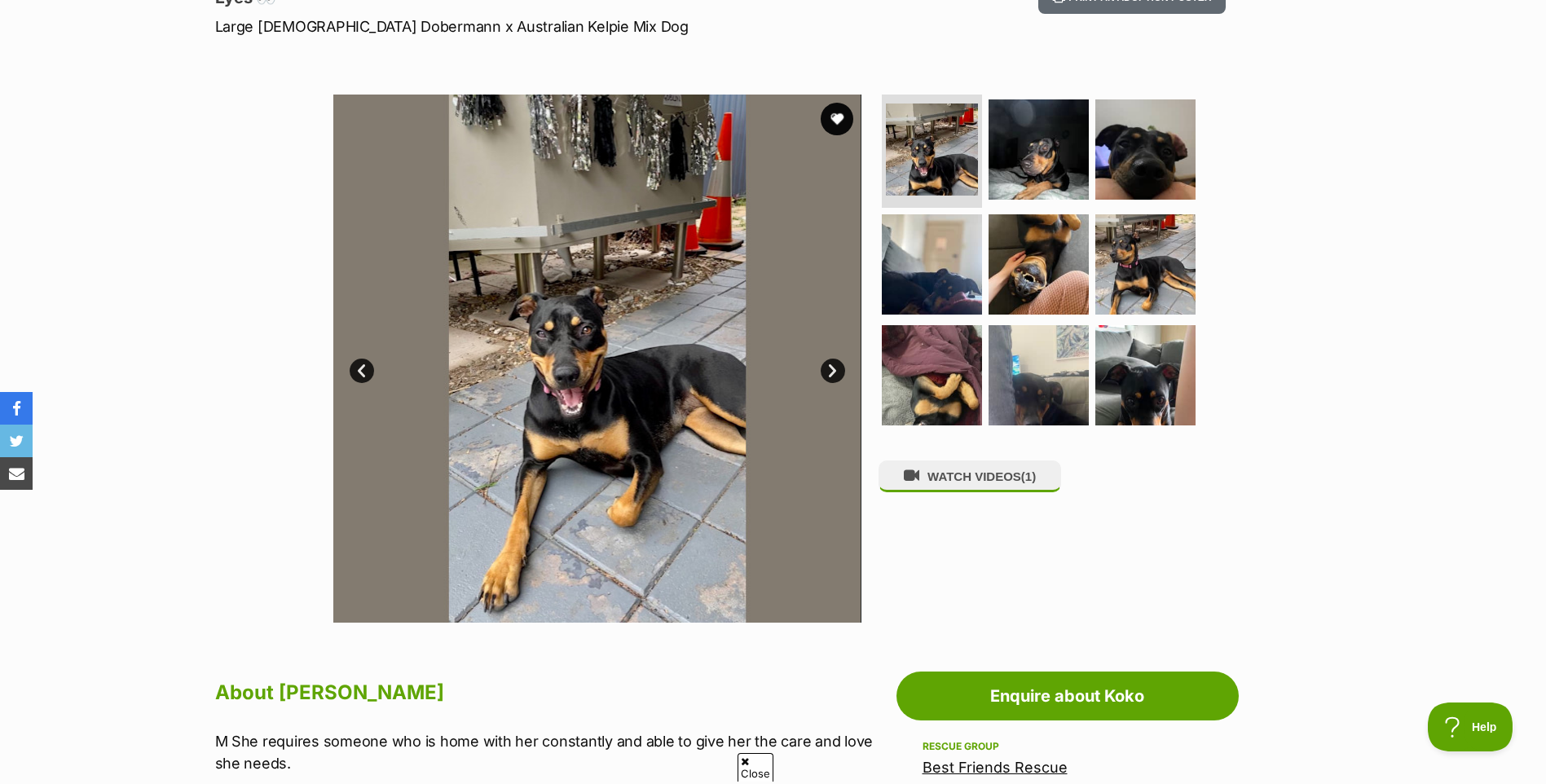
click at [830, 370] on link "Next" at bounding box center [832, 371] width 25 height 25
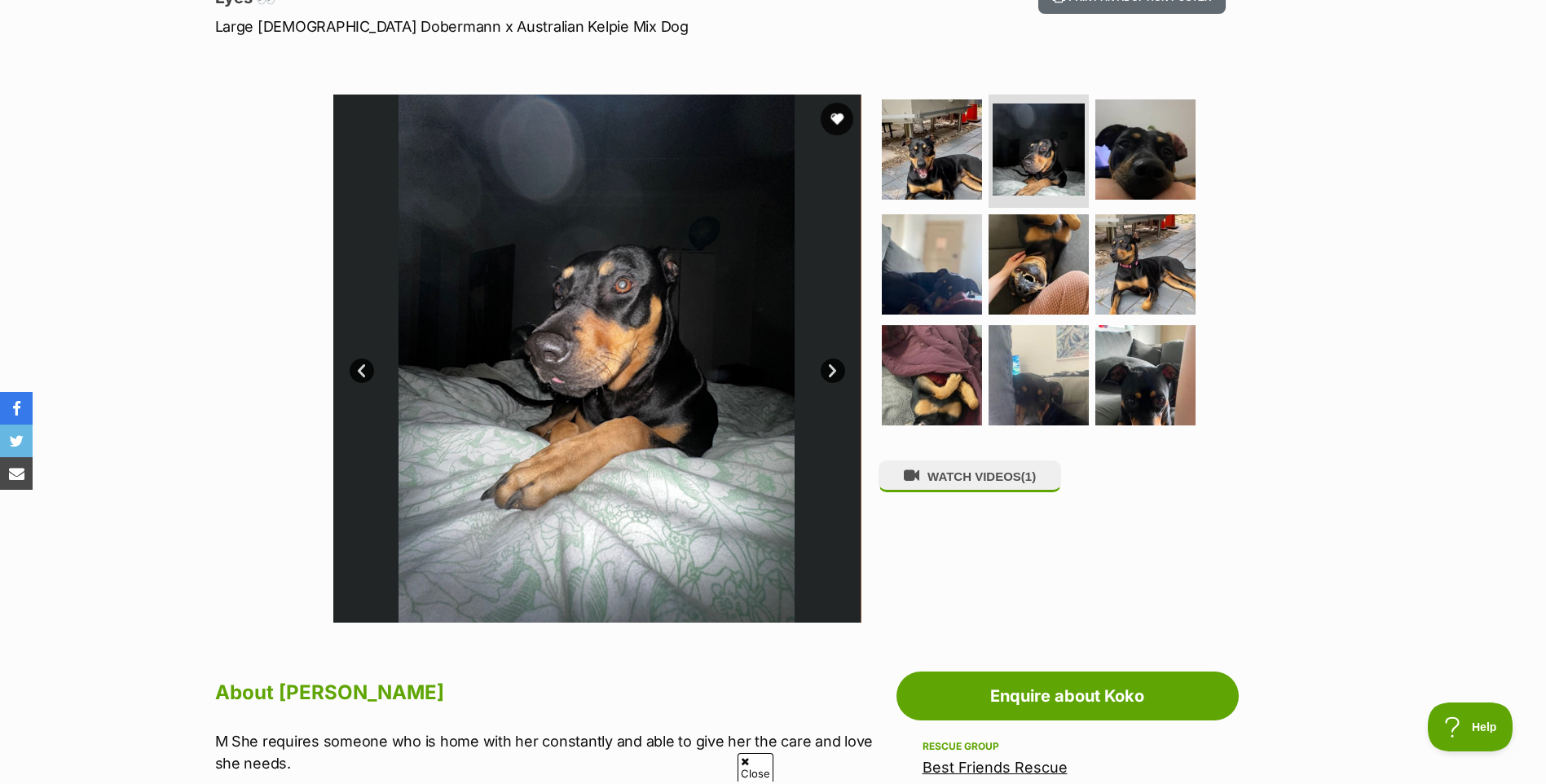
click at [830, 370] on link "Next" at bounding box center [832, 371] width 25 height 25
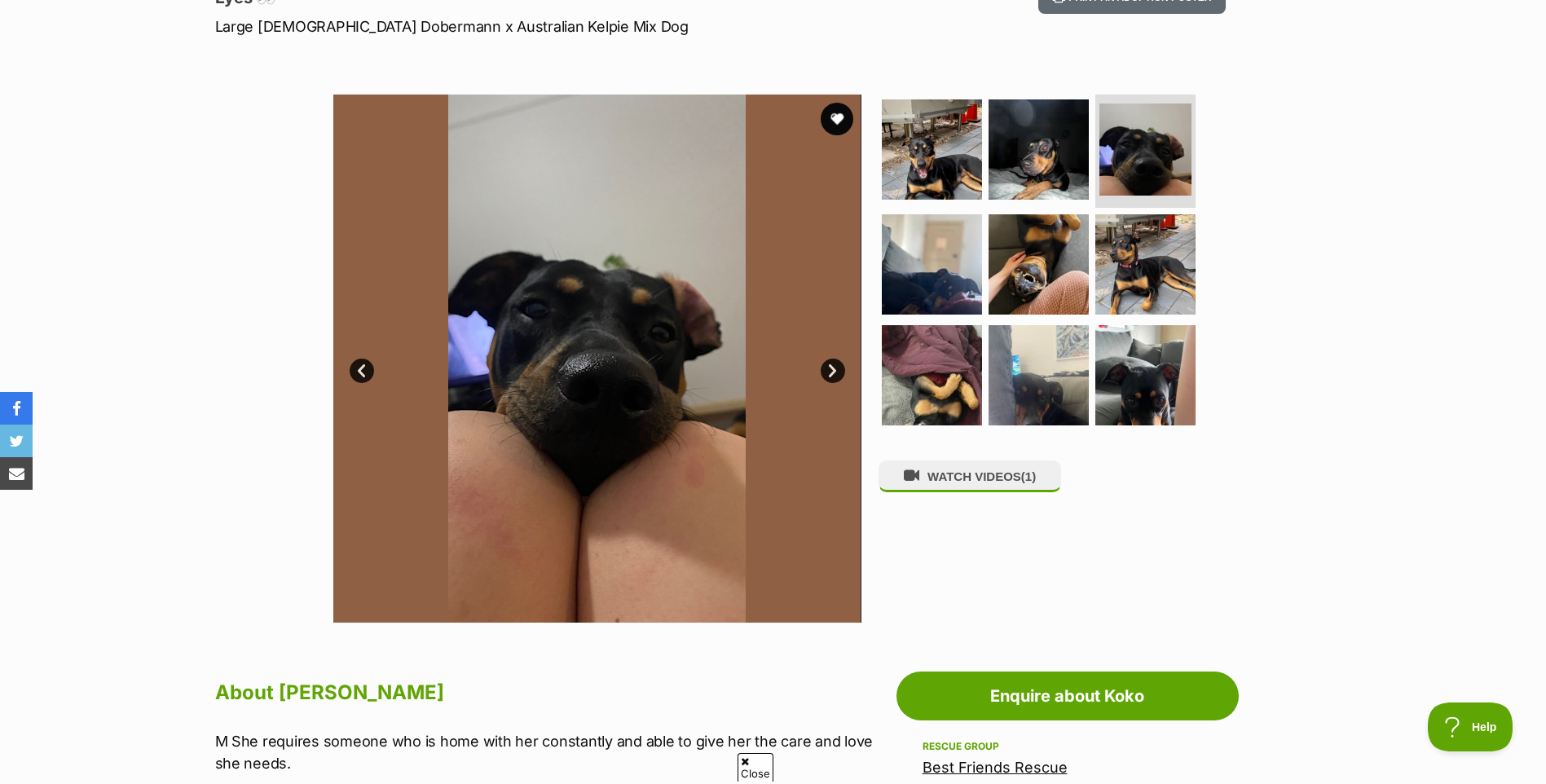
click at [831, 370] on link "Next" at bounding box center [832, 371] width 25 height 25
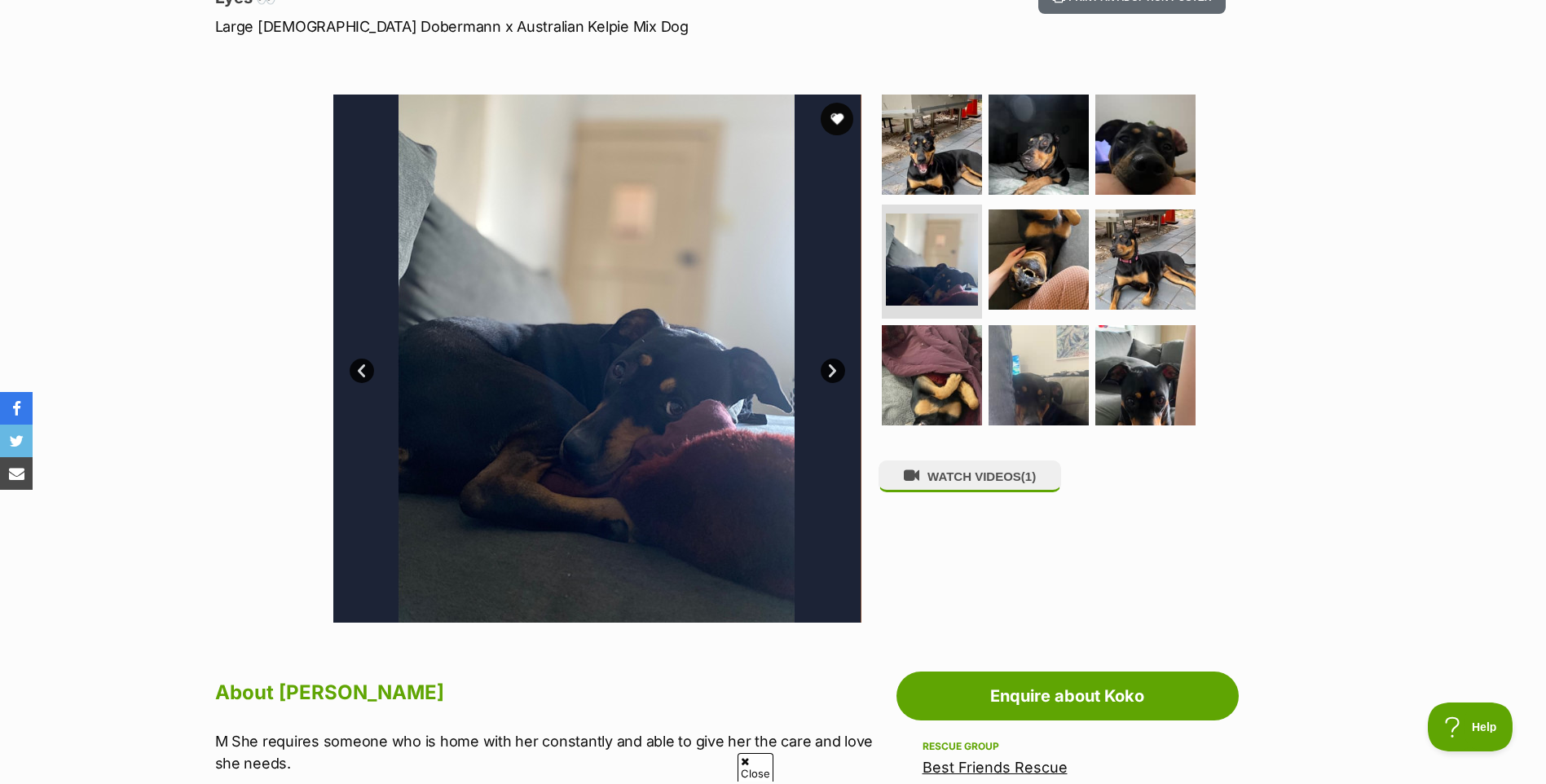
click at [832, 371] on link "Next" at bounding box center [832, 371] width 25 height 25
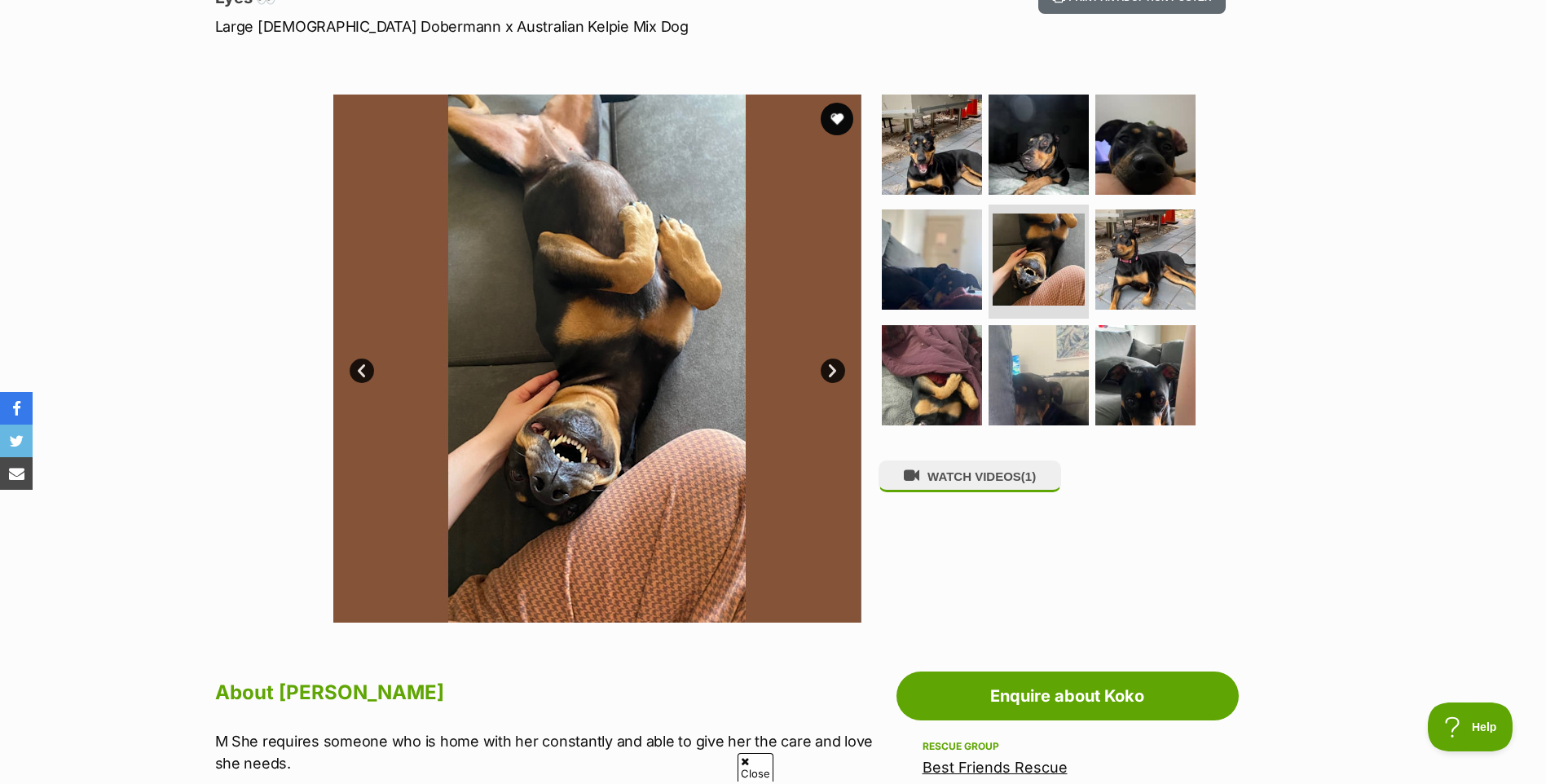
click at [832, 373] on link "Next" at bounding box center [832, 371] width 25 height 25
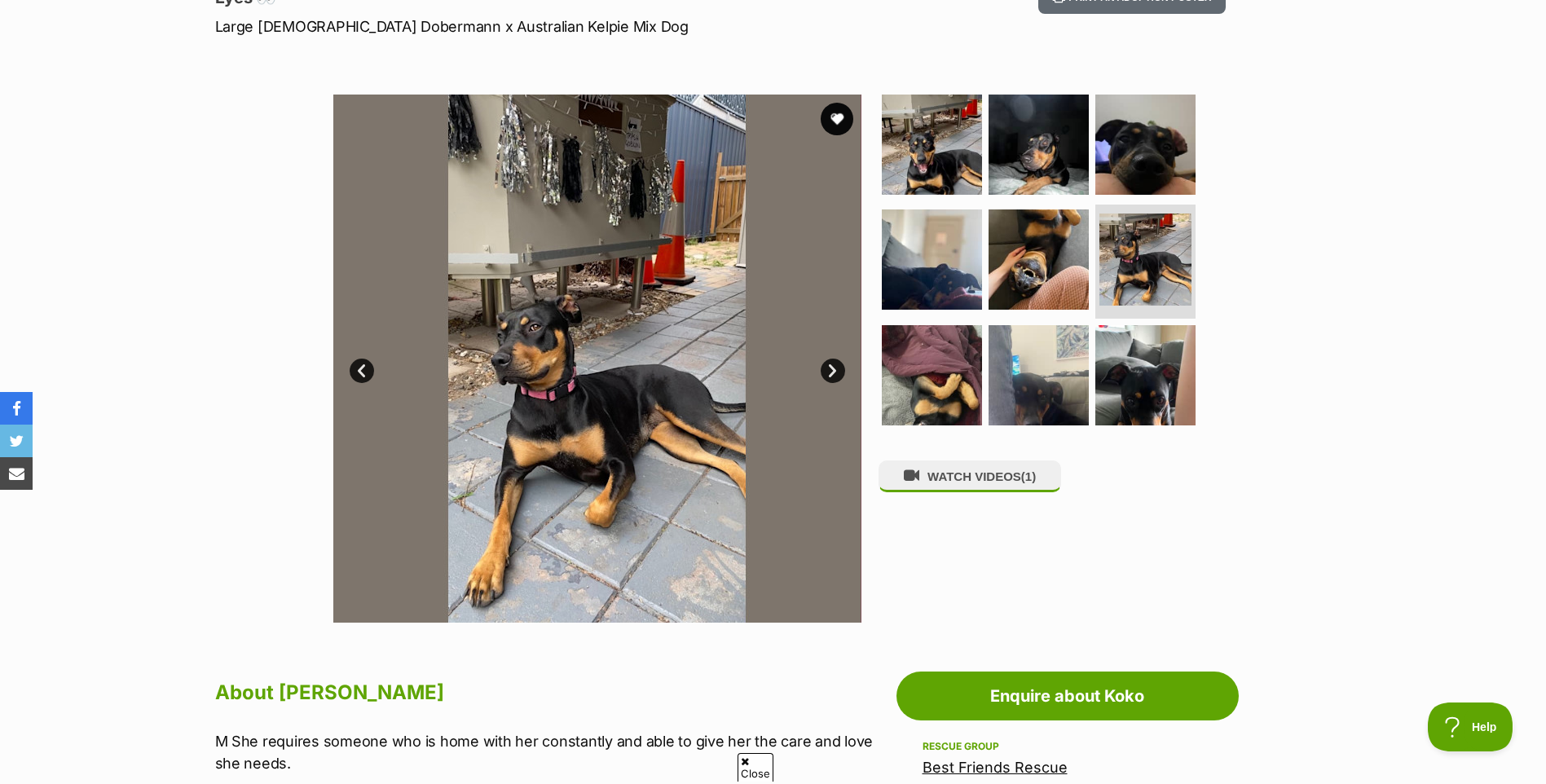
click at [832, 373] on link "Next" at bounding box center [832, 371] width 25 height 25
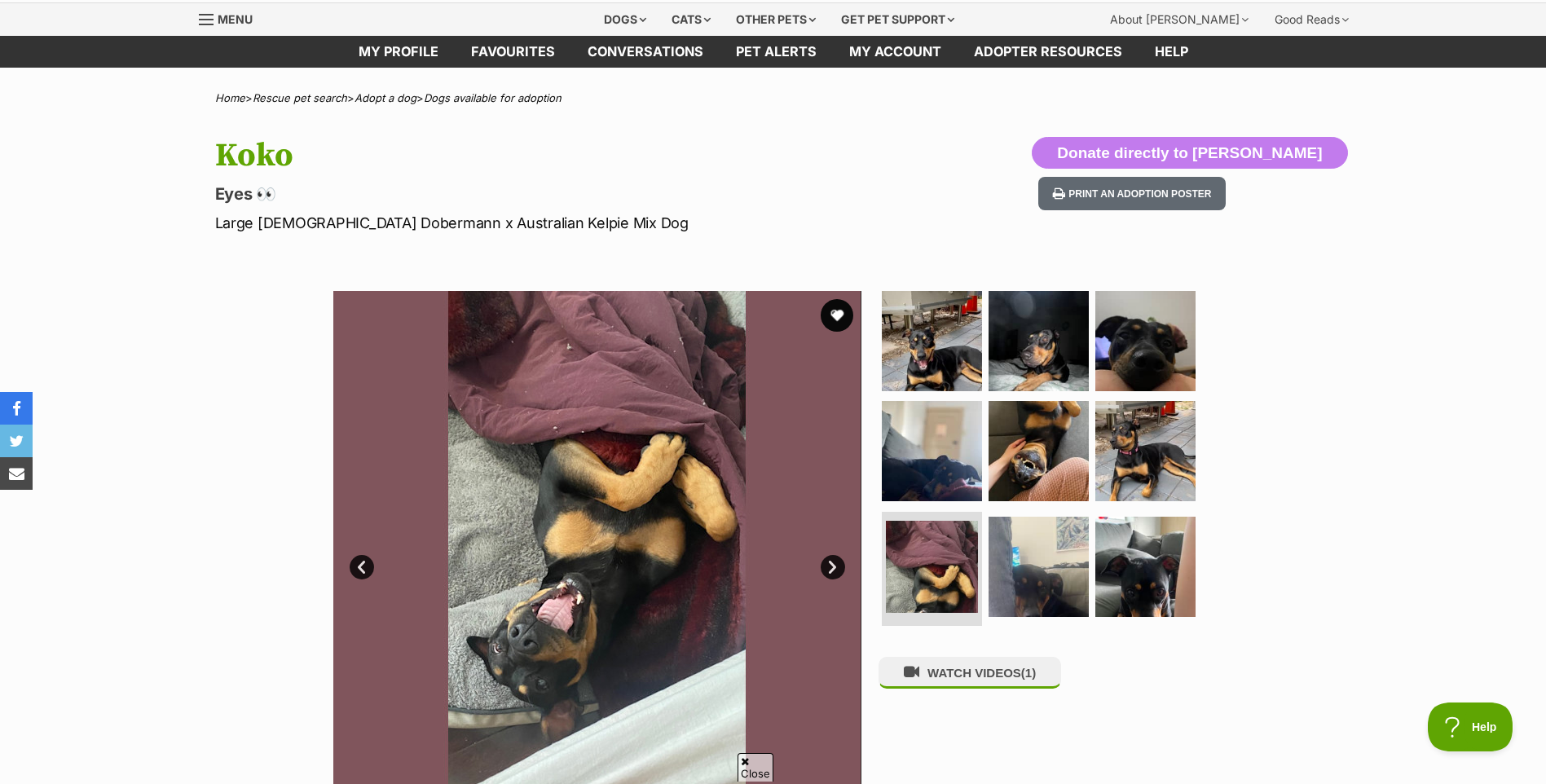
scroll to position [0, 0]
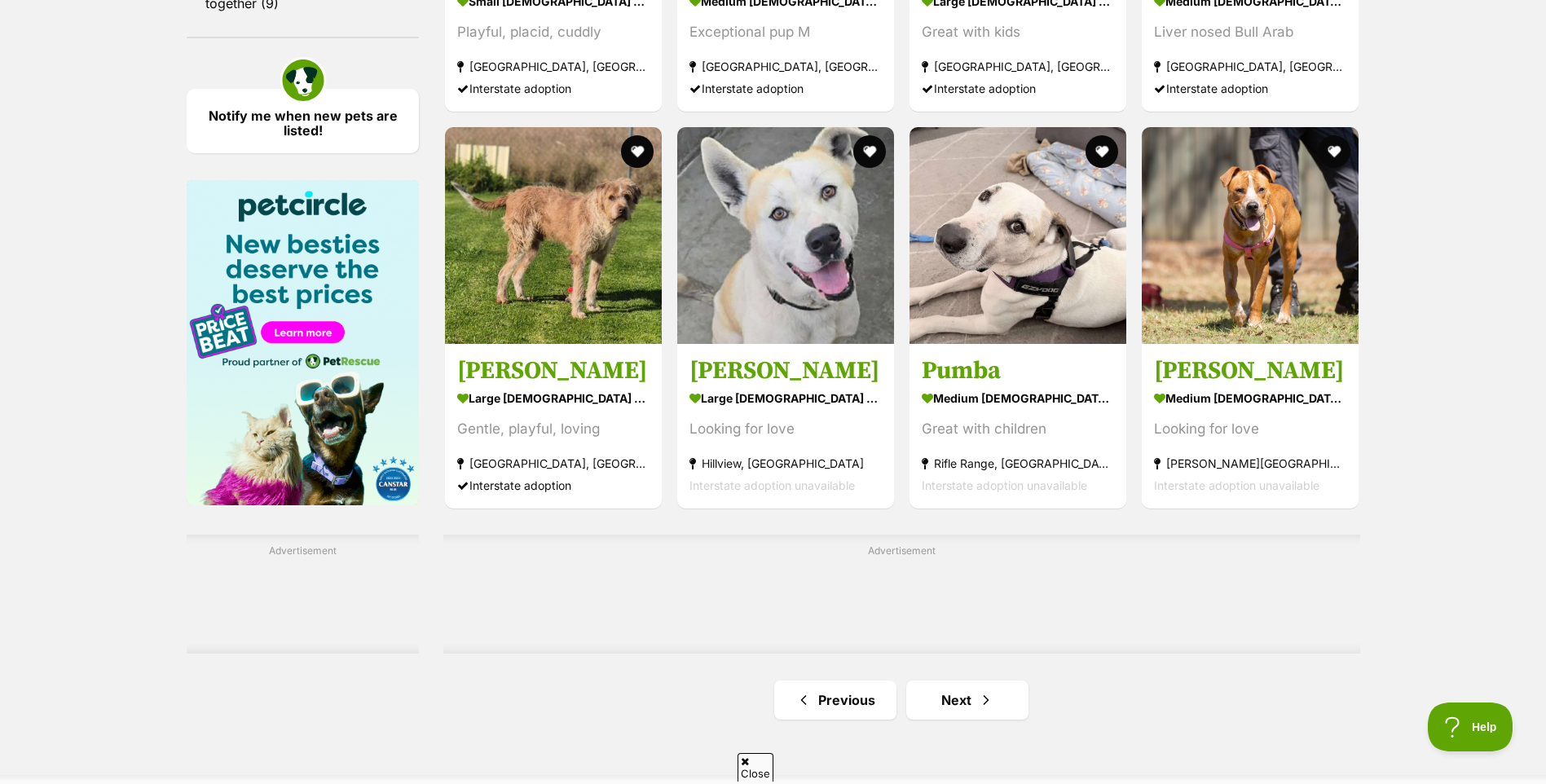
scroll to position [2362, 0]
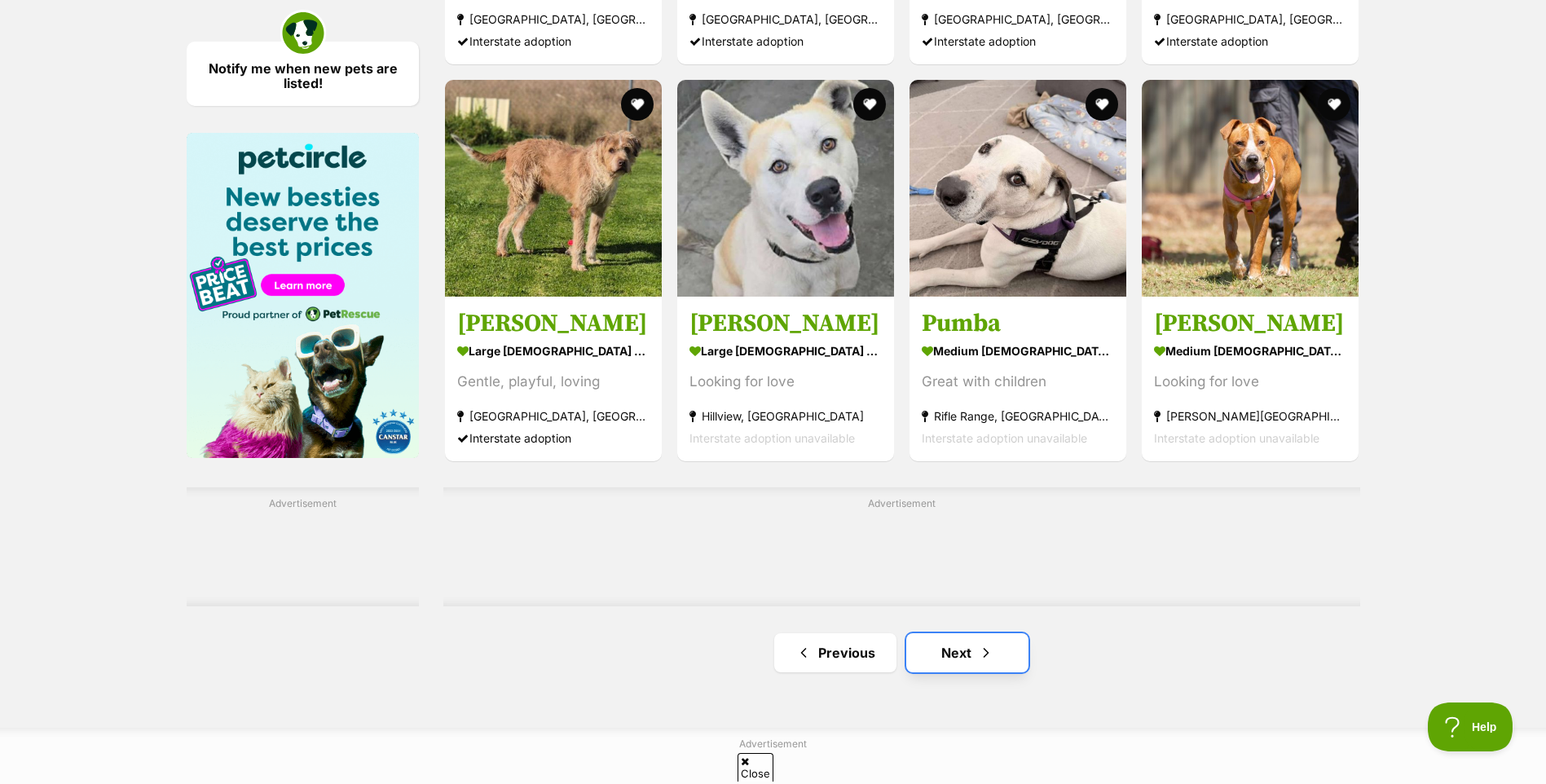
click at [966, 659] on link "Next" at bounding box center [967, 652] width 123 height 39
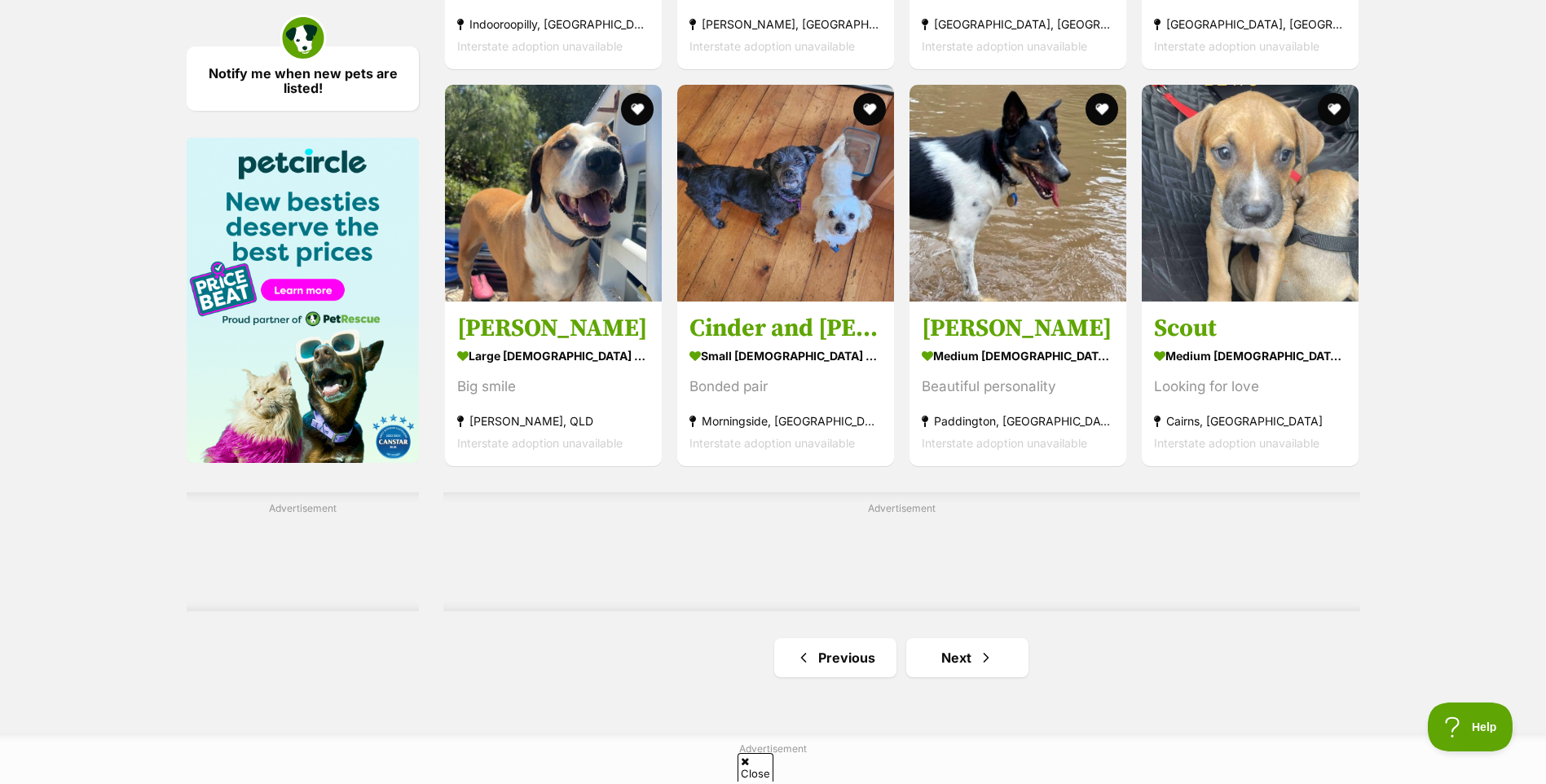
scroll to position [2362, 0]
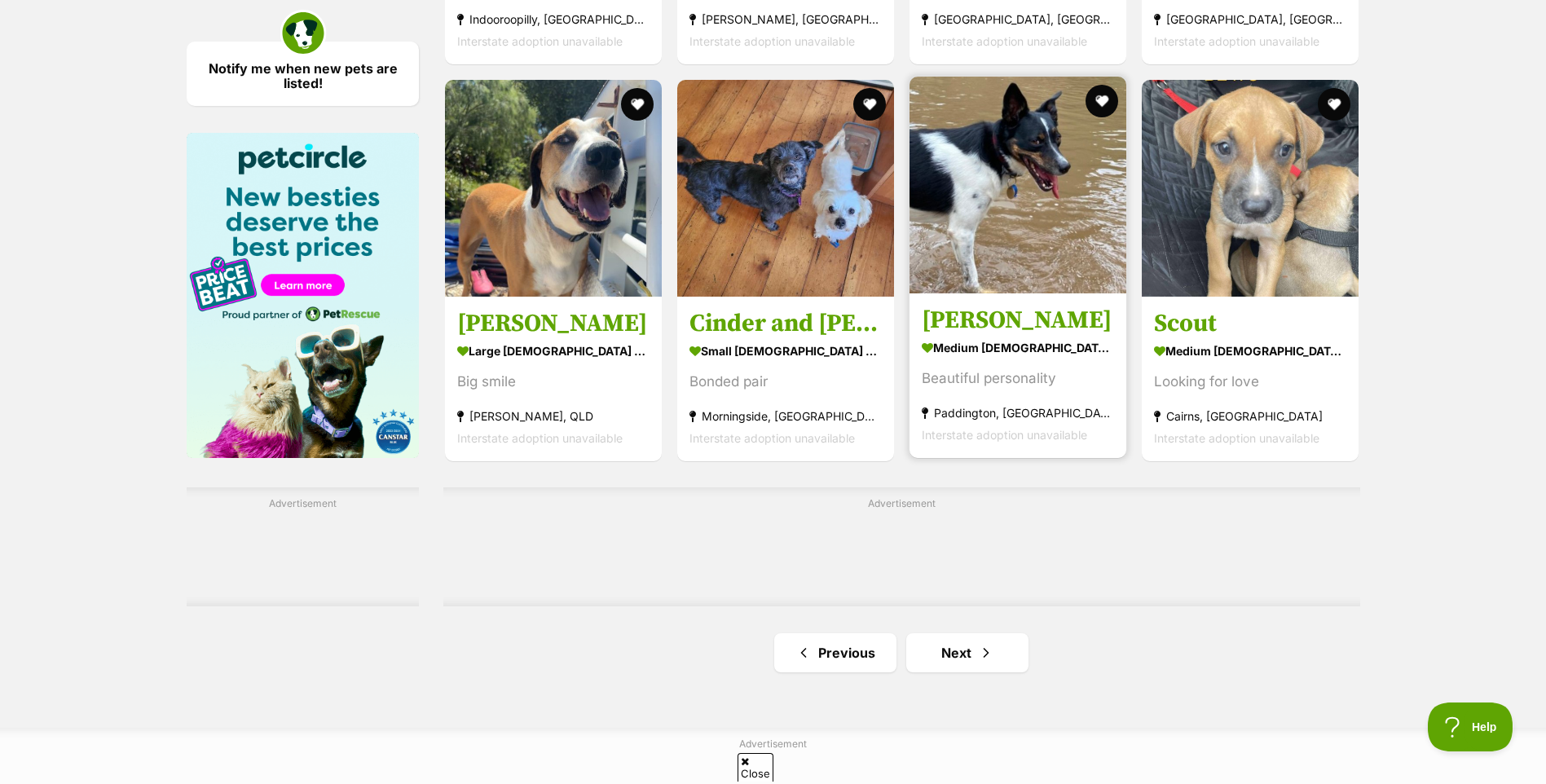
click at [1015, 206] on img at bounding box center [1018, 185] width 217 height 217
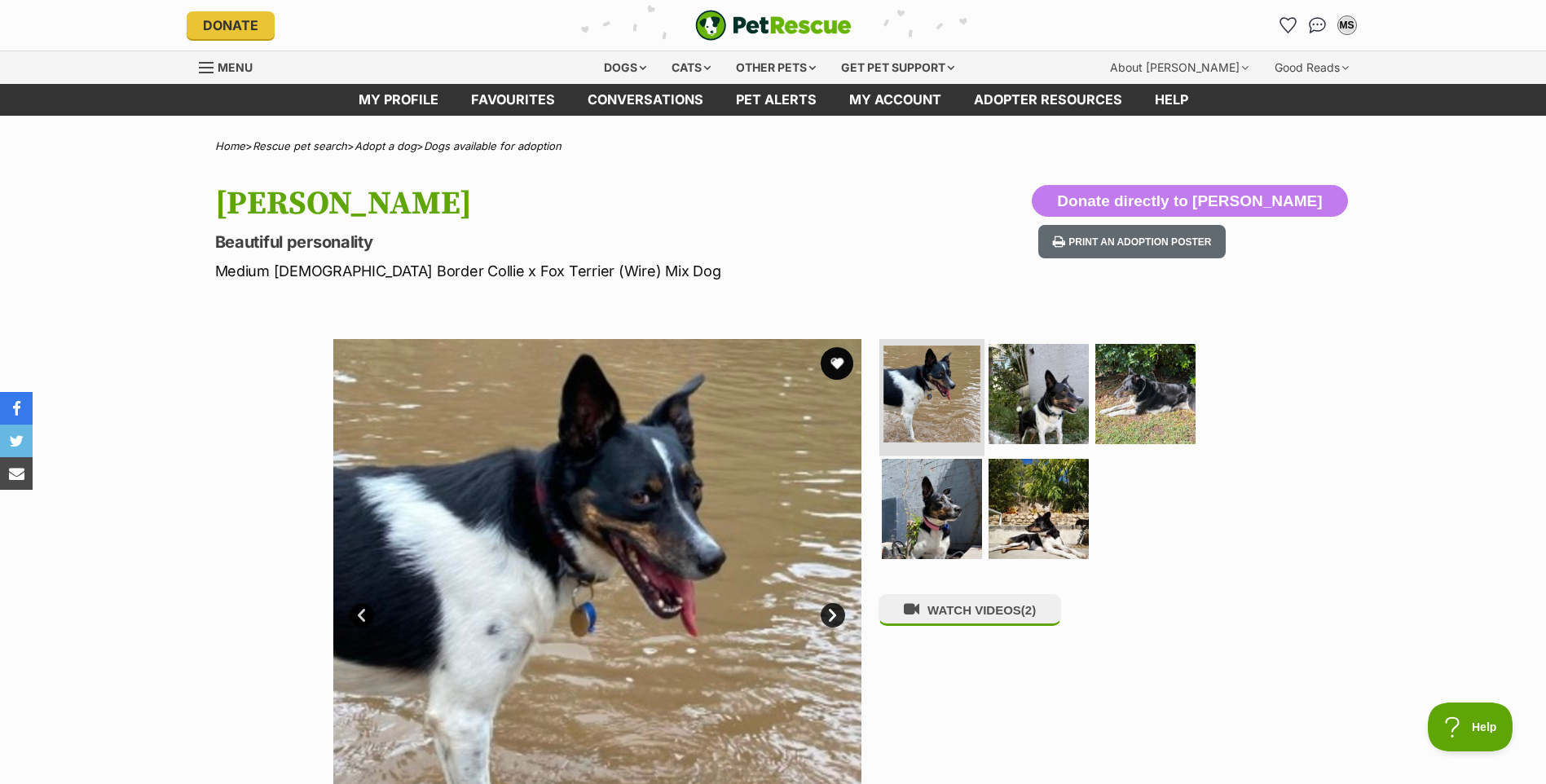
click at [924, 401] on img at bounding box center [932, 393] width 97 height 97
click at [1017, 394] on img at bounding box center [1038, 392] width 105 height 105
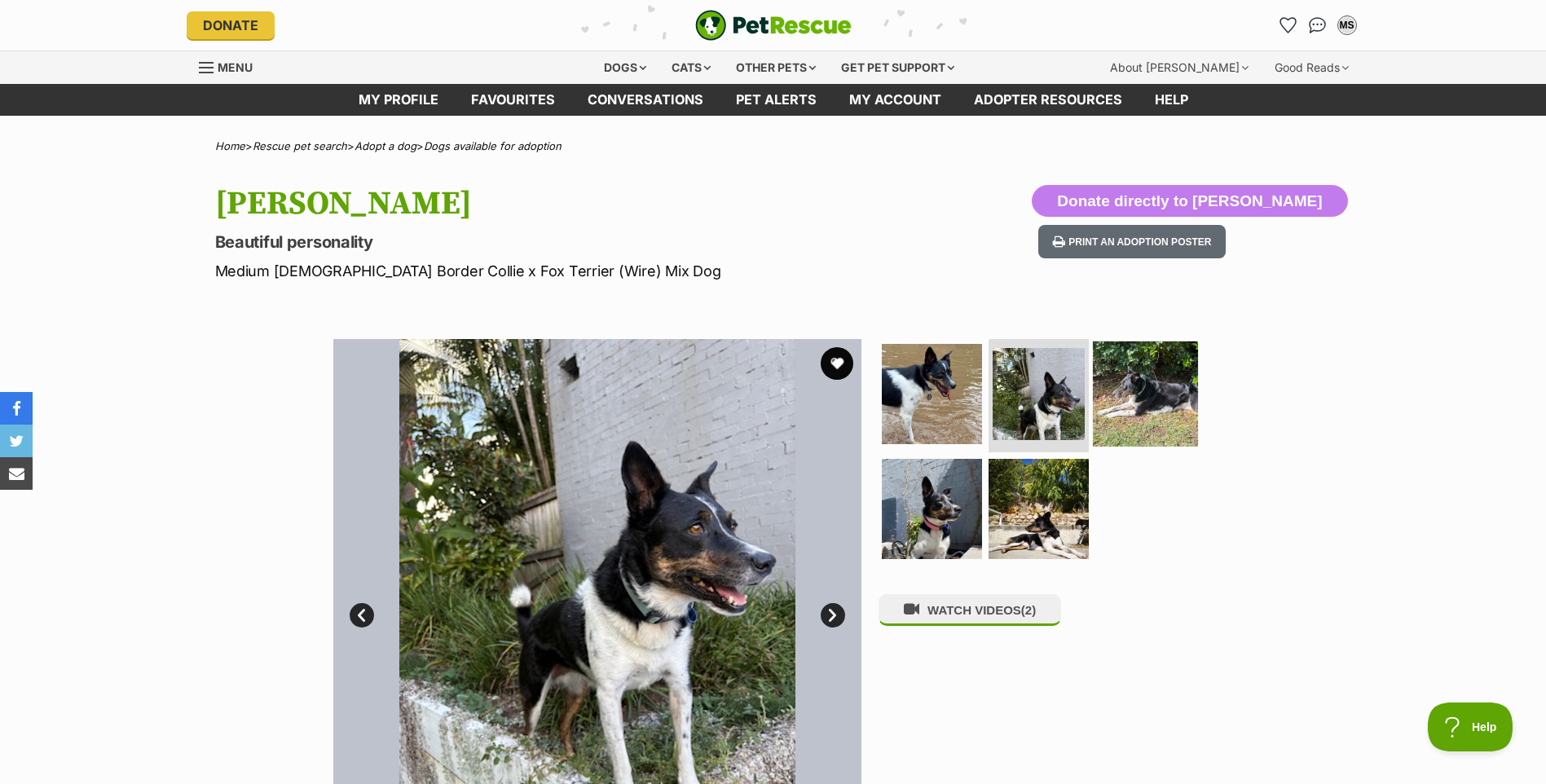
click at [1118, 391] on img at bounding box center [1145, 392] width 105 height 105
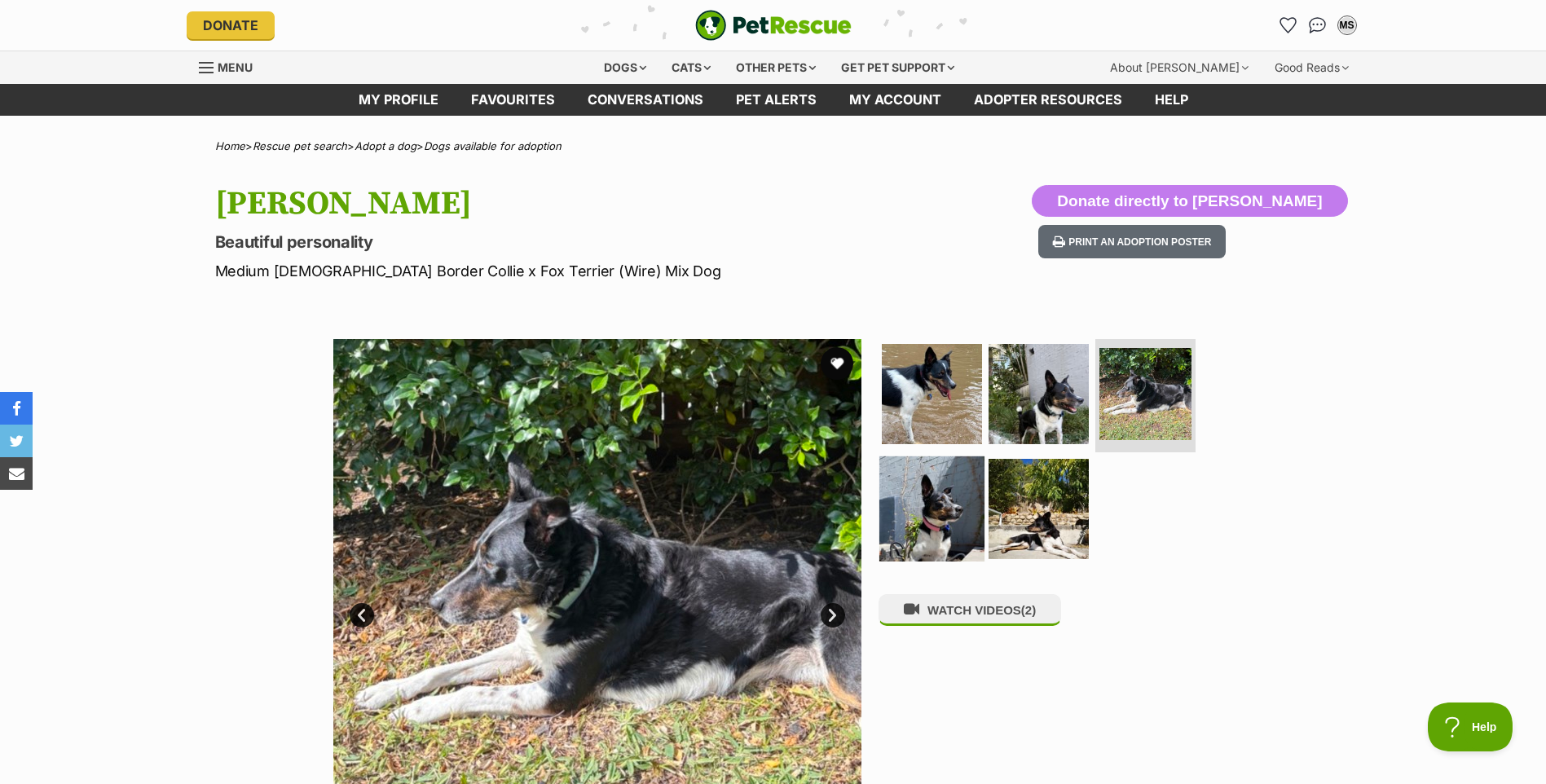
click at [937, 506] on img at bounding box center [932, 509] width 105 height 105
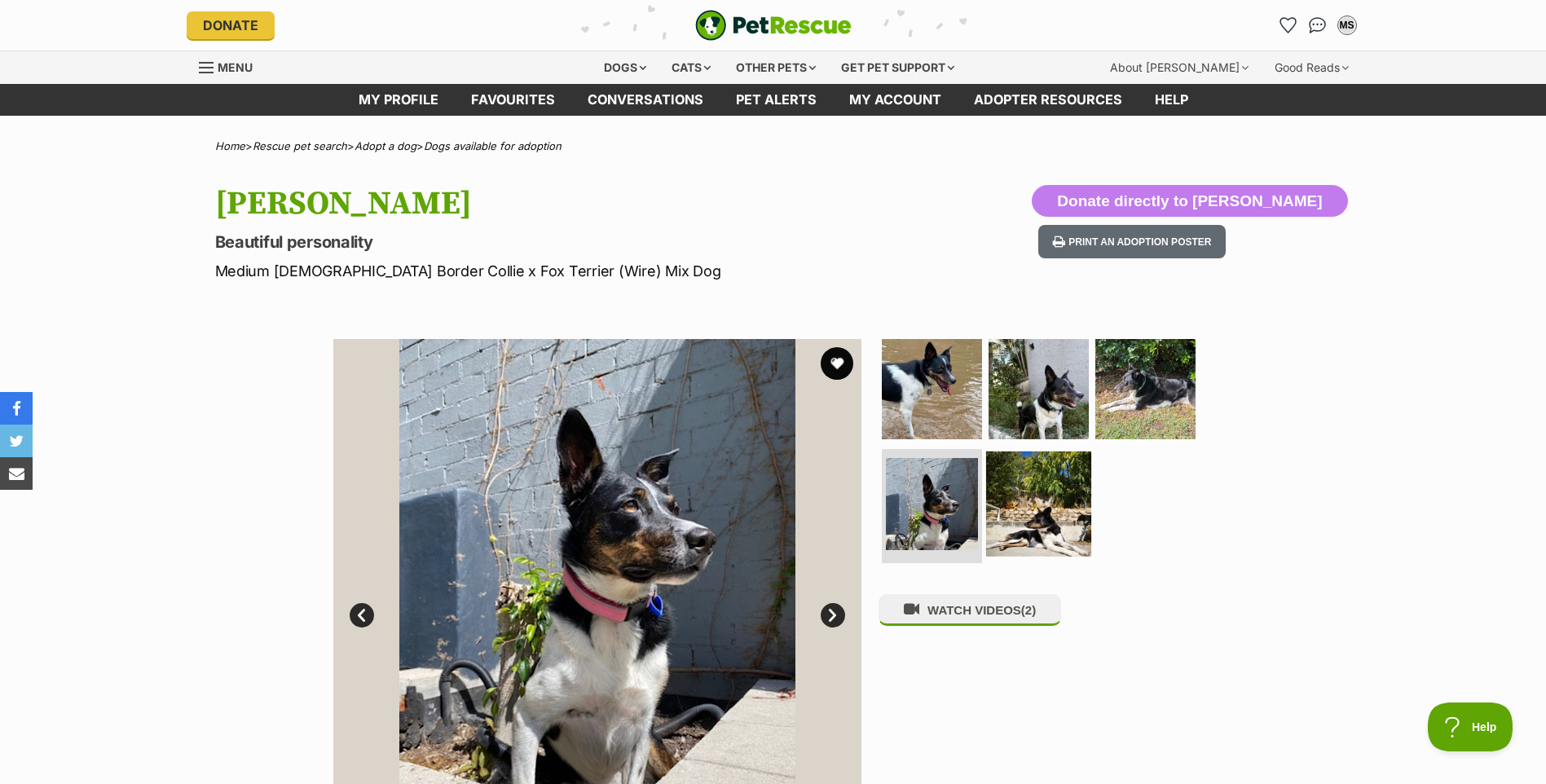
click at [1044, 494] on img at bounding box center [1038, 503] width 105 height 105
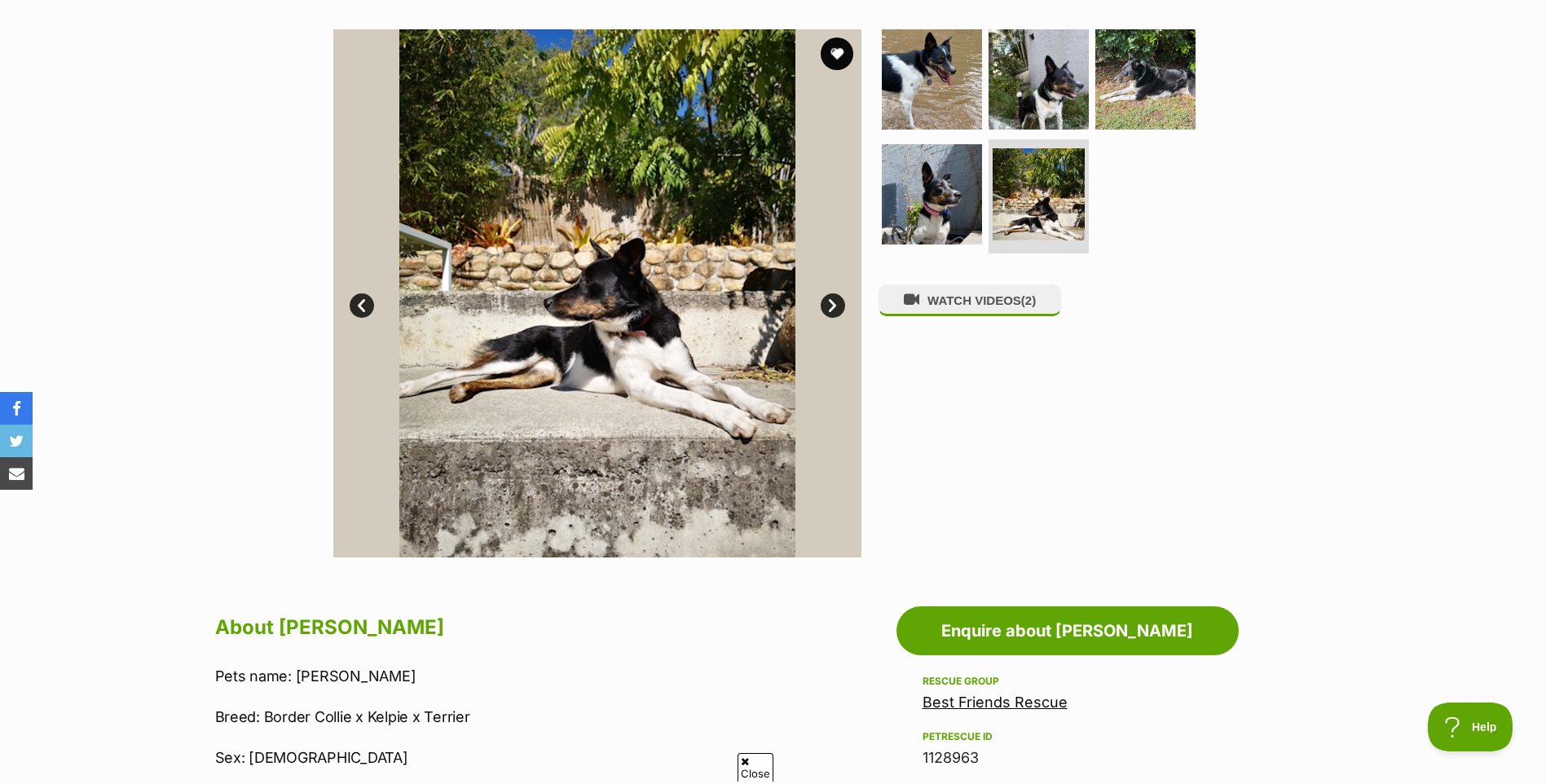
scroll to position [244, 0]
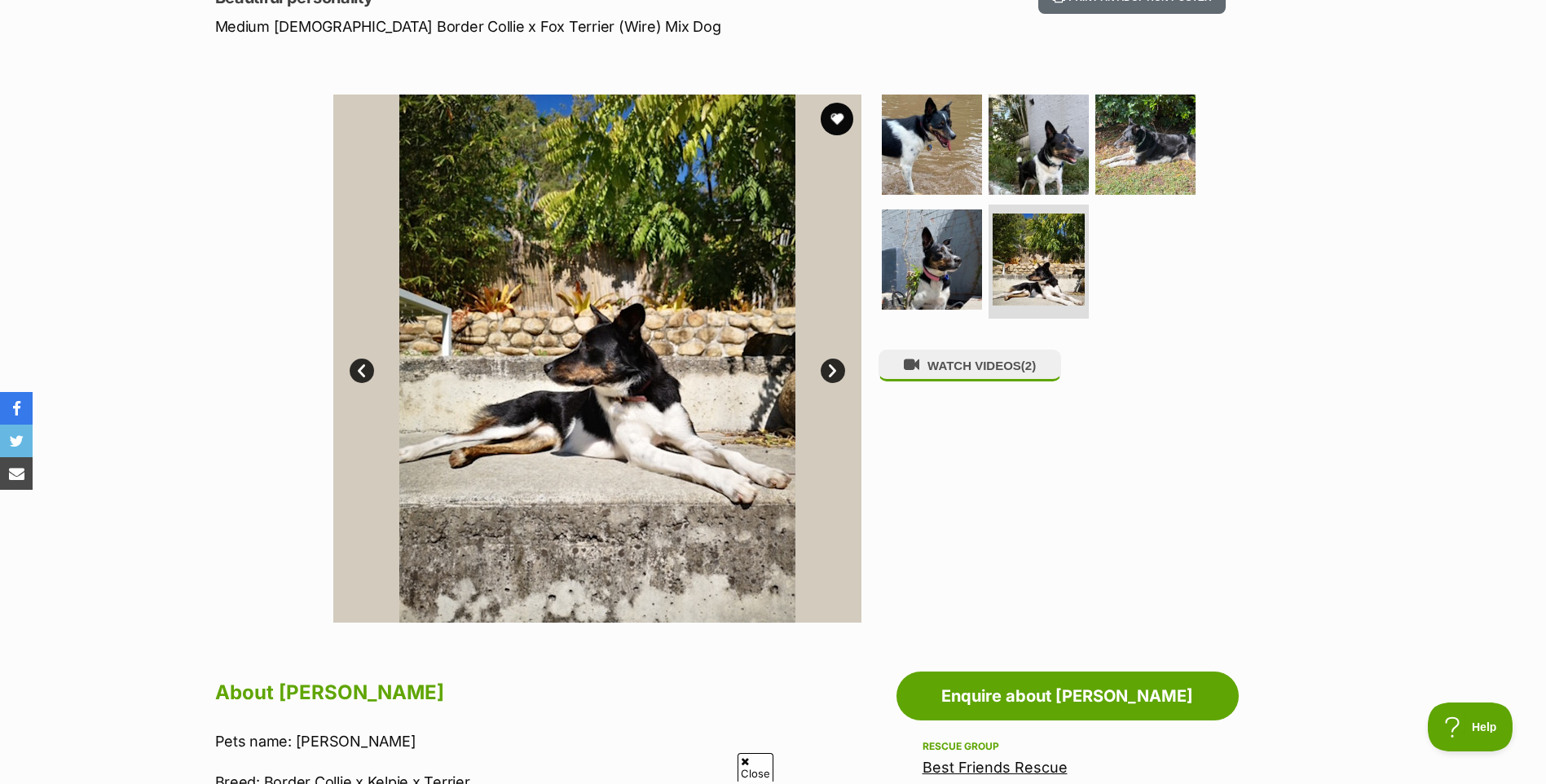
click at [833, 367] on link "Next" at bounding box center [832, 371] width 25 height 25
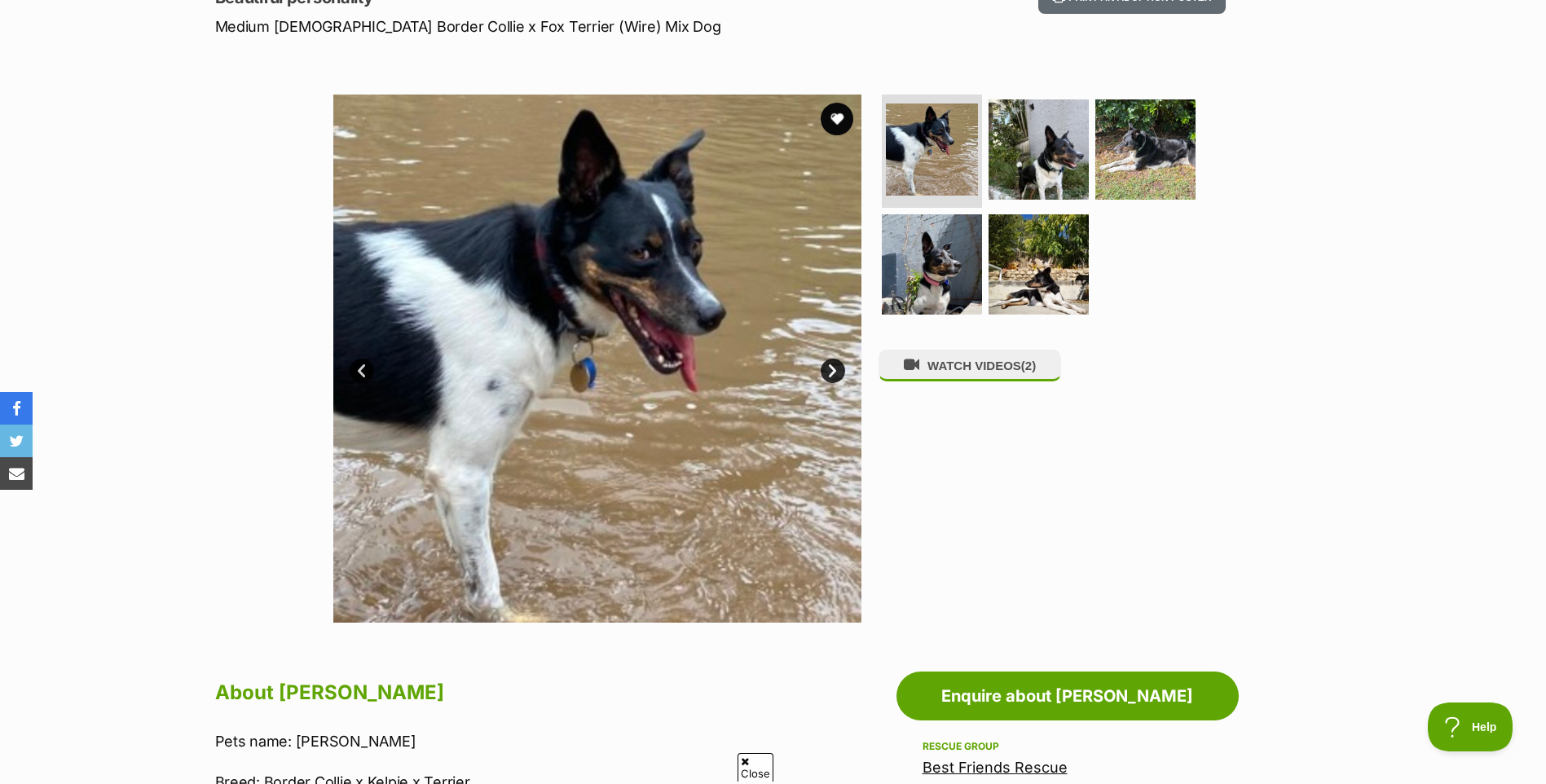
click at [833, 367] on link "Next" at bounding box center [832, 371] width 25 height 25
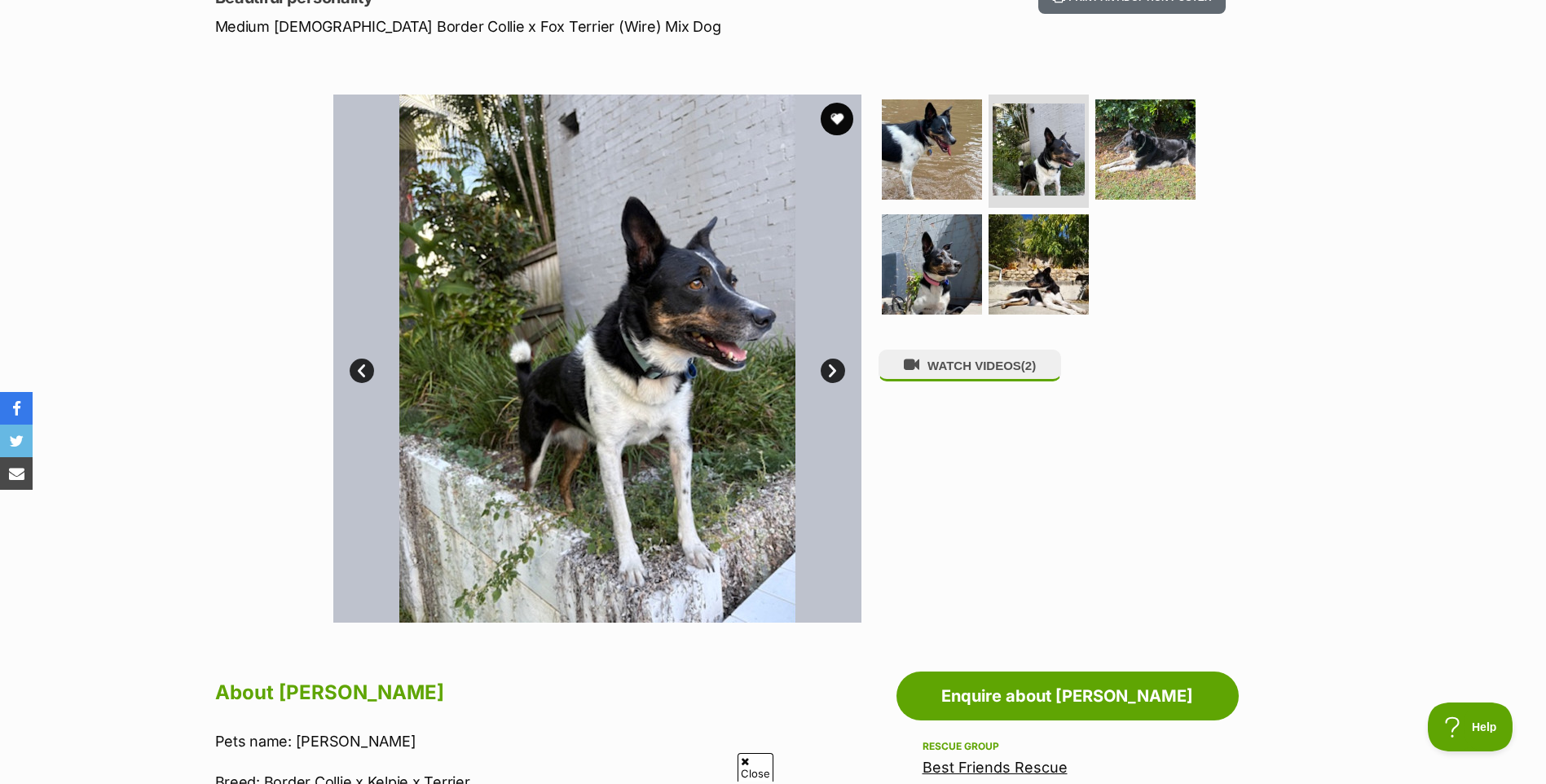
click at [833, 367] on link "Next" at bounding box center [832, 371] width 25 height 25
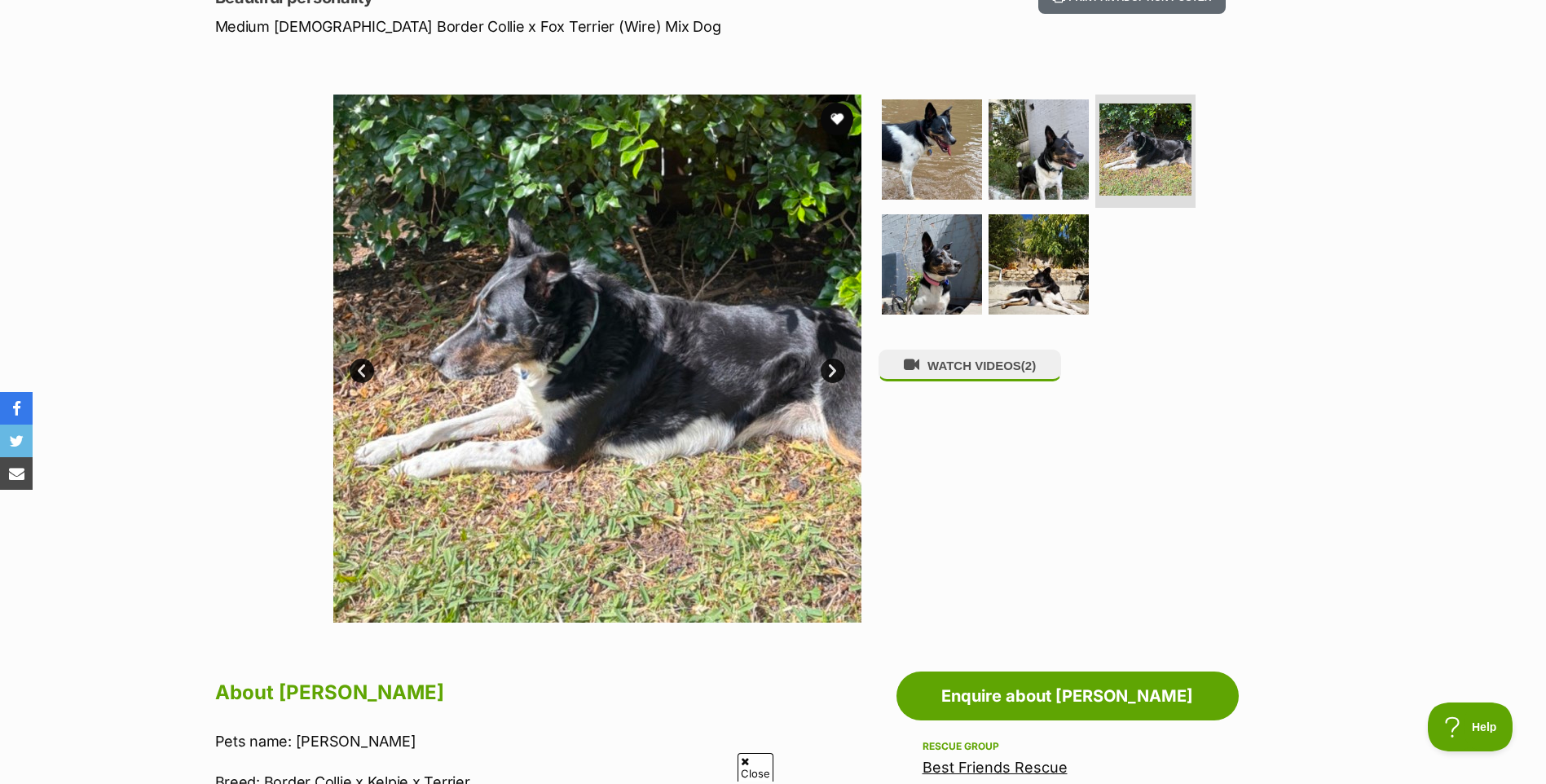
click at [833, 367] on link "Next" at bounding box center [832, 371] width 25 height 25
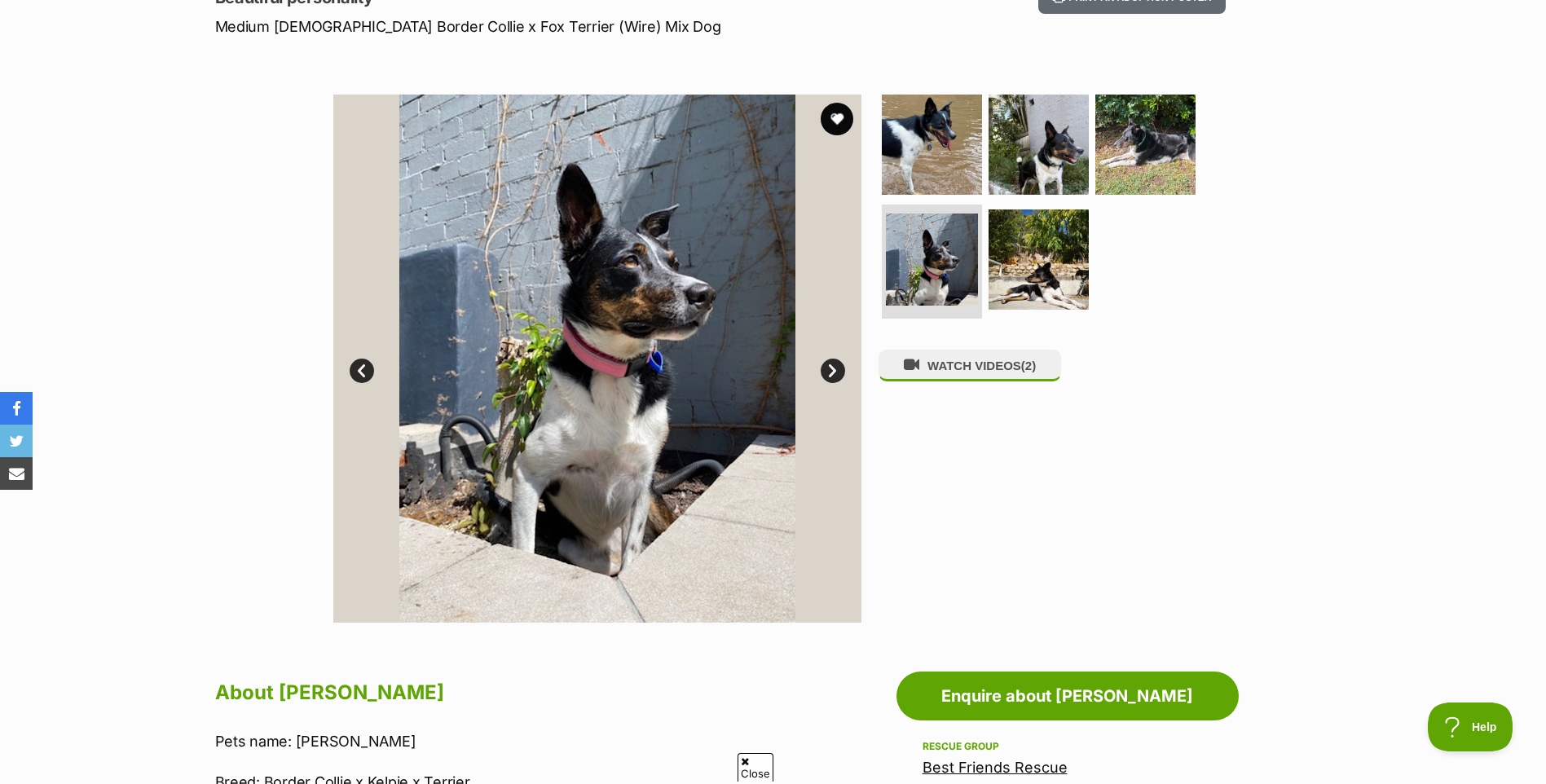
click at [833, 367] on link "Next" at bounding box center [832, 371] width 25 height 25
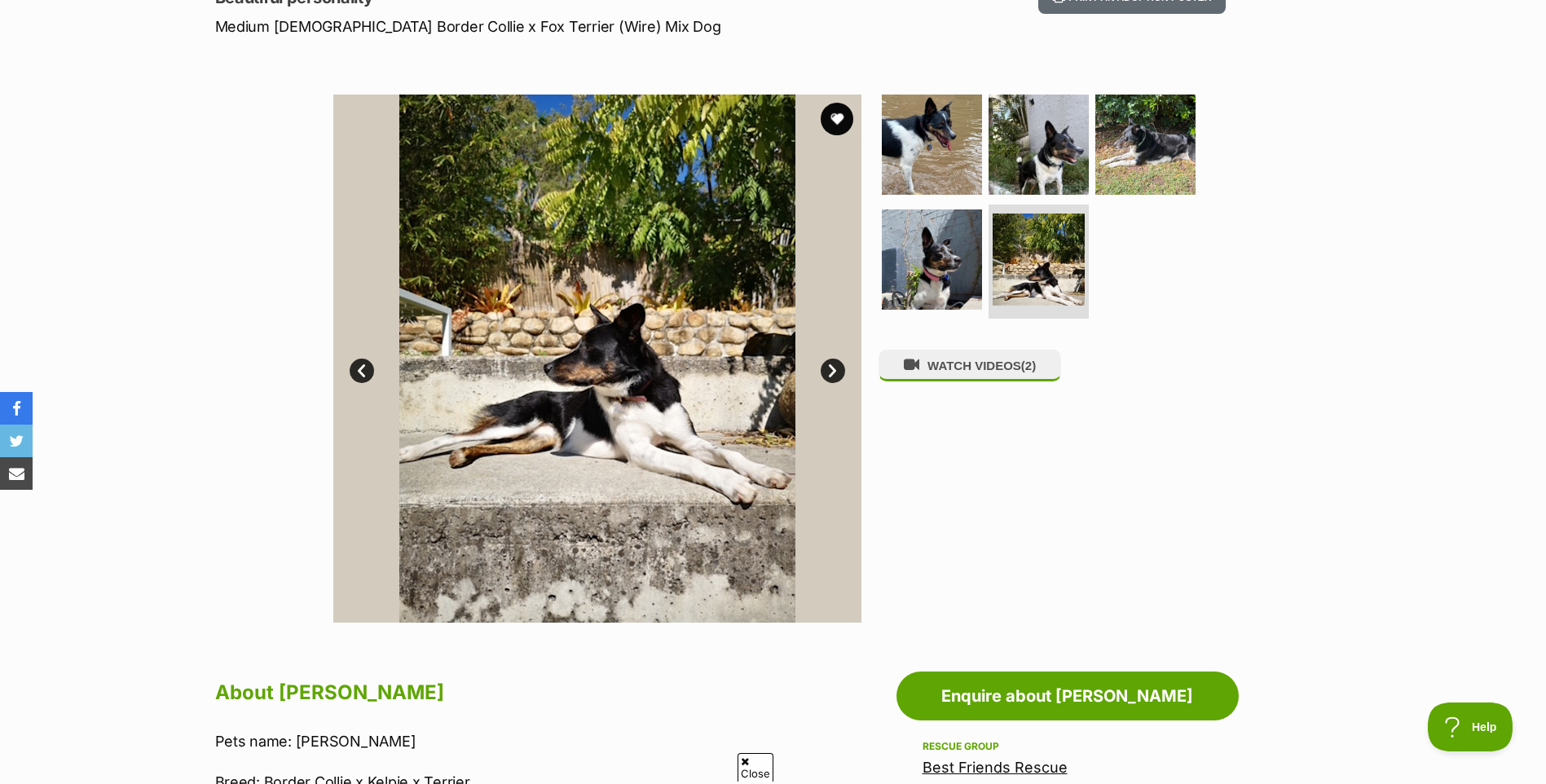
click at [833, 367] on link "Next" at bounding box center [832, 371] width 25 height 25
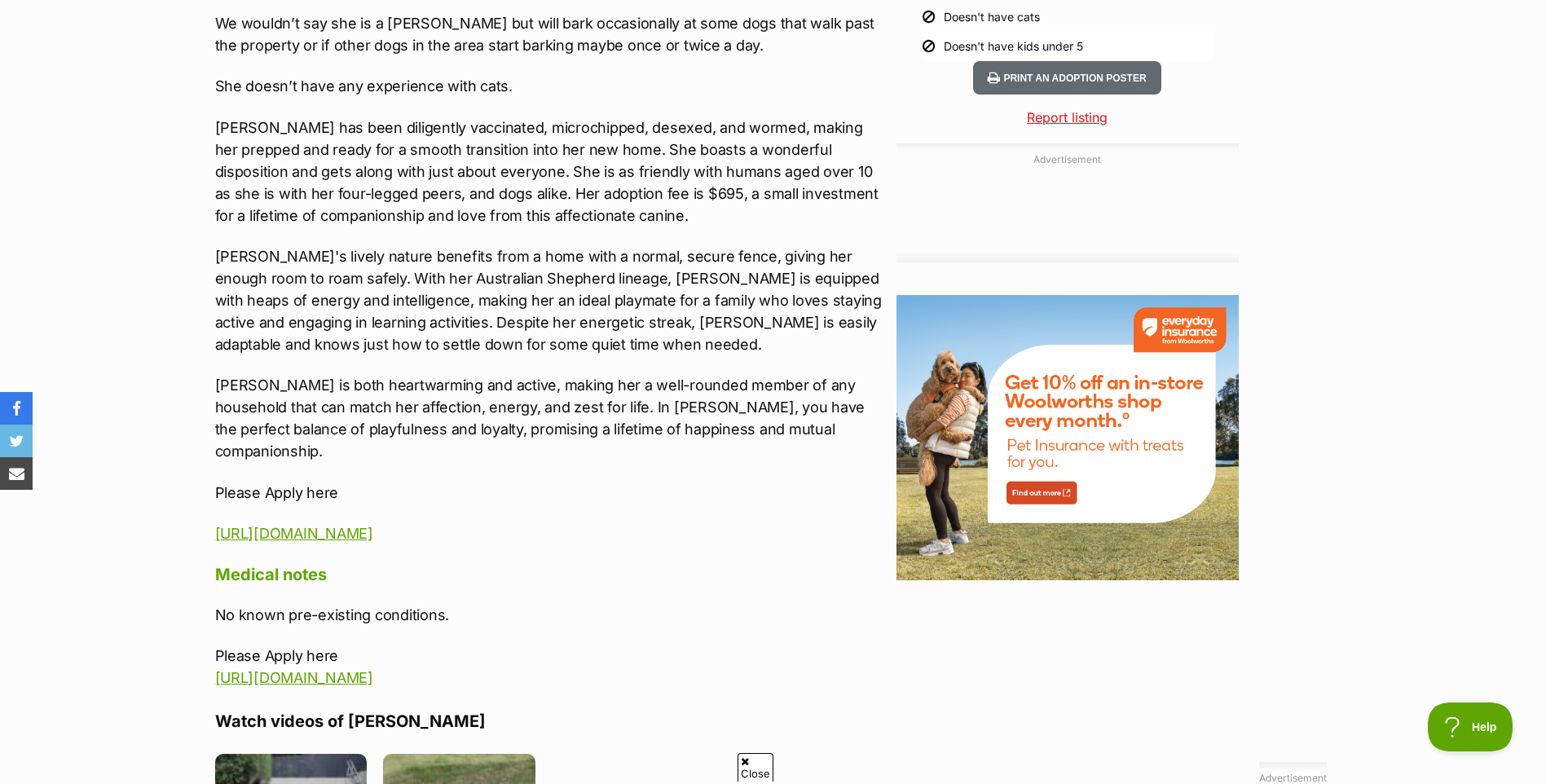
scroll to position [1710, 0]
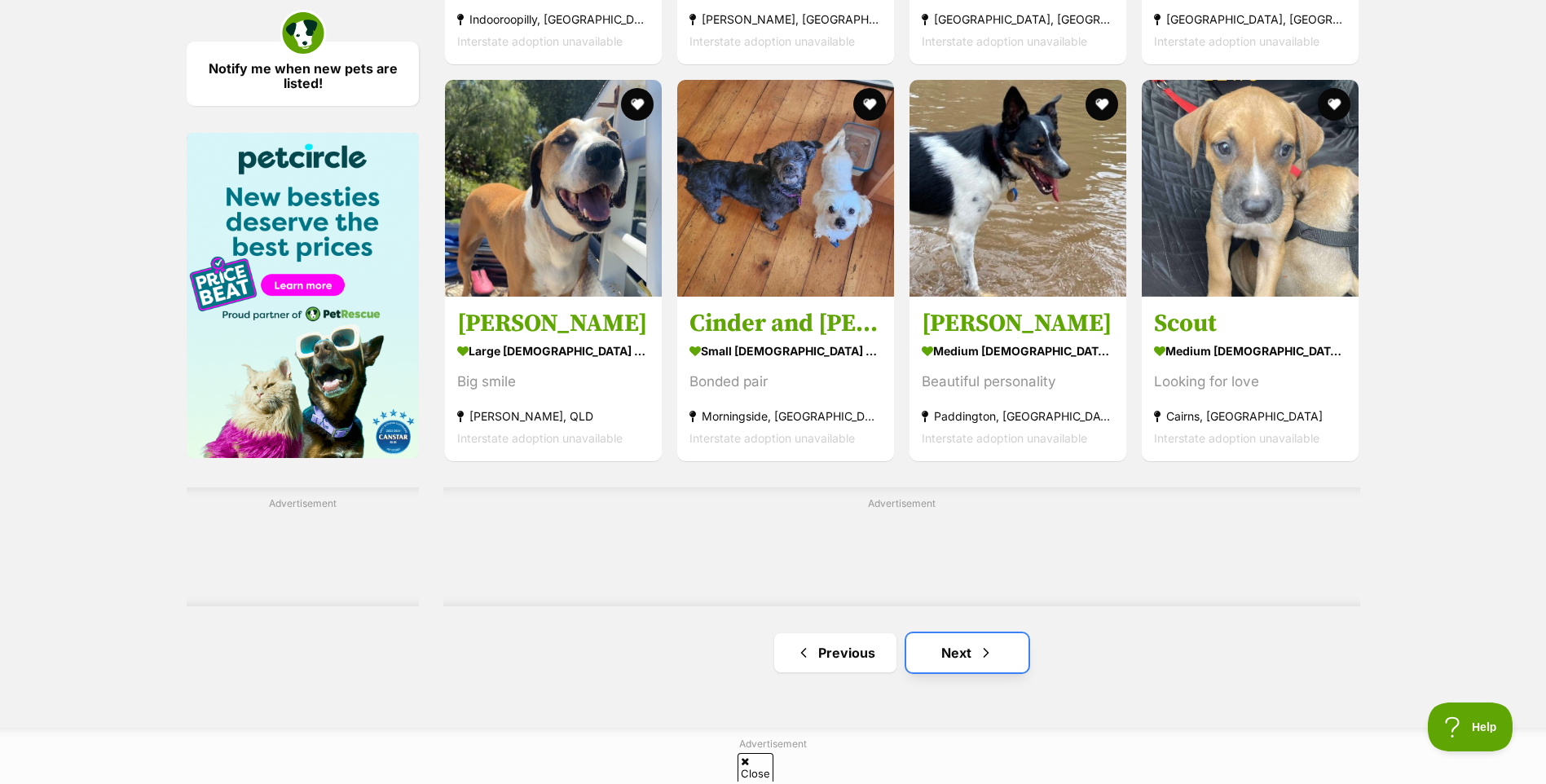
click at [969, 663] on link "Next" at bounding box center [967, 652] width 123 height 39
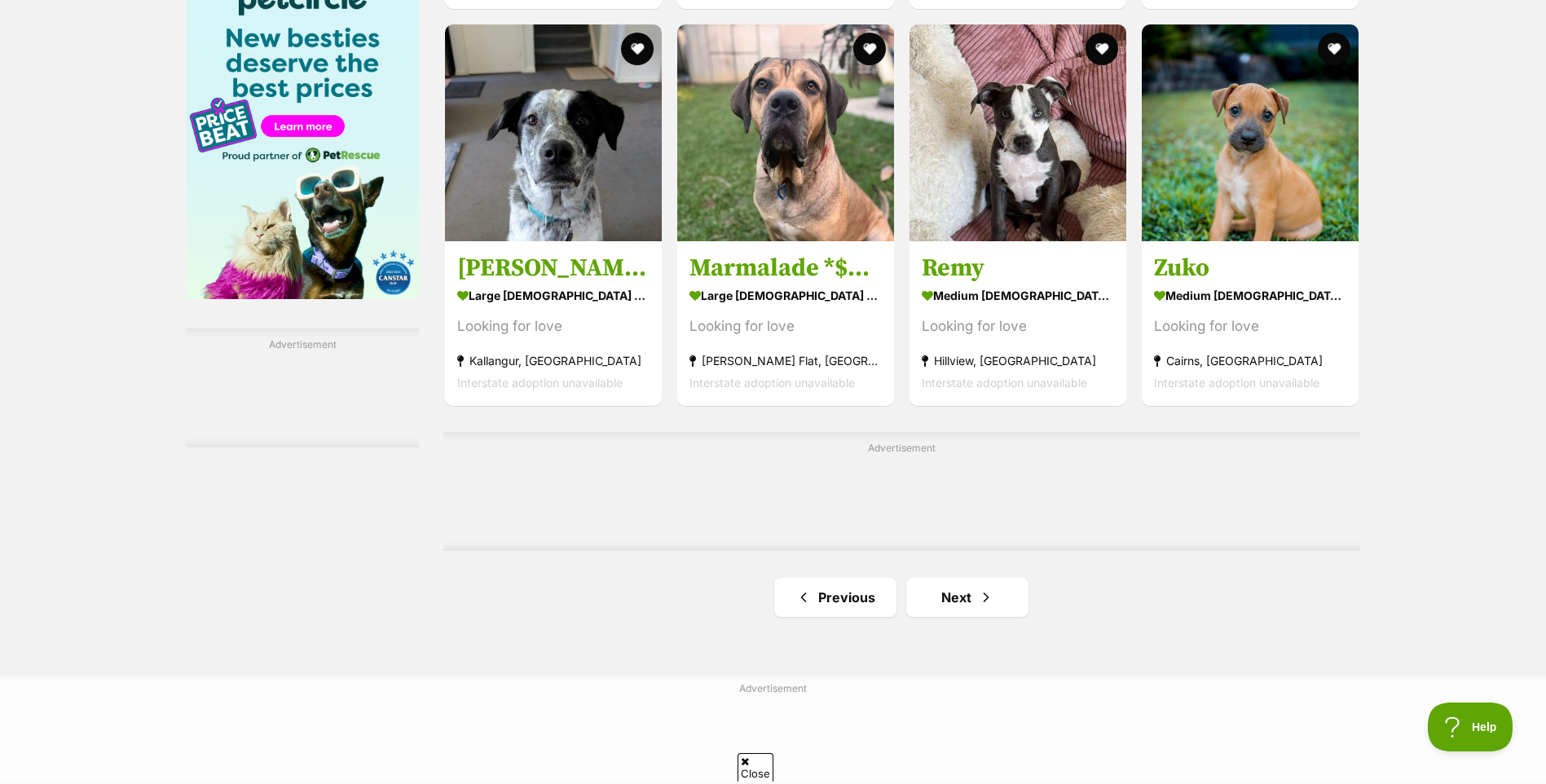
scroll to position [2526, 0]
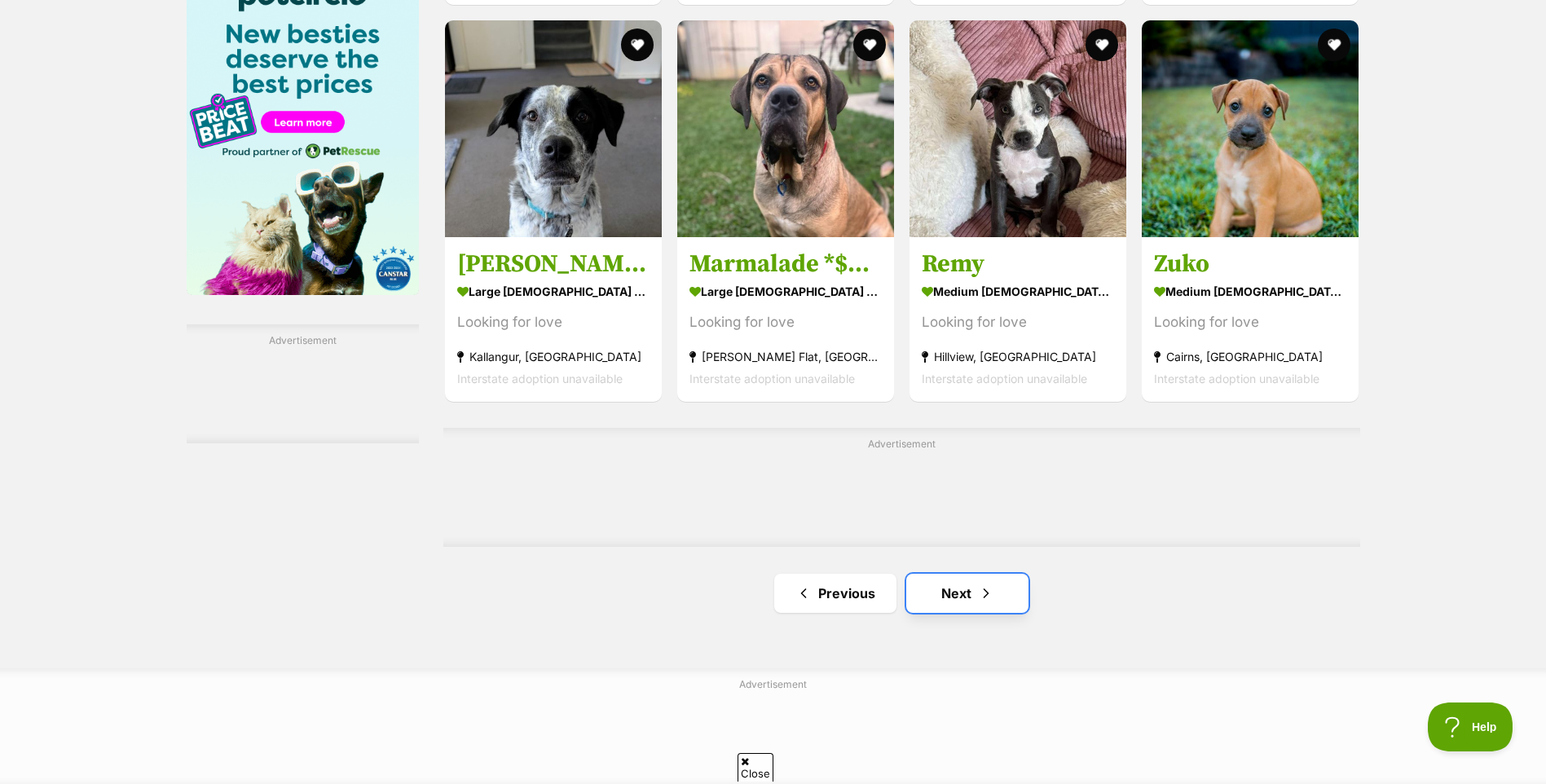
click at [963, 594] on link "Next" at bounding box center [967, 592] width 123 height 39
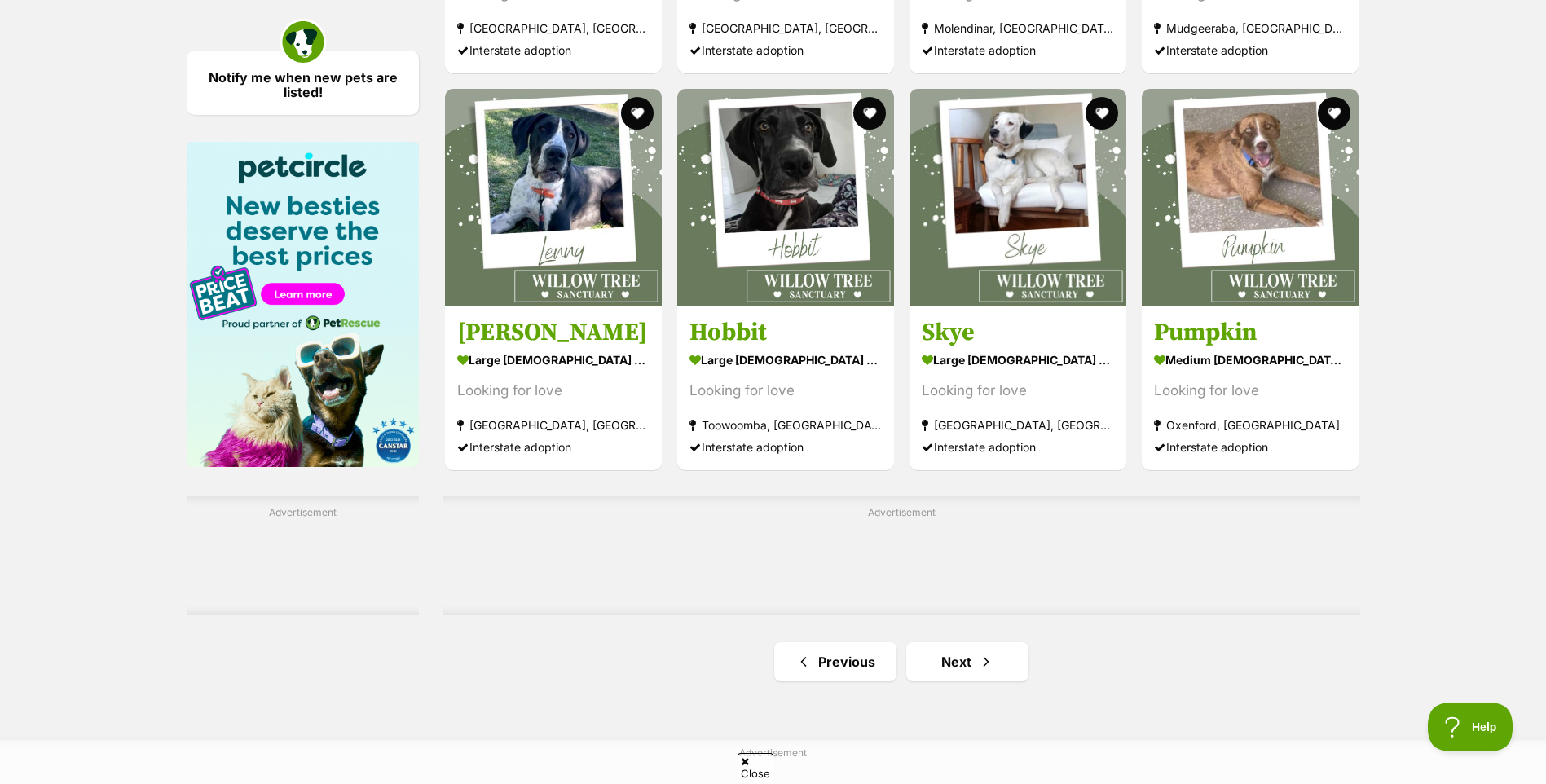
scroll to position [2362, 0]
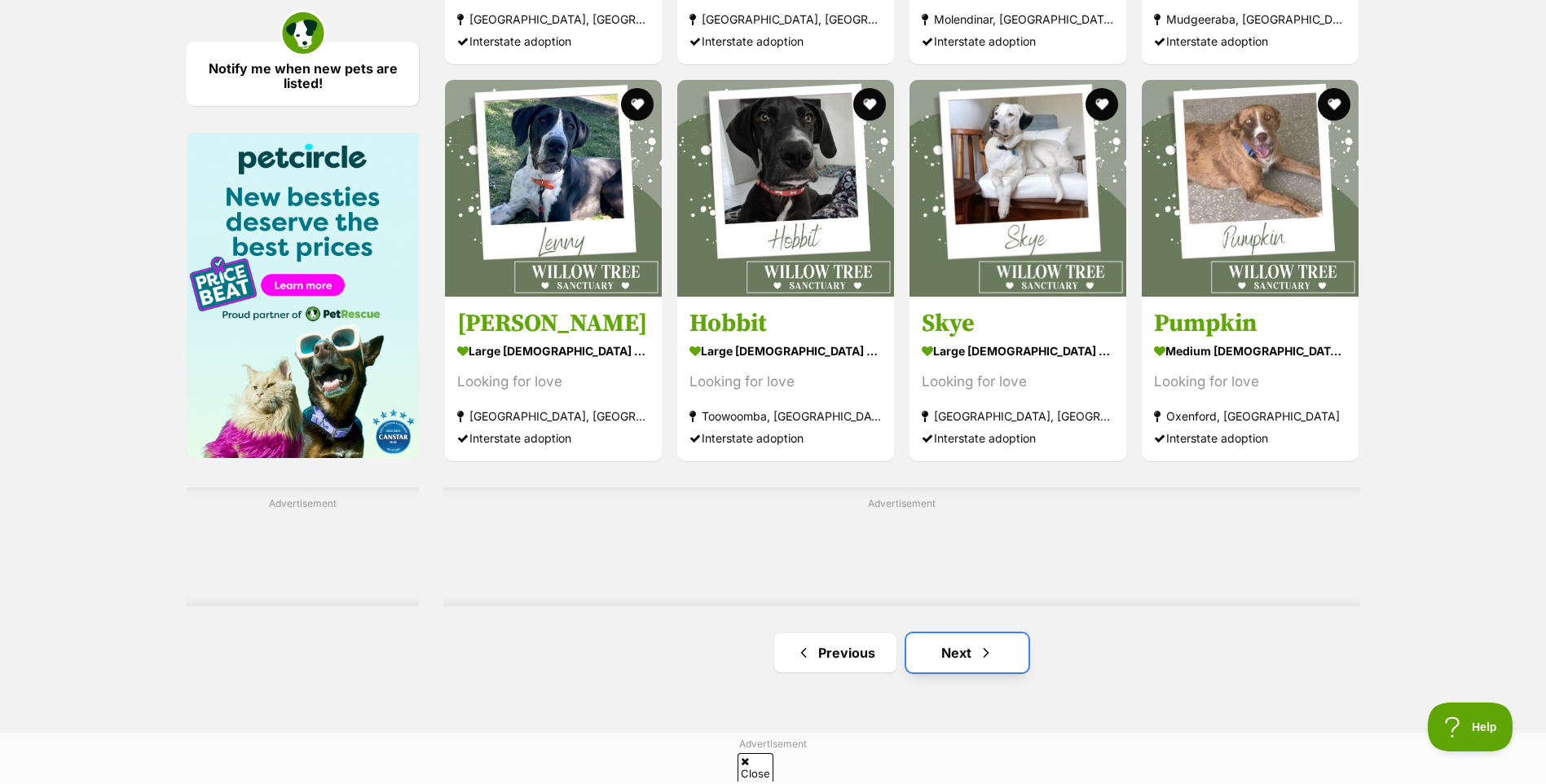
click at [983, 655] on span "Next page" at bounding box center [985, 652] width 16 height 20
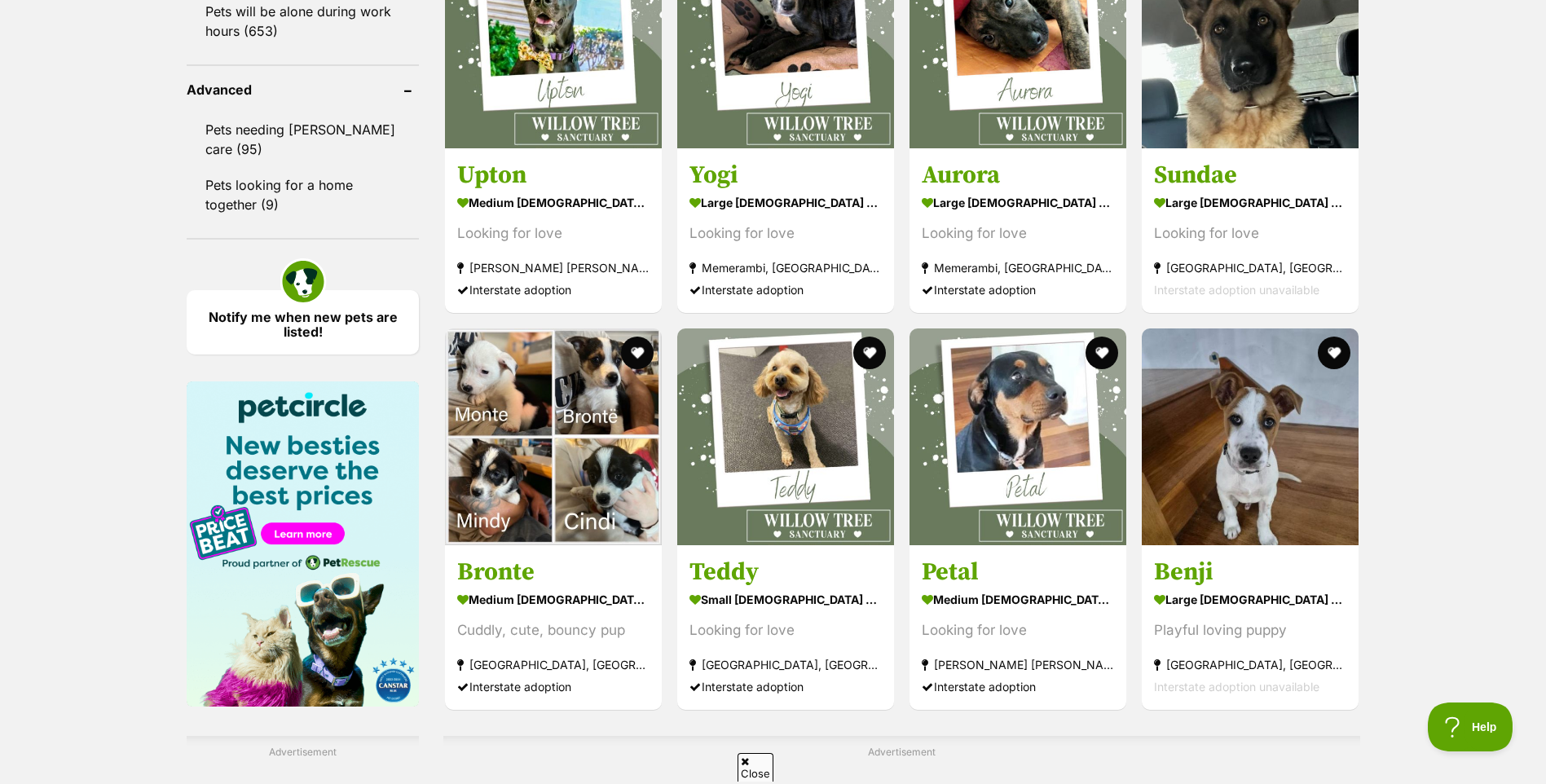
scroll to position [2118, 0]
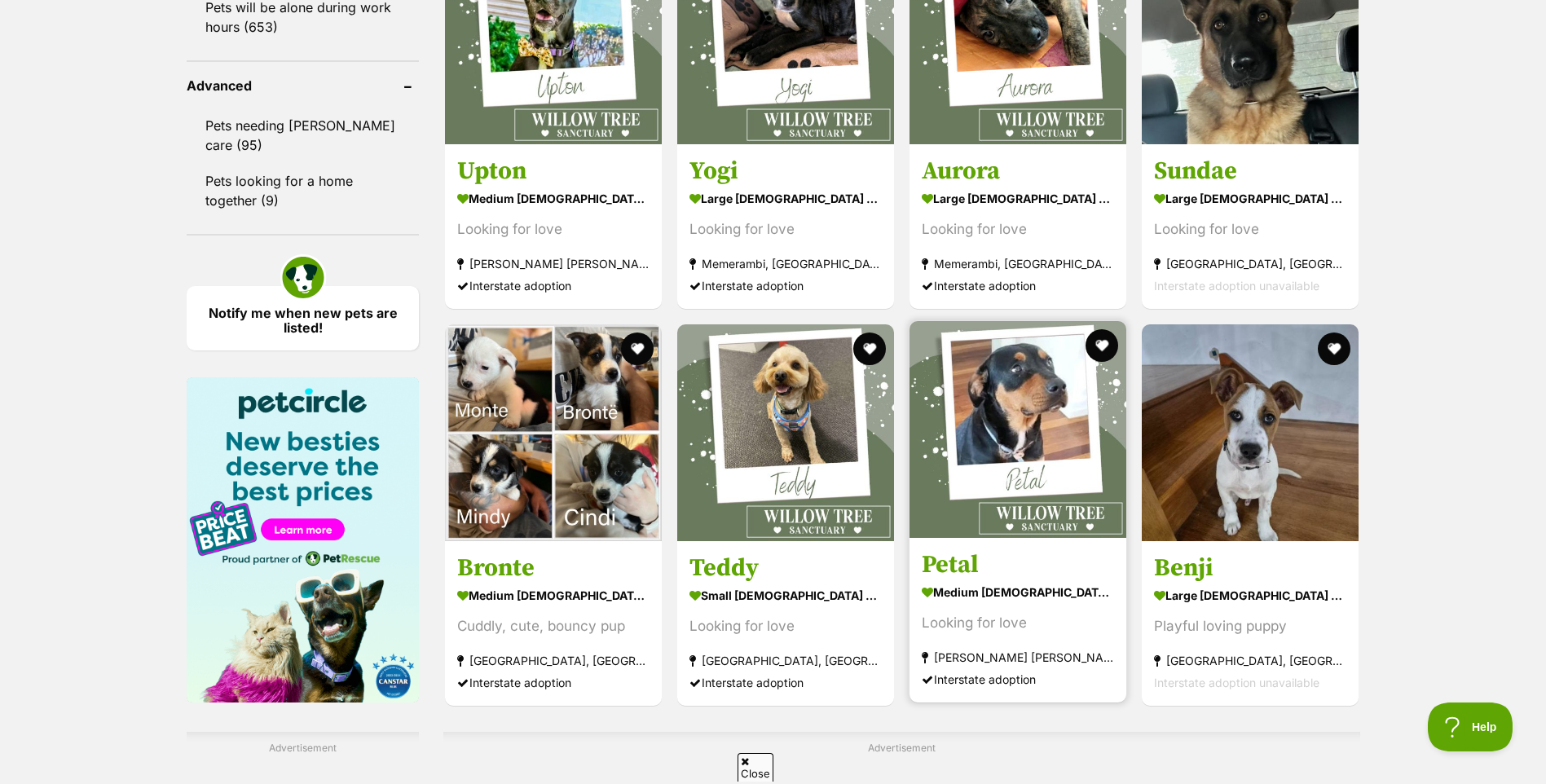
click at [1011, 439] on img at bounding box center [1018, 429] width 217 height 217
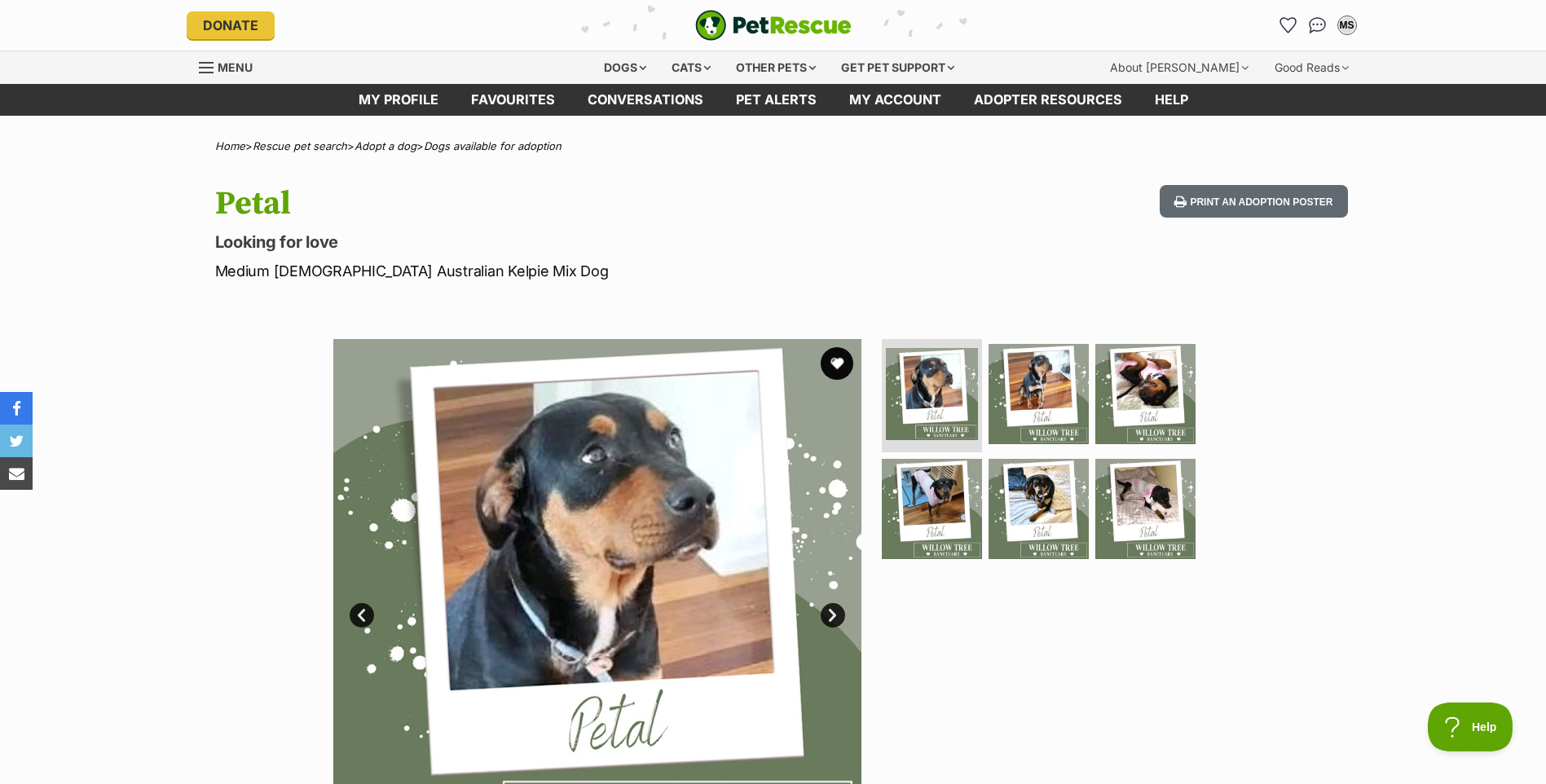
click at [832, 614] on link "Next" at bounding box center [832, 615] width 25 height 25
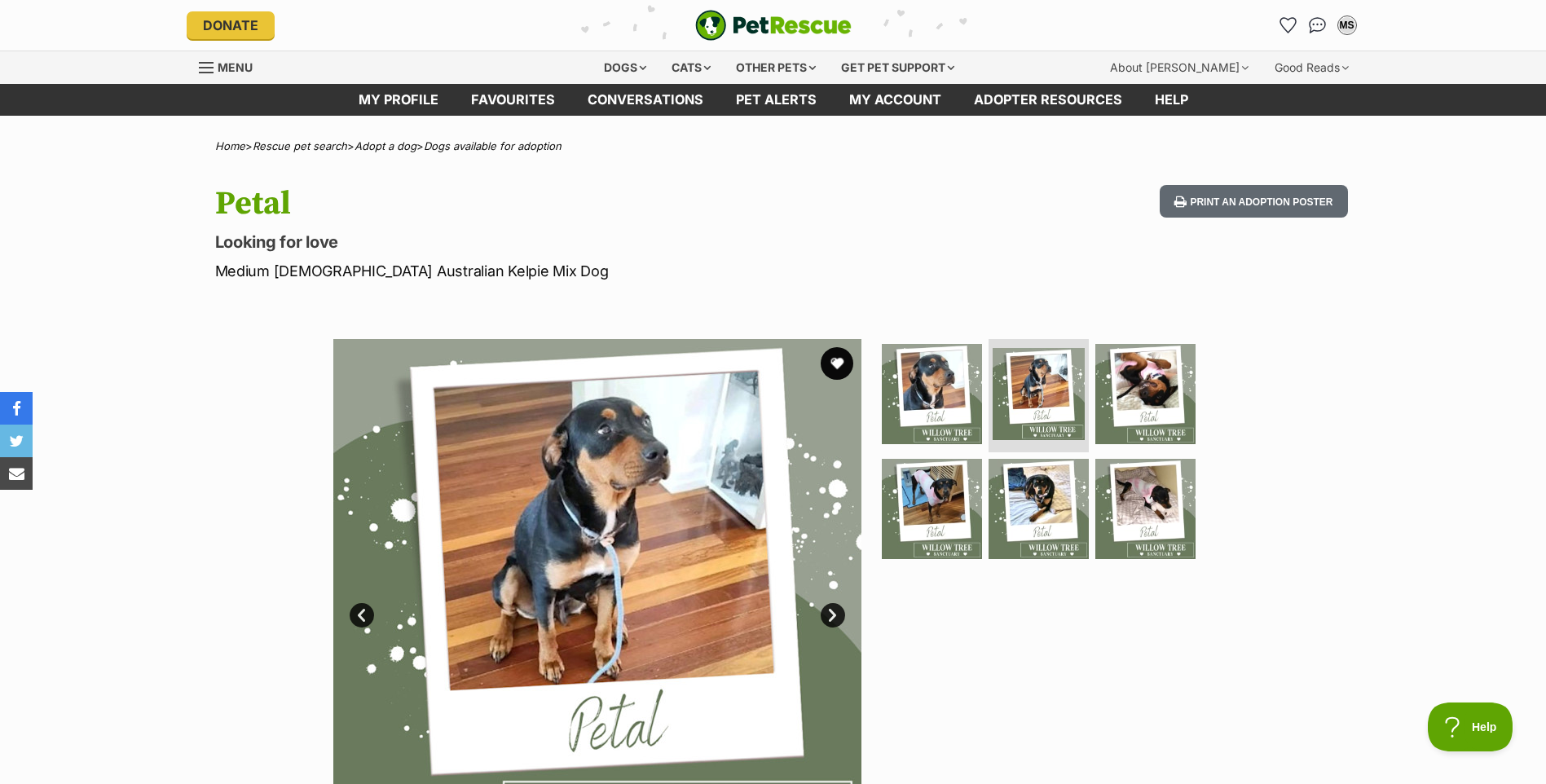
click at [832, 613] on link "Next" at bounding box center [832, 615] width 25 height 25
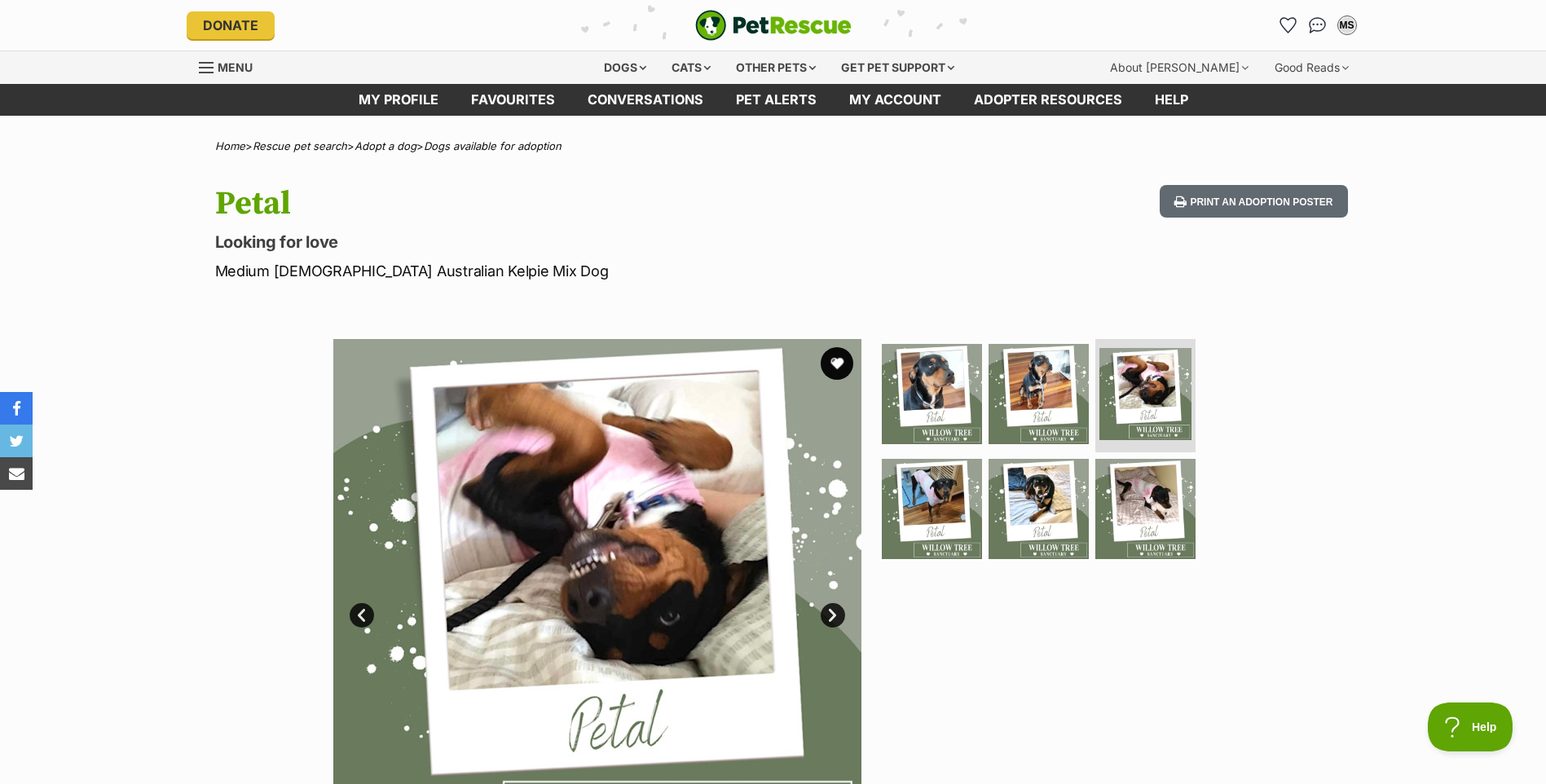
click at [832, 613] on link "Next" at bounding box center [832, 615] width 25 height 25
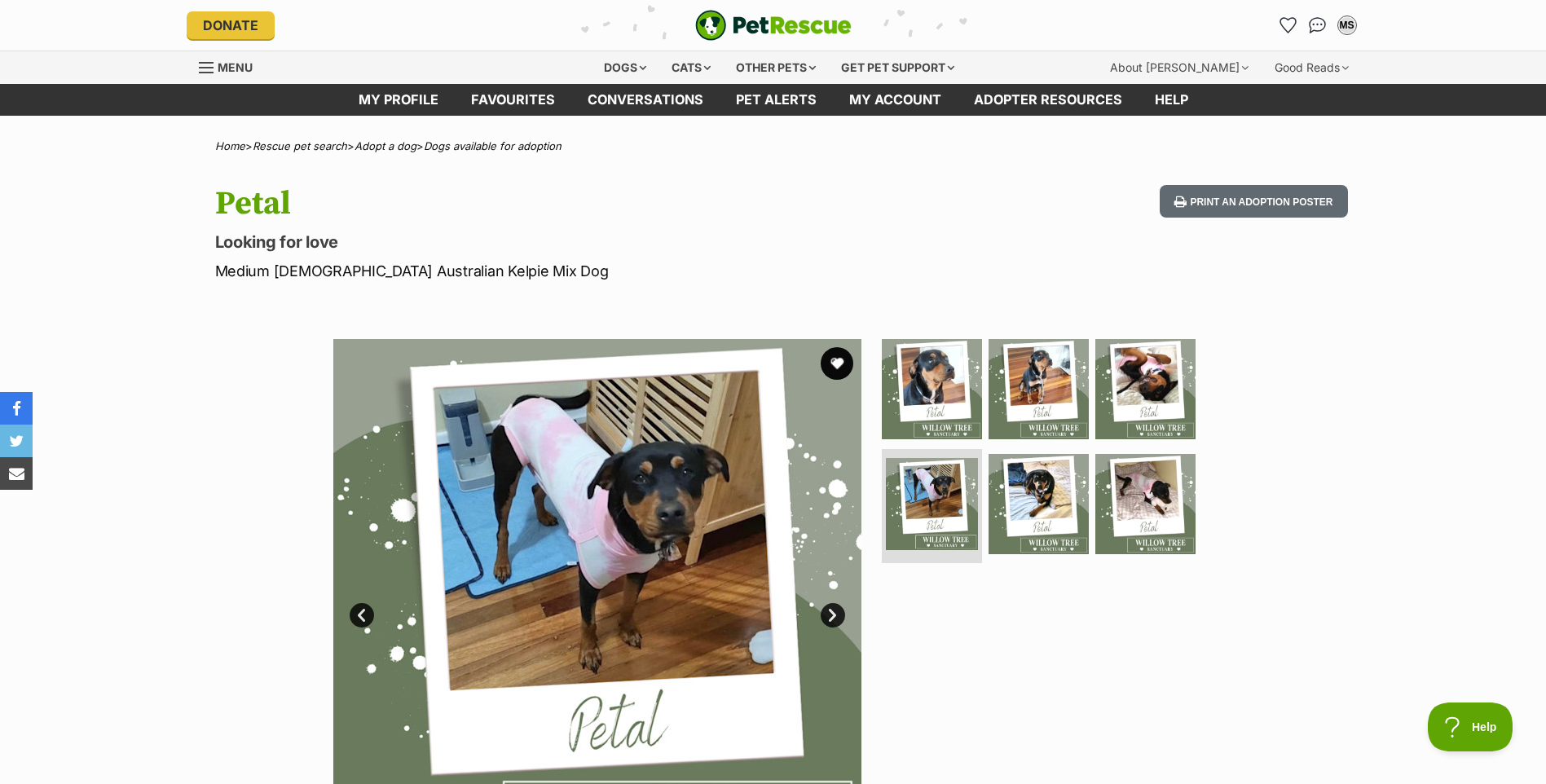
click at [832, 612] on link "Next" at bounding box center [832, 615] width 25 height 25
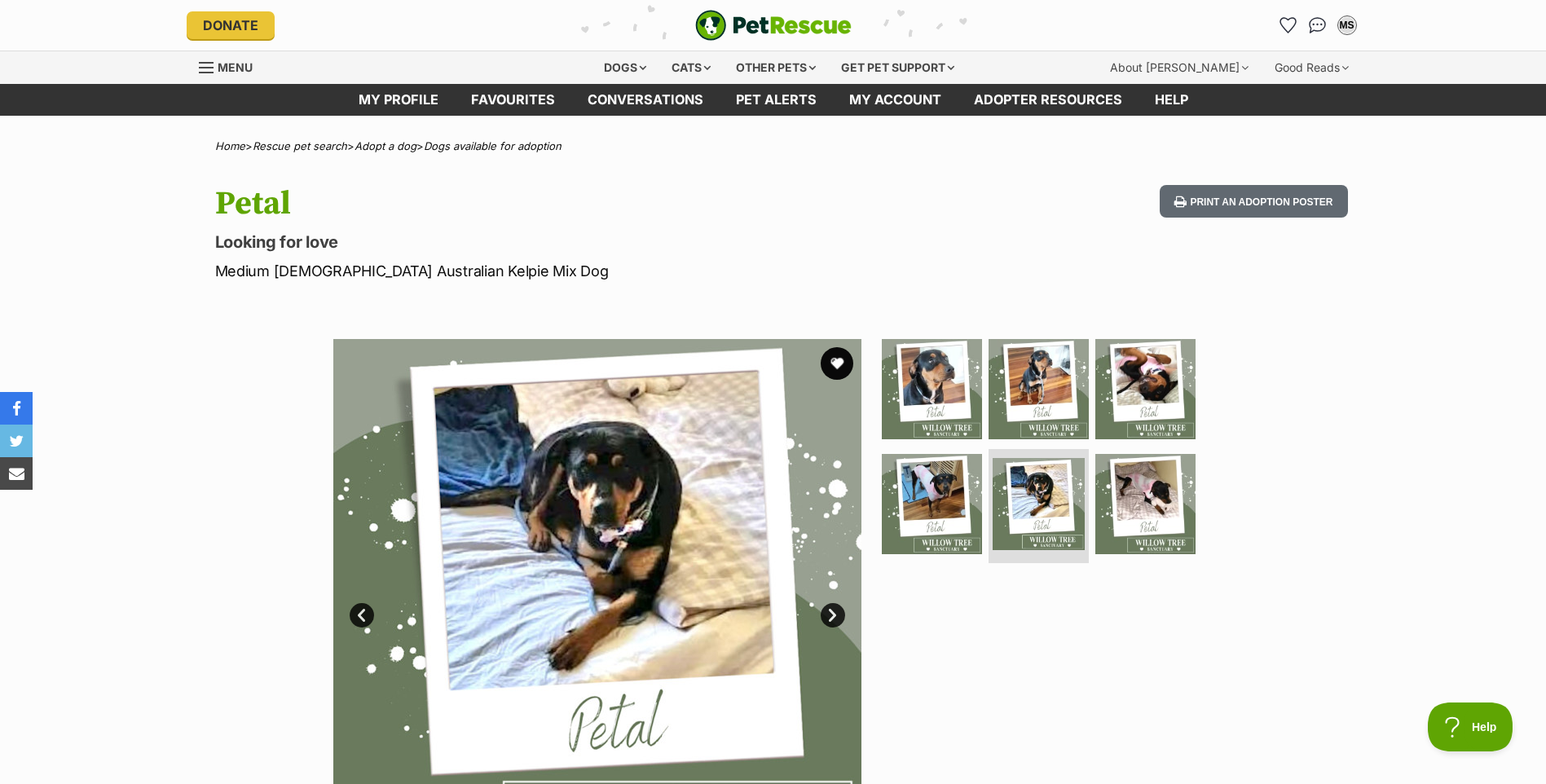
click at [832, 612] on link "Next" at bounding box center [832, 615] width 25 height 25
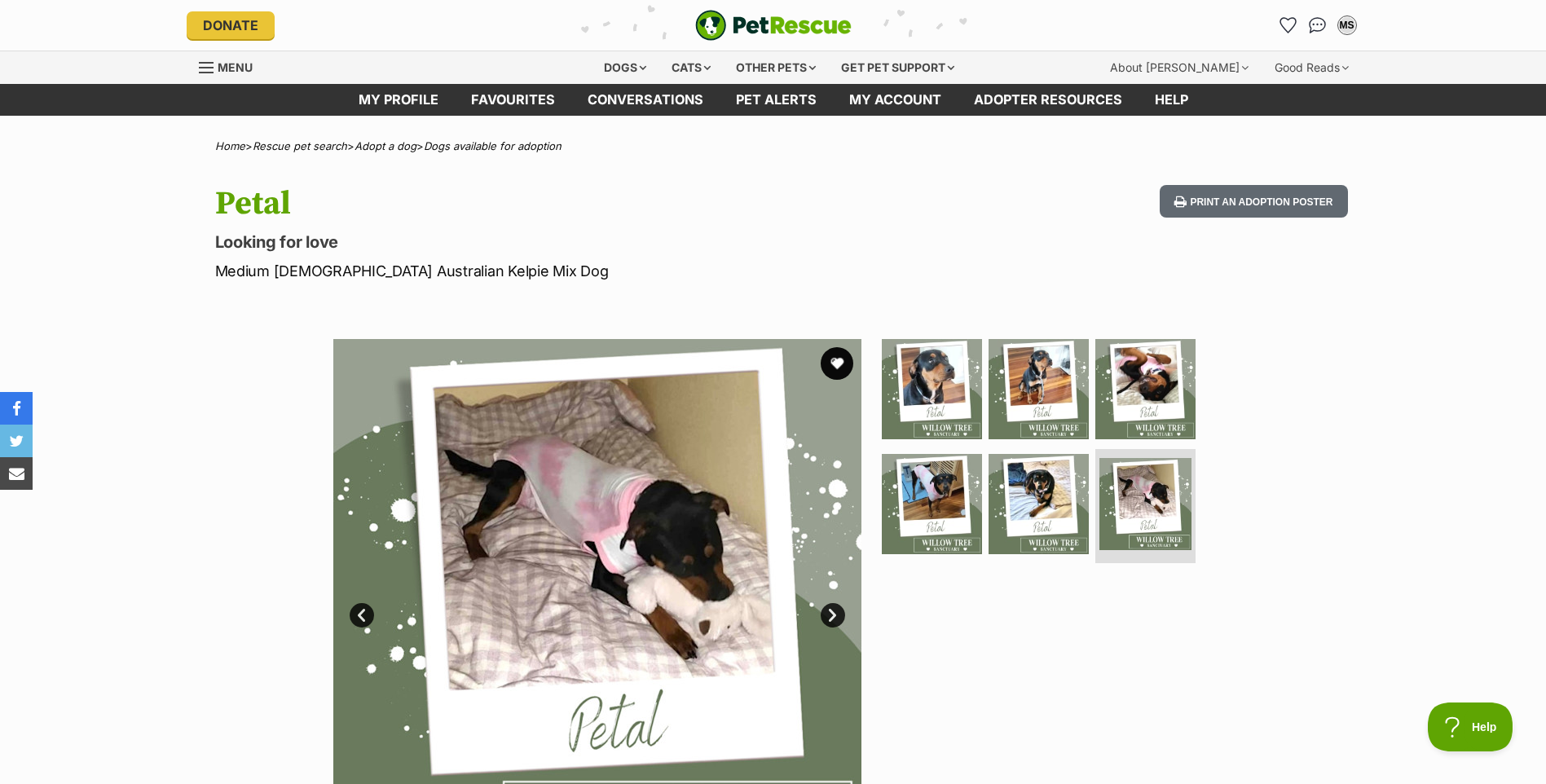
click at [832, 612] on link "Next" at bounding box center [832, 615] width 25 height 25
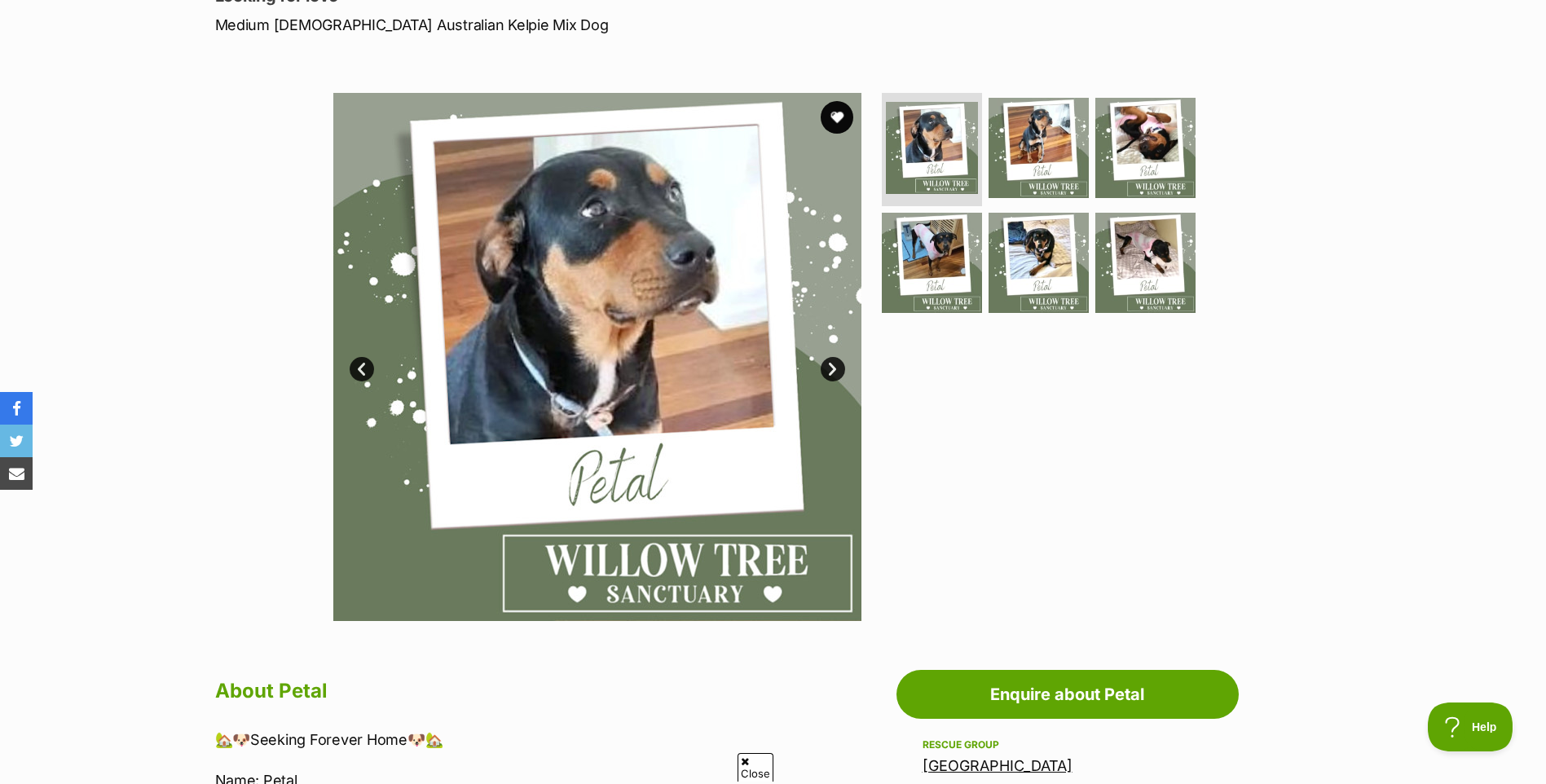
scroll to position [163, 0]
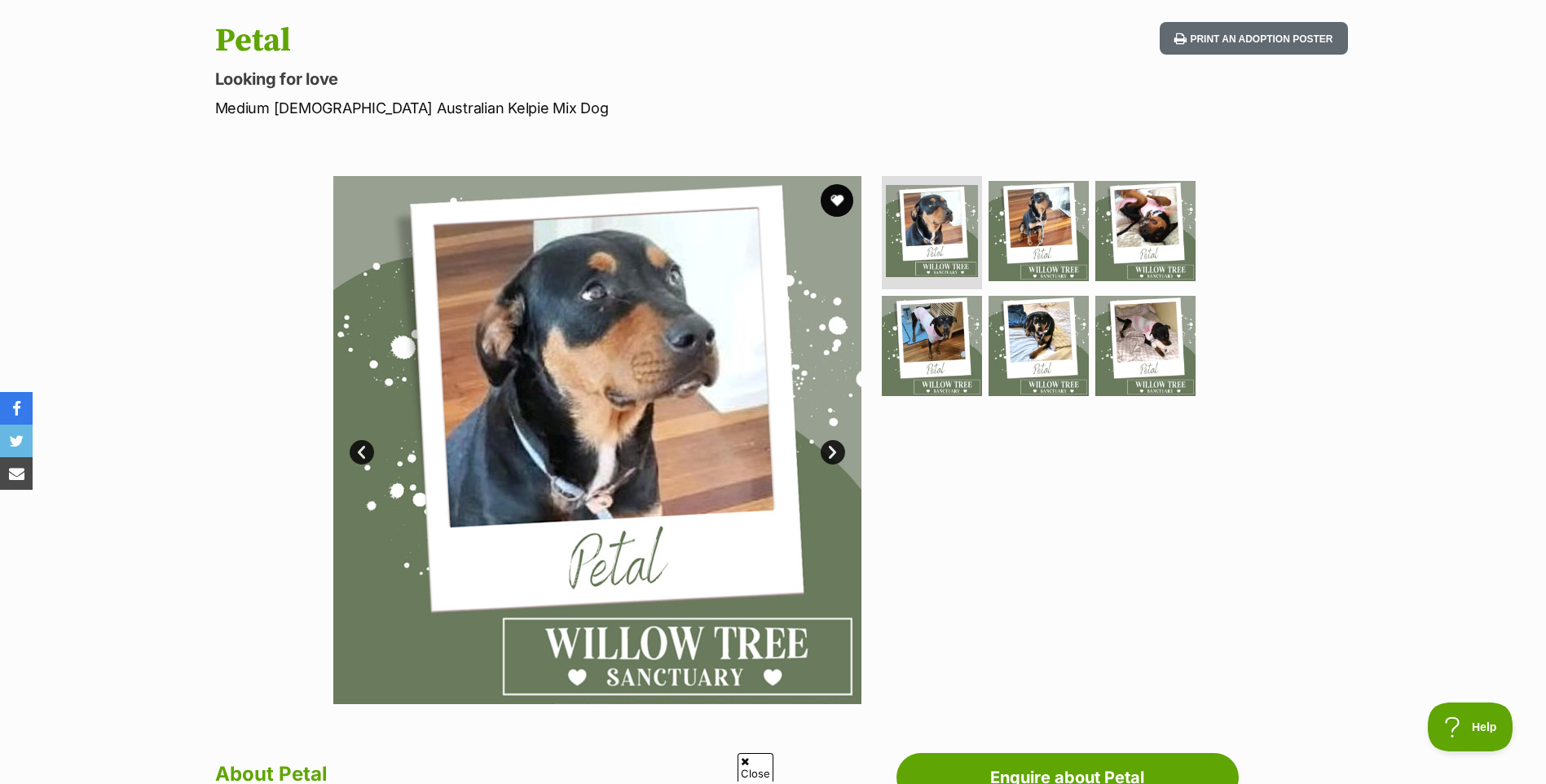
click at [831, 446] on link "Next" at bounding box center [832, 452] width 25 height 25
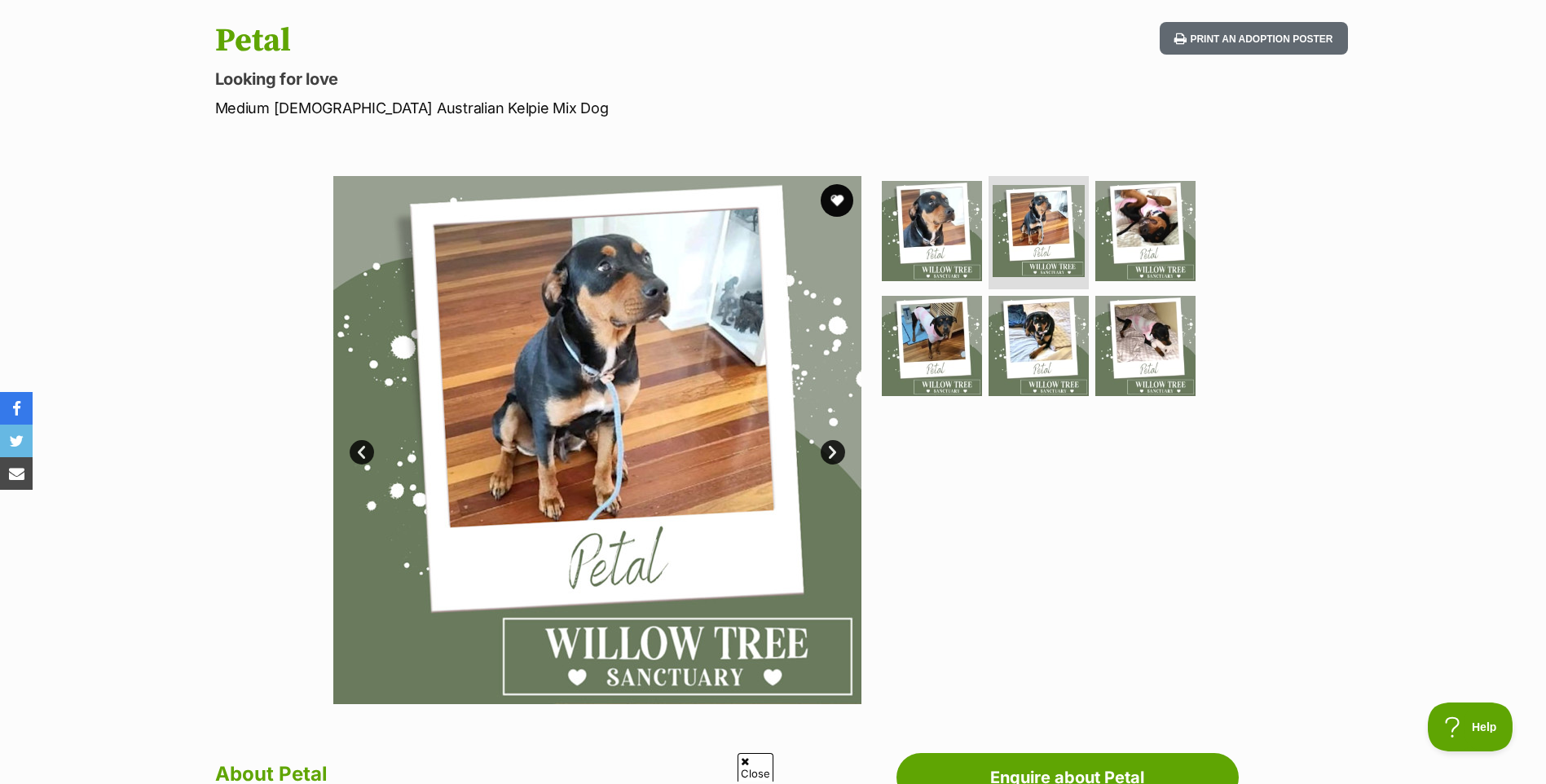
click at [838, 448] on link "Next" at bounding box center [832, 452] width 25 height 25
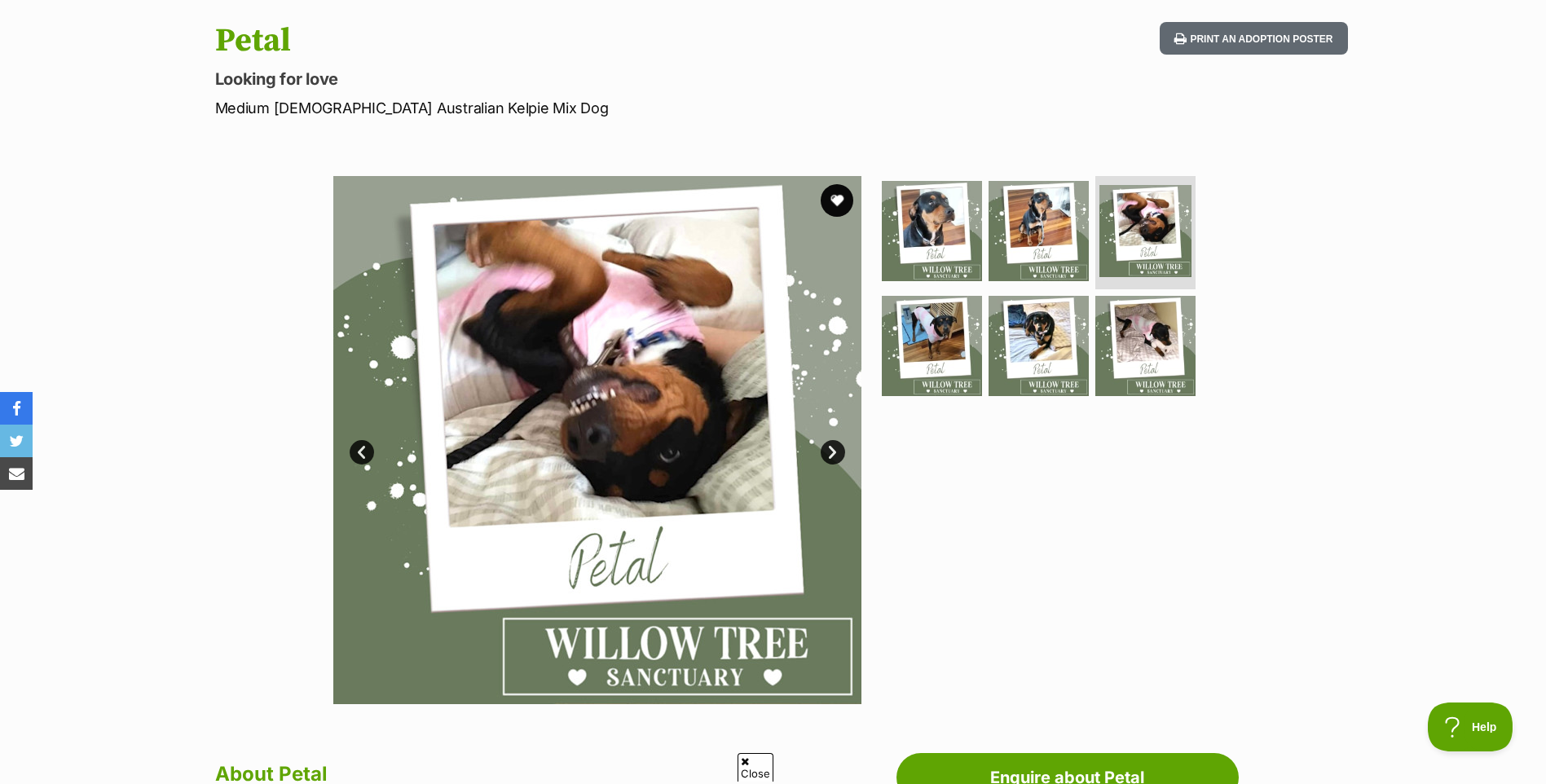
click at [838, 448] on link "Next" at bounding box center [832, 452] width 25 height 25
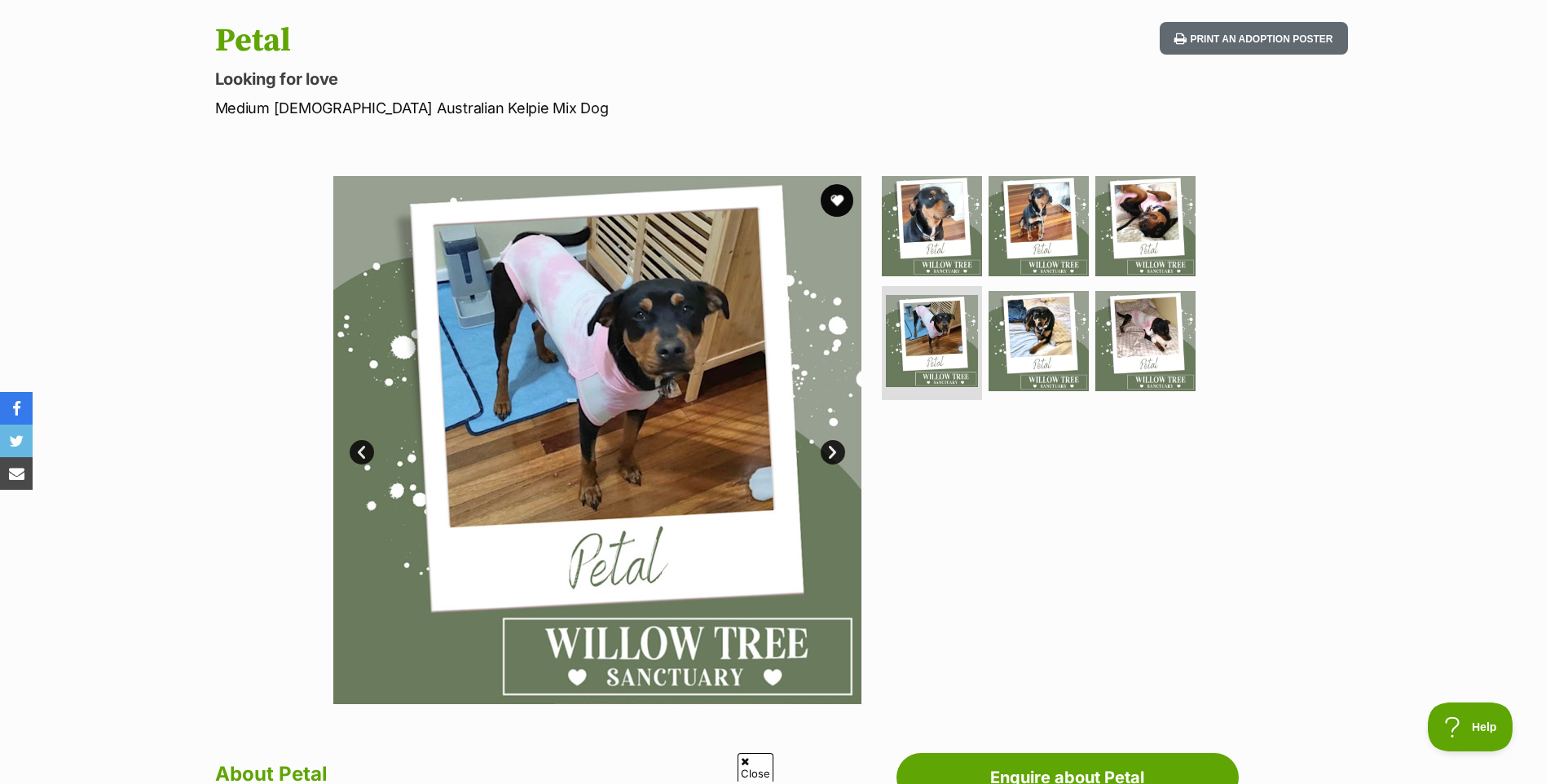
click at [836, 450] on link "Next" at bounding box center [832, 452] width 25 height 25
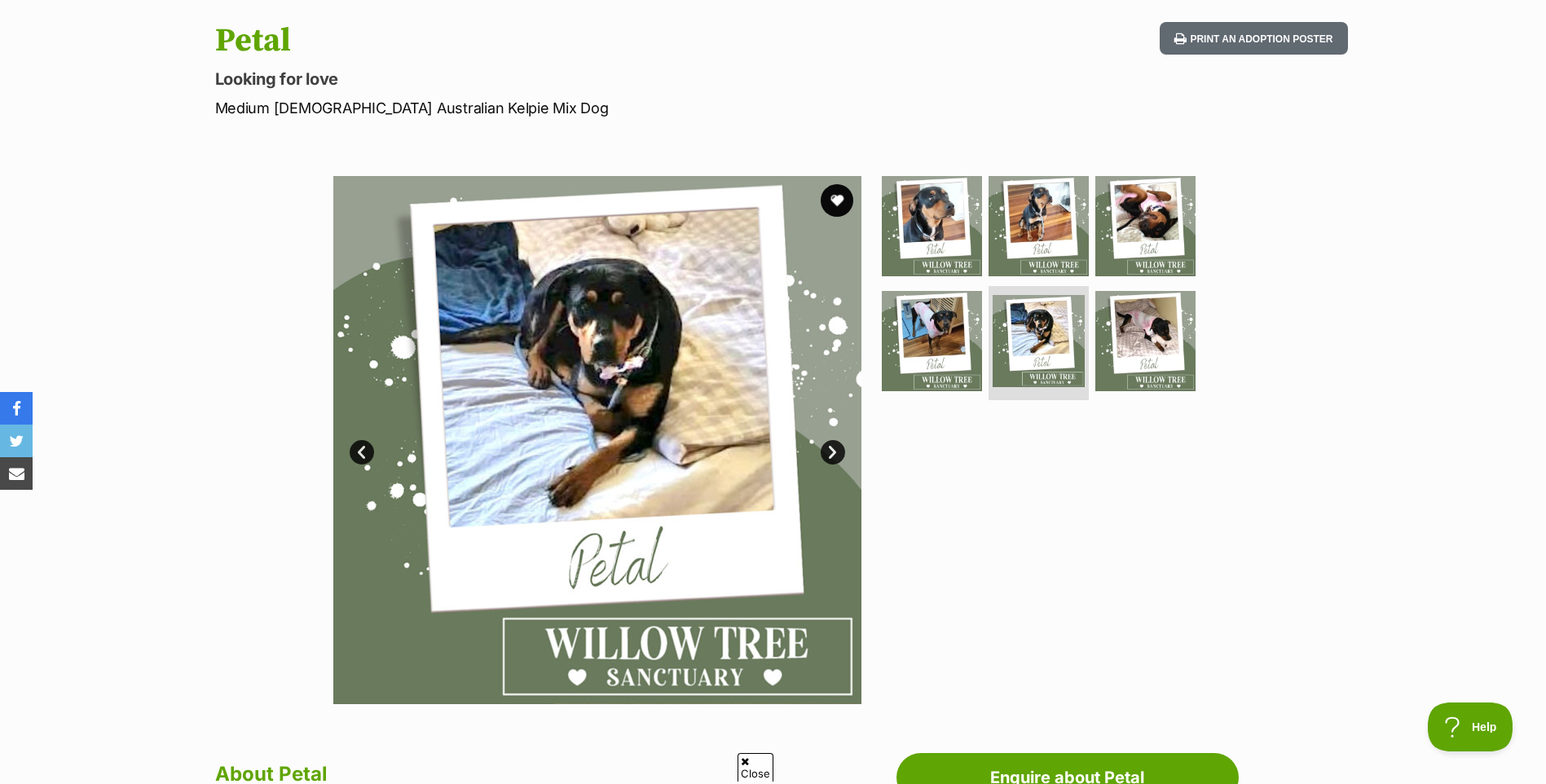
click at [832, 450] on link "Next" at bounding box center [832, 452] width 25 height 25
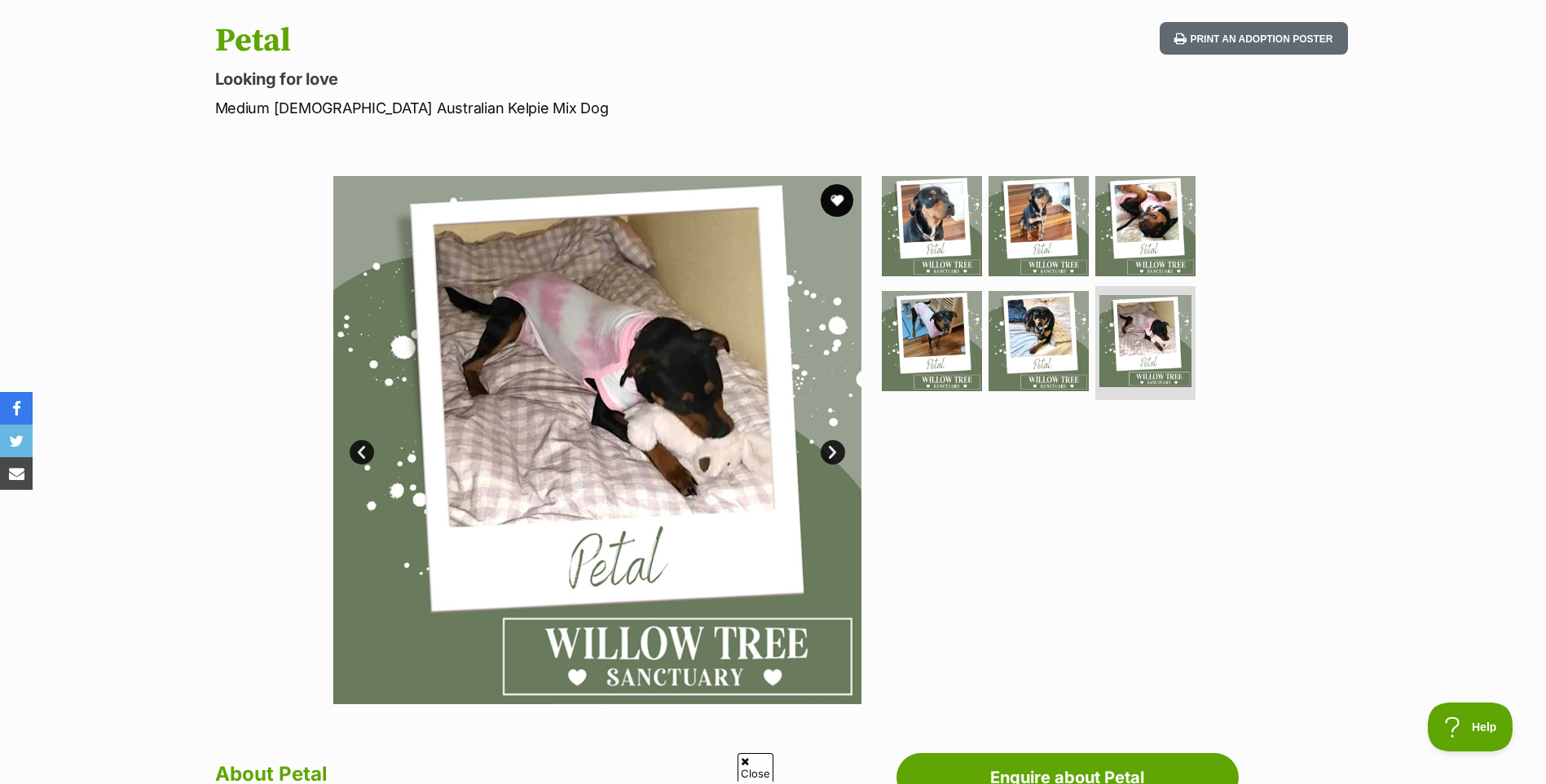
click at [832, 450] on link "Next" at bounding box center [832, 452] width 25 height 25
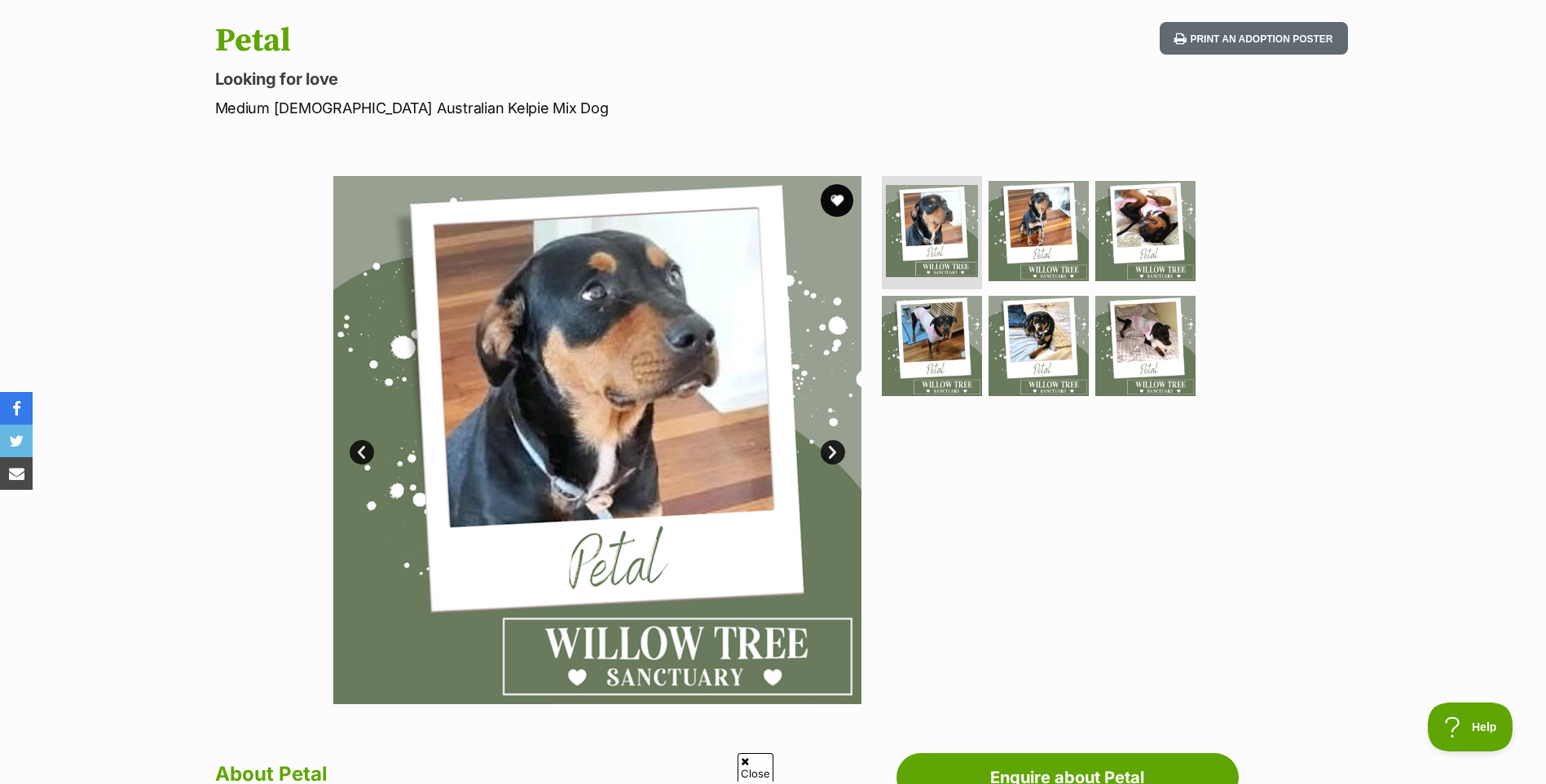
click at [832, 450] on link "Next" at bounding box center [832, 452] width 25 height 25
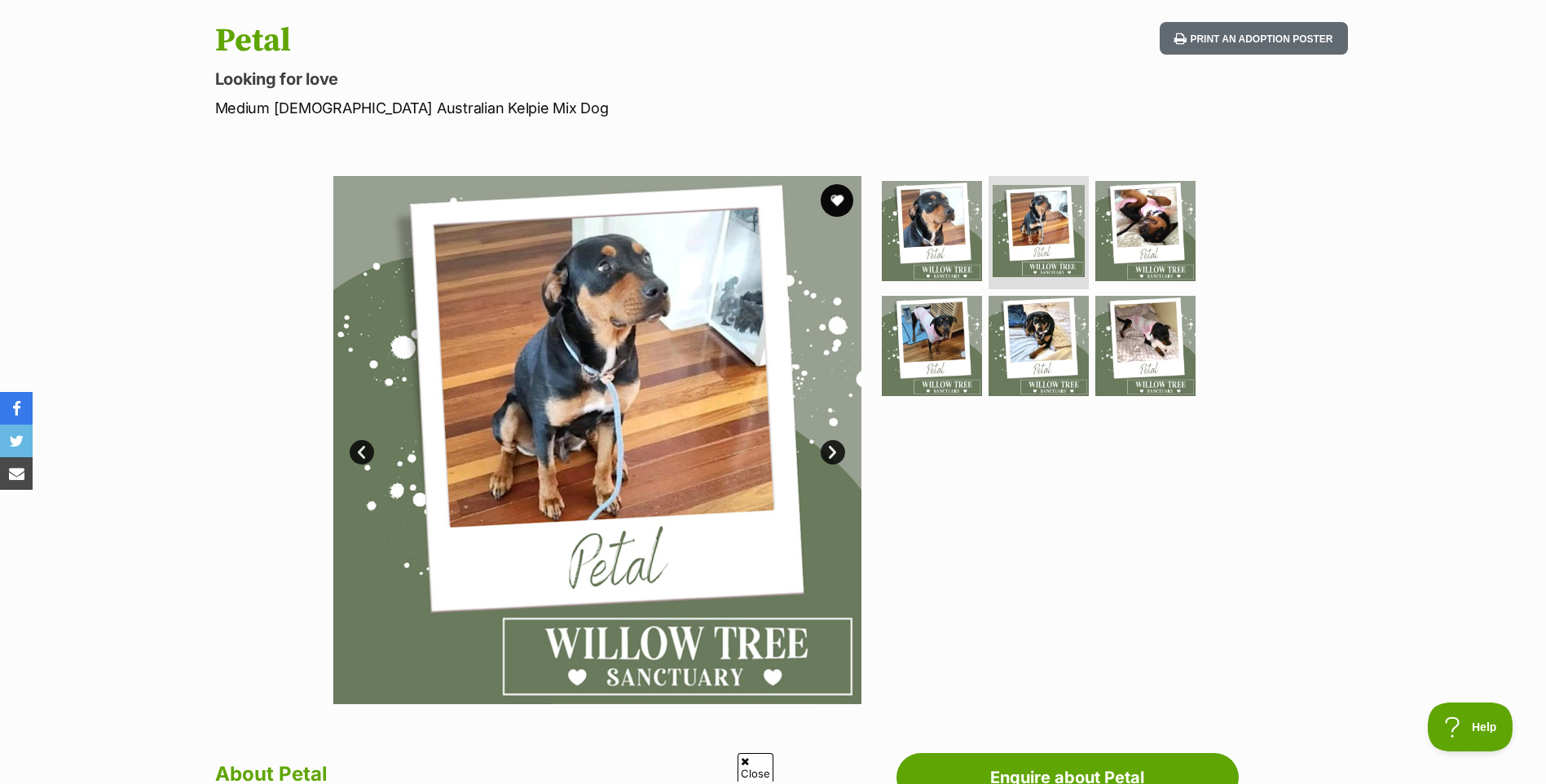
click at [832, 450] on link "Next" at bounding box center [832, 452] width 25 height 25
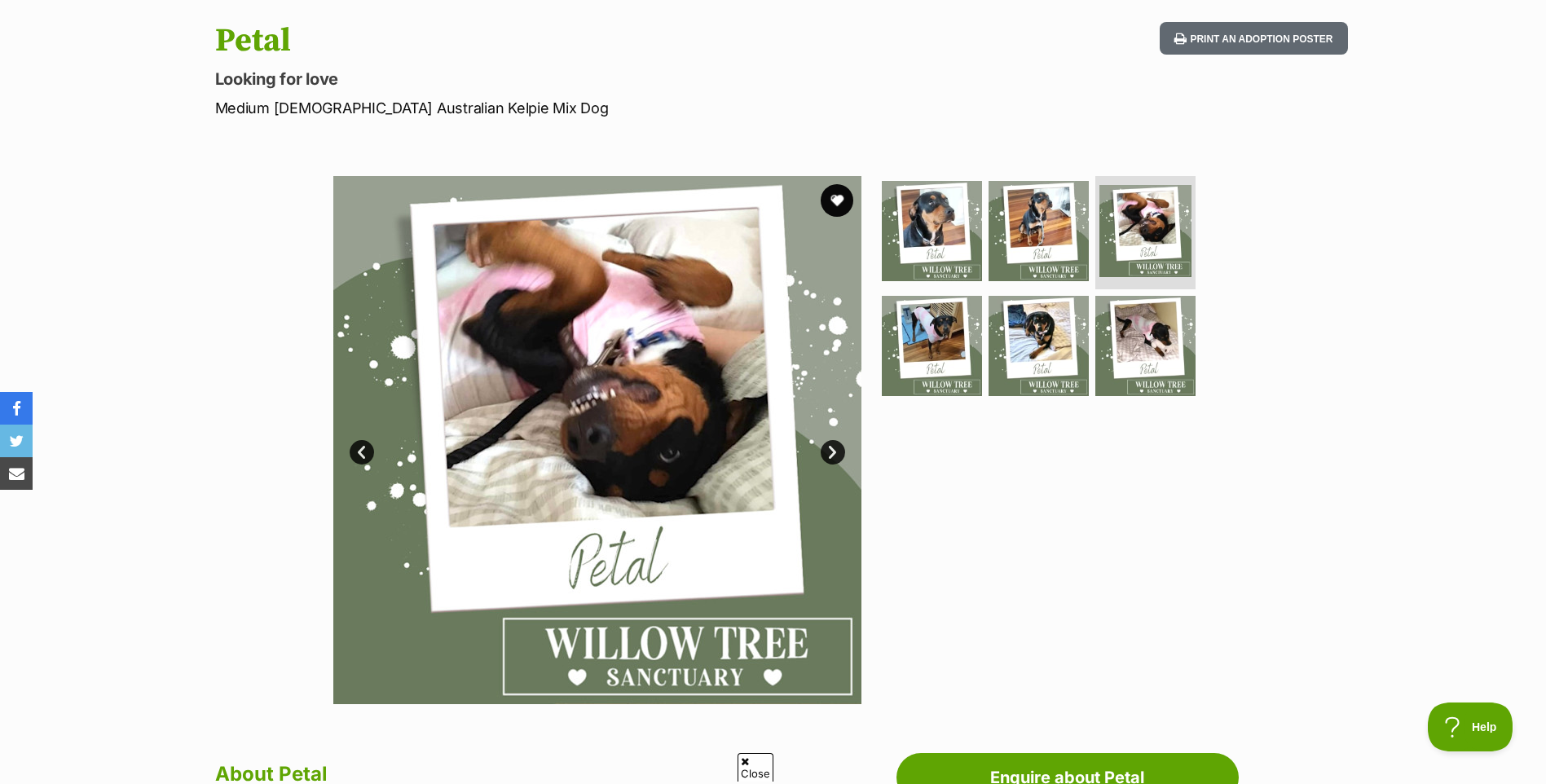
click at [832, 449] on link "Next" at bounding box center [832, 452] width 25 height 25
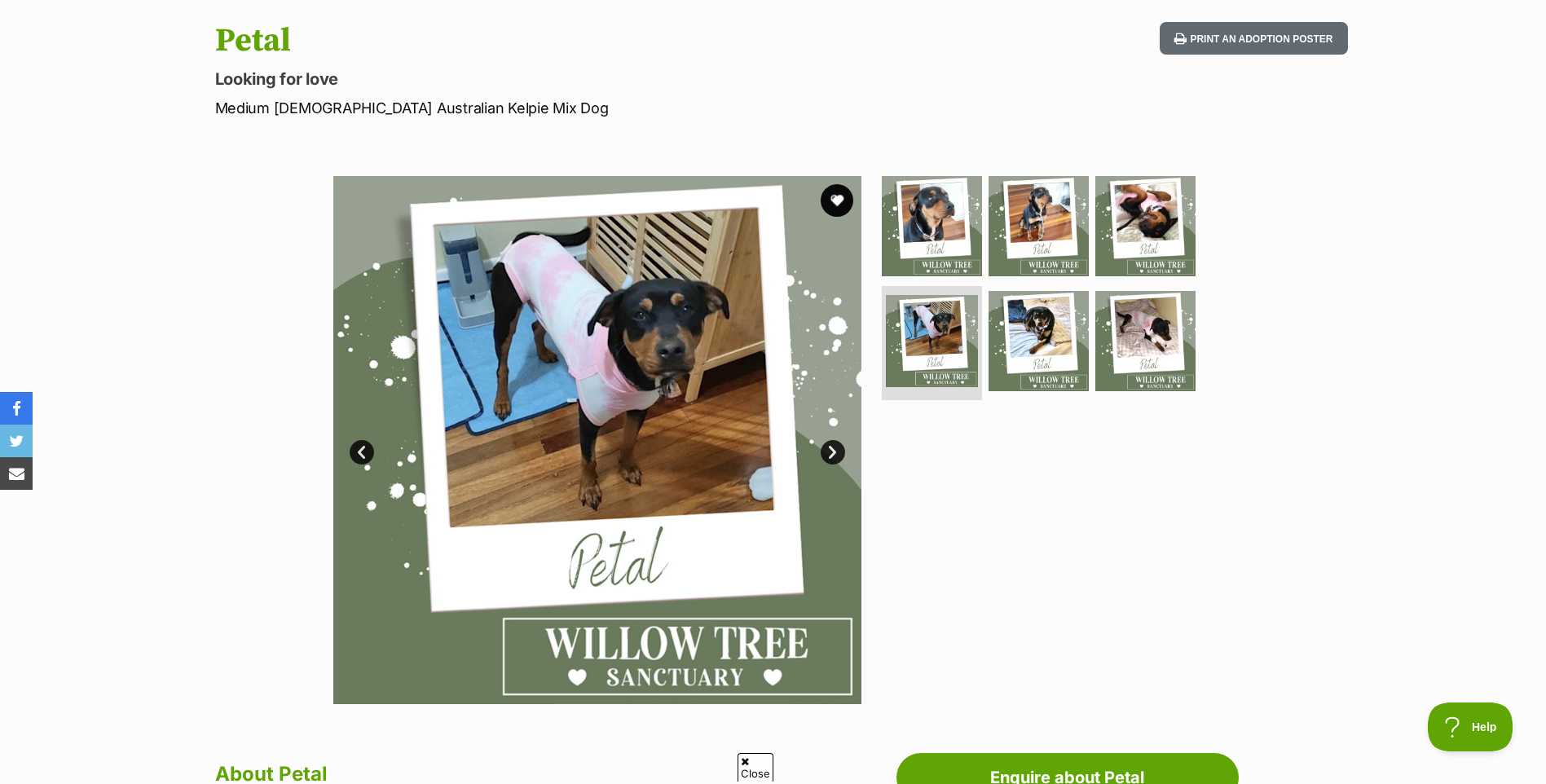
click at [831, 449] on link "Next" at bounding box center [832, 452] width 25 height 25
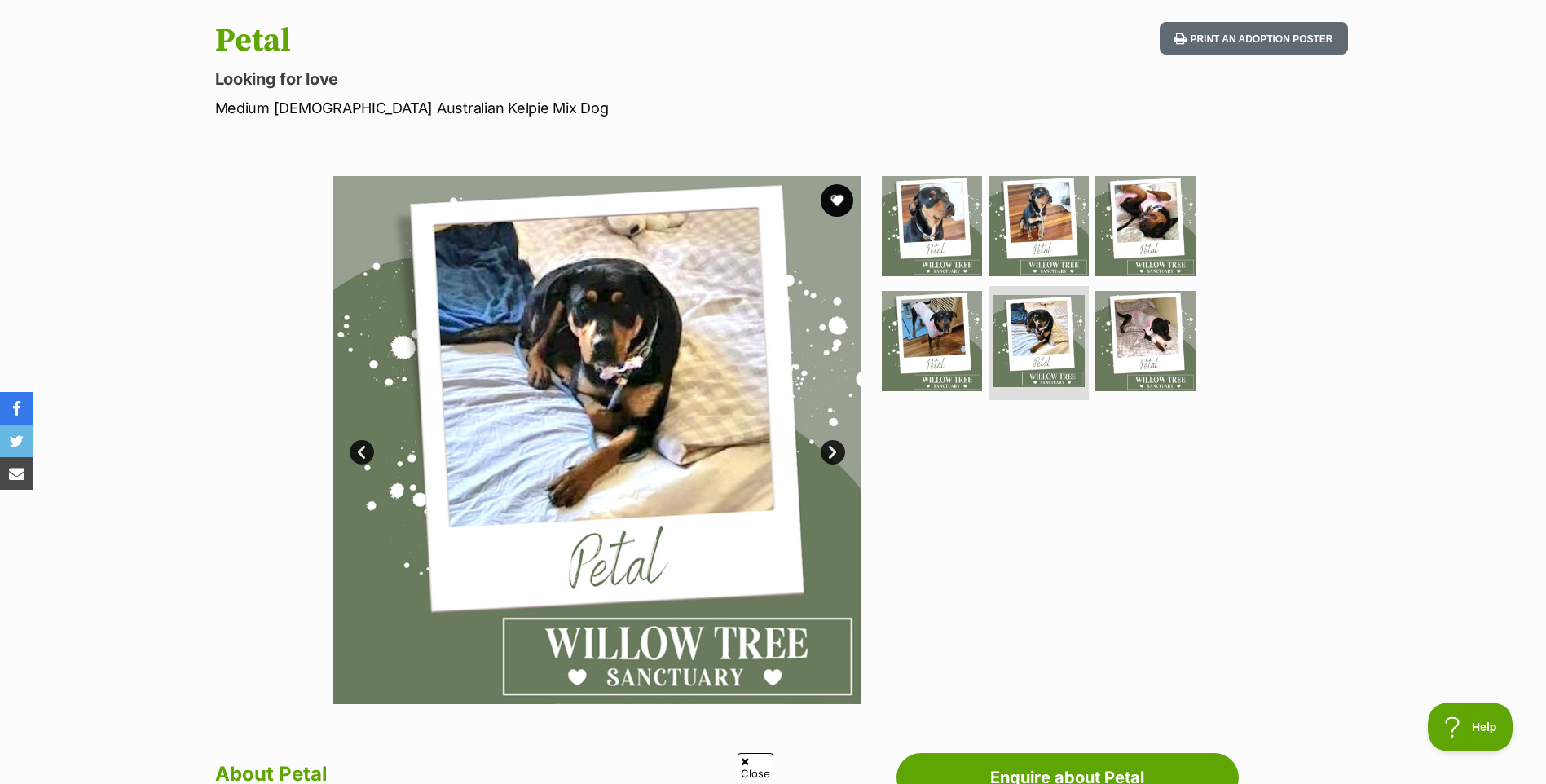
click at [830, 448] on link "Next" at bounding box center [832, 452] width 25 height 25
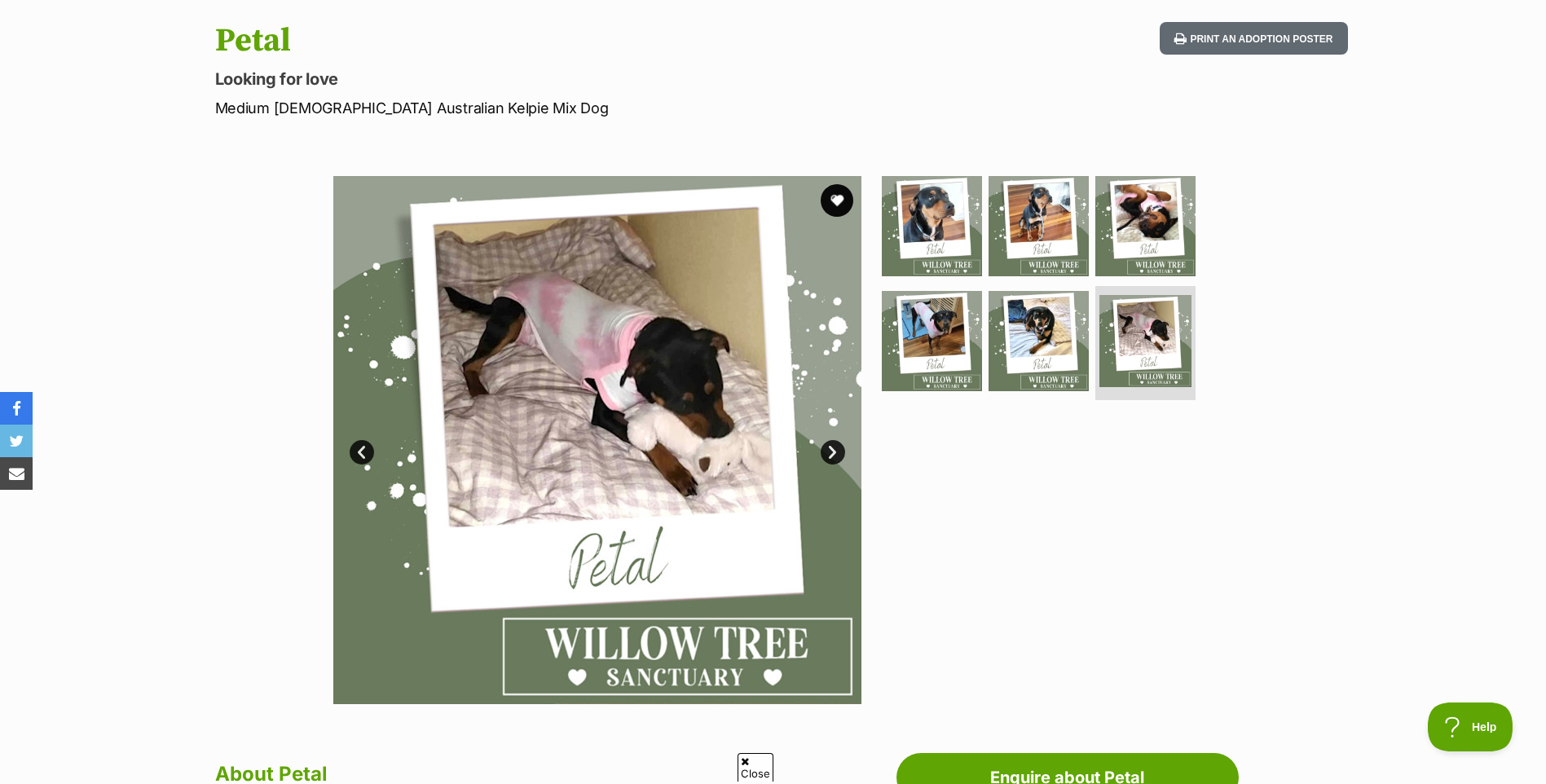
click at [827, 446] on link "Next" at bounding box center [832, 452] width 25 height 25
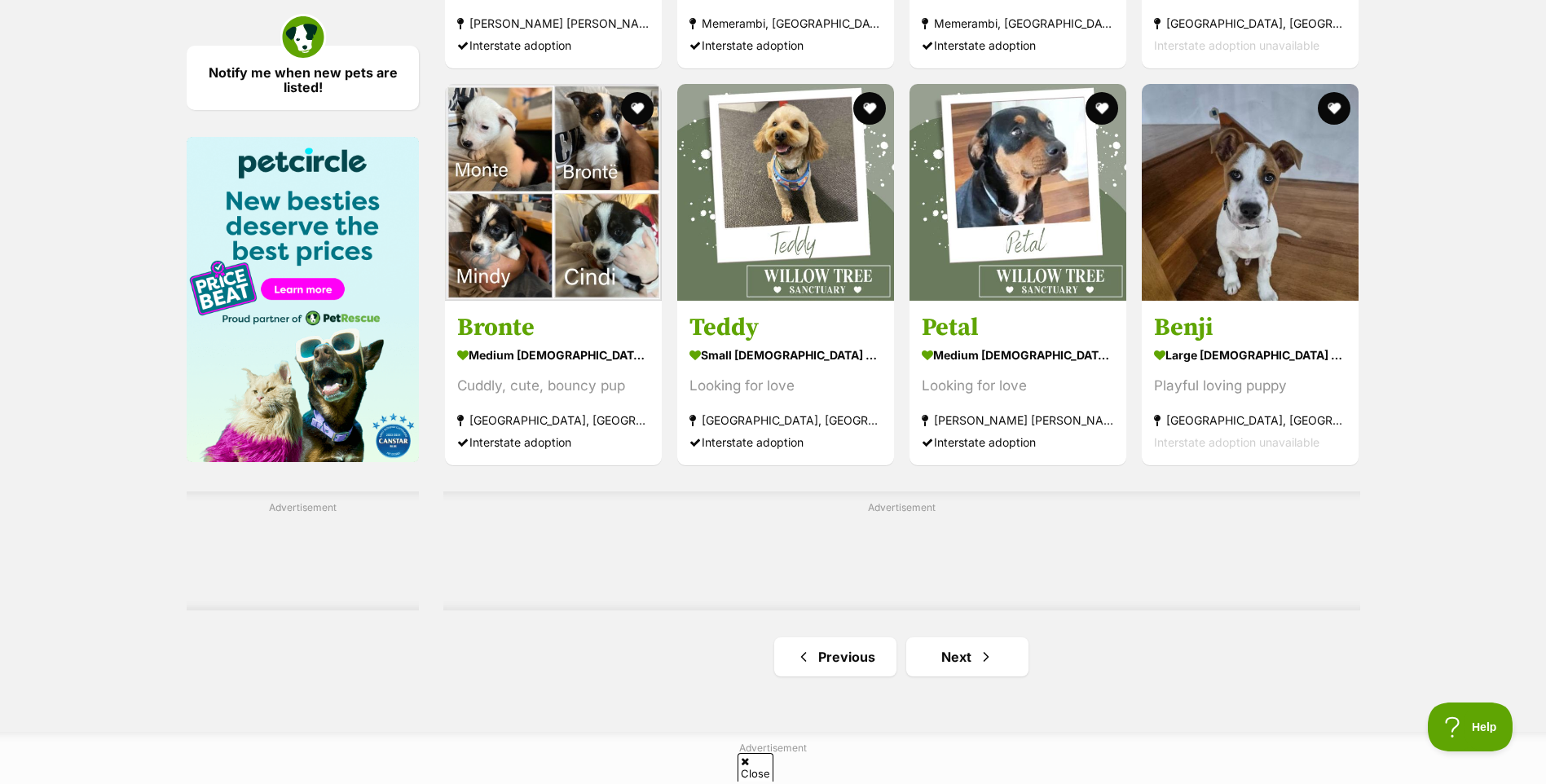
scroll to position [2362, 0]
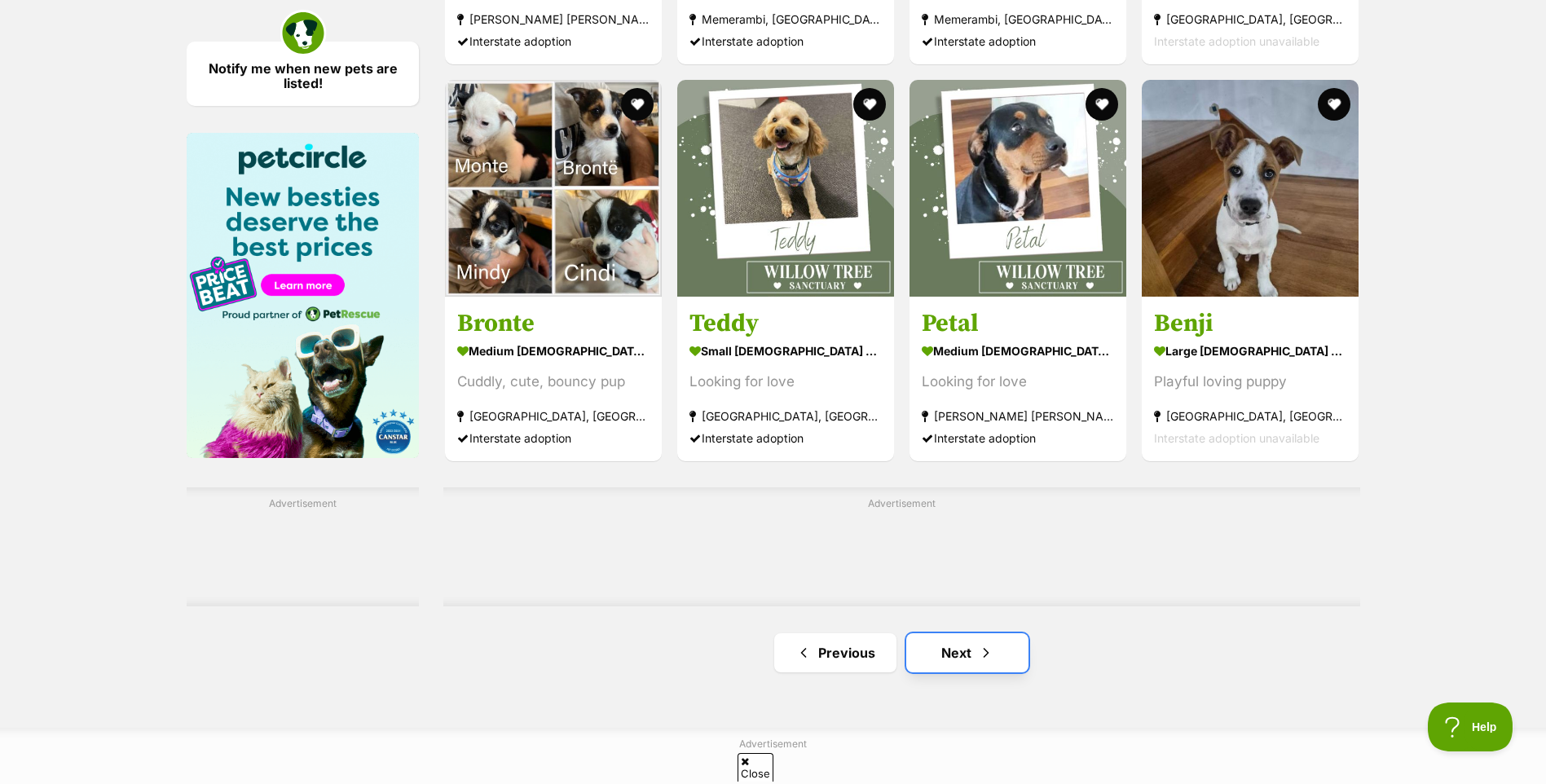
click at [971, 655] on link "Next" at bounding box center [967, 652] width 123 height 39
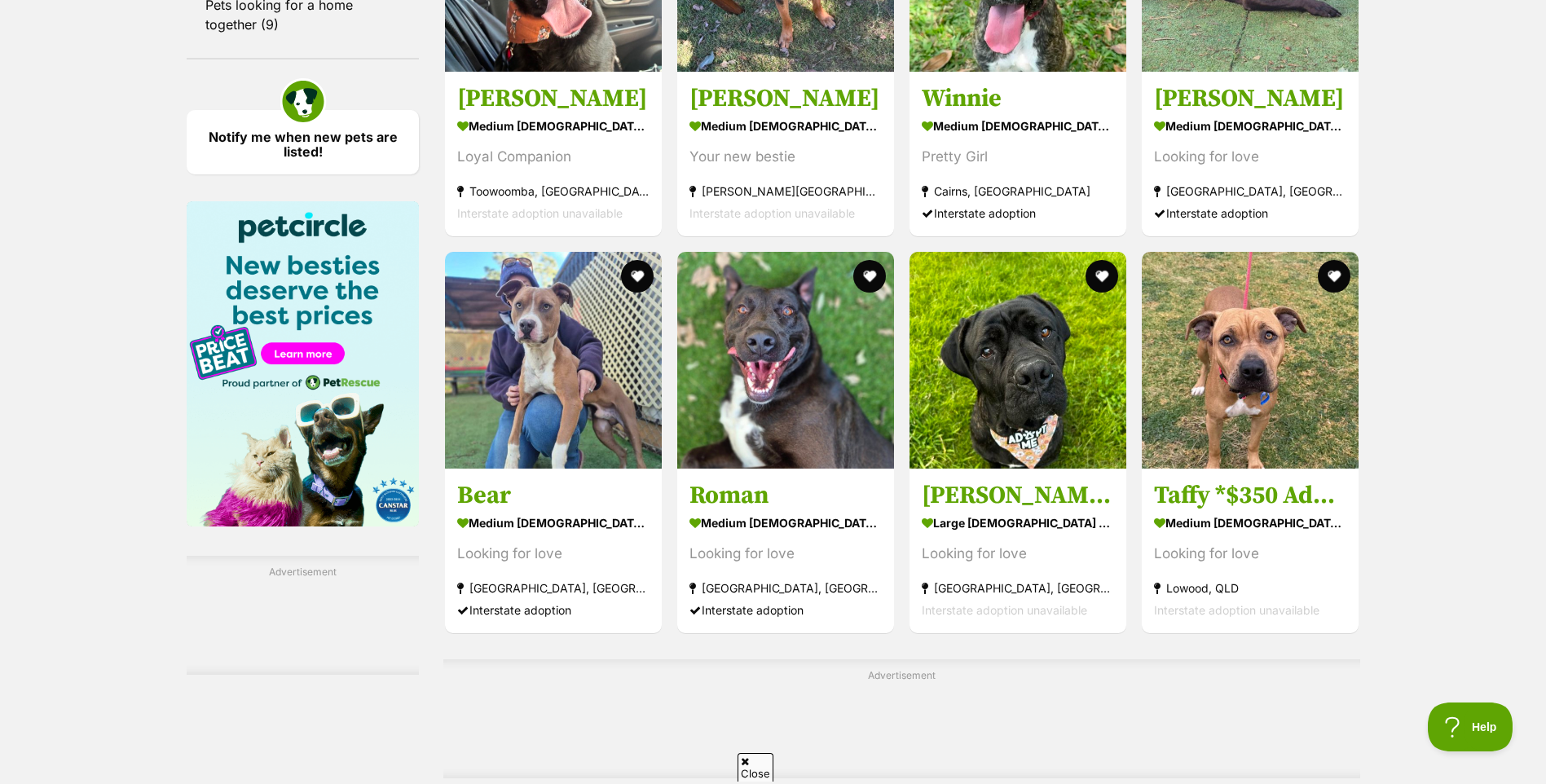
scroll to position [2362, 0]
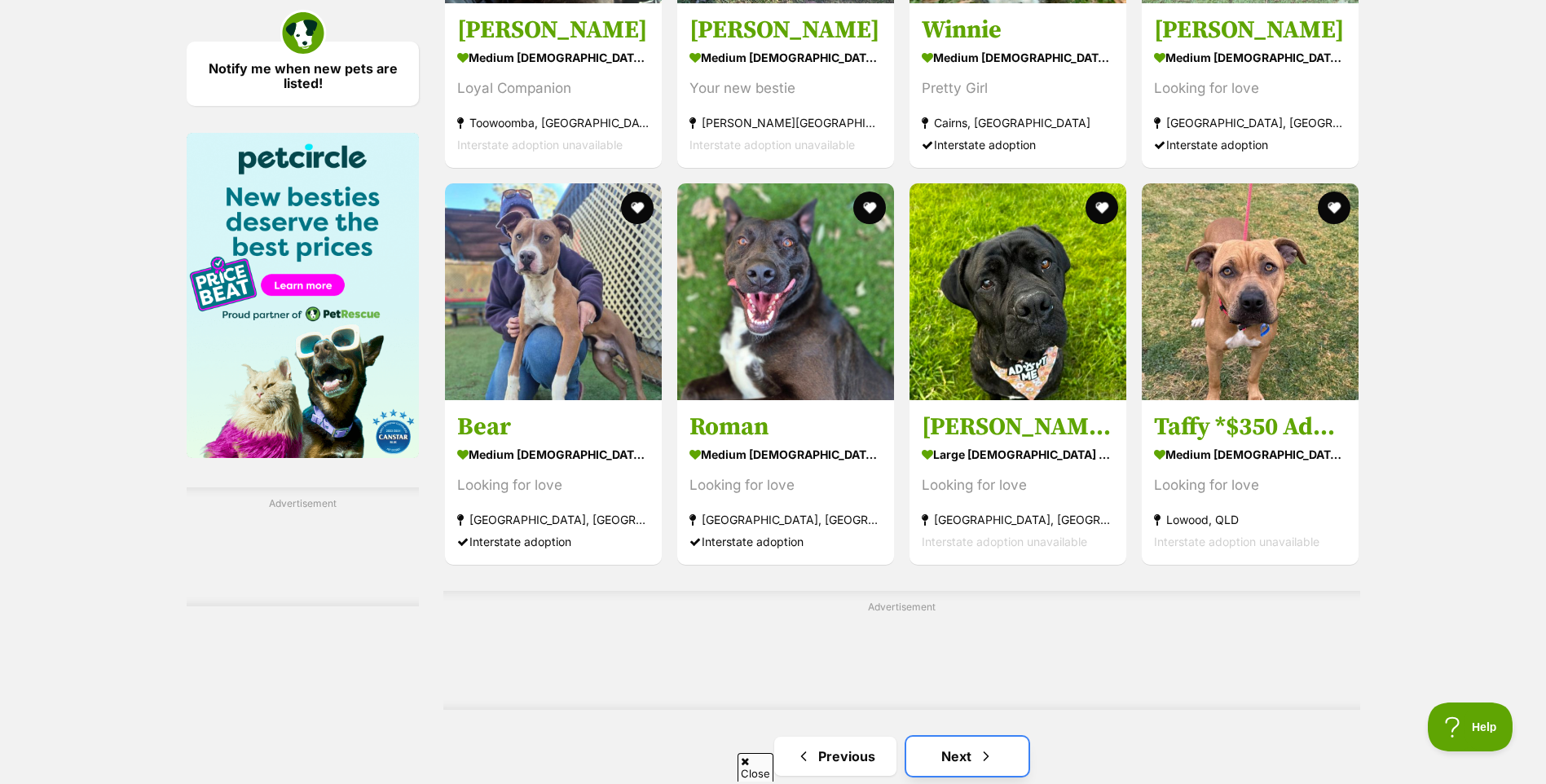
click at [966, 764] on link "Next" at bounding box center [967, 756] width 123 height 39
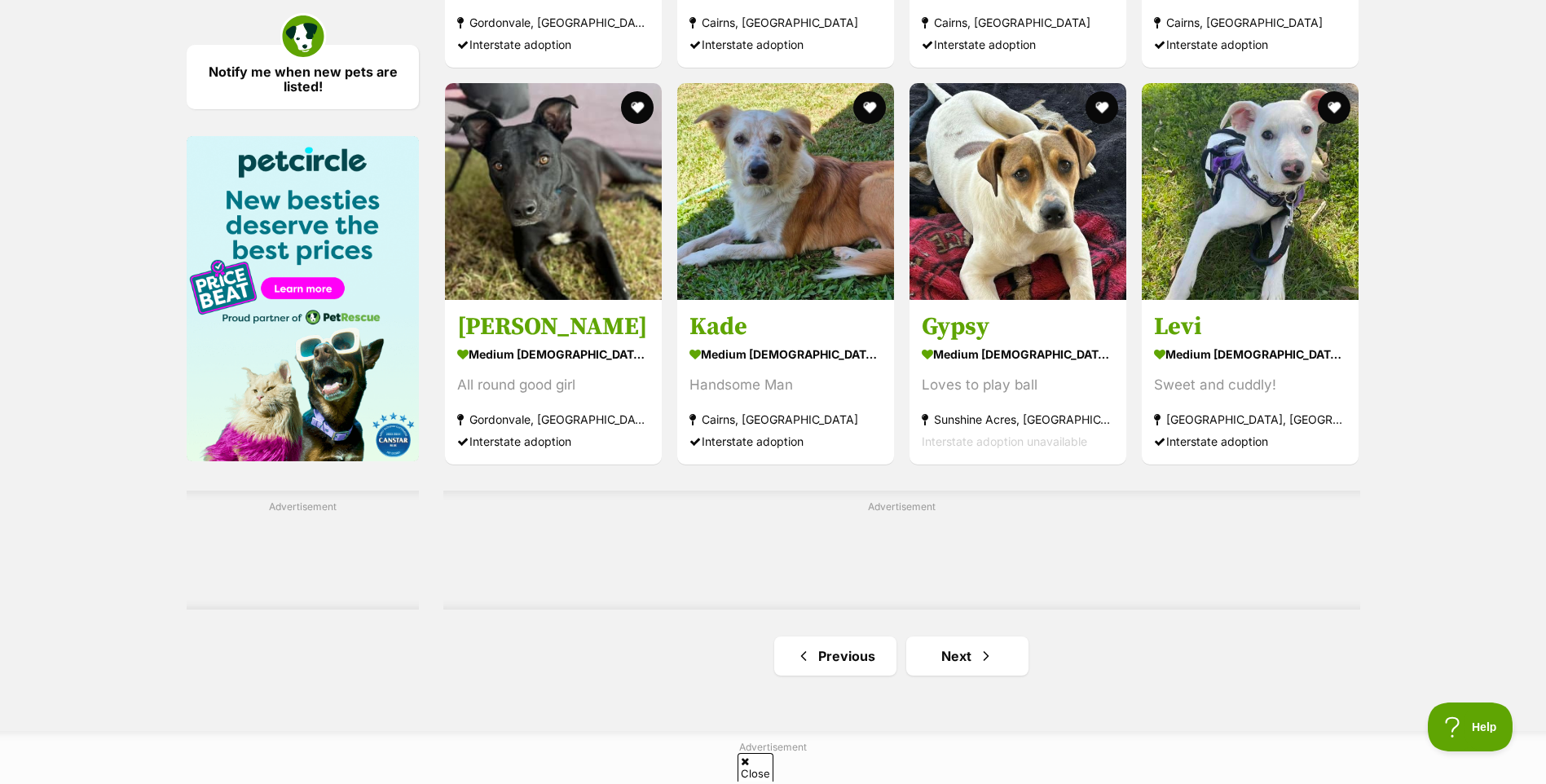
scroll to position [2362, 0]
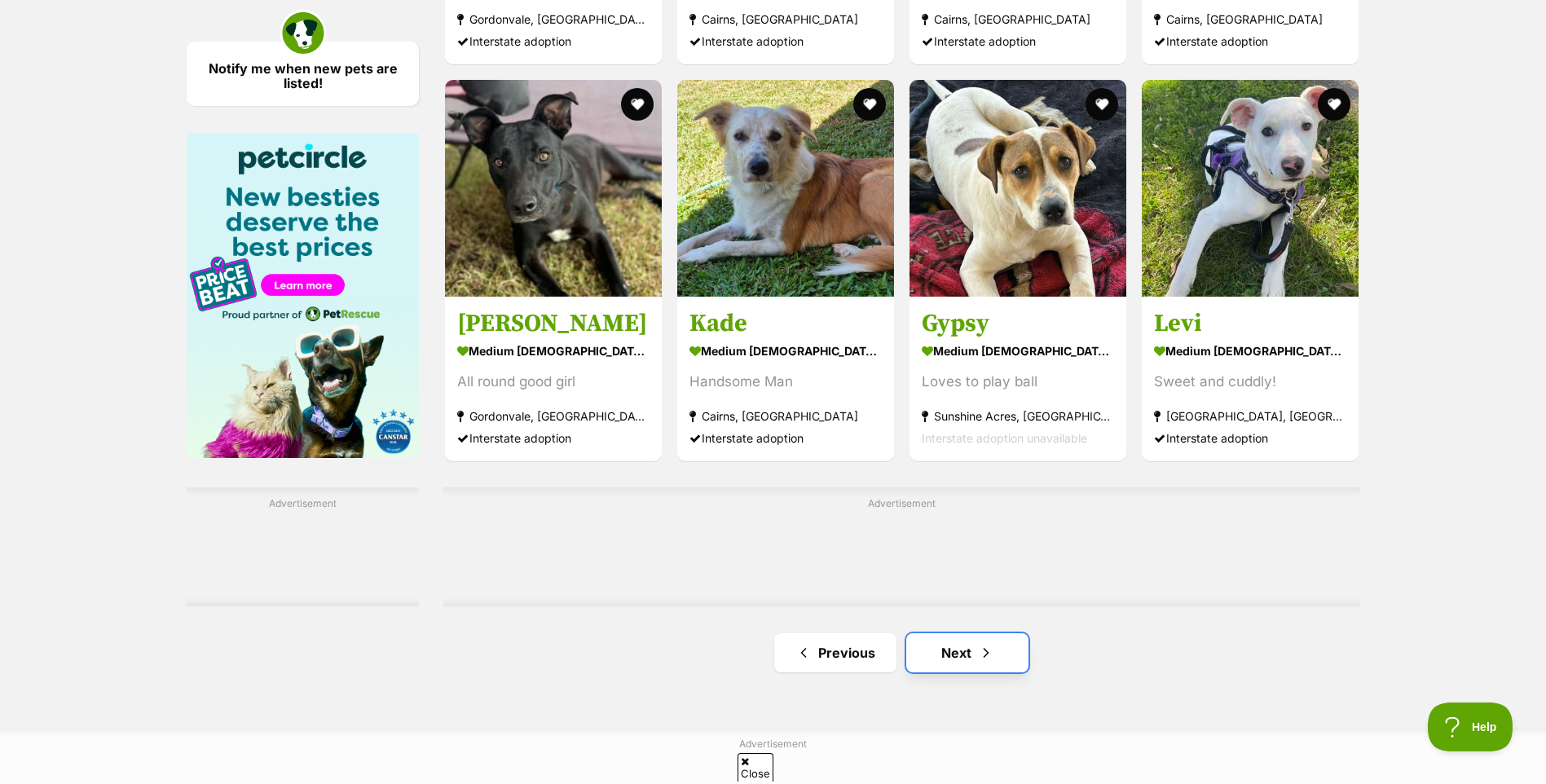
click at [957, 659] on link "Next" at bounding box center [967, 652] width 123 height 39
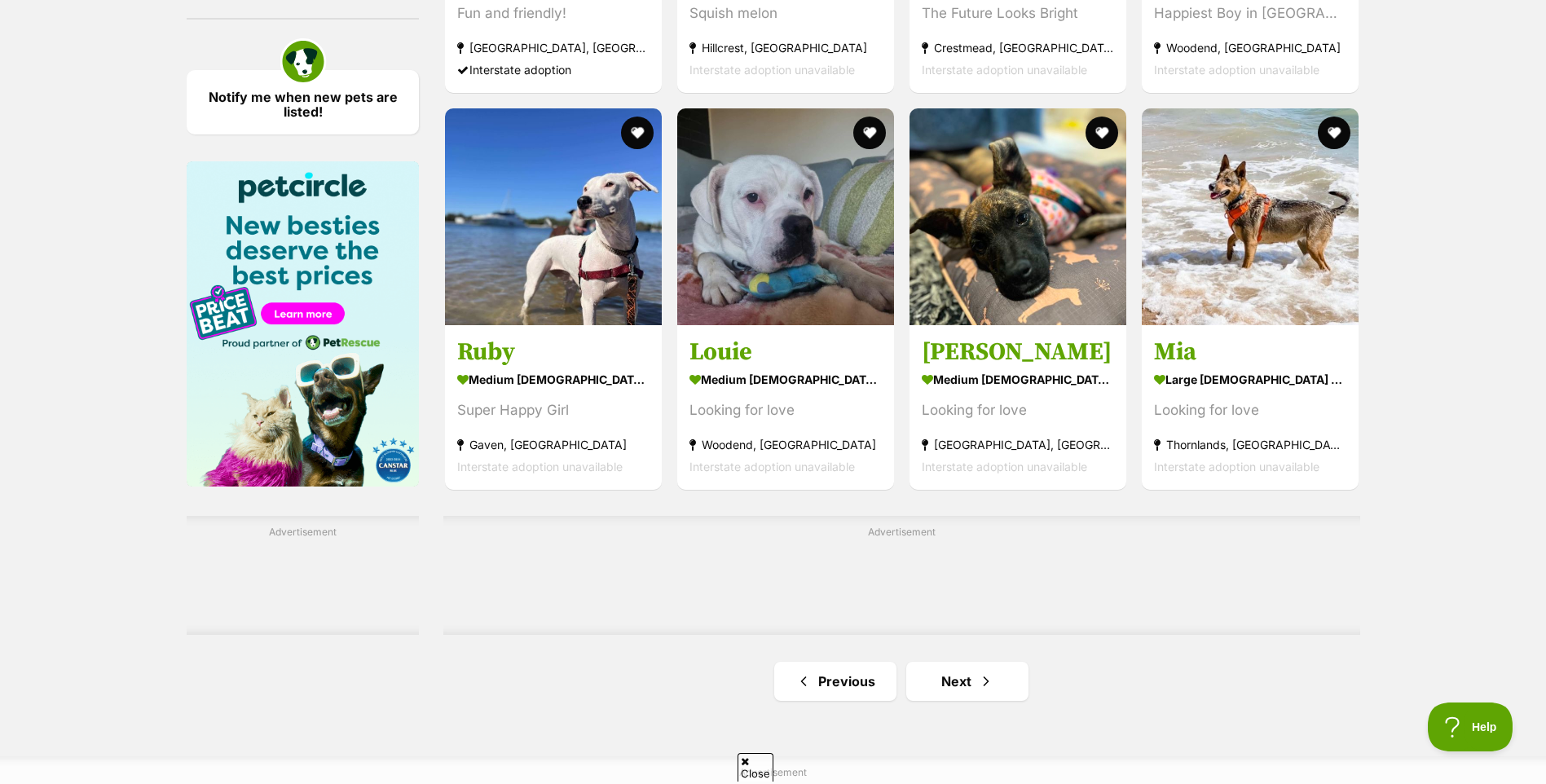
scroll to position [2362, 0]
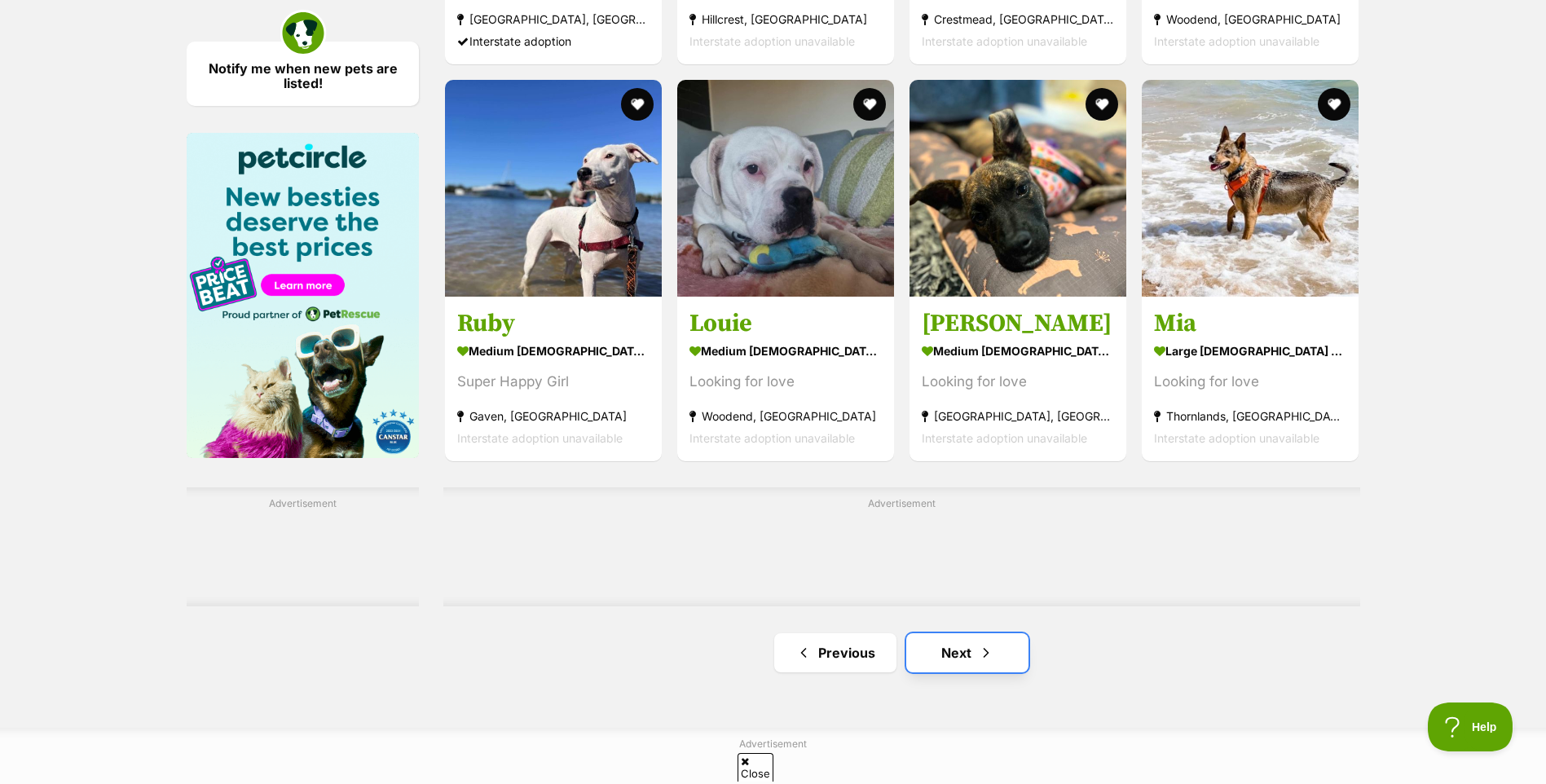
click at [970, 664] on link "Next" at bounding box center [967, 652] width 123 height 39
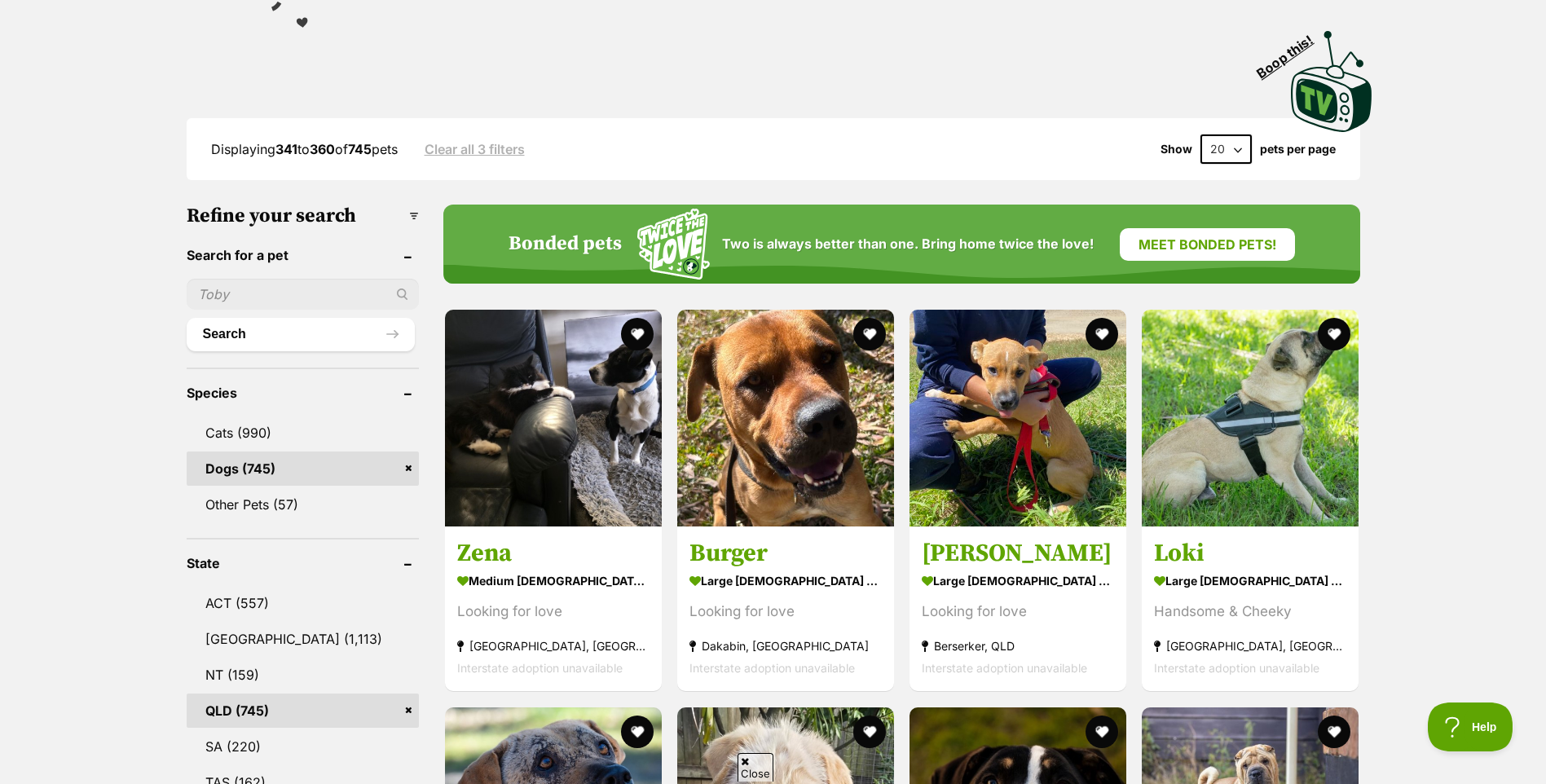
scroll to position [325, 0]
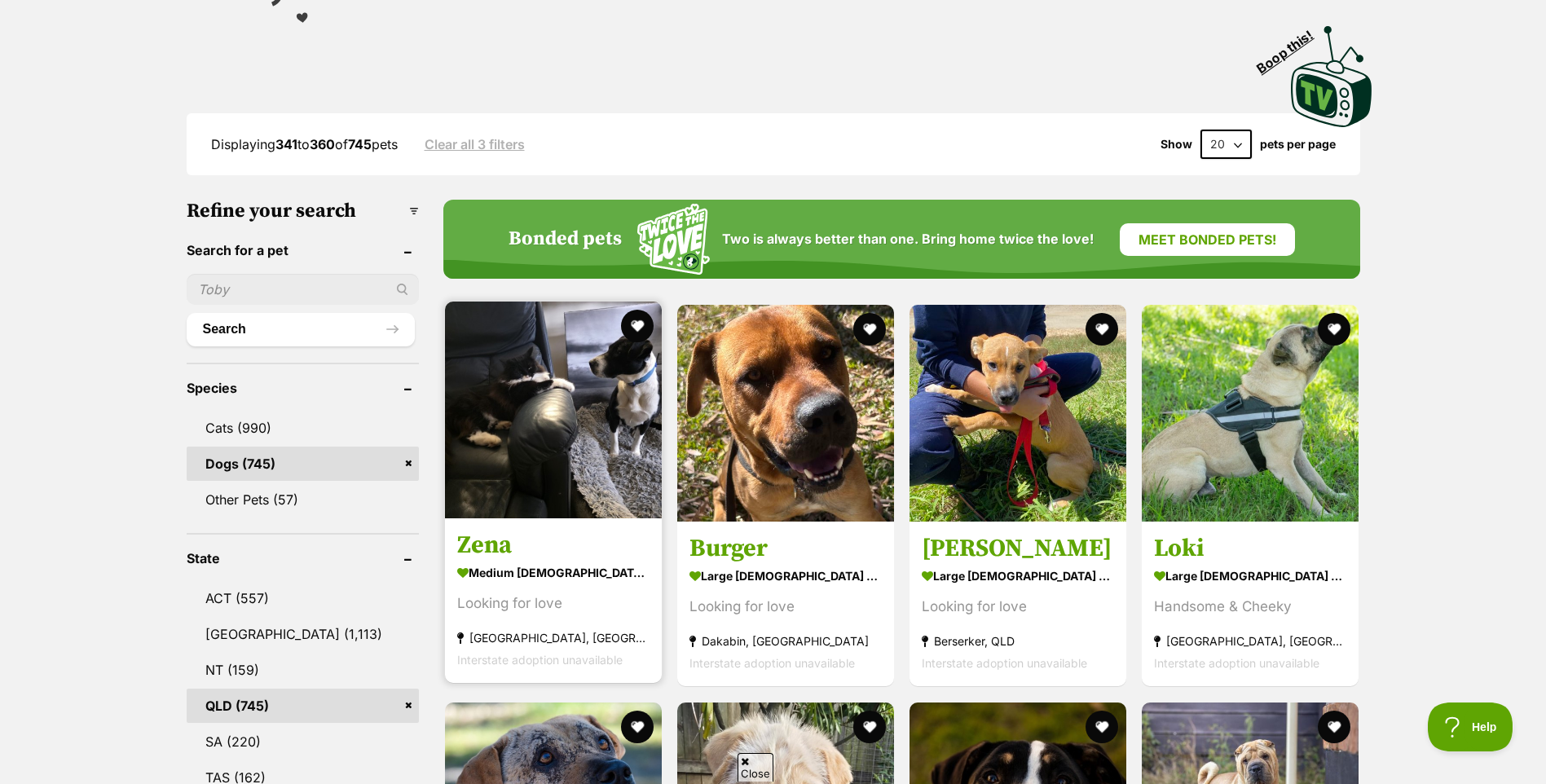
click at [543, 410] on img at bounding box center [553, 409] width 217 height 217
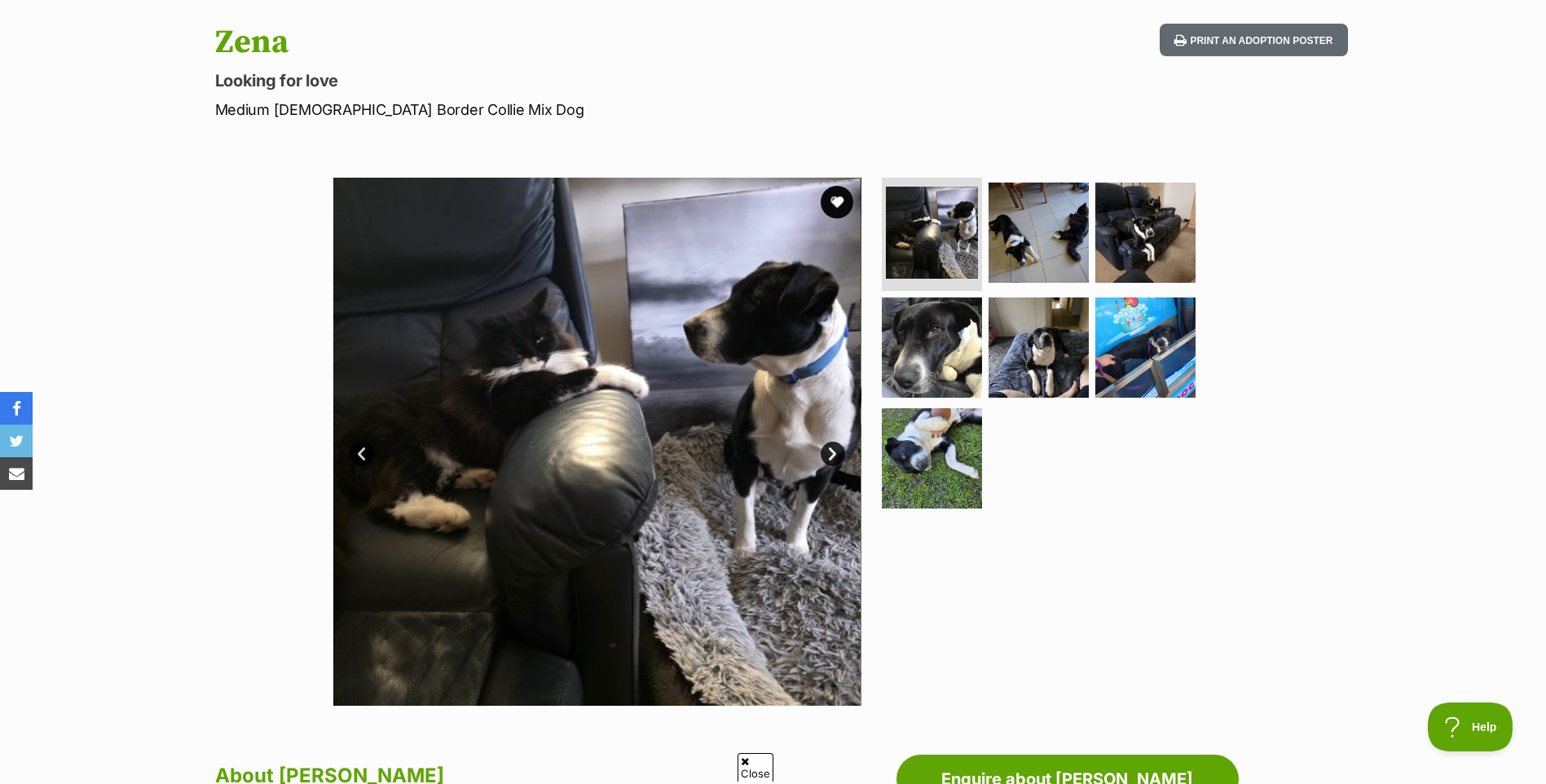
scroll to position [163, 0]
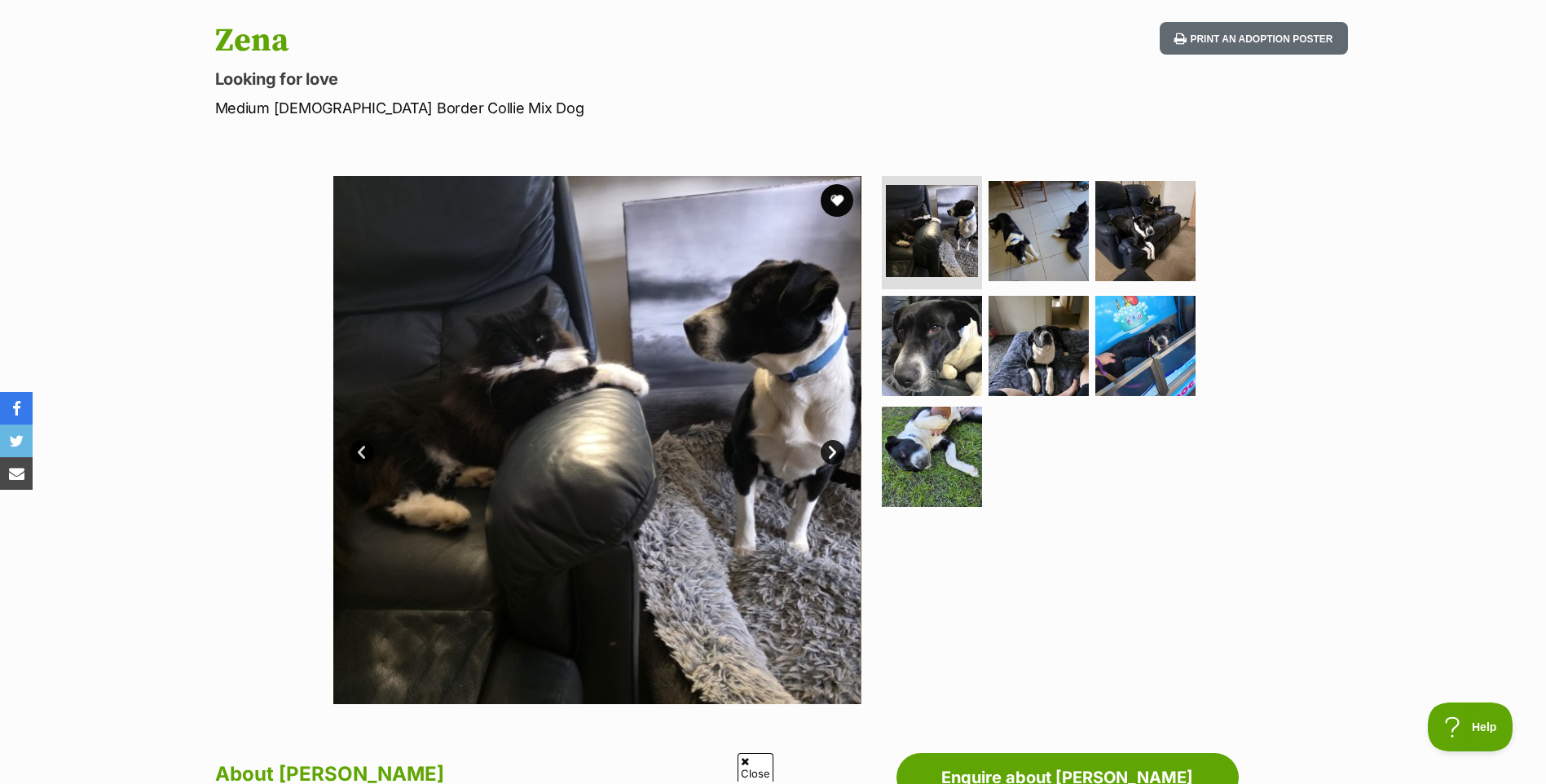
click at [834, 454] on link "Next" at bounding box center [832, 452] width 25 height 25
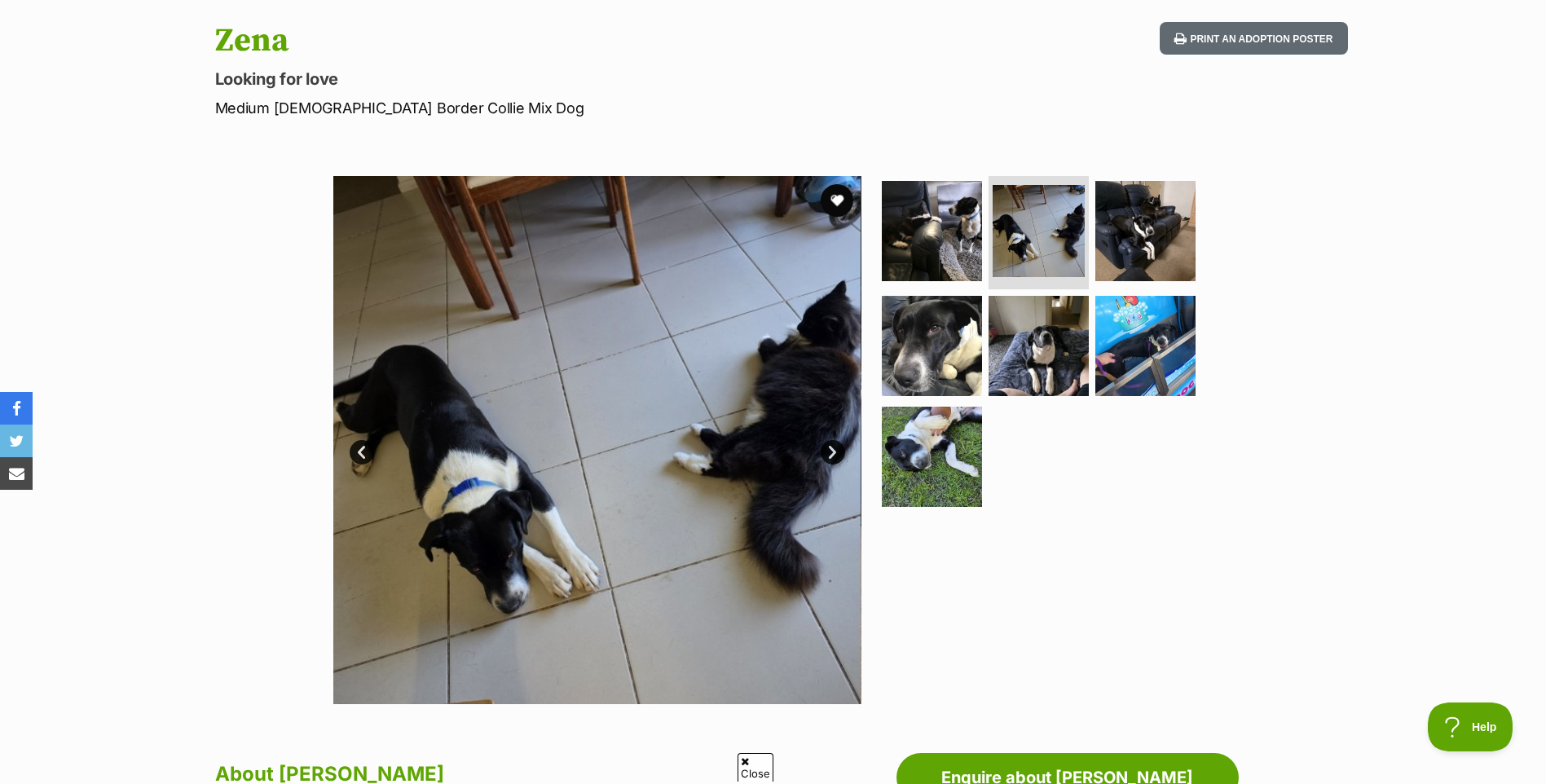
click at [834, 454] on link "Next" at bounding box center [832, 452] width 25 height 25
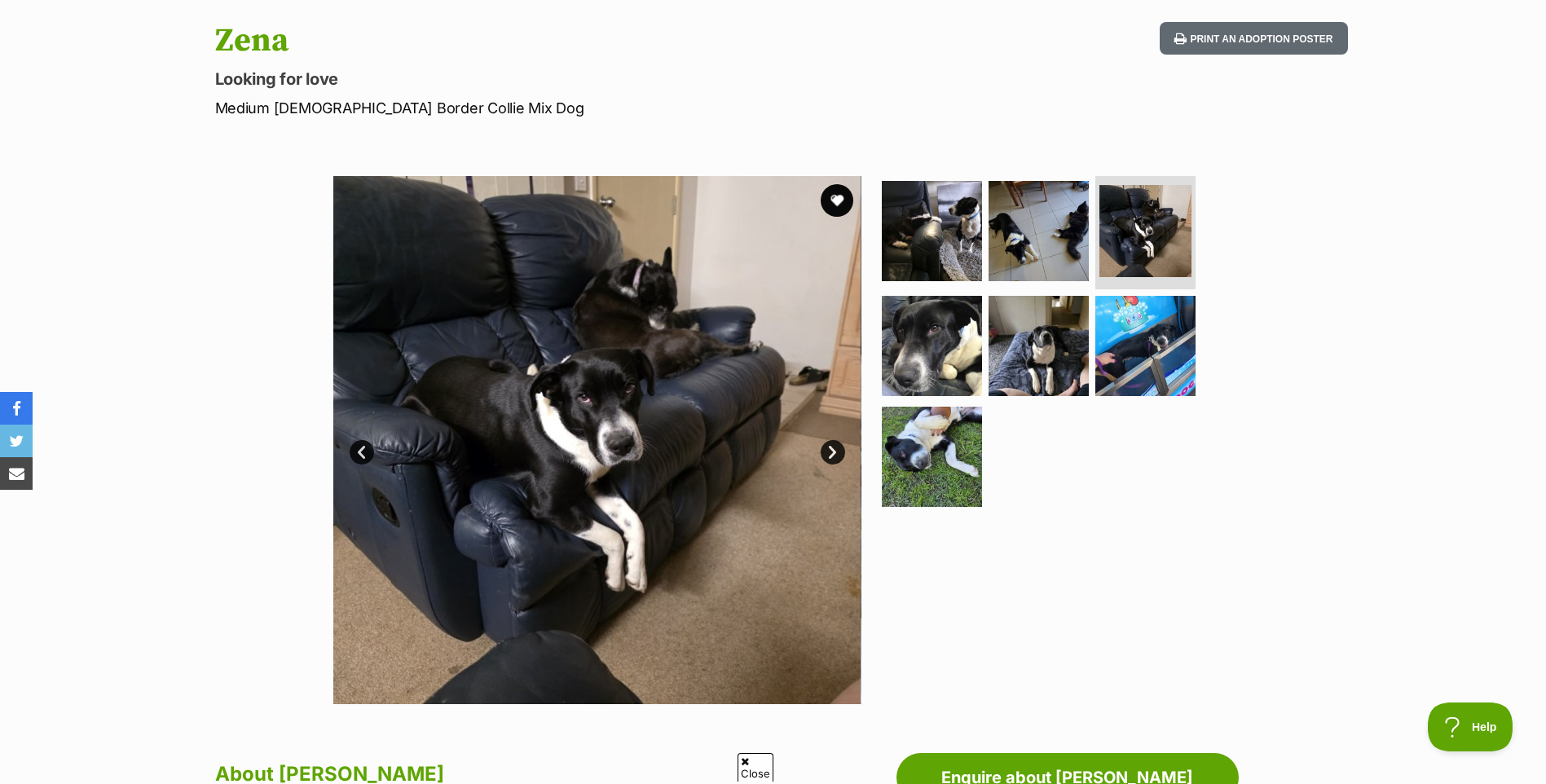
click at [834, 454] on link "Next" at bounding box center [832, 452] width 25 height 25
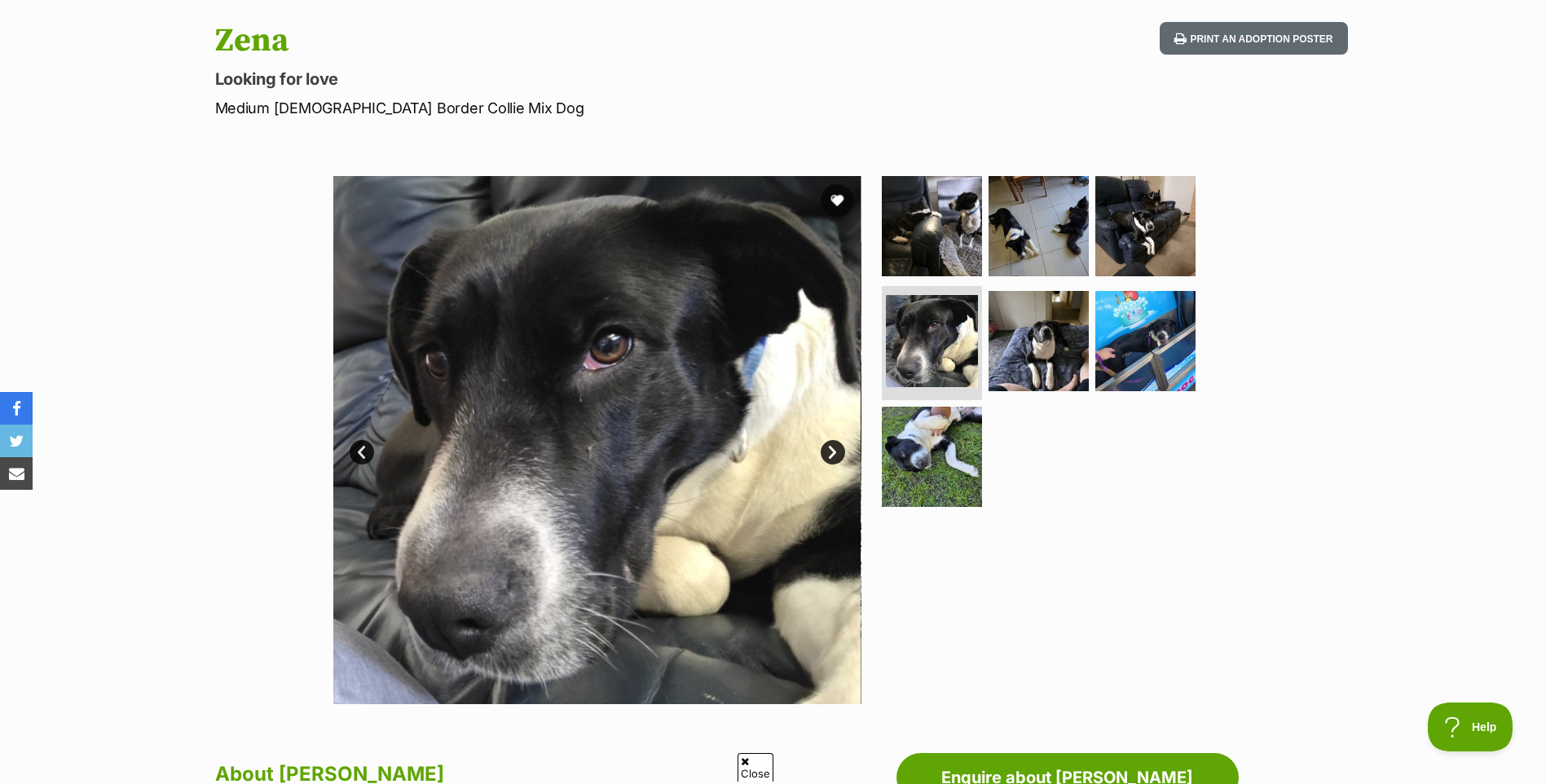
click at [834, 454] on link "Next" at bounding box center [832, 452] width 25 height 25
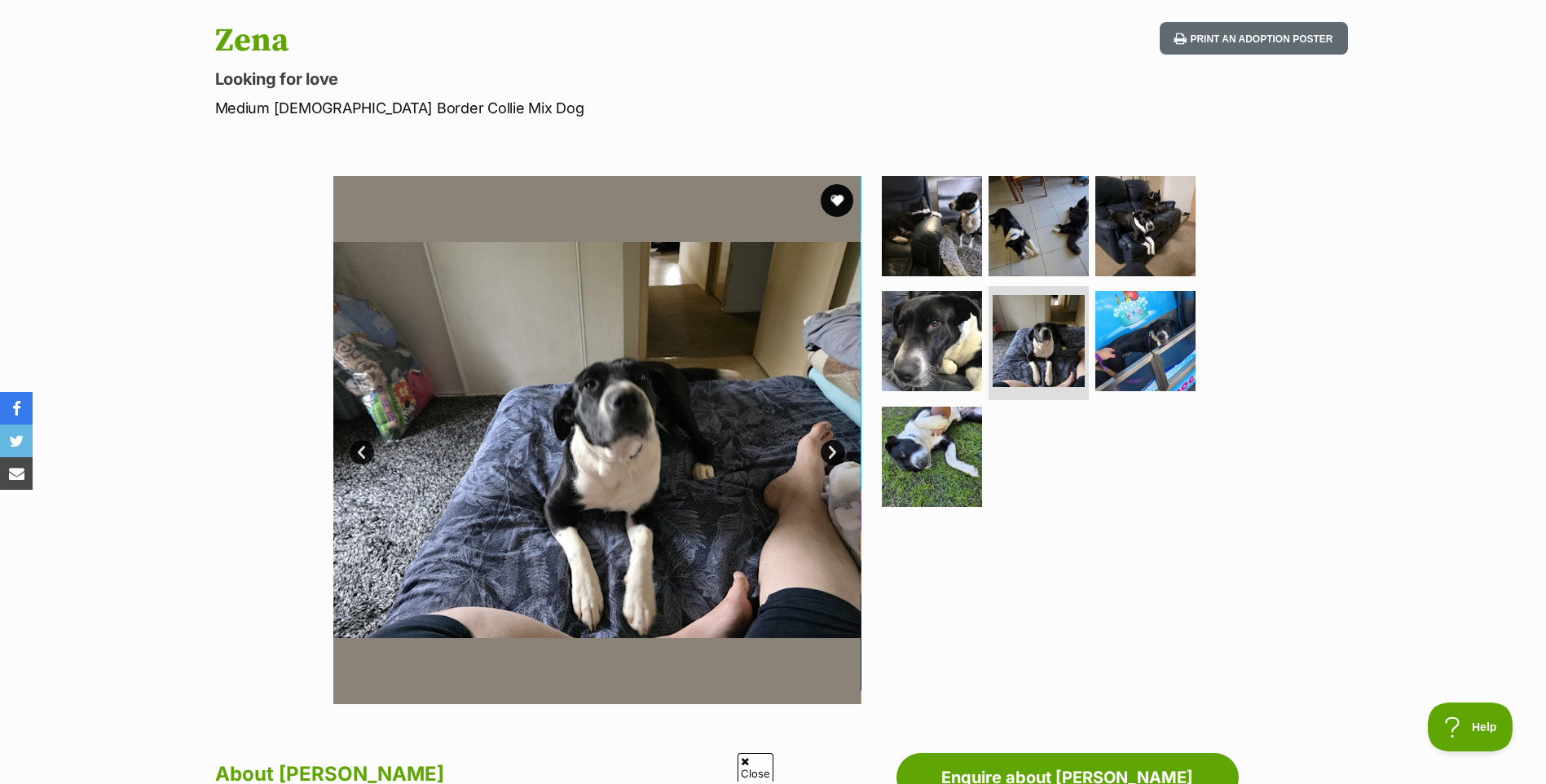
click at [834, 454] on link "Next" at bounding box center [832, 452] width 25 height 25
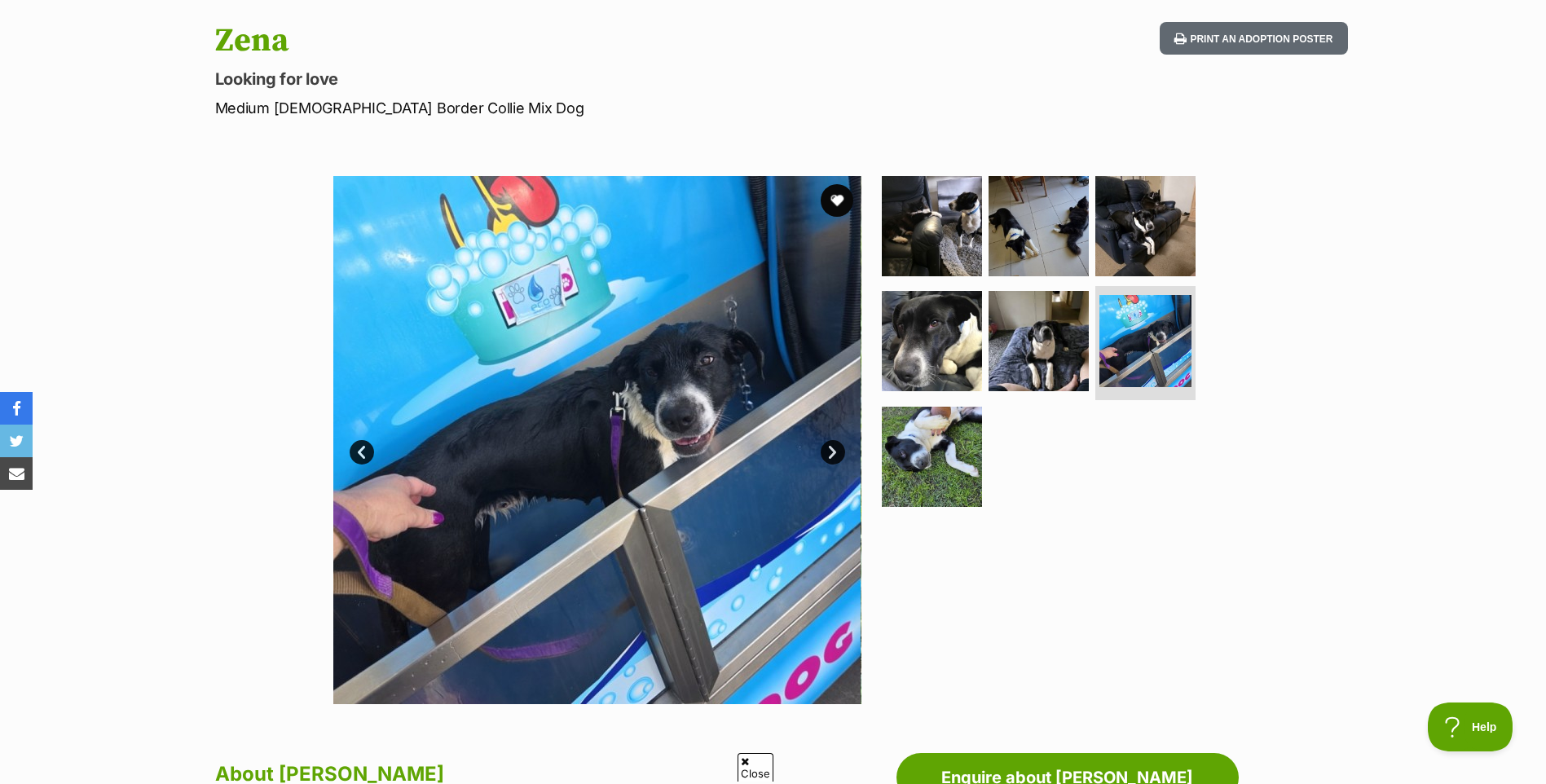
click at [834, 454] on link "Next" at bounding box center [832, 452] width 25 height 25
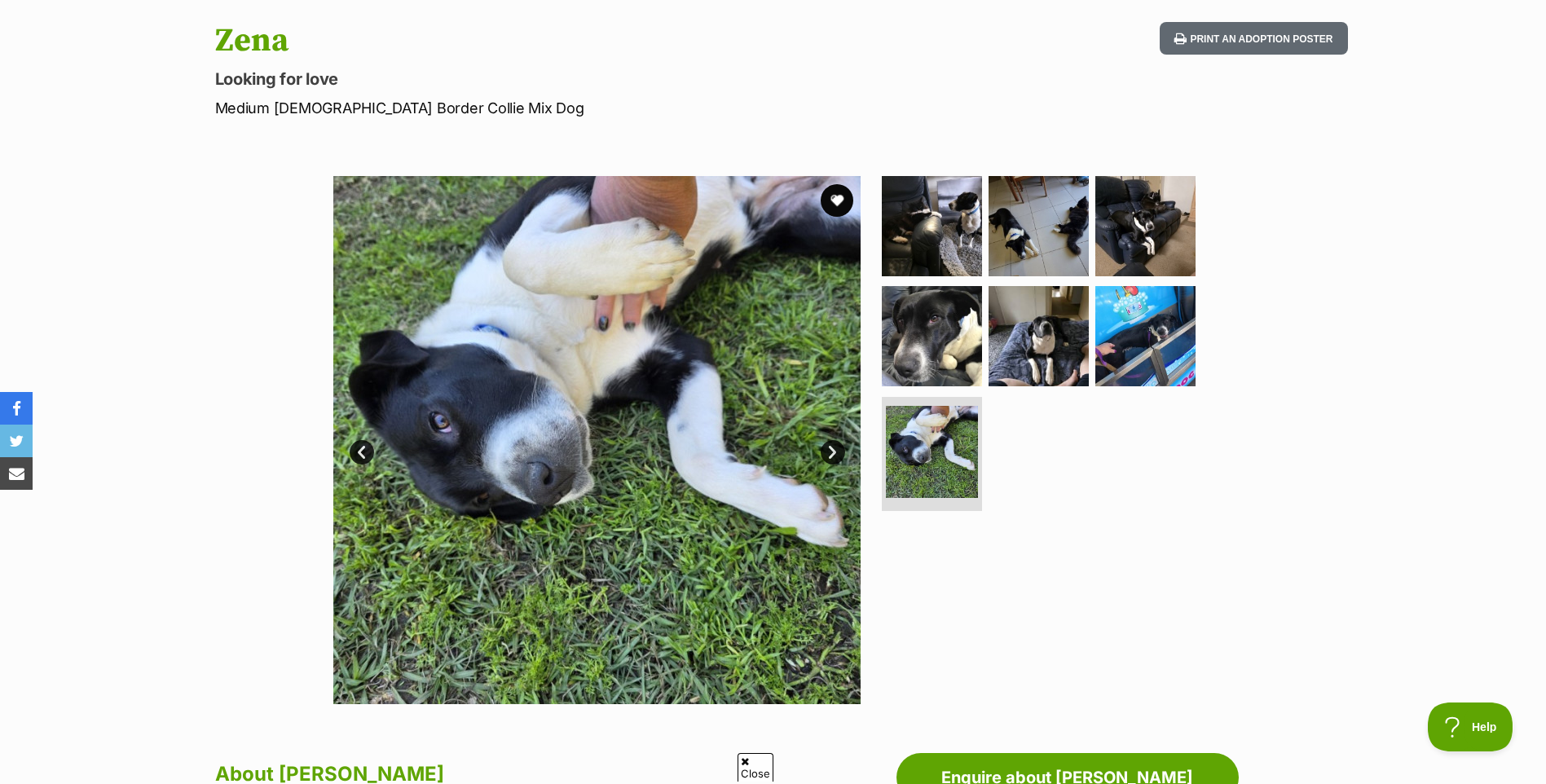
click at [833, 454] on link "Next" at bounding box center [832, 452] width 25 height 25
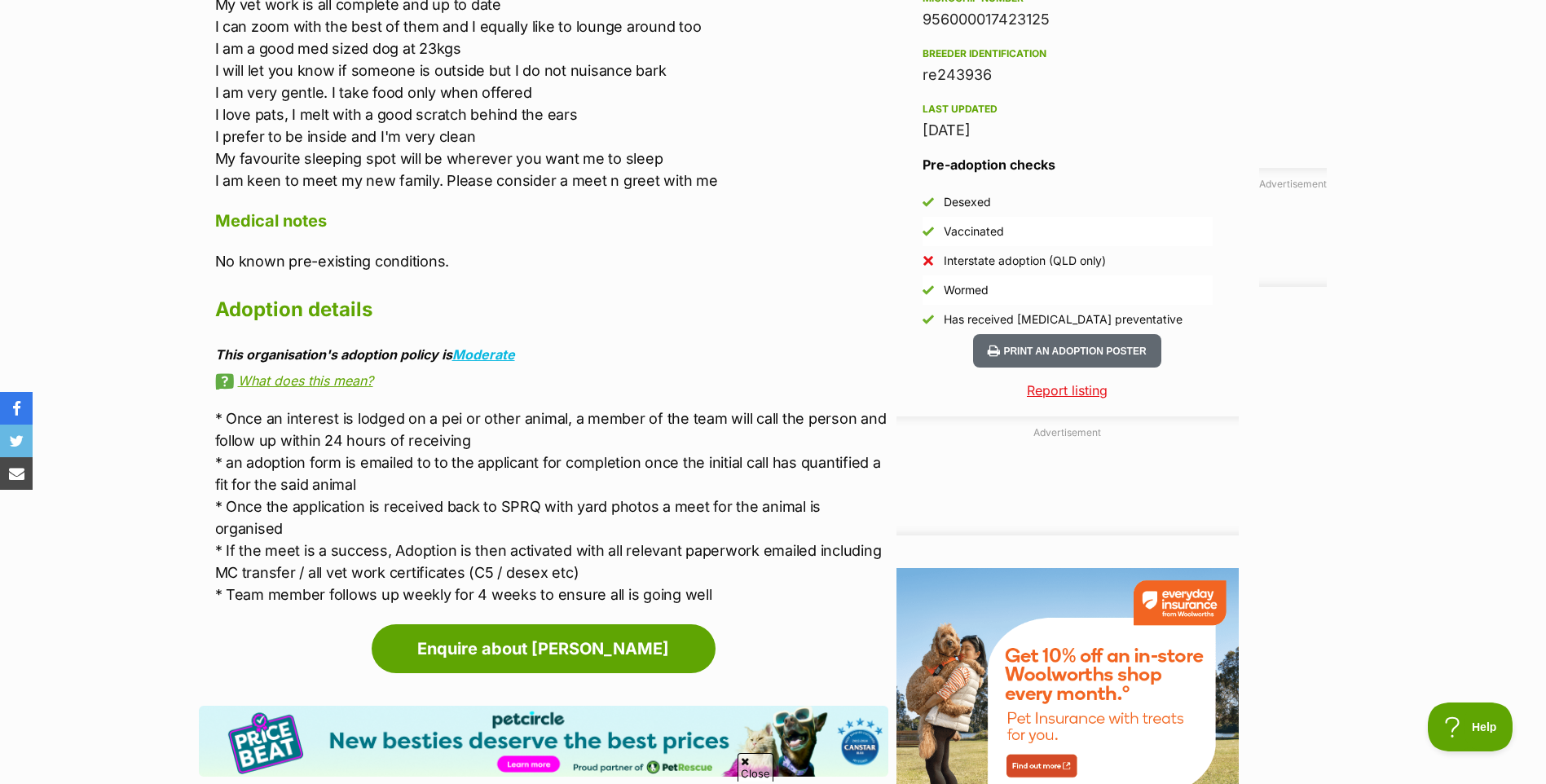
scroll to position [1385, 0]
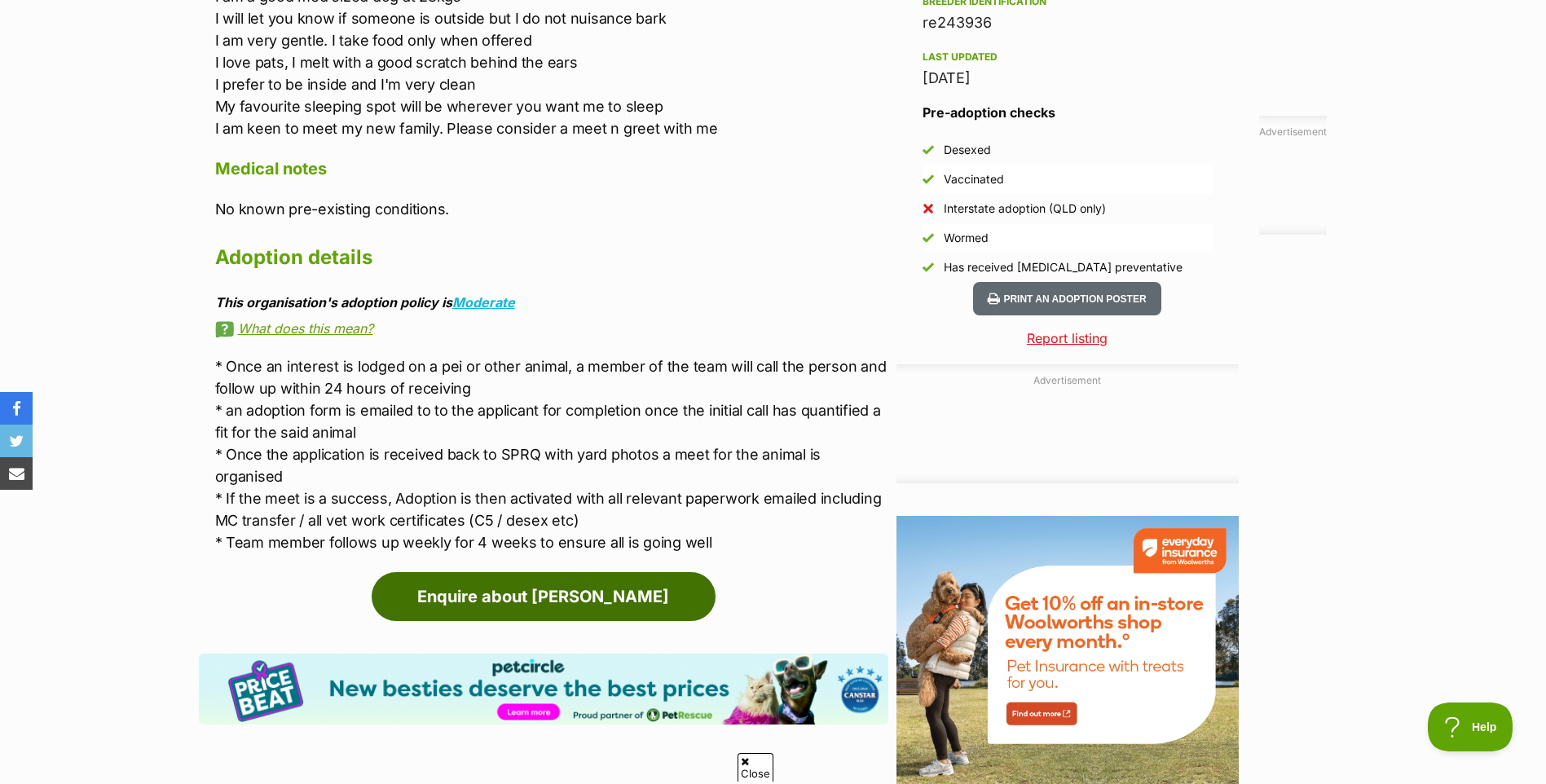
click at [536, 575] on link "Enquire about Zena" at bounding box center [544, 596] width 344 height 49
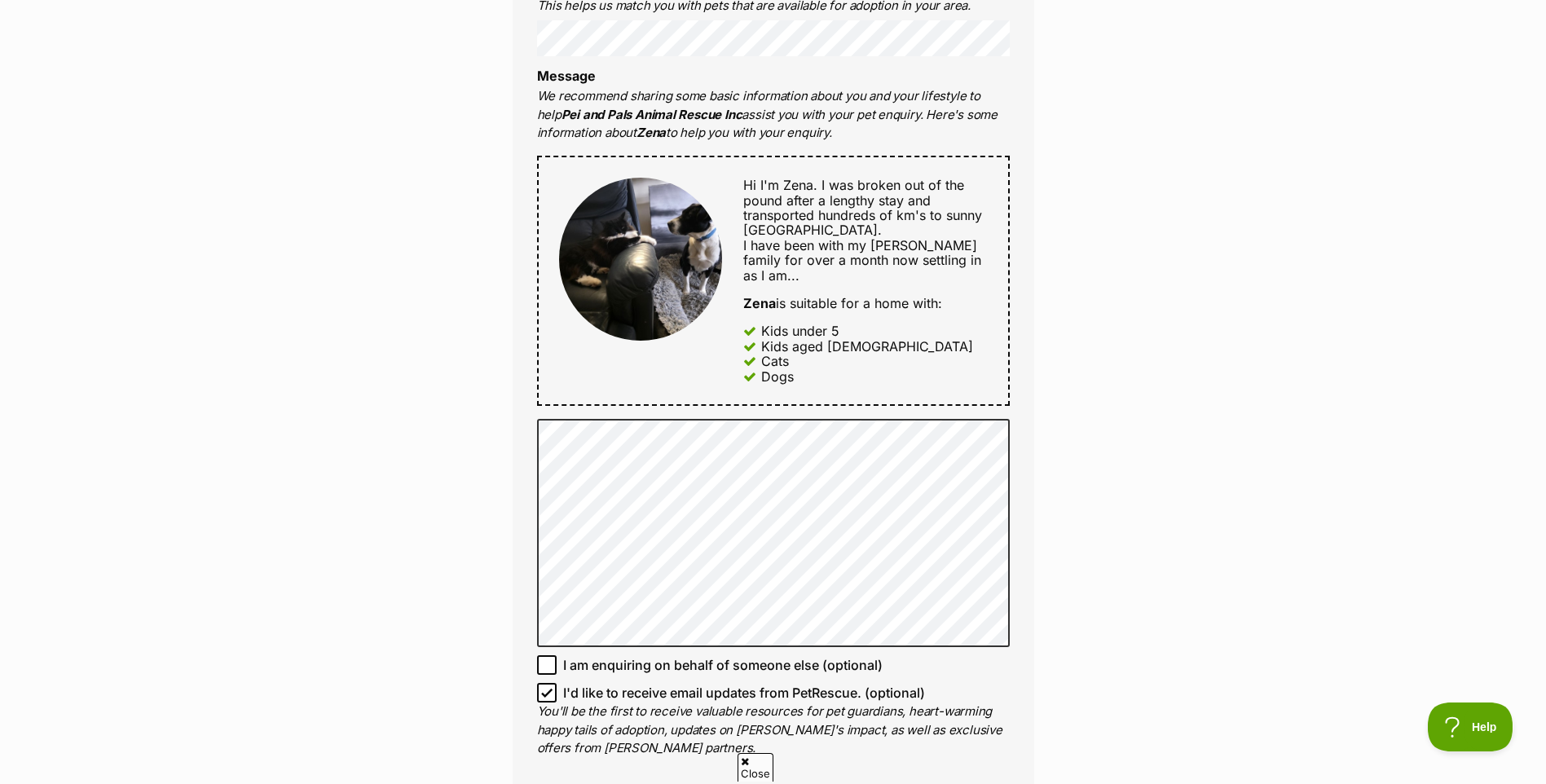
scroll to position [733, 0]
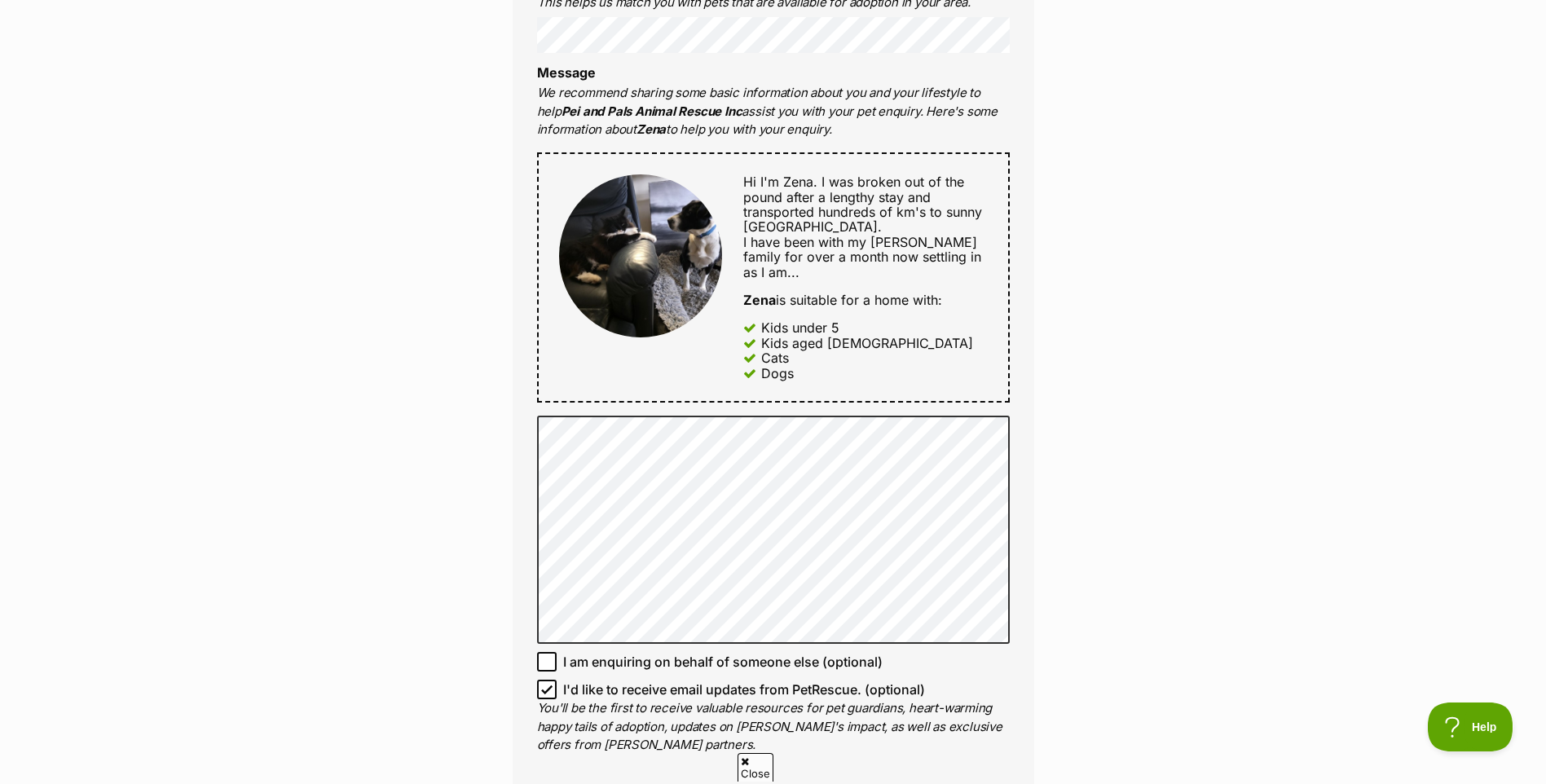
click at [787, 183] on span "Hi I'm Zena. I was broken out of the pound after a lengthy stay and transported…" at bounding box center [862, 226] width 239 height 106
click at [815, 179] on span "Hi I'm Zena. I was broken out of the pound after a lengthy stay and transported…" at bounding box center [862, 226] width 239 height 106
